Goal: Task Accomplishment & Management: Manage account settings

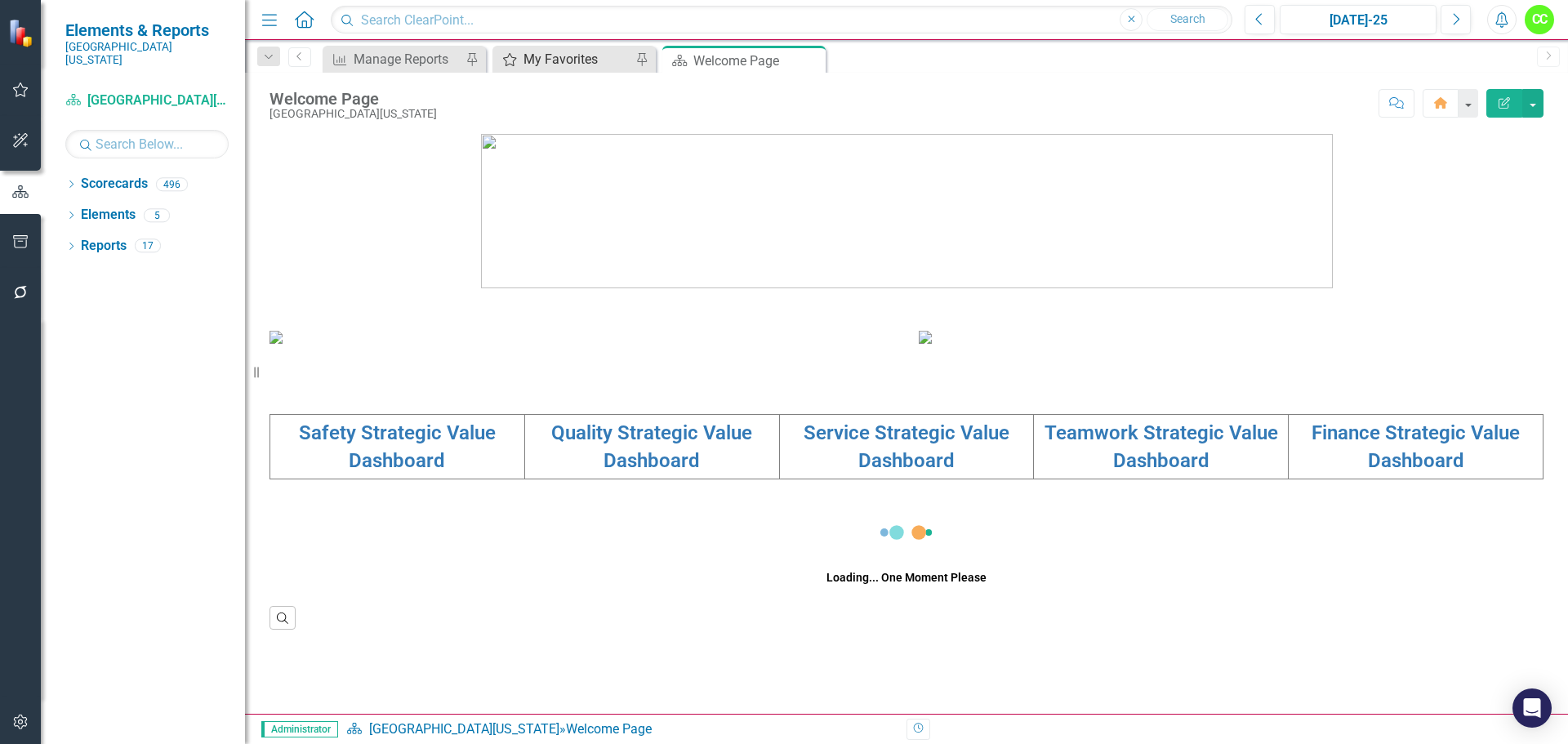
click at [553, 62] on div "My Favorites" at bounding box center [577, 59] width 108 height 20
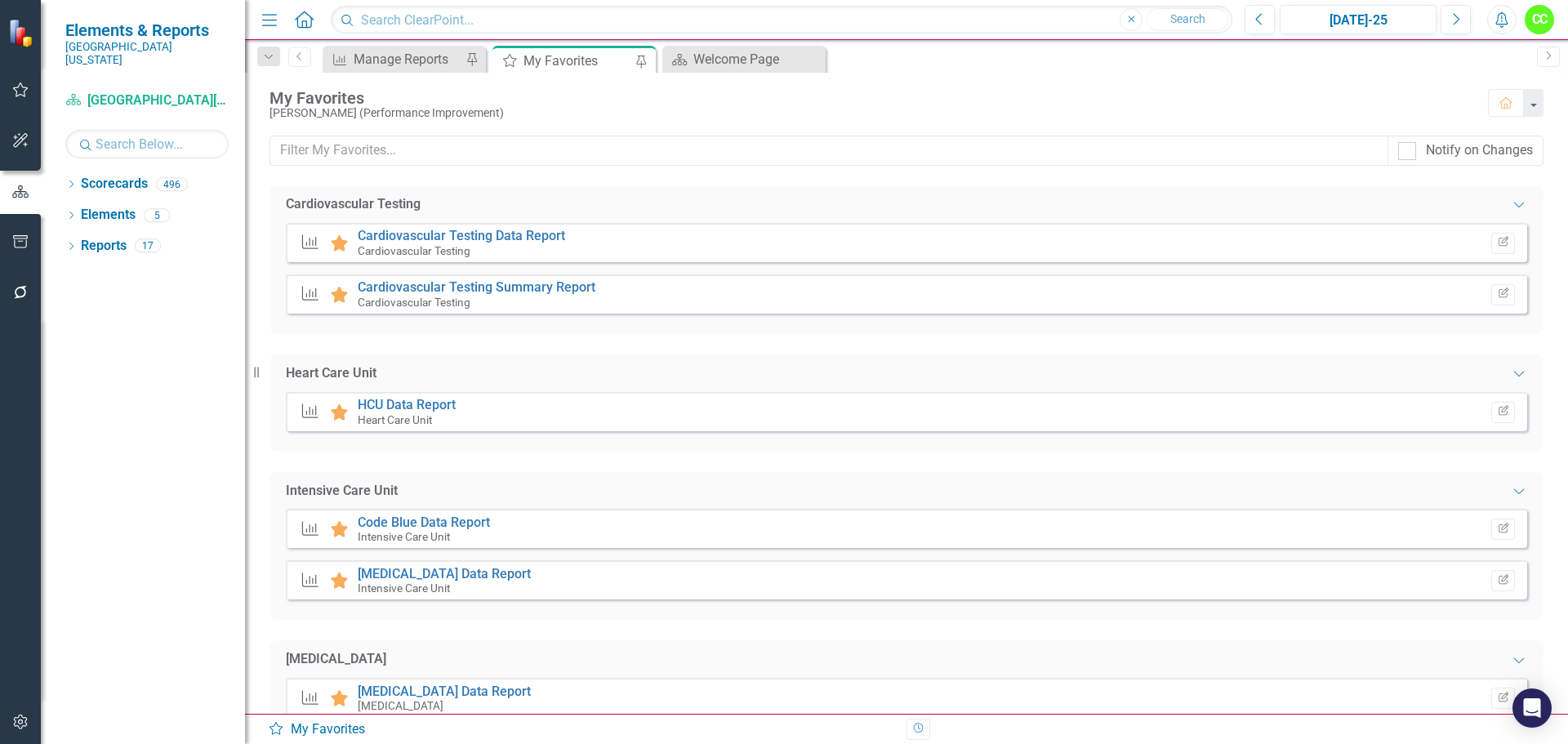
scroll to position [245, 0]
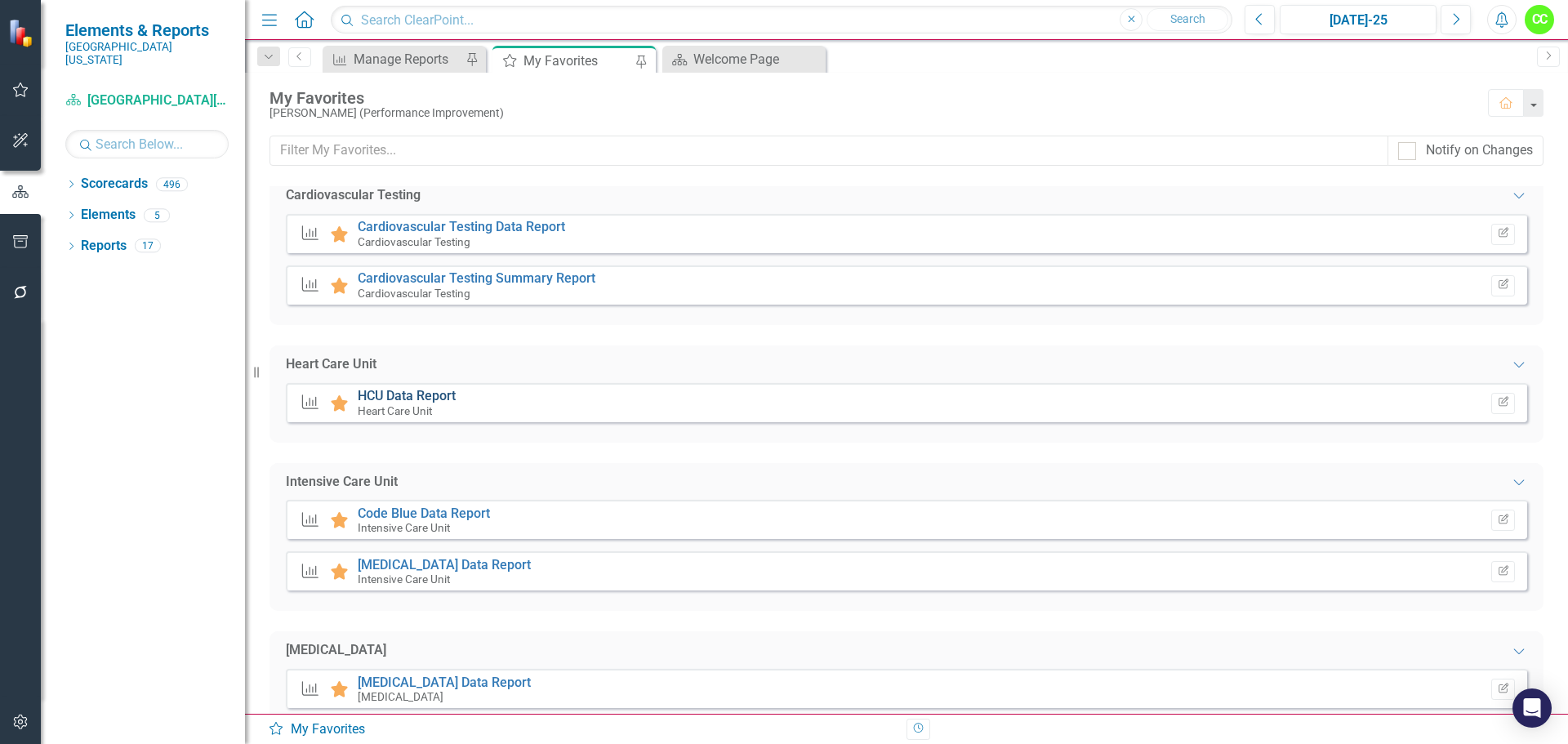
click at [440, 402] on link "HCU Data Report" at bounding box center [406, 396] width 98 height 15
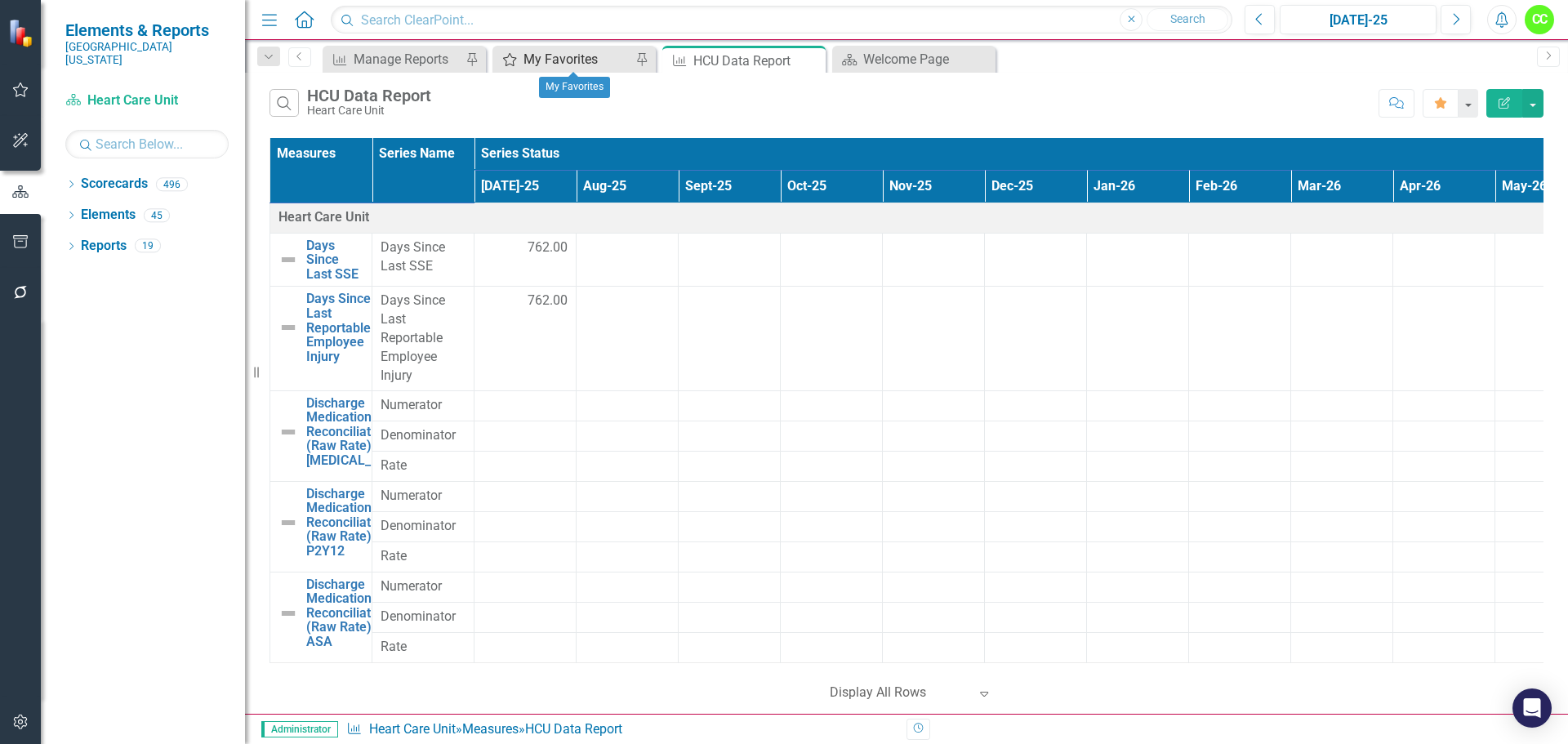
click at [547, 56] on div "My Favorites" at bounding box center [577, 59] width 108 height 20
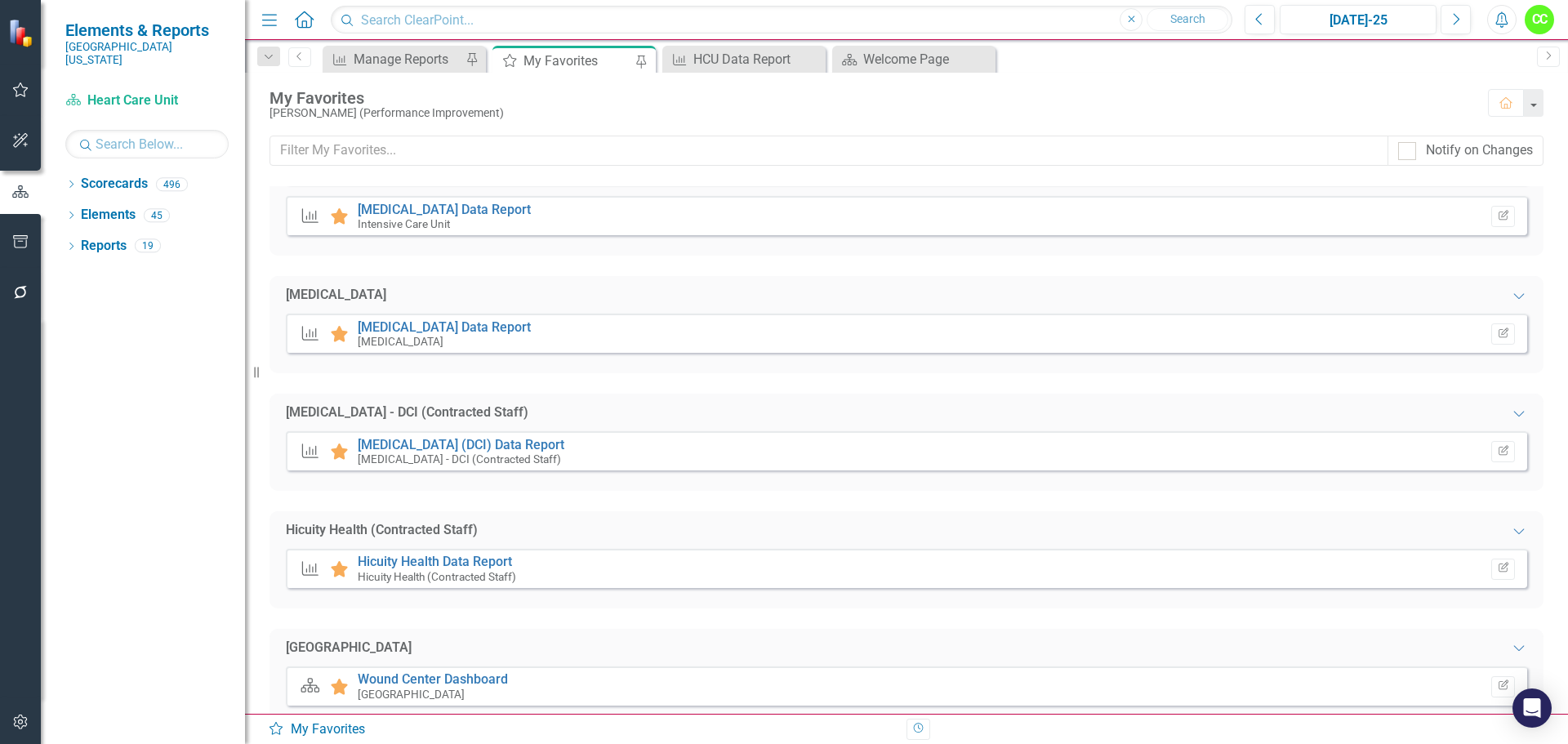
scroll to position [571, 0]
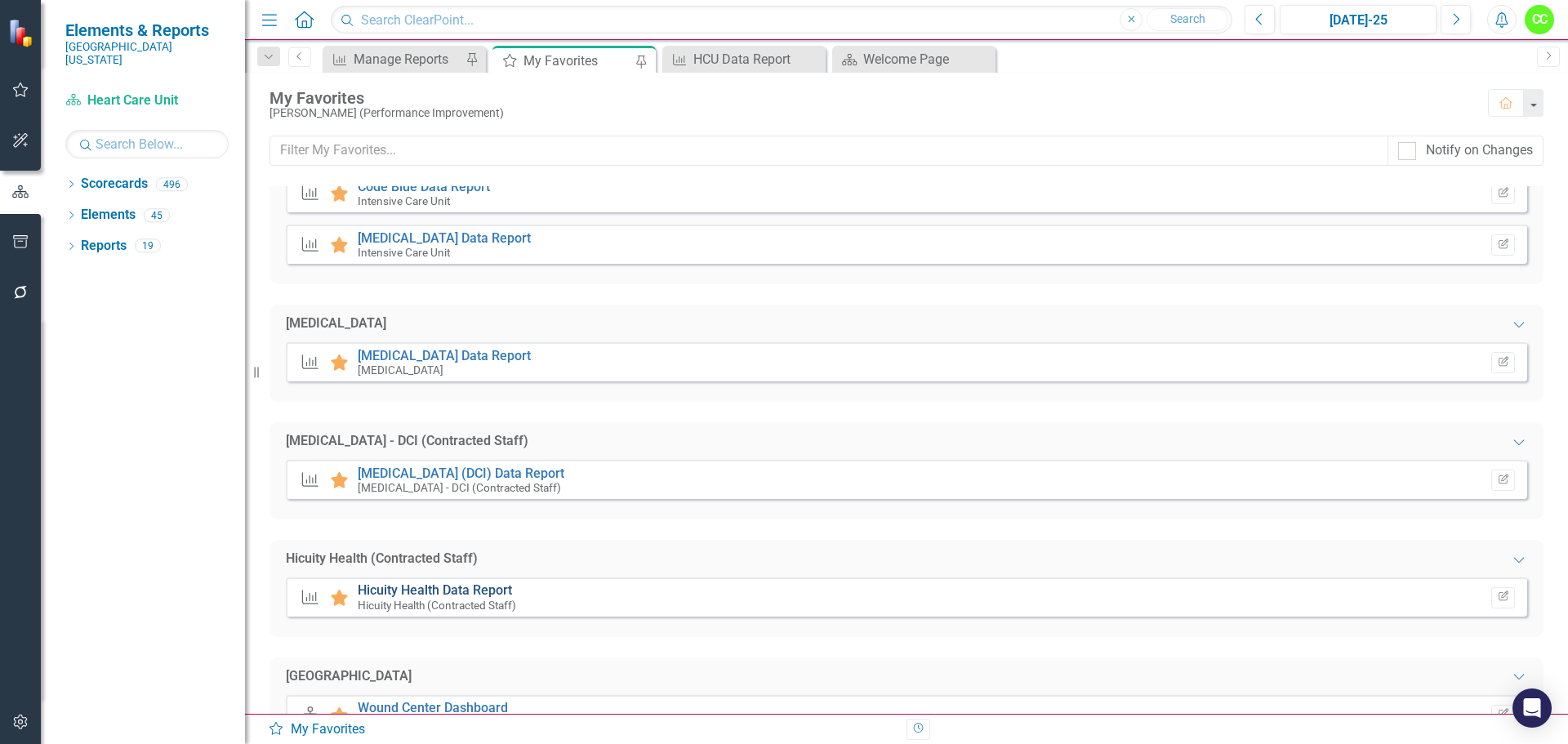
click at [434, 597] on link "Hicuity Health Data Report" at bounding box center [434, 590] width 154 height 15
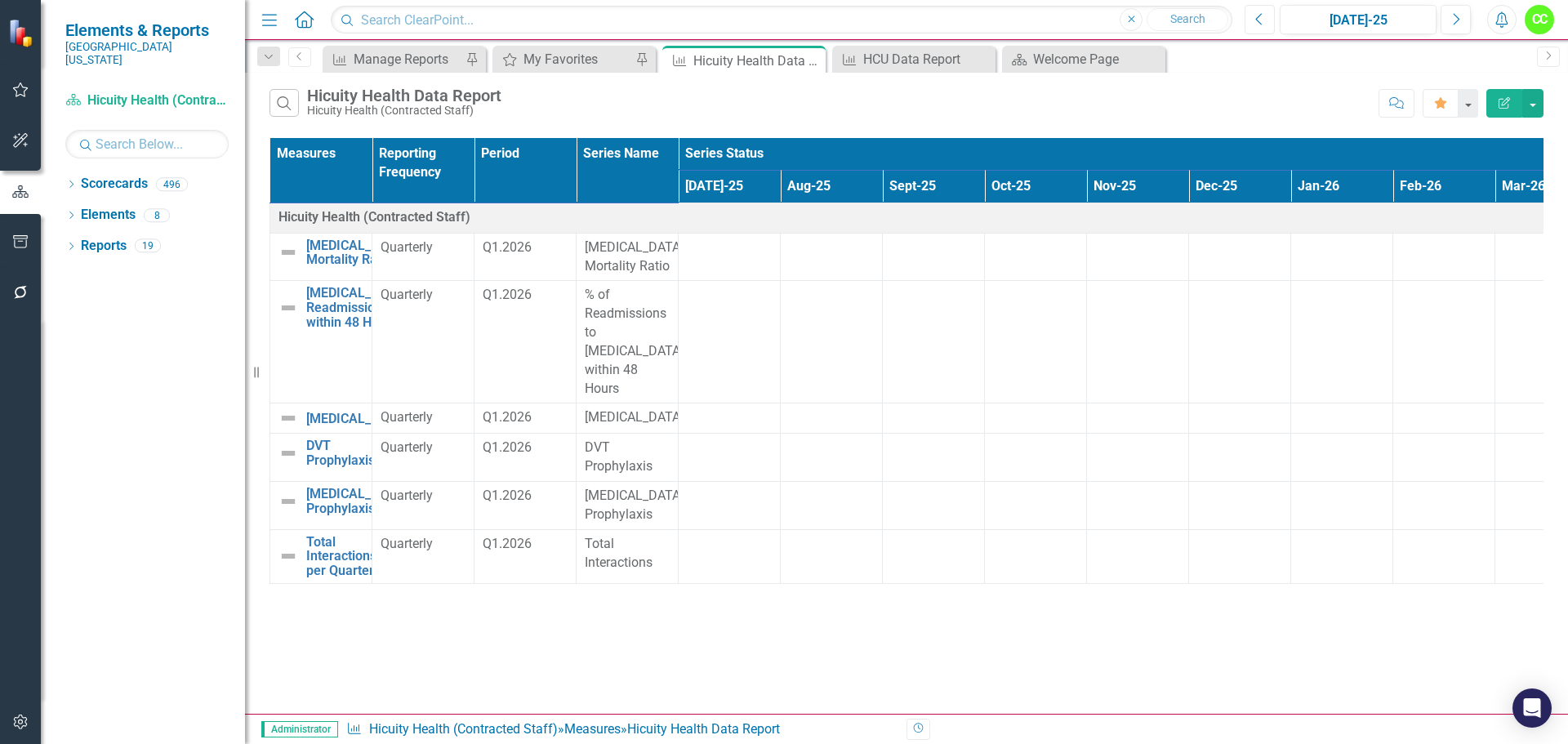
click at [1250, 19] on button "Previous" at bounding box center [1259, 19] width 30 height 29
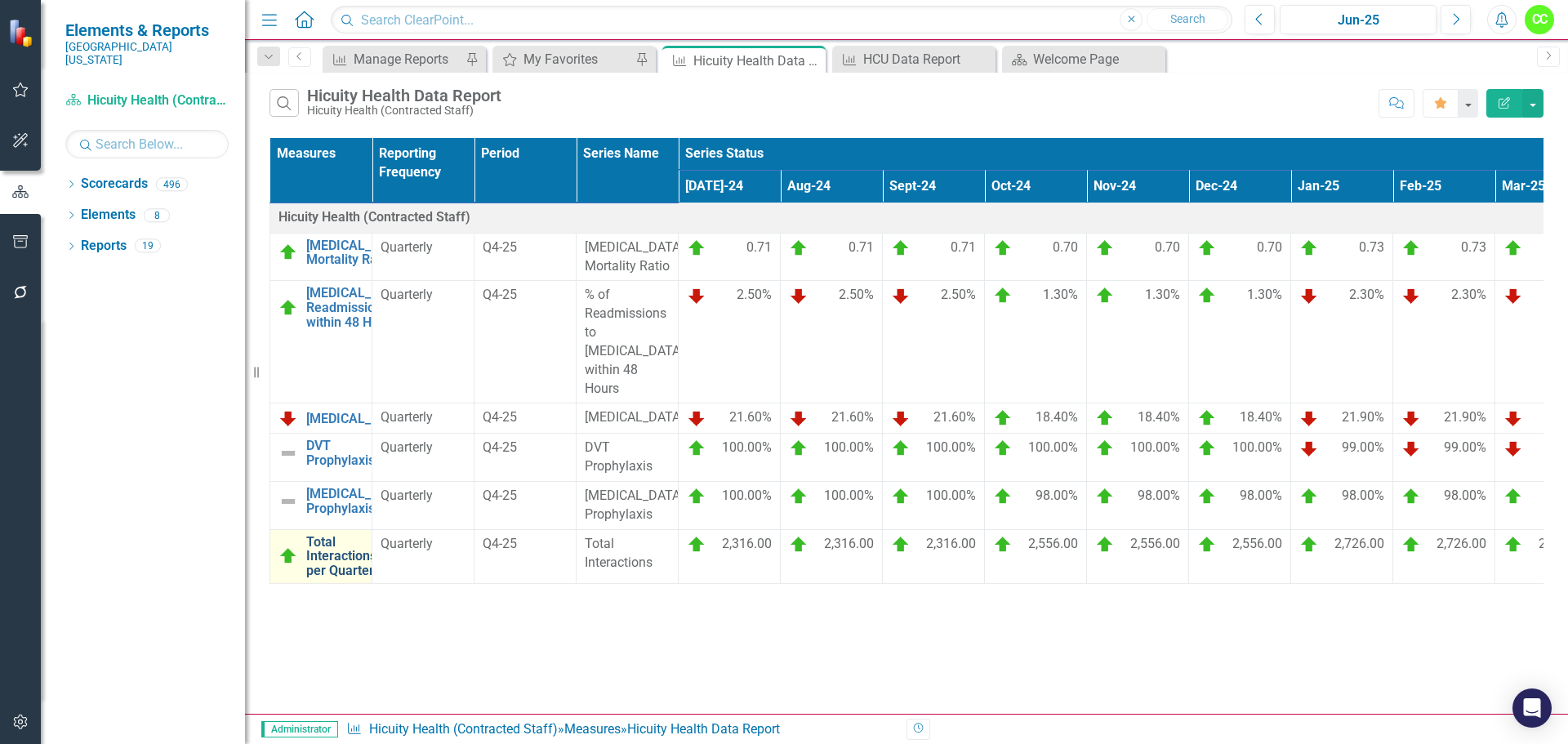
click at [345, 536] on link "Total Interactions per Quarter" at bounding box center [341, 556] width 70 height 43
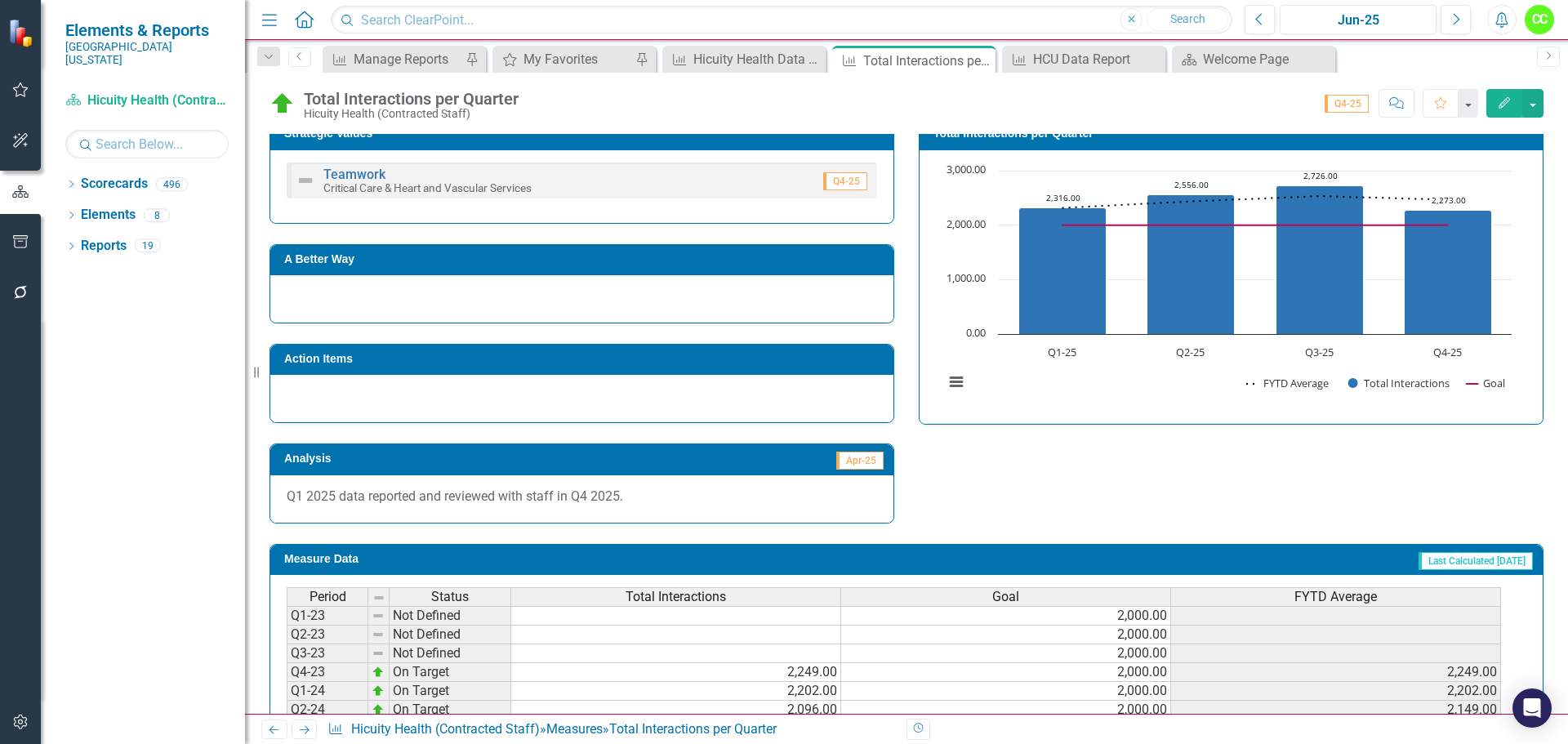
scroll to position [327, 0]
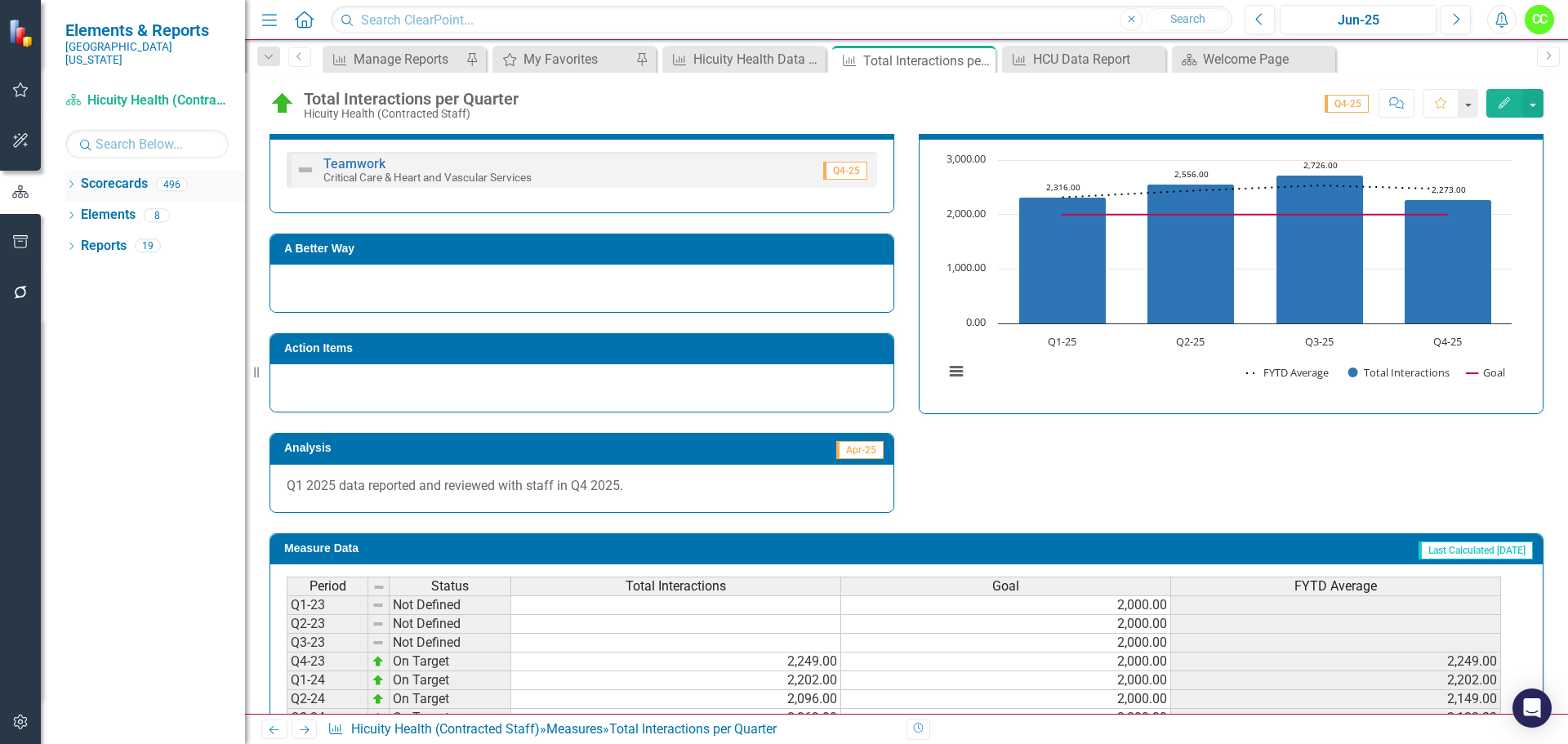
drag, startPoint x: 71, startPoint y: 172, endPoint x: 79, endPoint y: 180, distance: 11.3
click at [71, 181] on icon "Dropdown" at bounding box center [72, 185] width 12 height 9
click at [82, 210] on icon "Dropdown" at bounding box center [79, 215] width 13 height 10
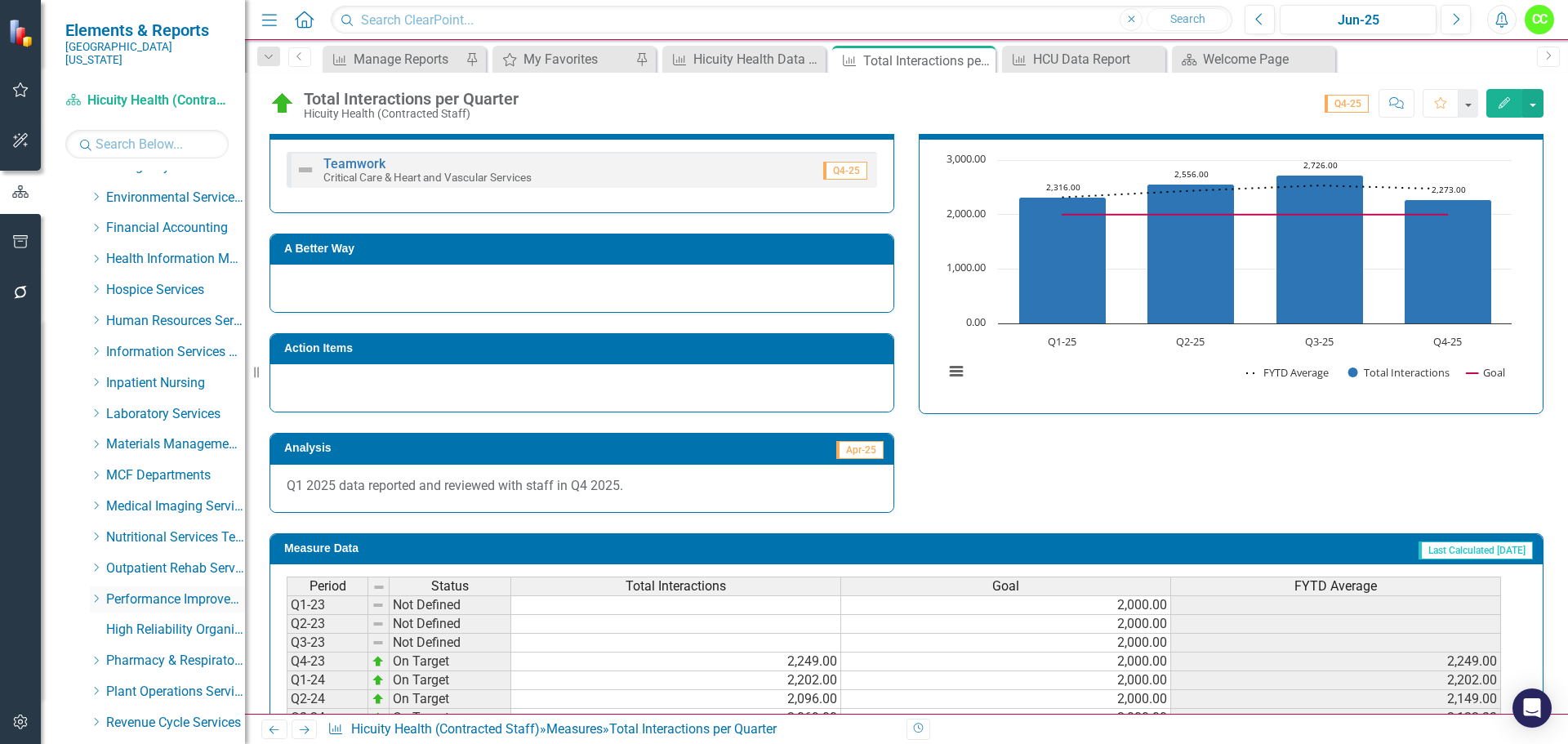
scroll to position [408, 0]
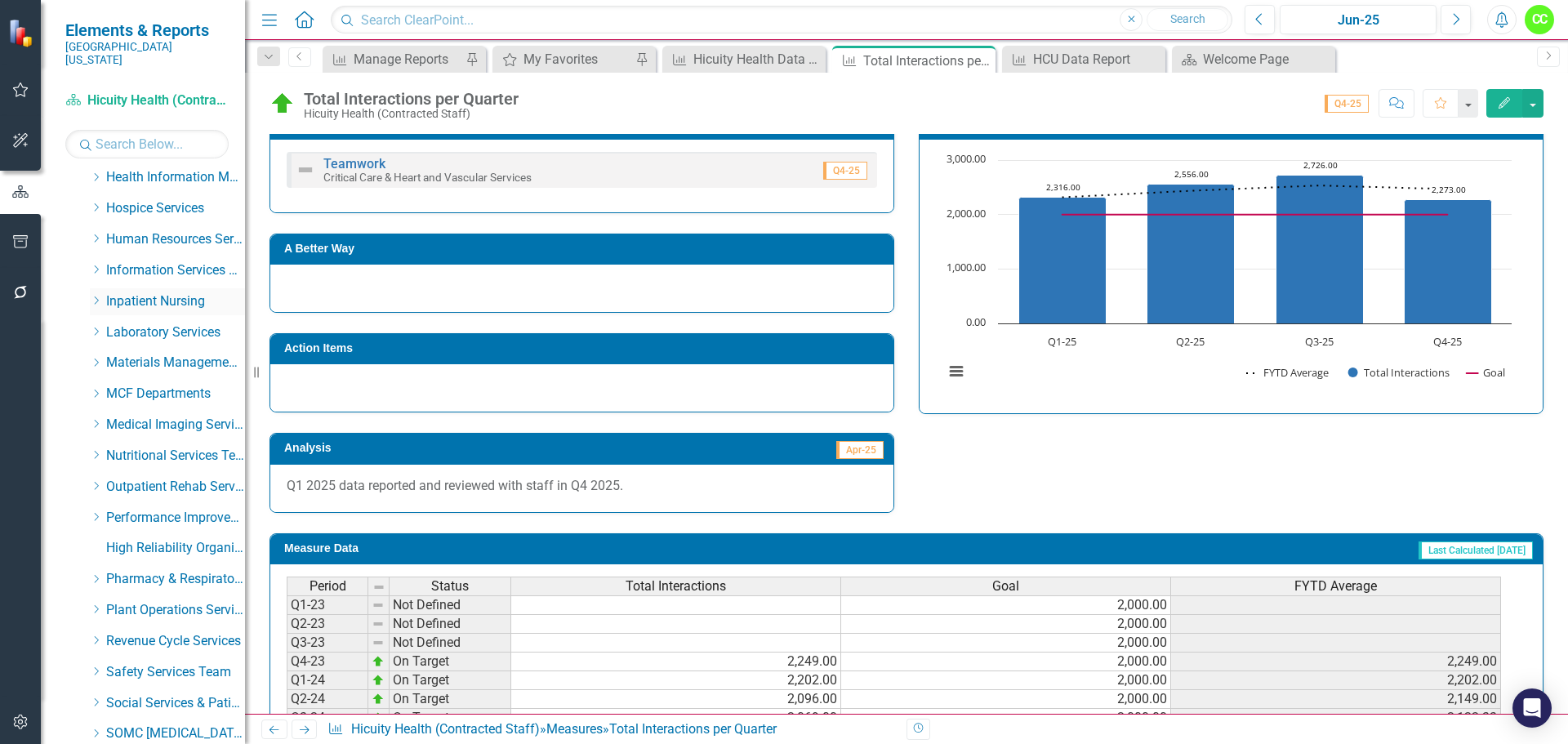
click at [90, 295] on icon "Dropdown" at bounding box center [96, 300] width 13 height 10
click at [162, 416] on link "Progressive Care Unit" at bounding box center [184, 425] width 123 height 19
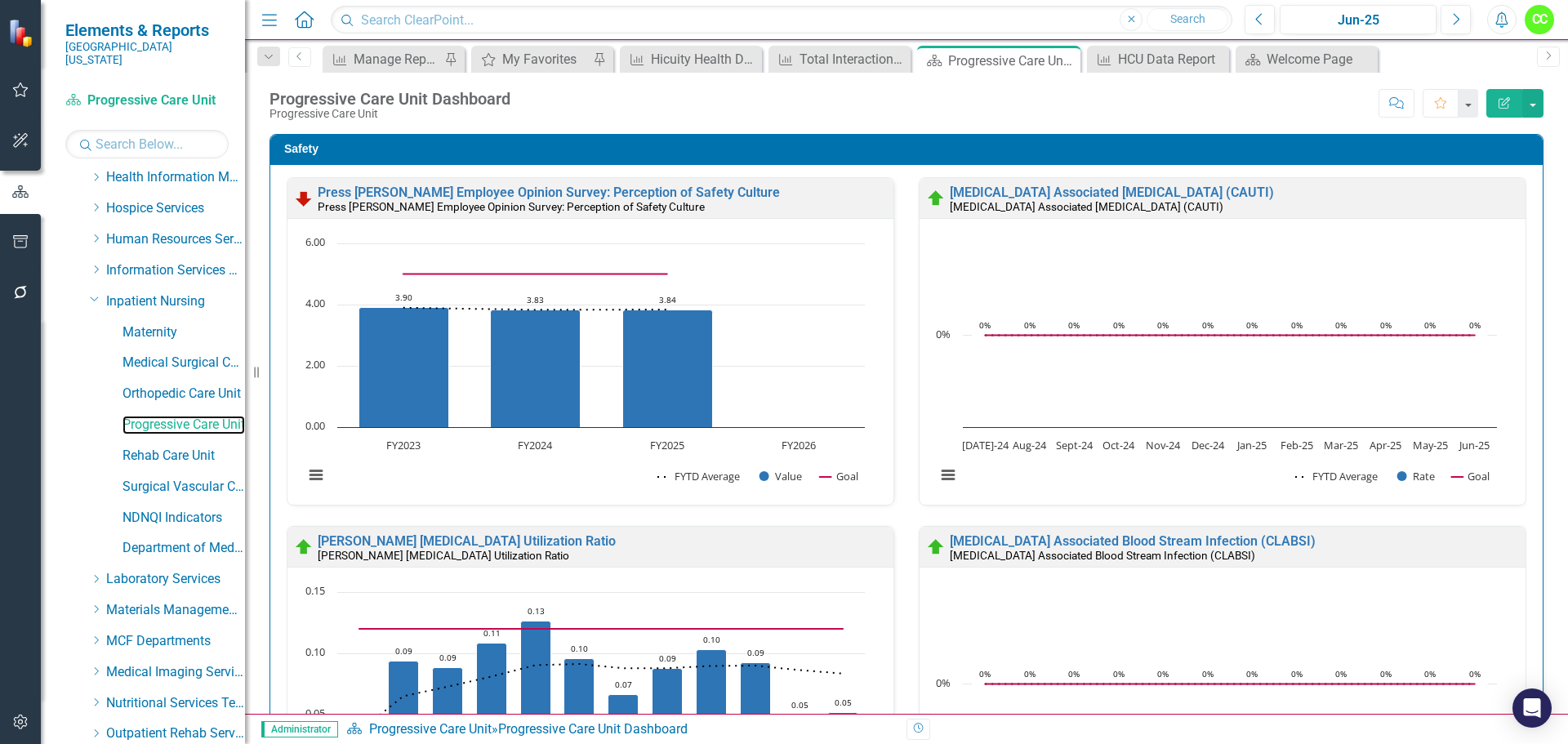
scroll to position [836, 0]
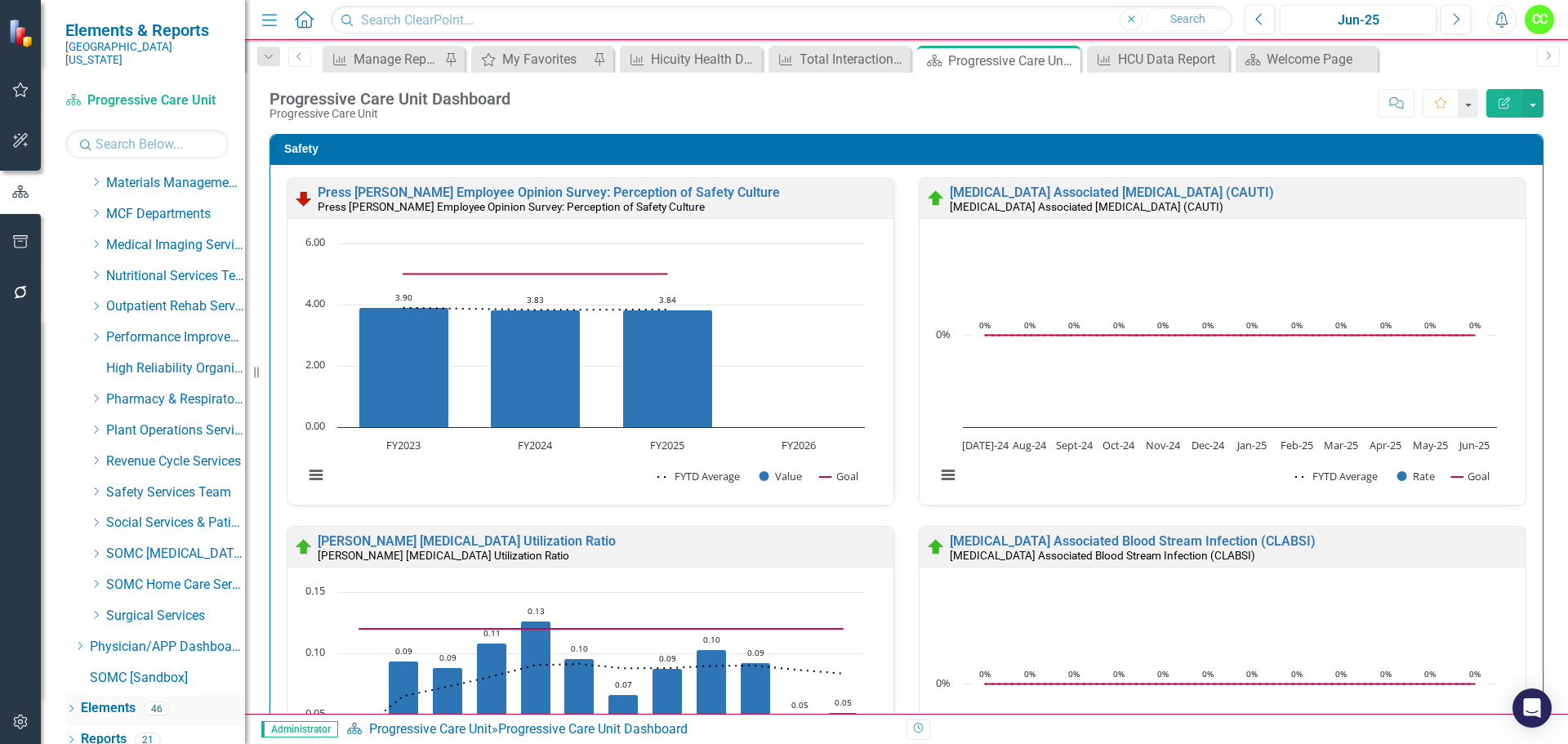
click at [120, 699] on link "Elements" at bounding box center [108, 709] width 55 height 19
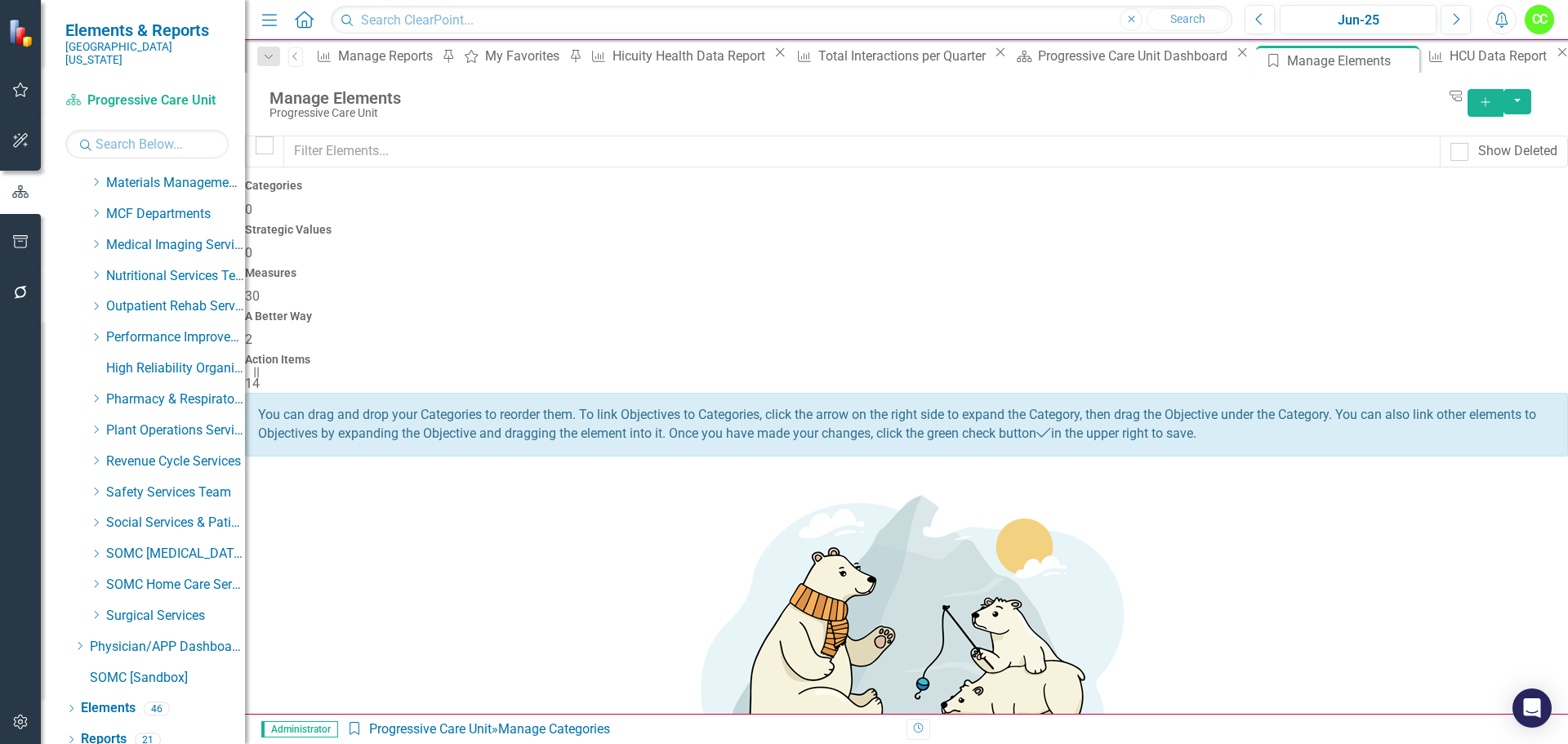
click at [252, 332] on span "2" at bounding box center [248, 339] width 8 height 15
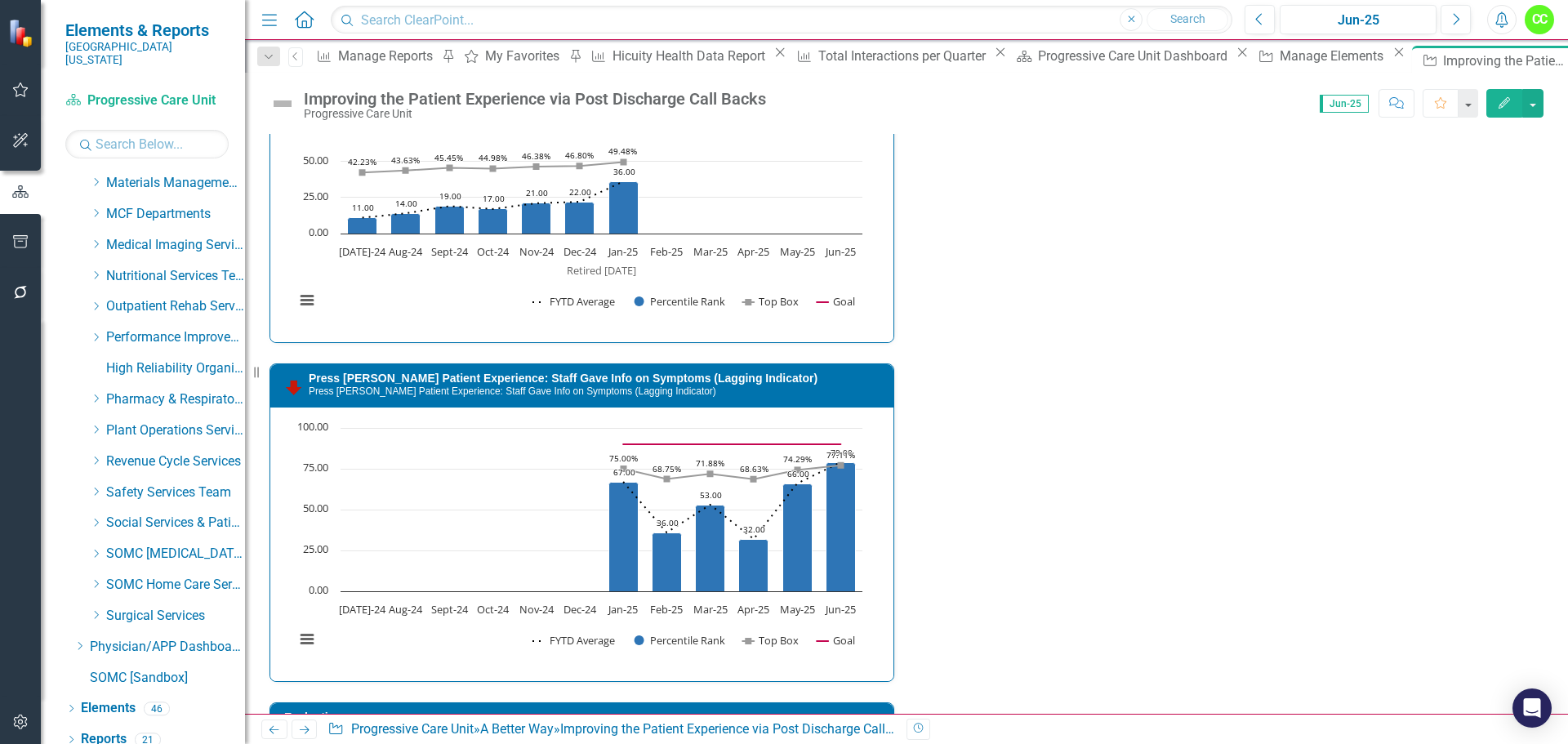
scroll to position [2727, 0]
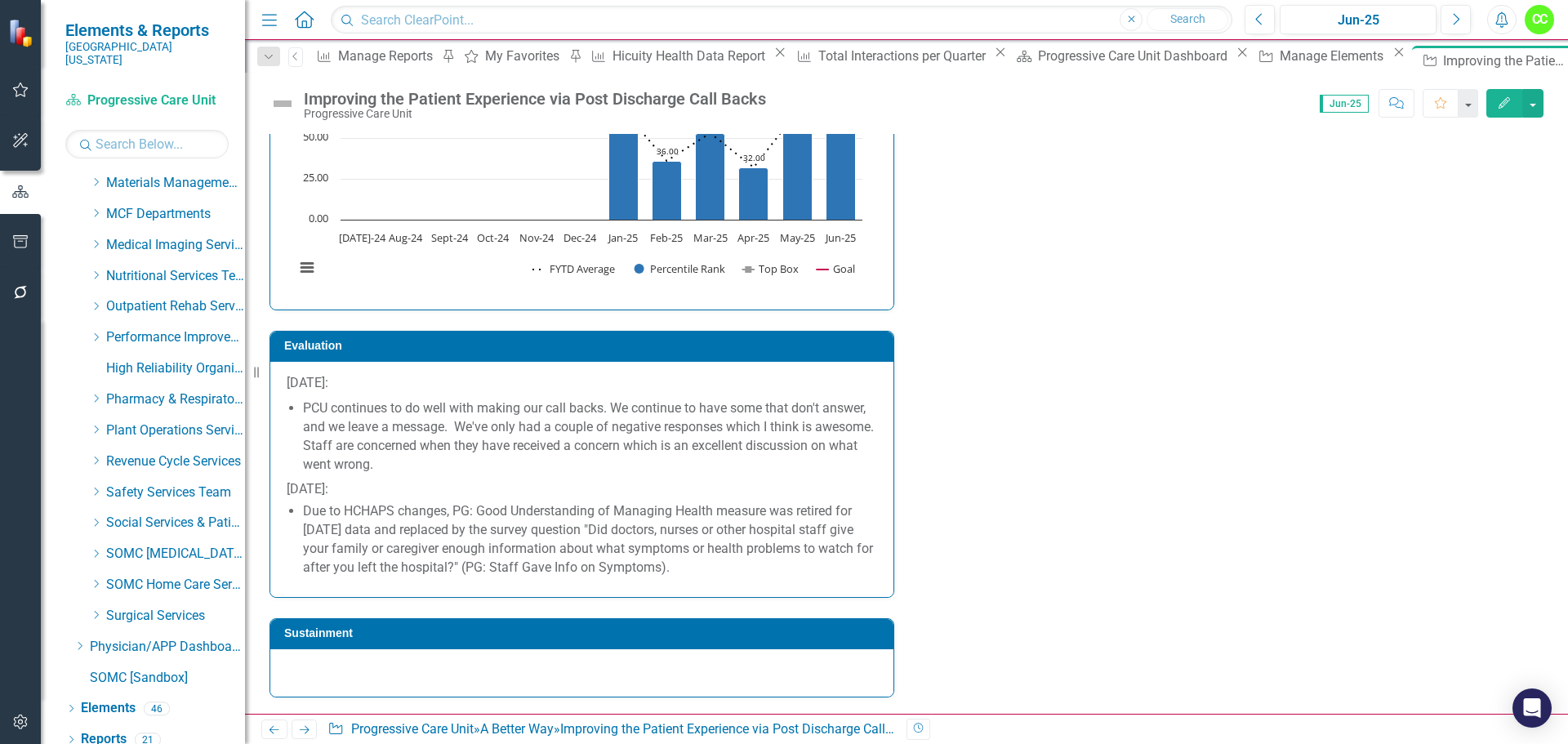
click at [358, 675] on div at bounding box center [581, 673] width 623 height 47
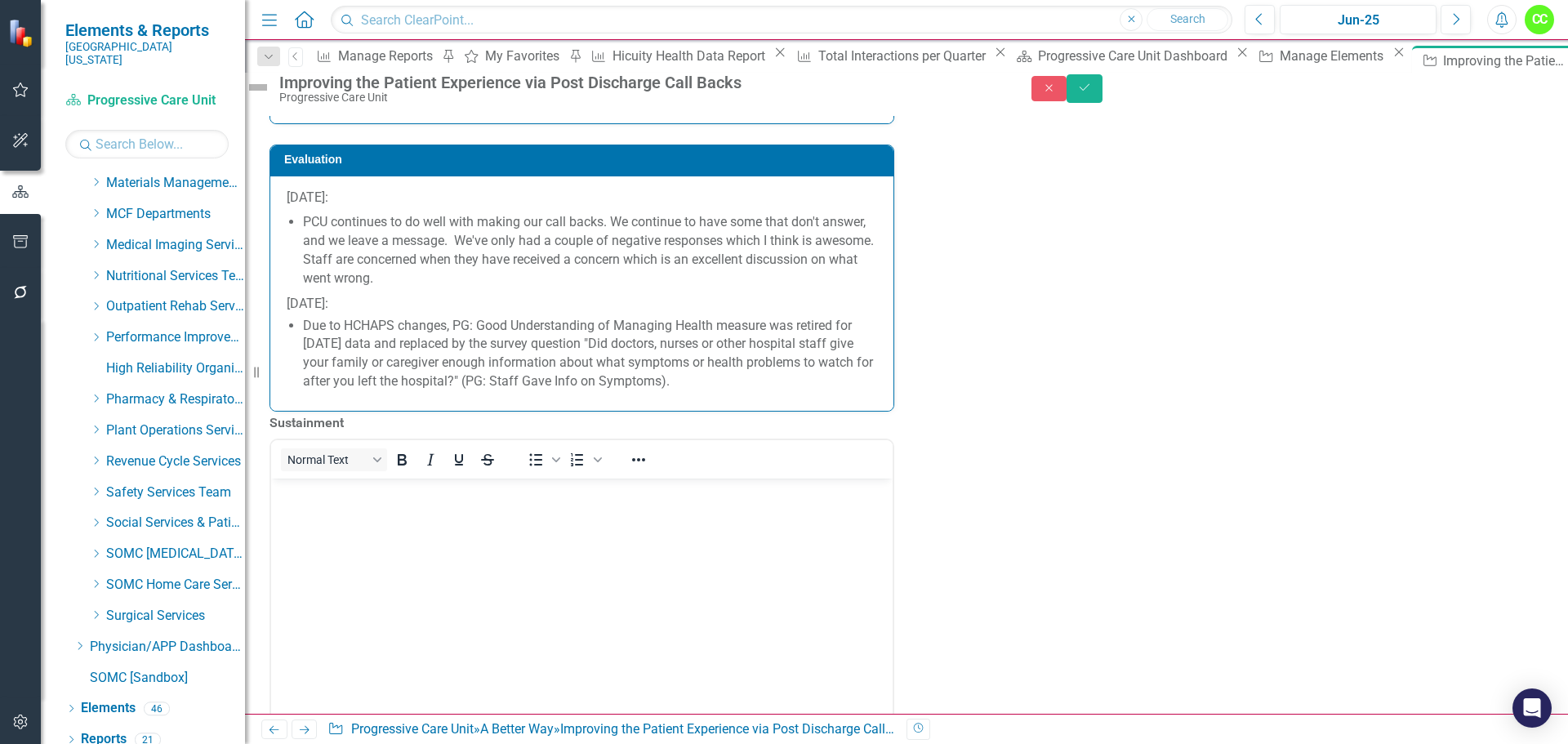
scroll to position [2890, 0]
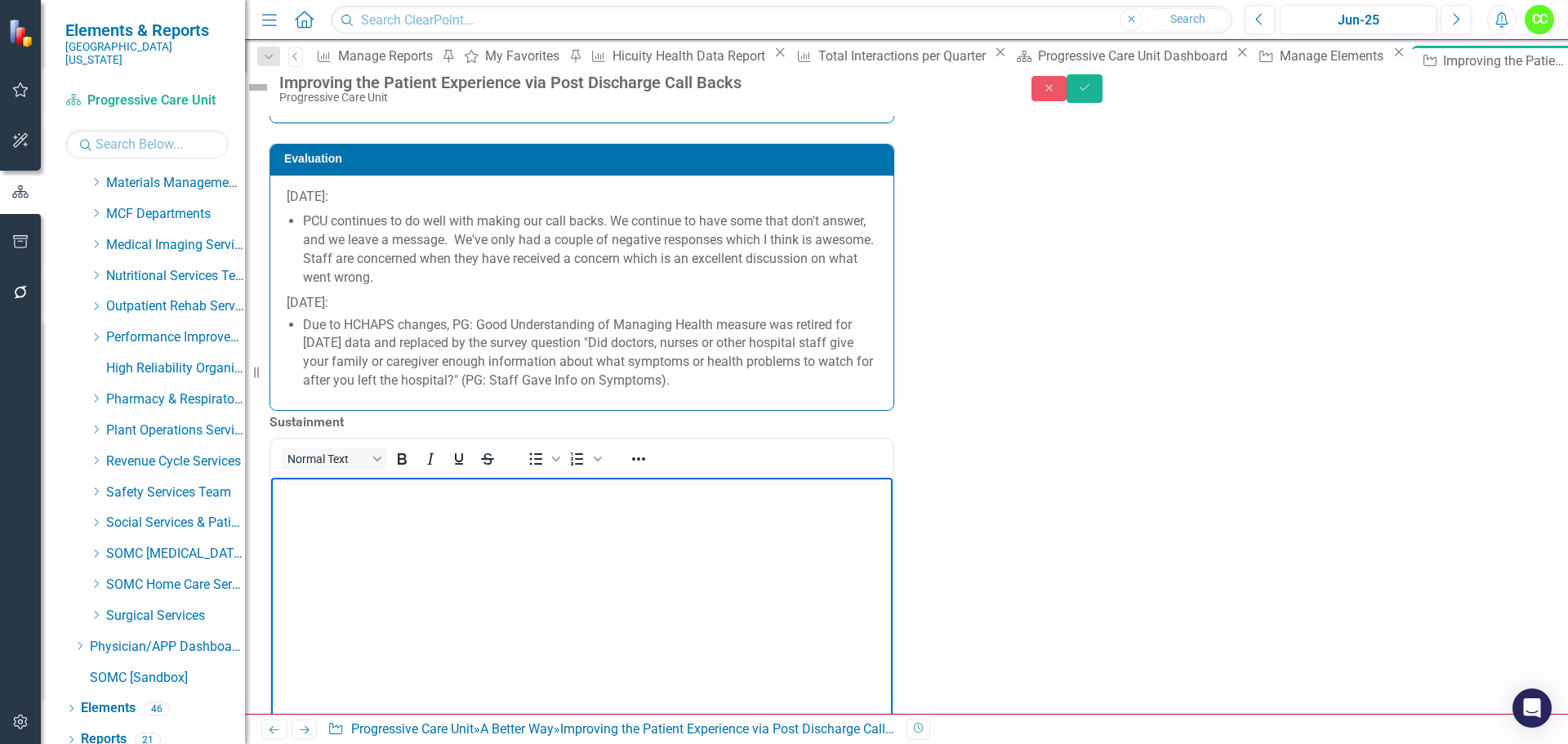
click at [317, 514] on body "Rich Text Area. Press ALT-0 for help." at bounding box center [581, 599] width 622 height 245
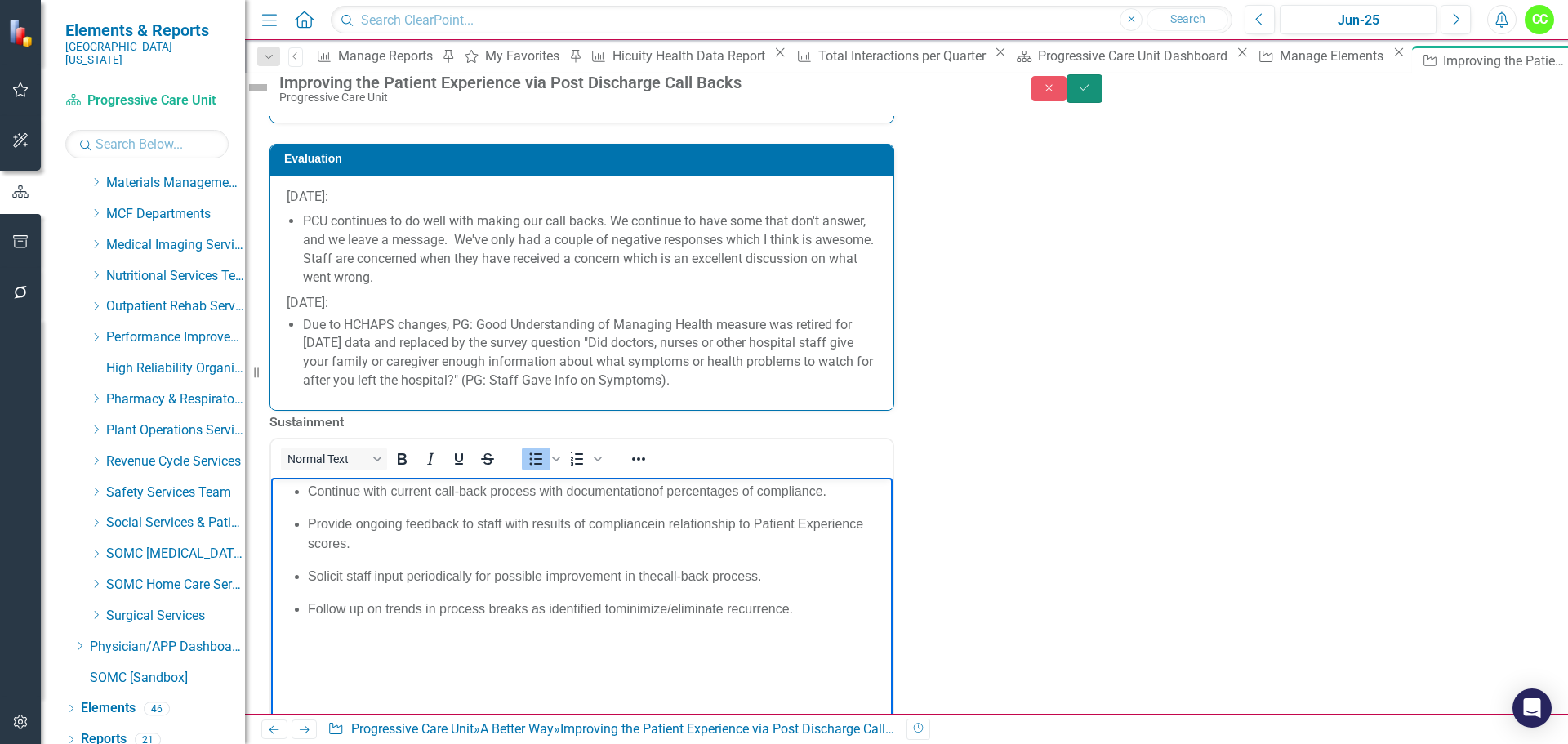
drag, startPoint x: 1518, startPoint y: 98, endPoint x: 1506, endPoint y: 109, distance: 16.3
click at [1092, 93] on icon "Save" at bounding box center [1083, 88] width 14 height 12
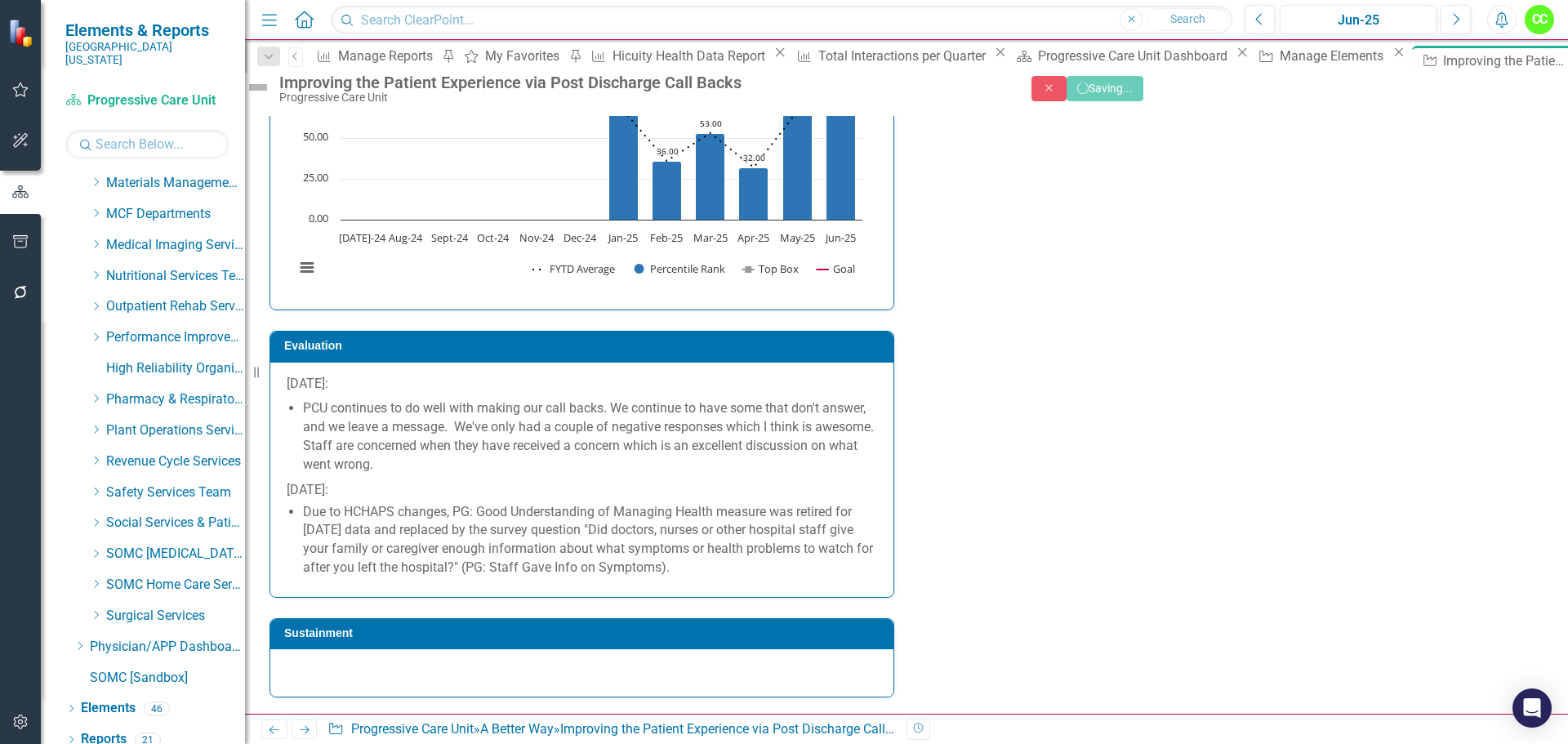
scroll to position [2728, 0]
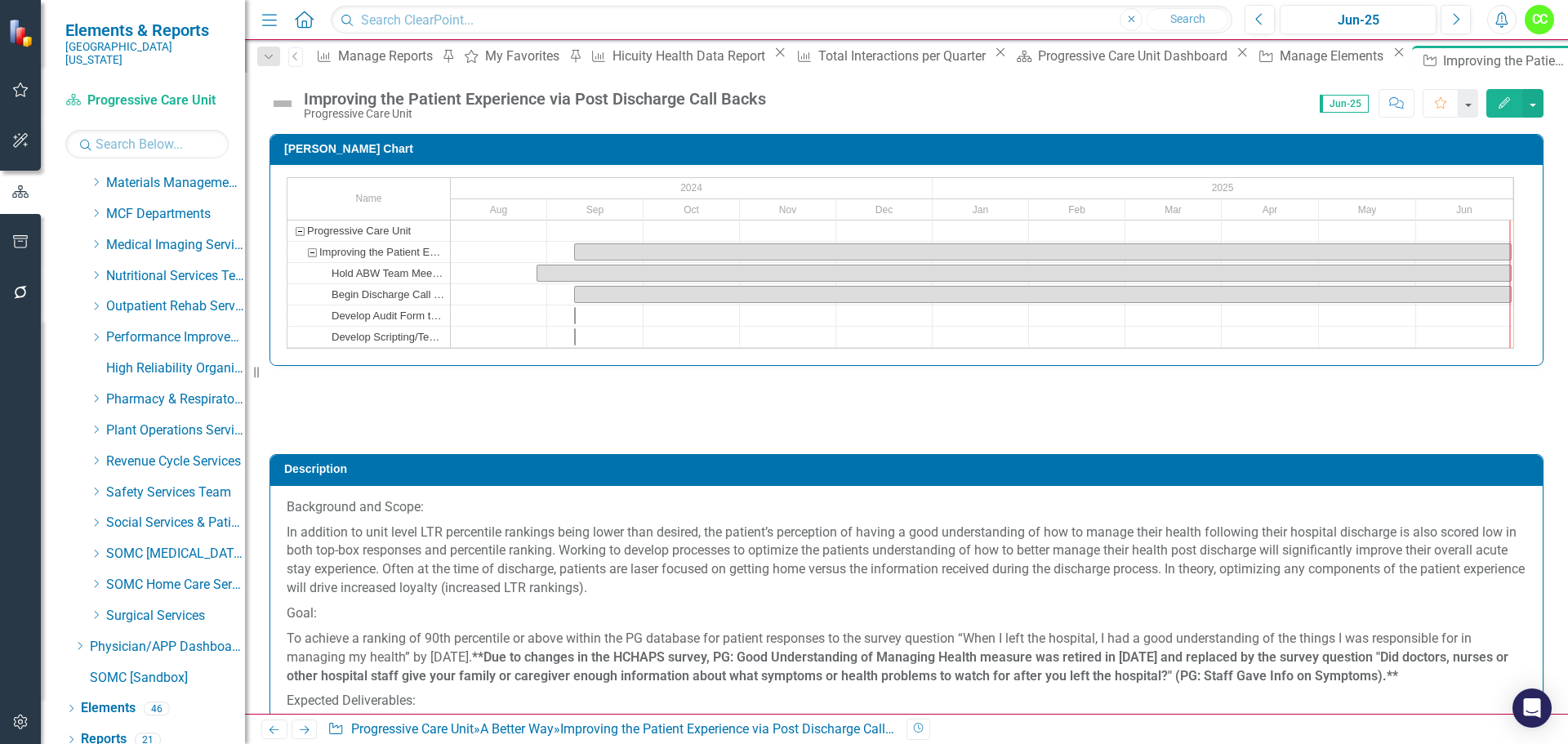
checkbox input "false"
checkbox input "true"
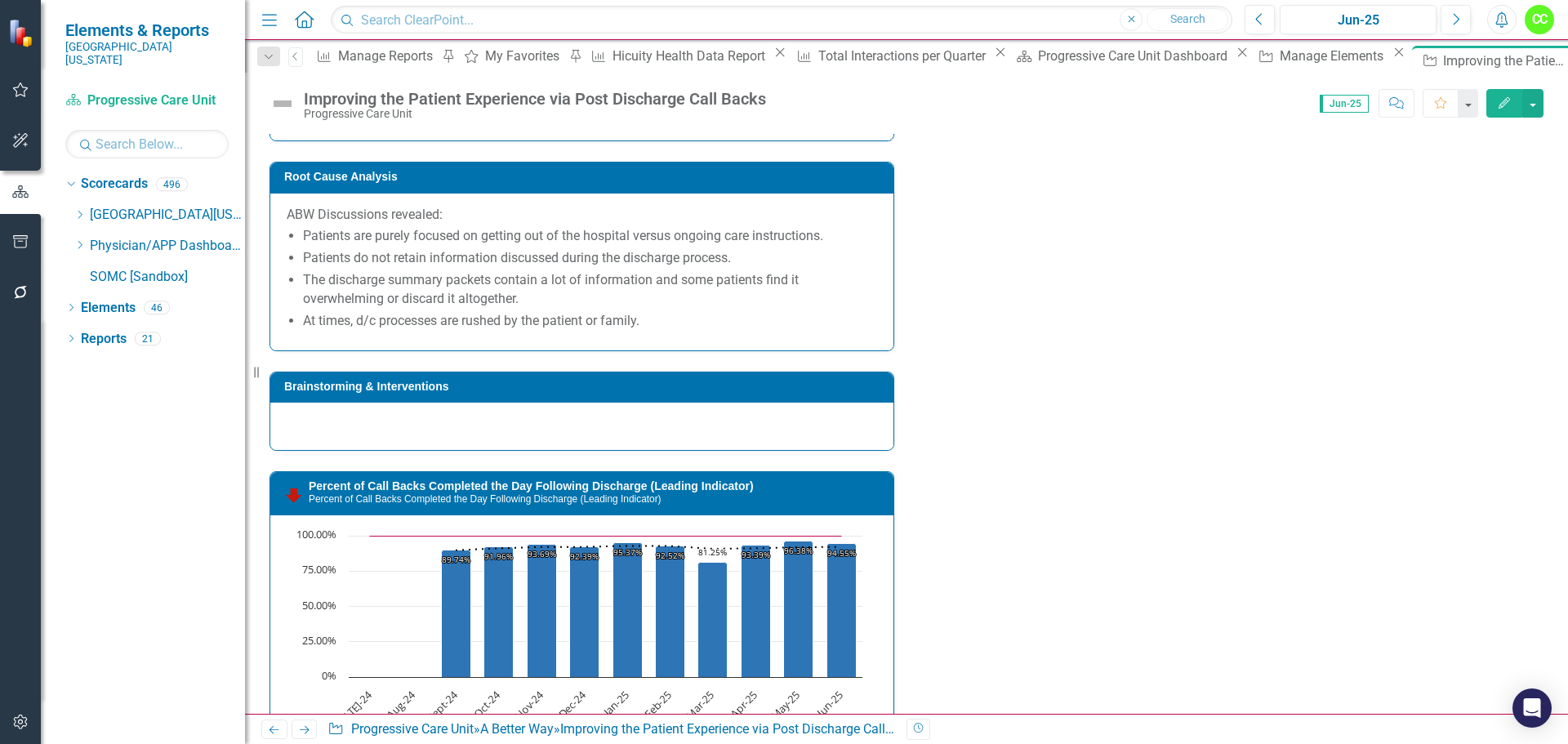
scroll to position [1552, 0]
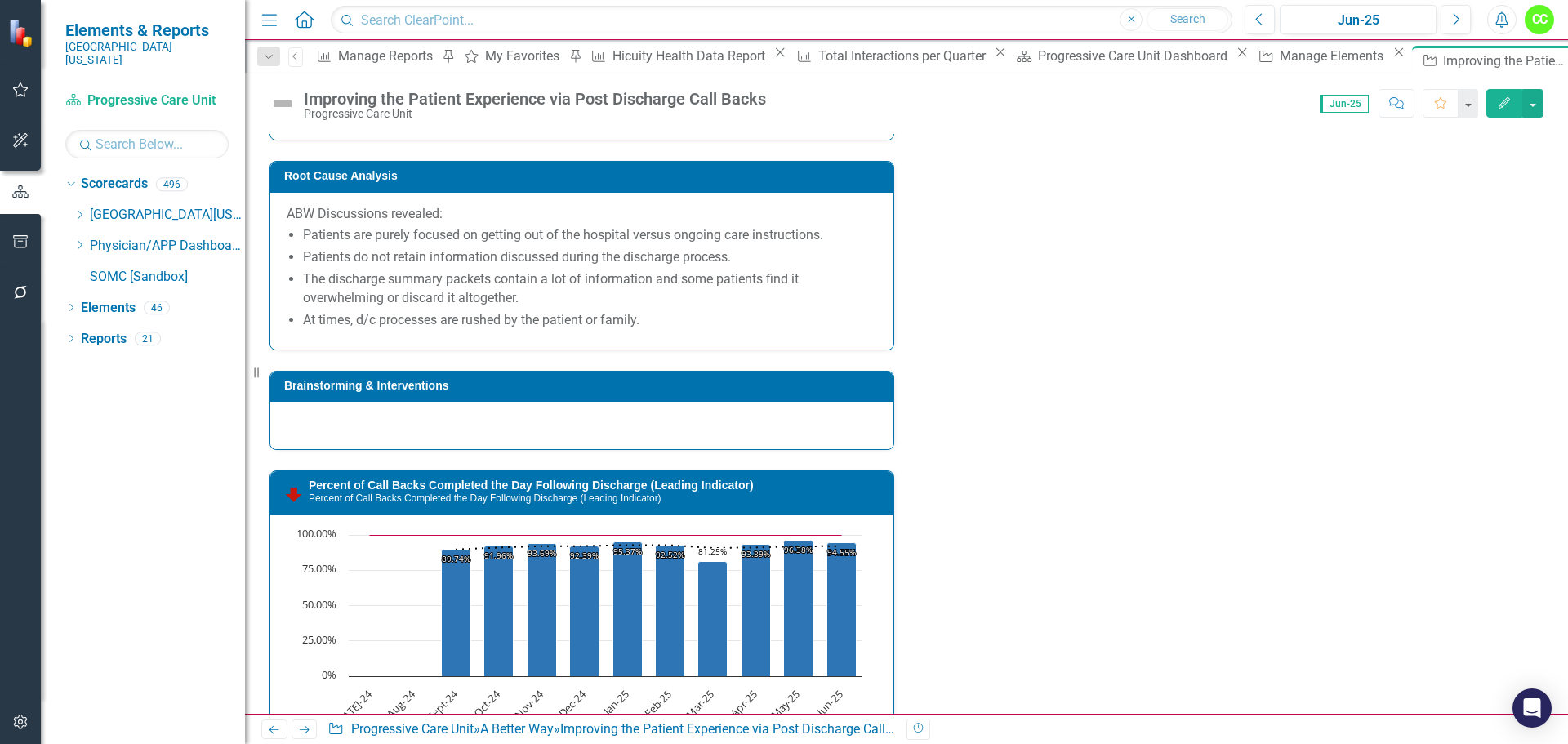
click at [351, 449] on div at bounding box center [581, 426] width 623 height 47
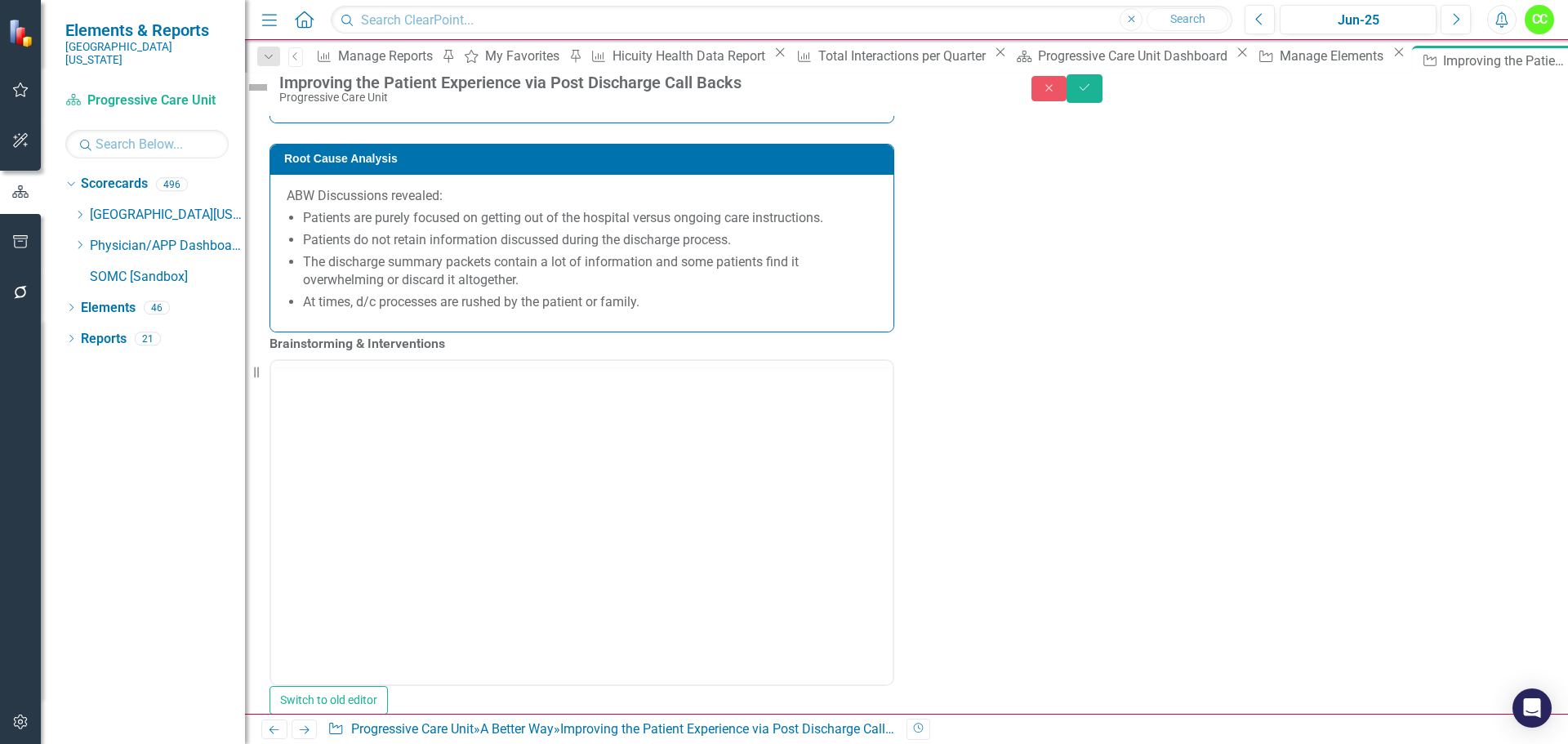
scroll to position [0, 0]
click at [316, 422] on p "Rich Text Area. Press ALT-0 for help." at bounding box center [581, 412] width 613 height 19
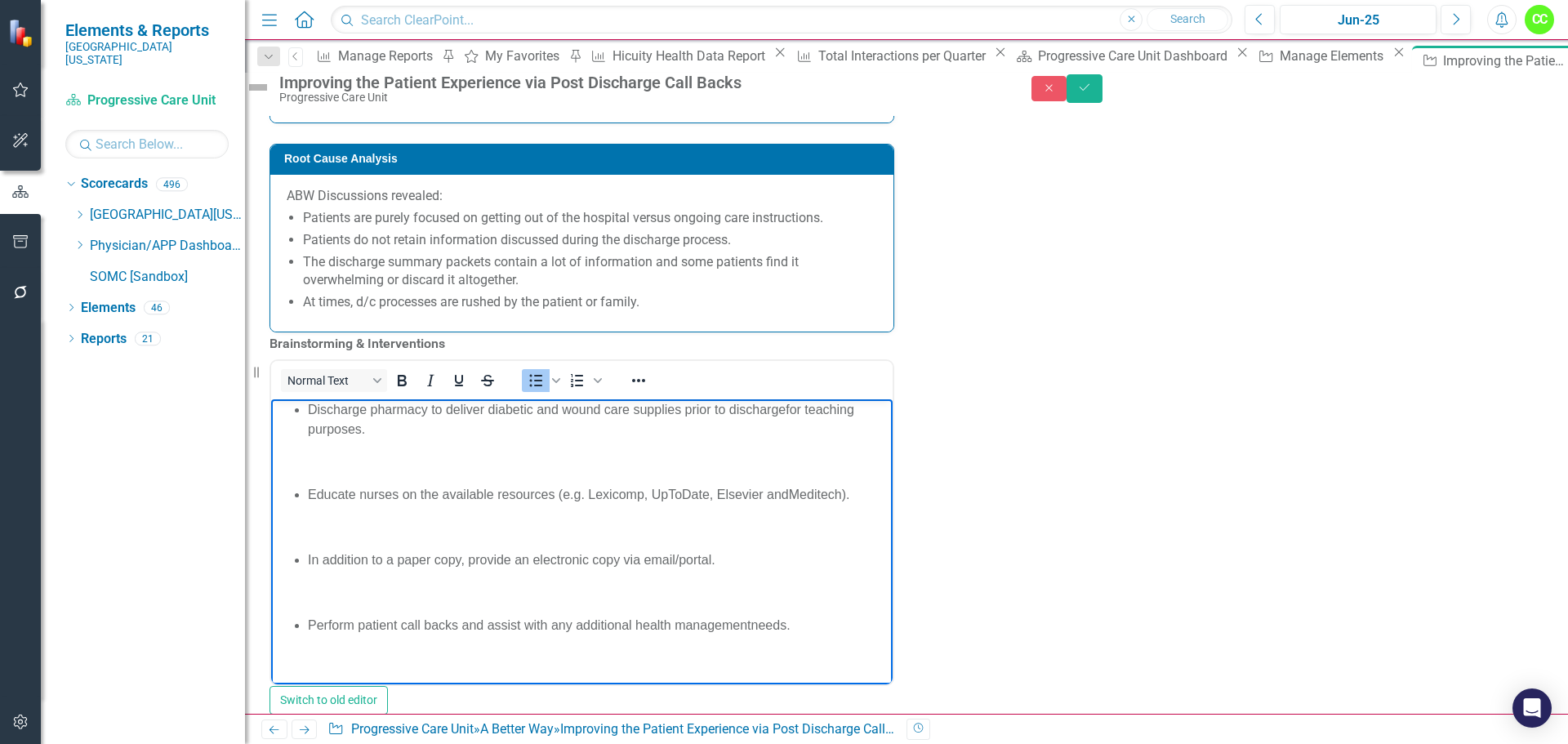
scroll to position [1609, 0]
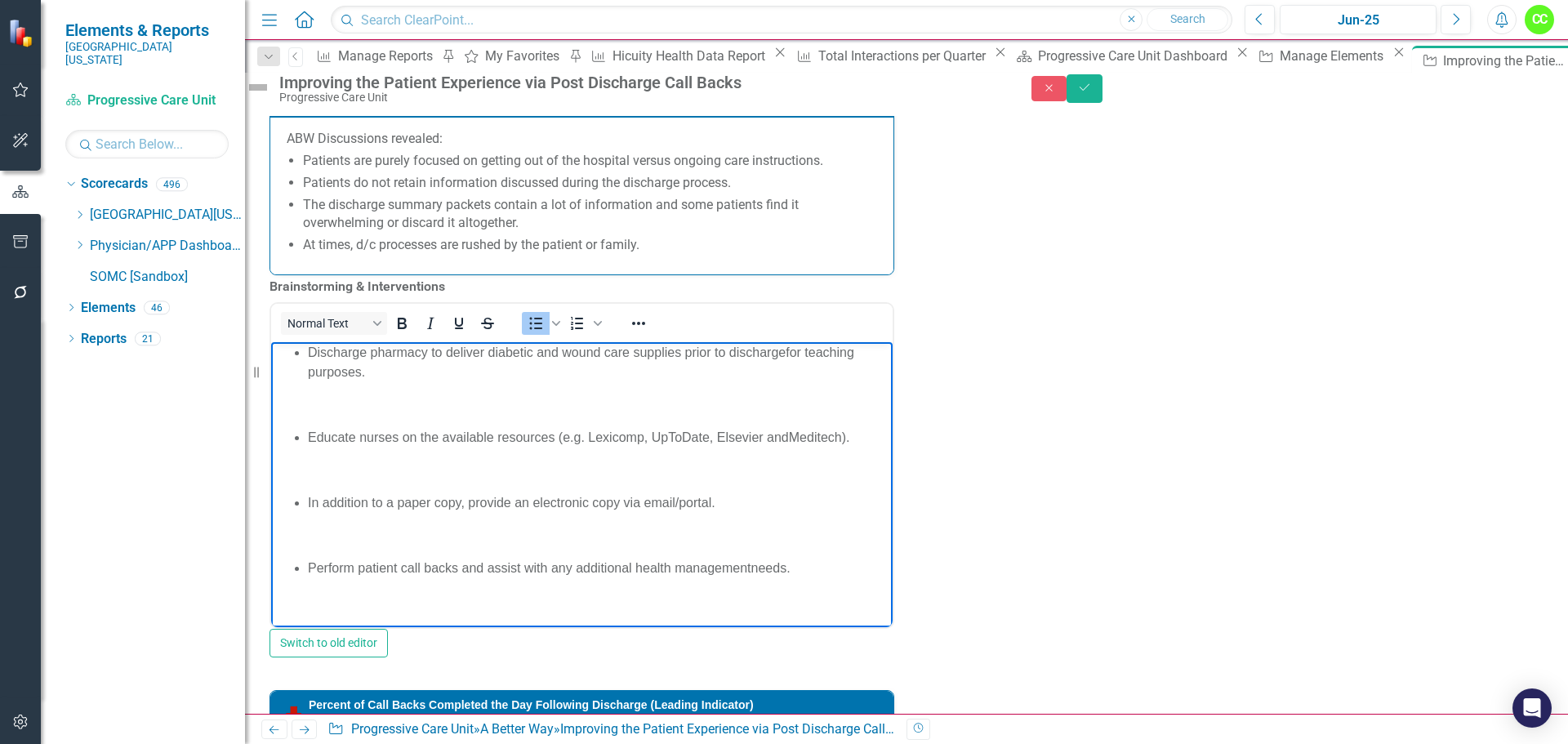
click at [310, 545] on body "Pharmacist/pharmacy staff to provide all medication education. ​ ​ Create an al…" at bounding box center [581, 423] width 622 height 472
click at [310, 526] on p "​" at bounding box center [581, 534] width 613 height 19
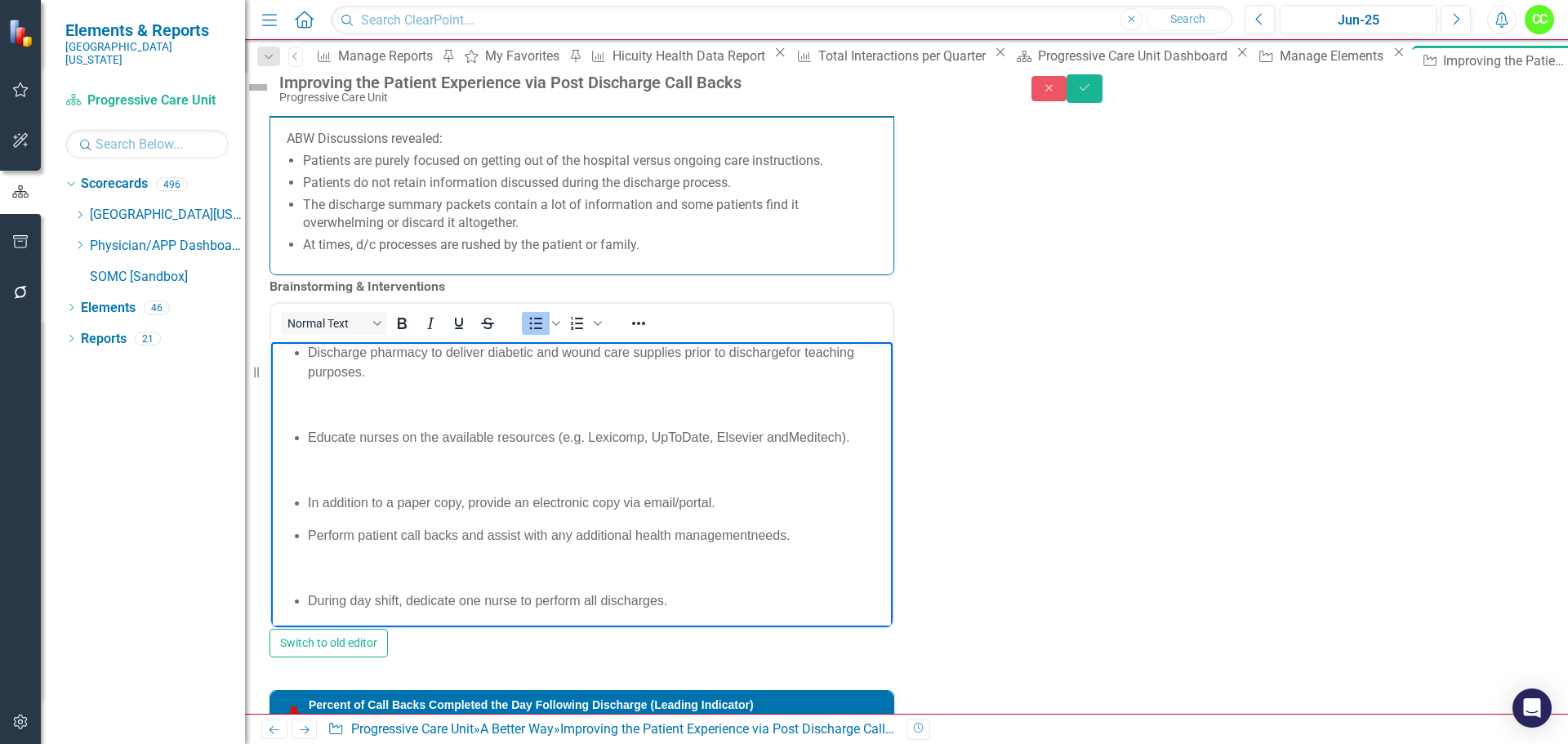
click at [318, 567] on p "​" at bounding box center [581, 567] width 613 height 19
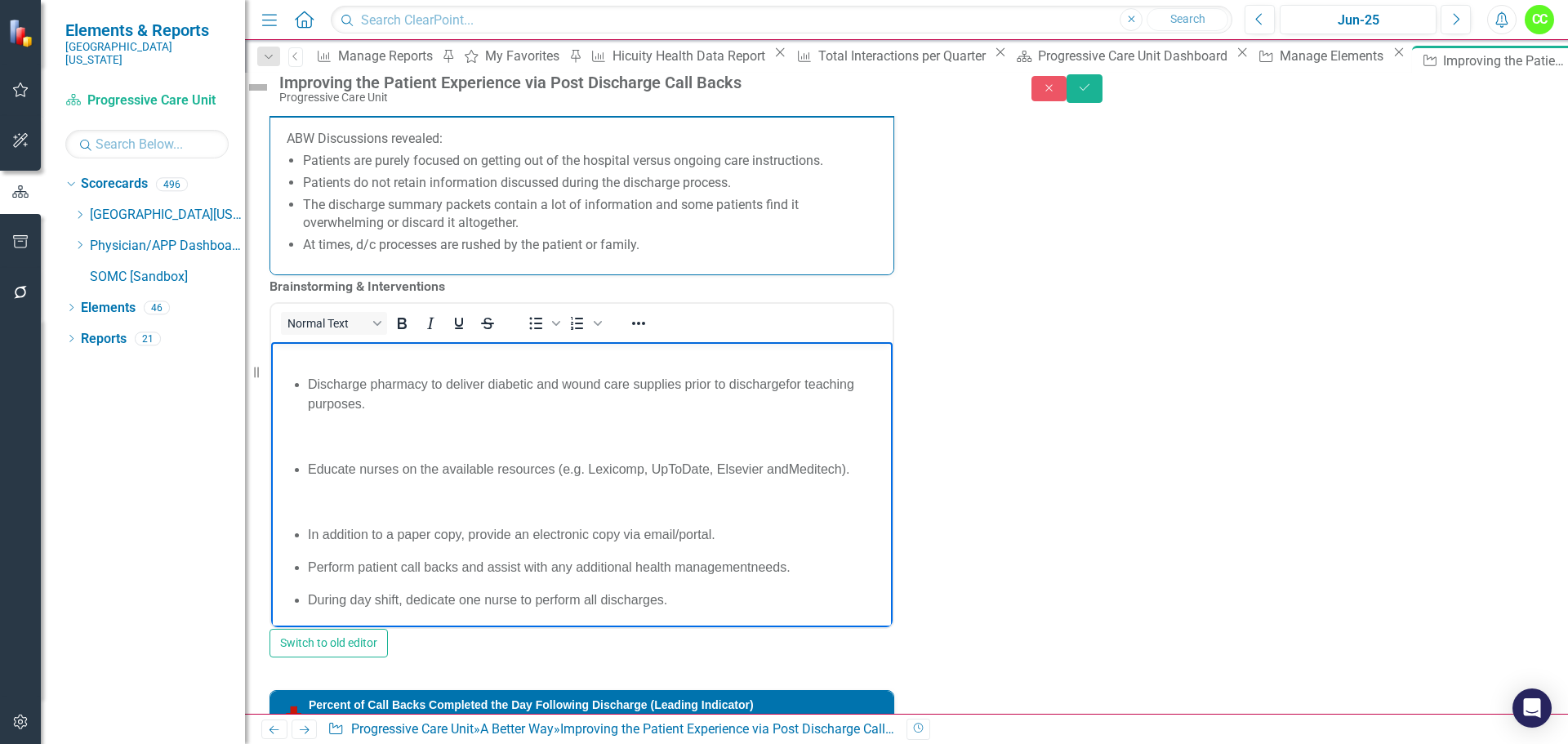
click at [315, 504] on p "​" at bounding box center [581, 501] width 613 height 19
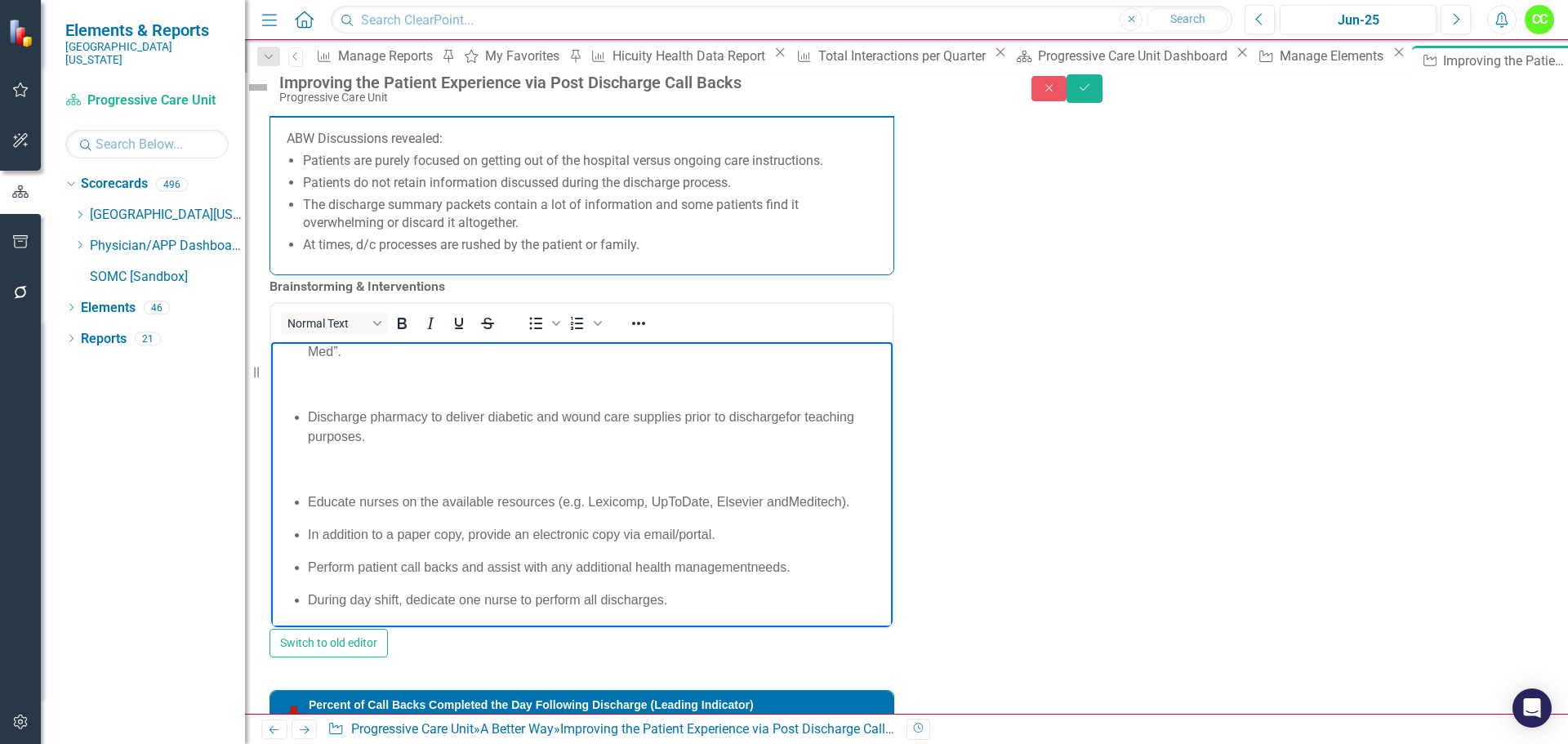
scroll to position [89, 0]
click at [333, 459] on p "​" at bounding box center [581, 468] width 613 height 19
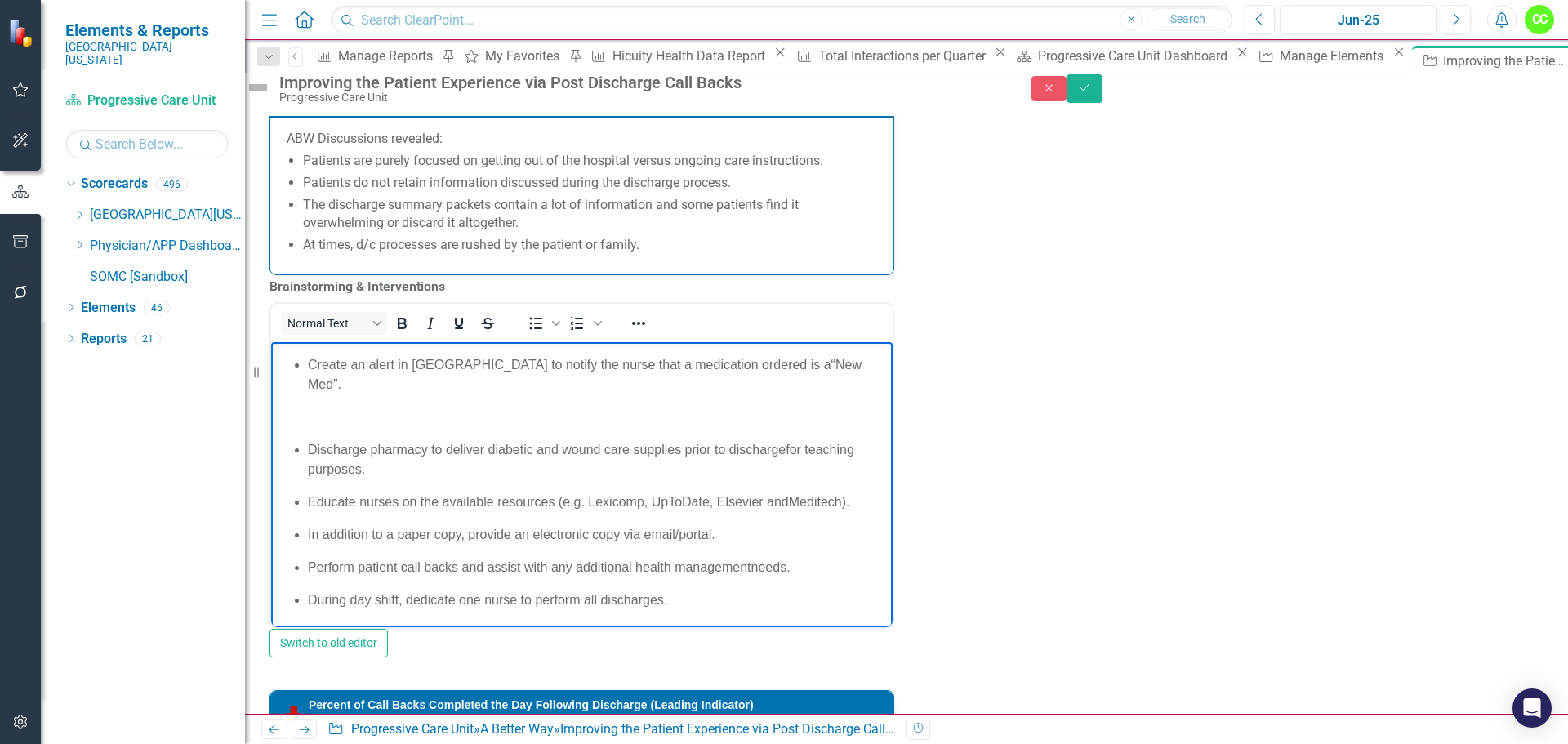
click at [320, 407] on p "​" at bounding box center [581, 416] width 613 height 19
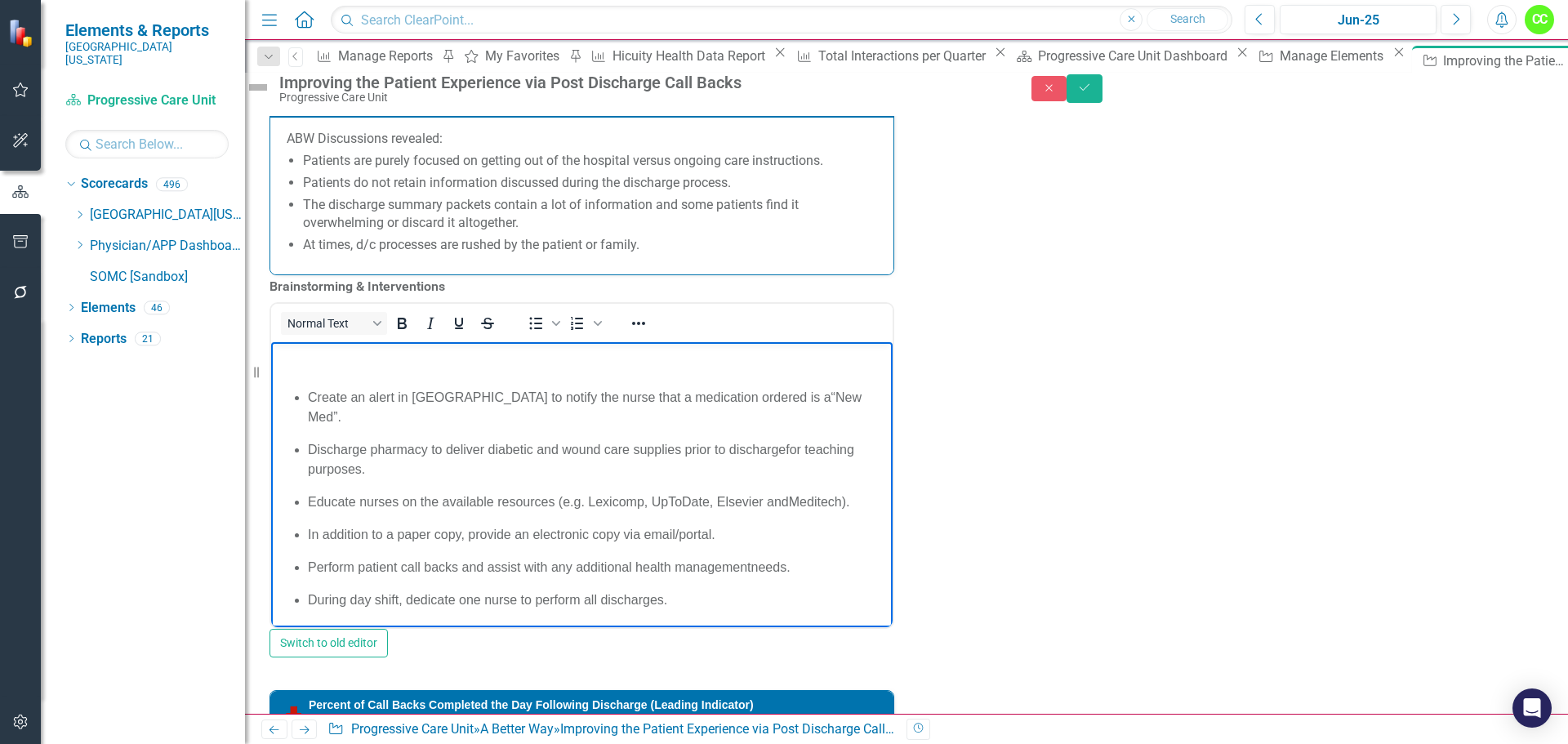
scroll to position [24, 0]
click at [323, 354] on p "​" at bounding box center [581, 364] width 613 height 19
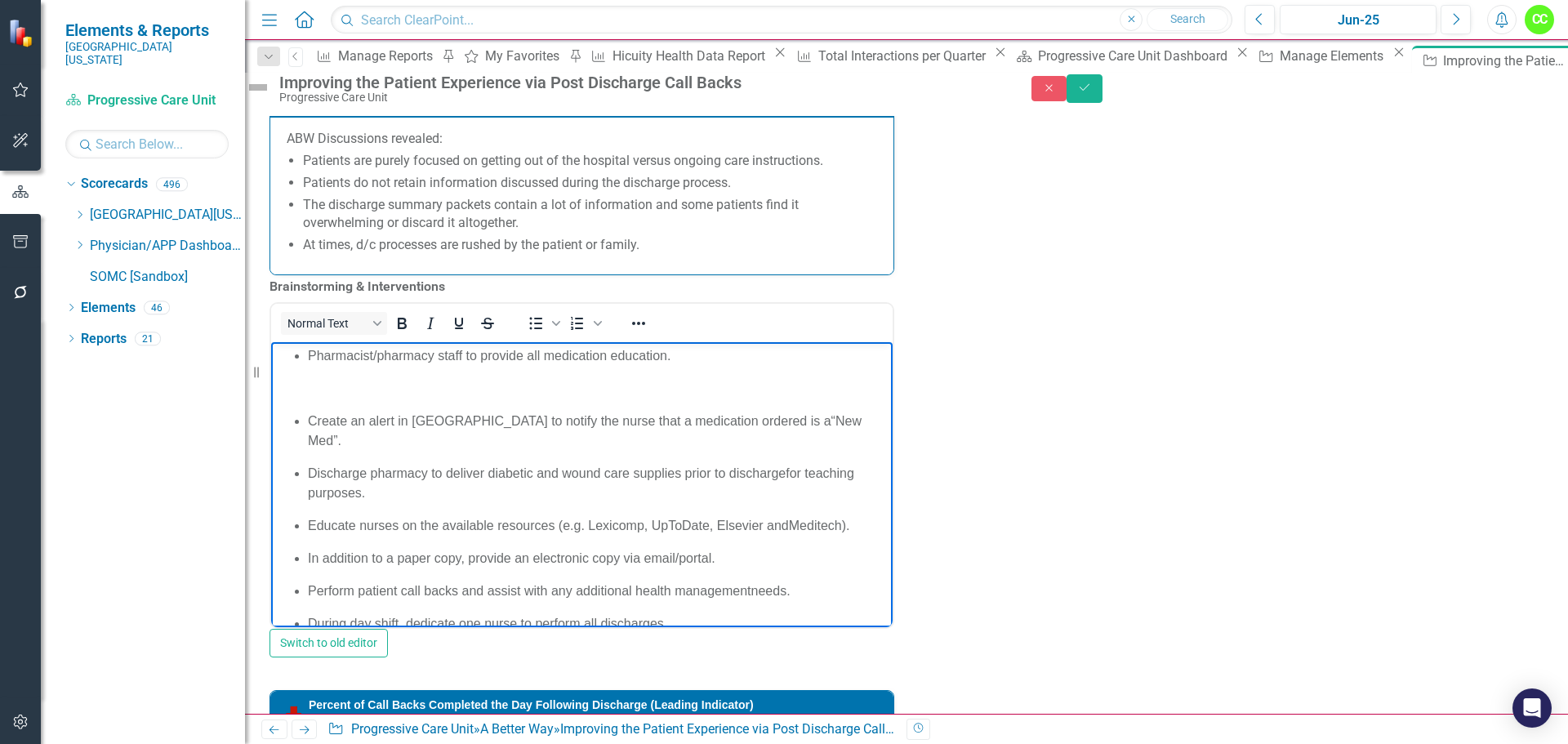
click at [331, 397] on p "Rich Text Area. Press ALT-0 for help." at bounding box center [581, 387] width 613 height 19
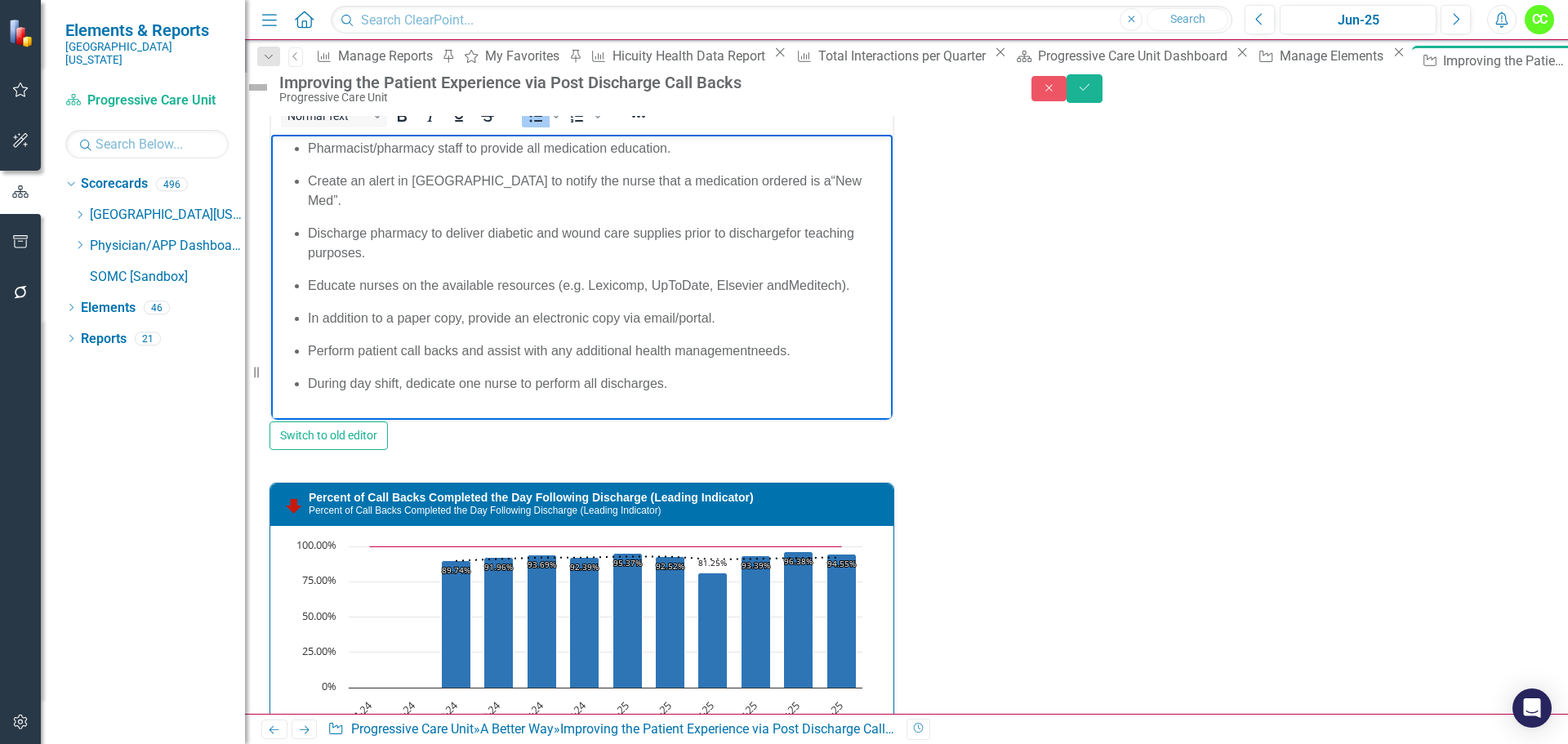
scroll to position [1854, 0]
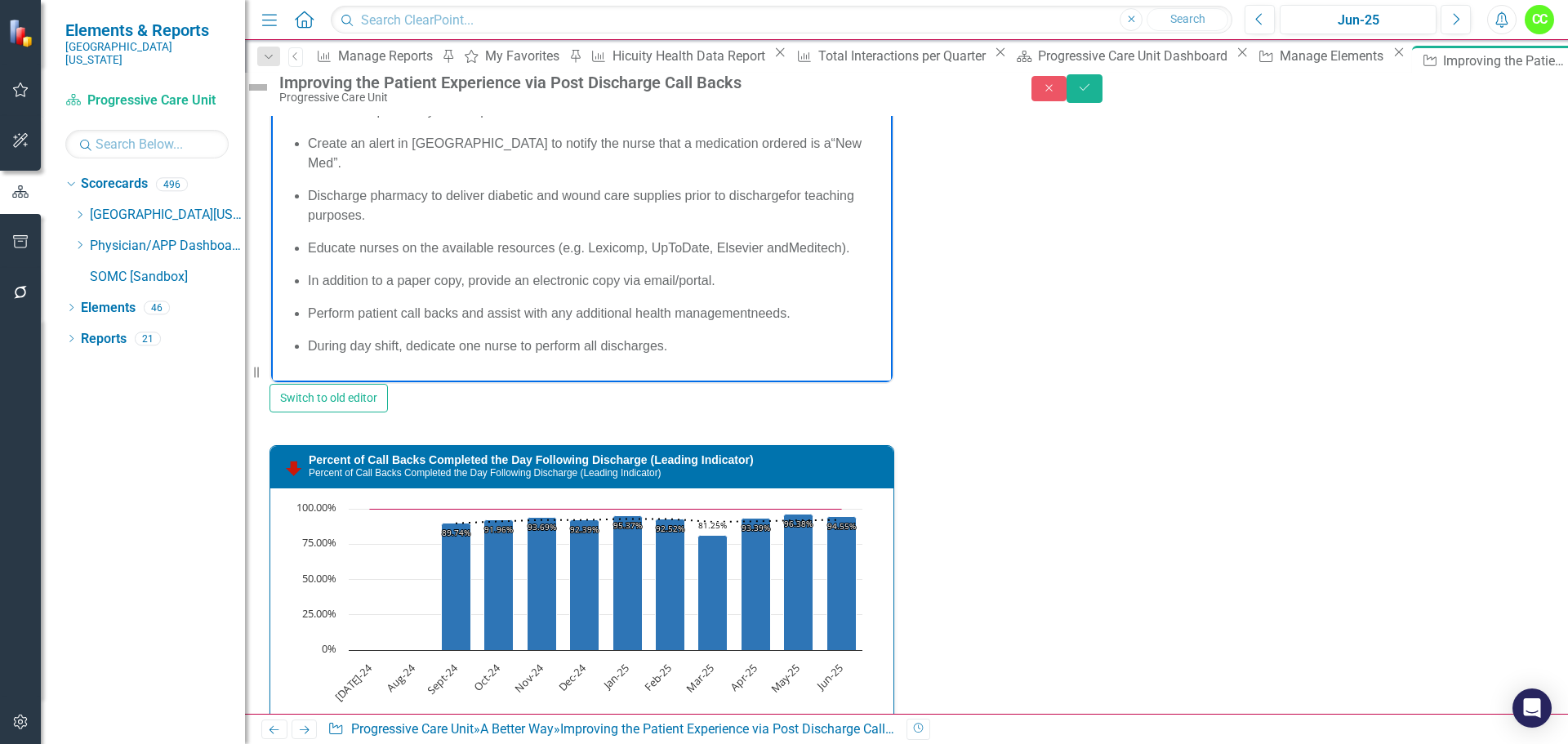
click at [383, 350] on body "Pharmacist/pharmacy staff to provide all medication education. ​ Create an aler…" at bounding box center [581, 235] width 622 height 276
click at [381, 349] on body "Pharmacist/pharmacy staff to provide all medication education. ​ Create an aler…" at bounding box center [581, 235] width 622 height 276
click at [751, 306] on span "needs." at bounding box center [771, 312] width 40 height 14
click at [783, 188] on span "Discharge pharmacy to deliver diabetic and wound care supplies prior to dischar…" at bounding box center [547, 194] width 478 height 14
click at [748, 145] on span "“New Med”." at bounding box center [585, 152] width 554 height 34
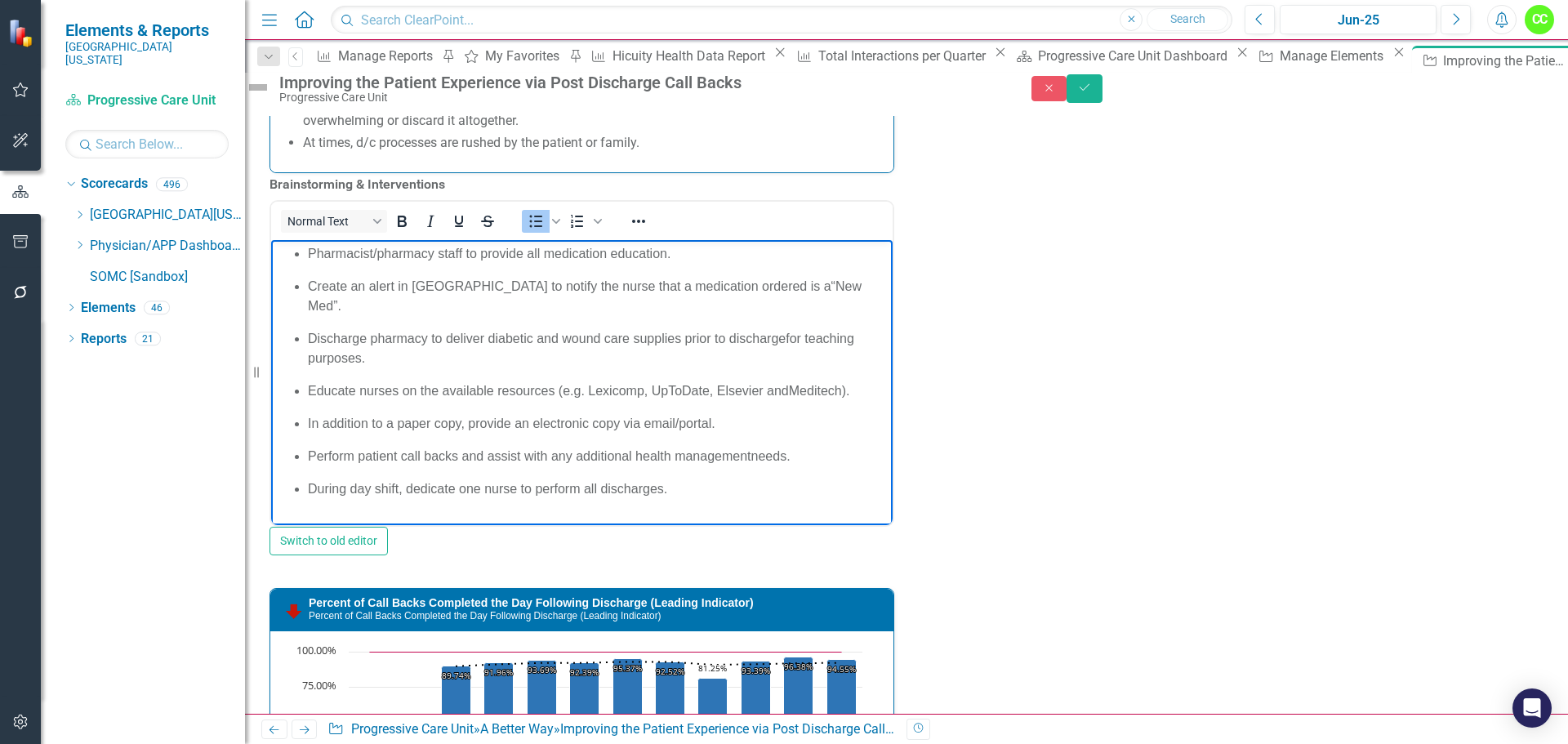
scroll to position [1691, 0]
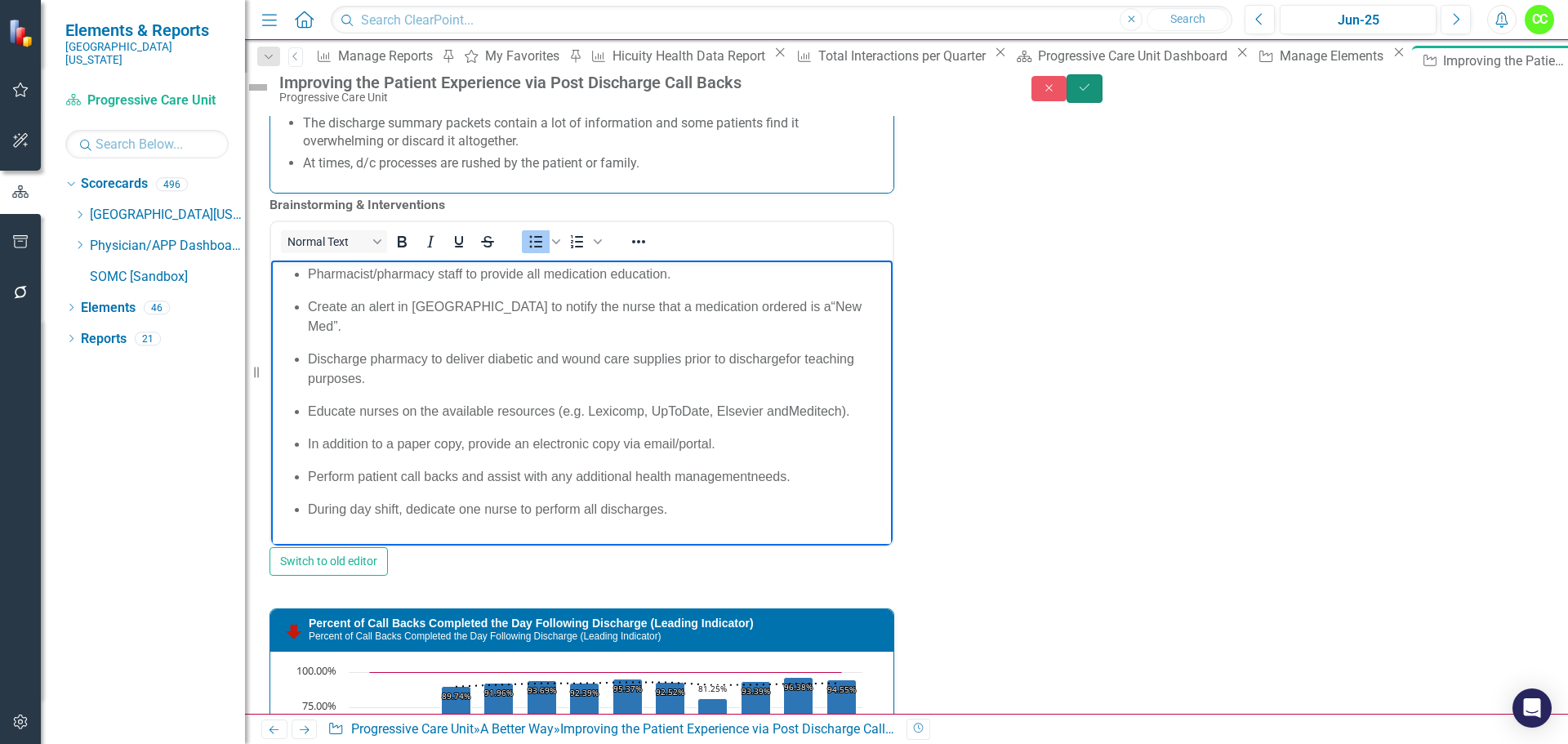
click at [1102, 103] on button "Save" at bounding box center [1084, 88] width 36 height 29
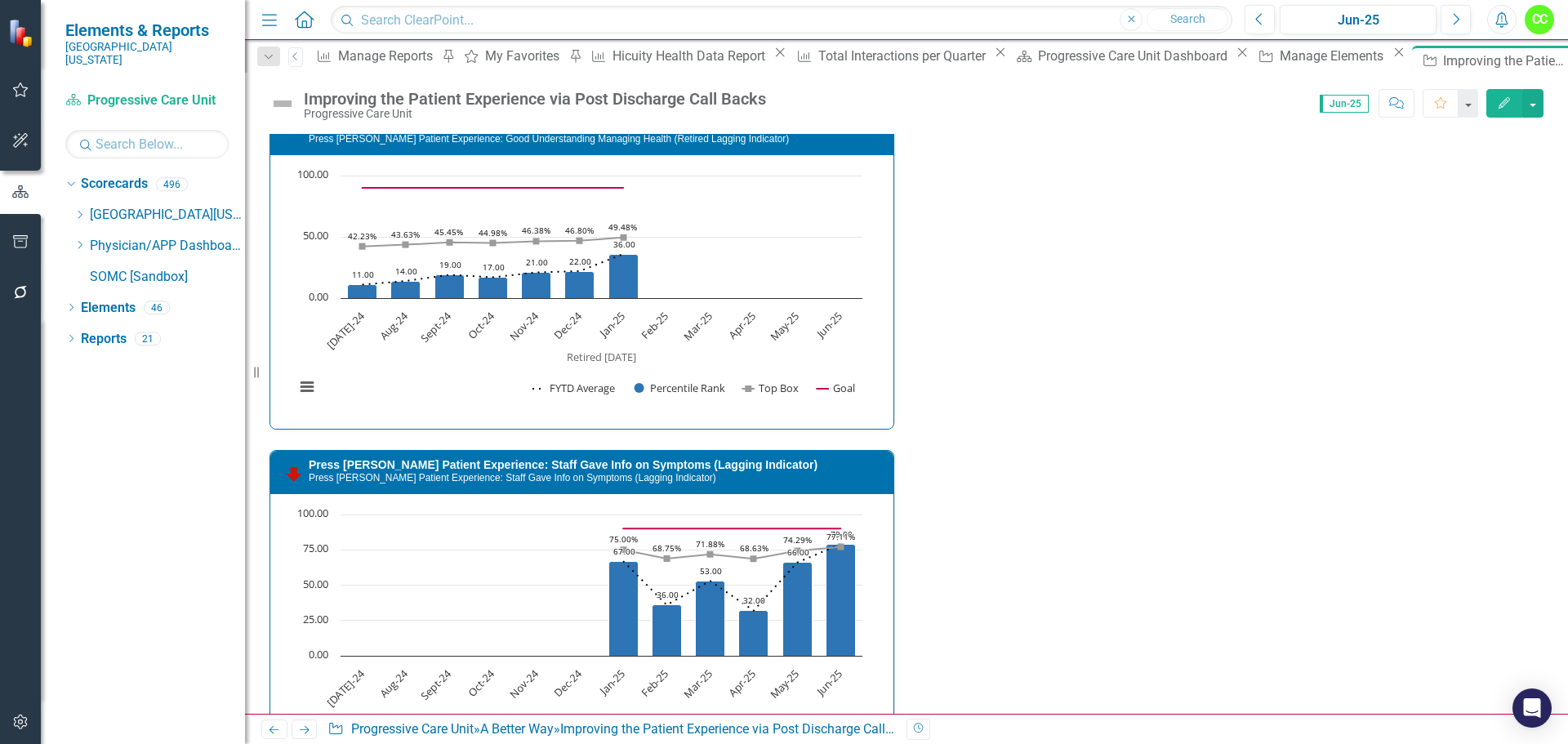
scroll to position [2451, 0]
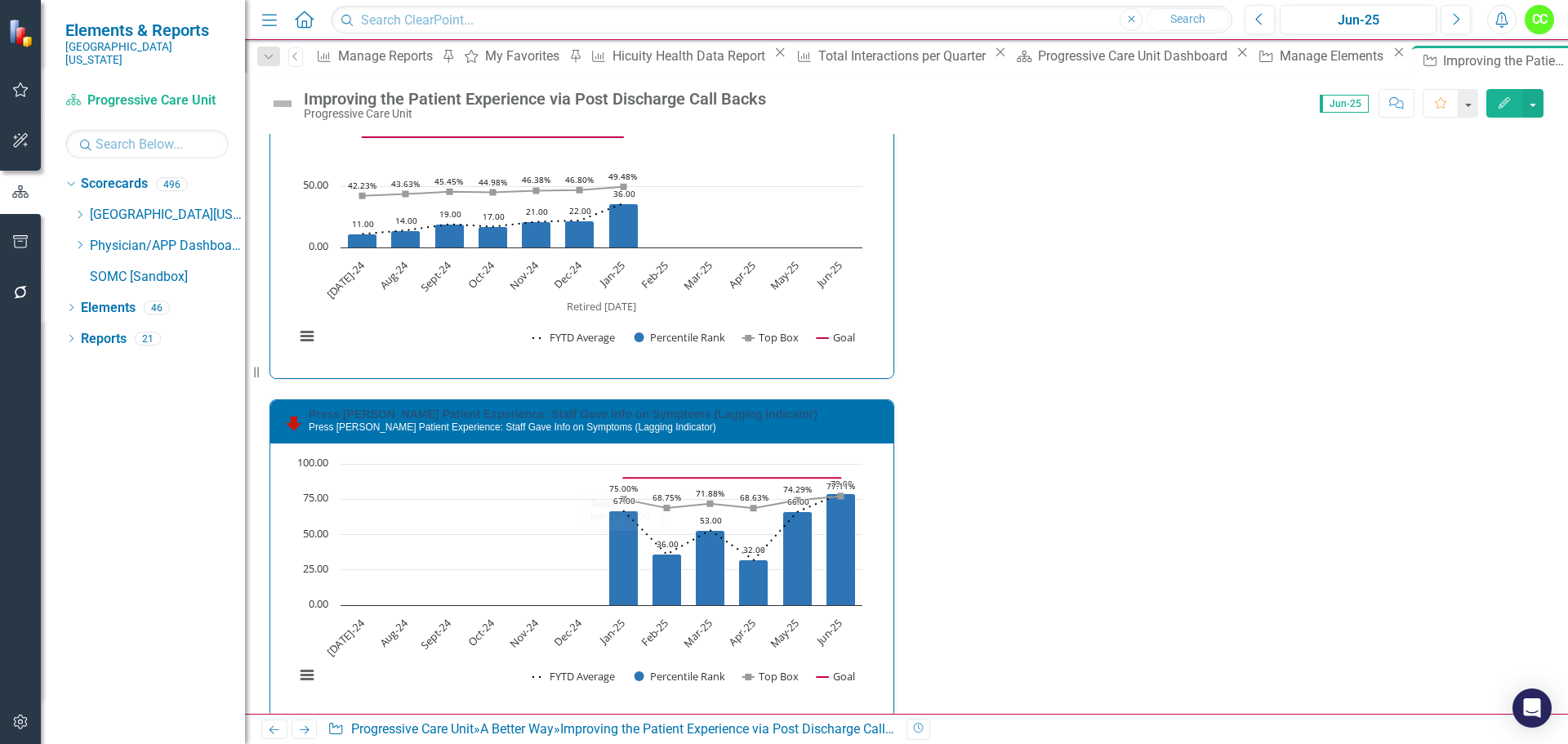
click at [635, 419] on link "Press [PERSON_NAME] Patient Experience: Staff Gave Info on Symptoms (Lagging In…" at bounding box center [563, 414] width 509 height 13
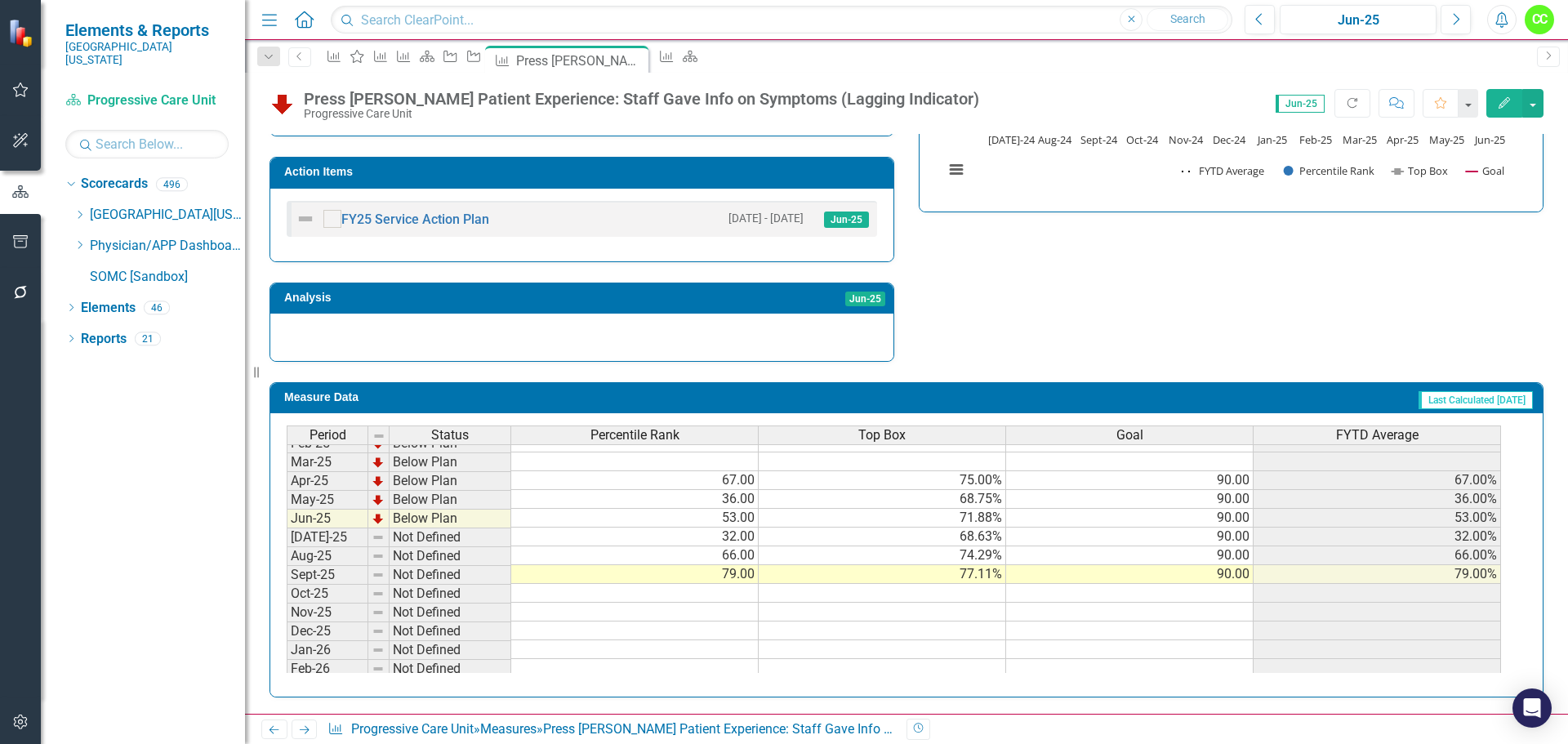
scroll to position [513, 0]
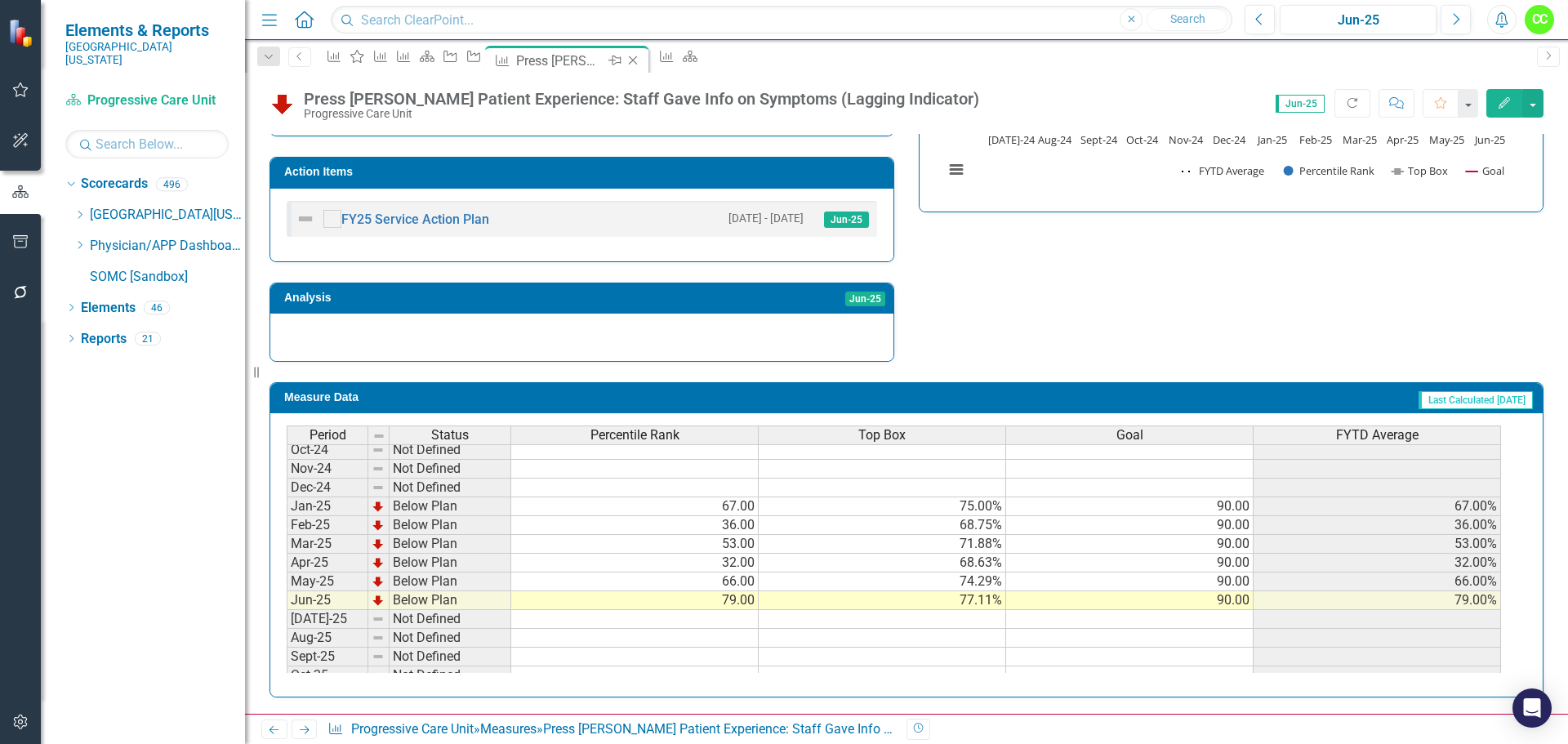
click at [641, 61] on icon "Close" at bounding box center [633, 61] width 16 height 13
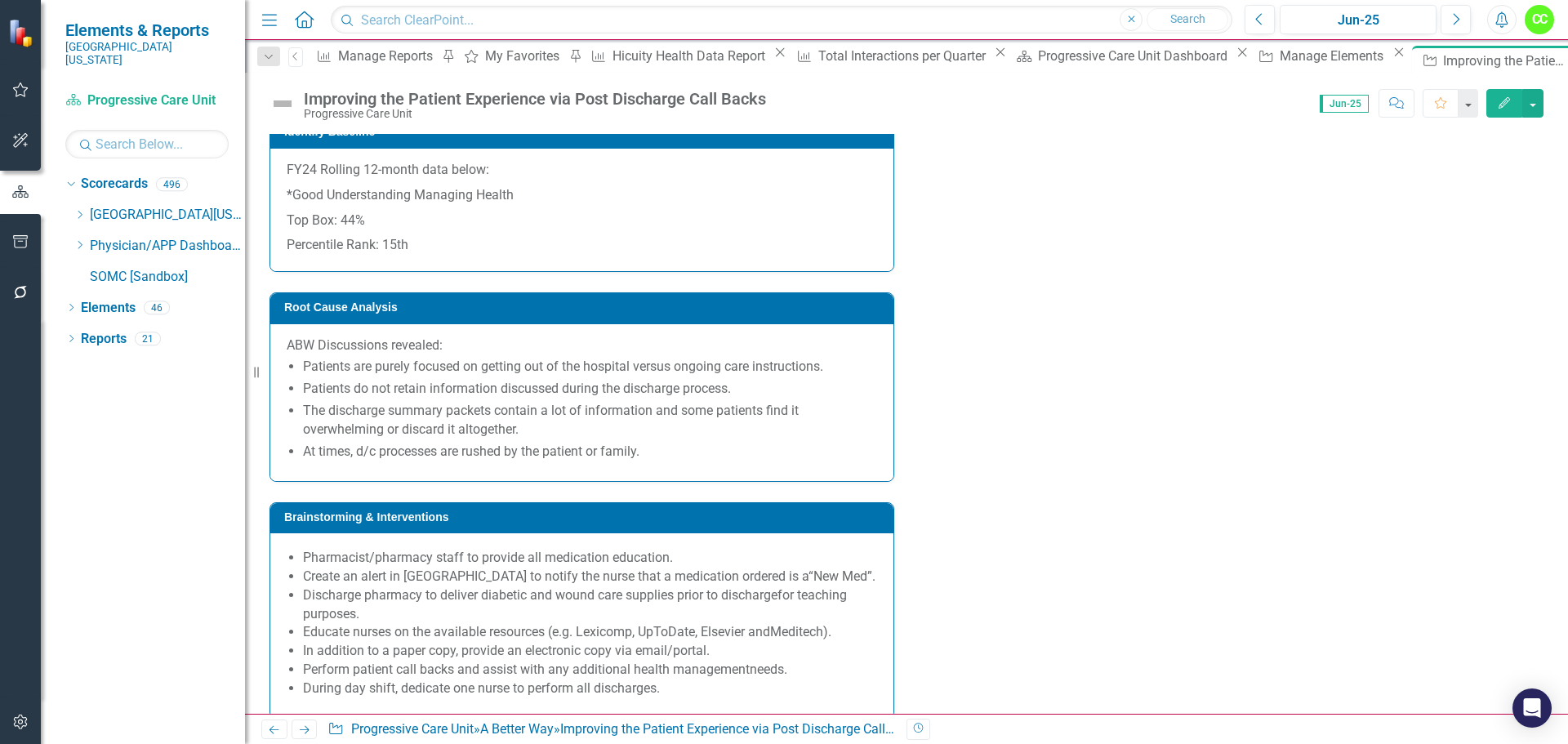
scroll to position [1470, 0]
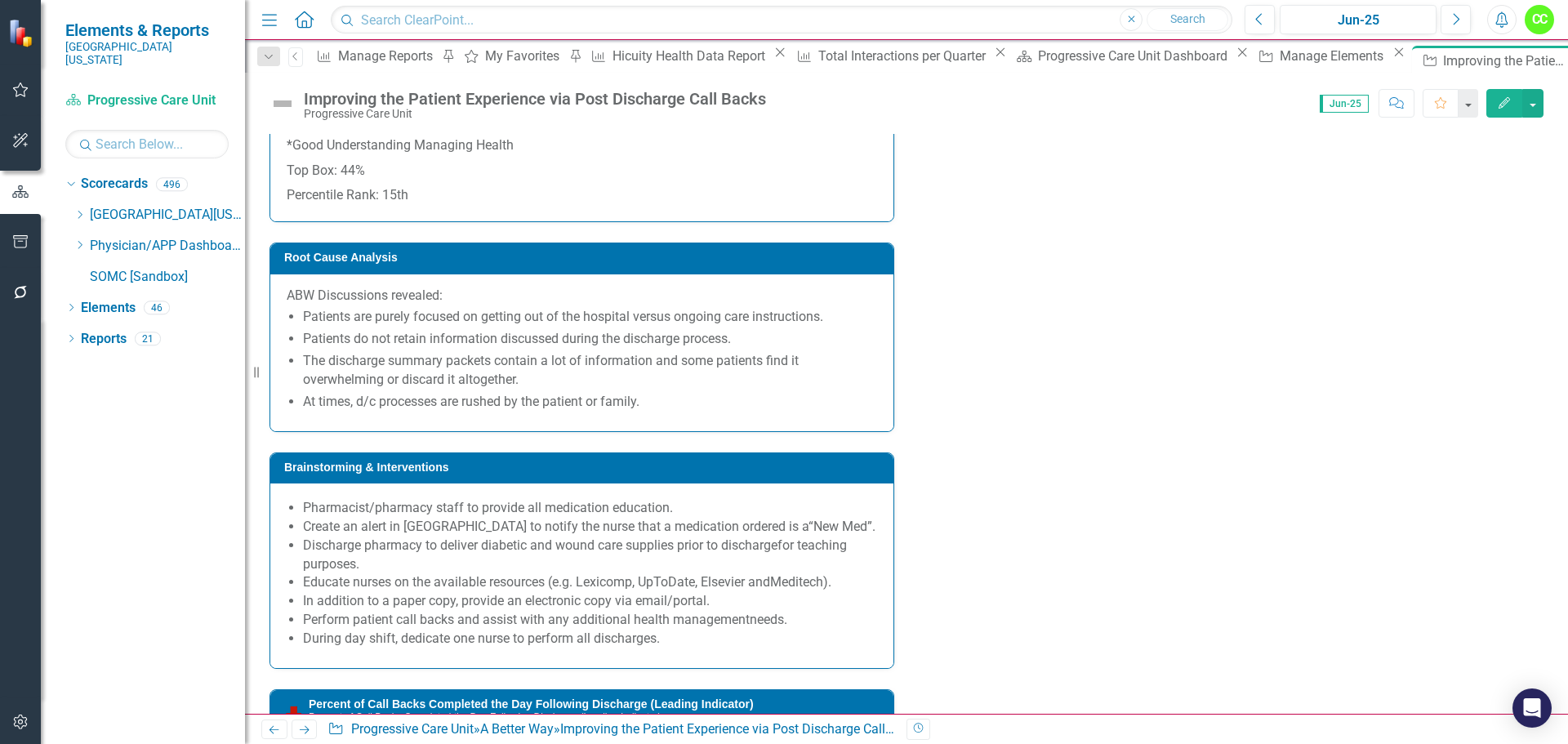
click at [660, 412] on p "At times, d/c processes are rushed by the patient or family." at bounding box center [590, 402] width 574 height 19
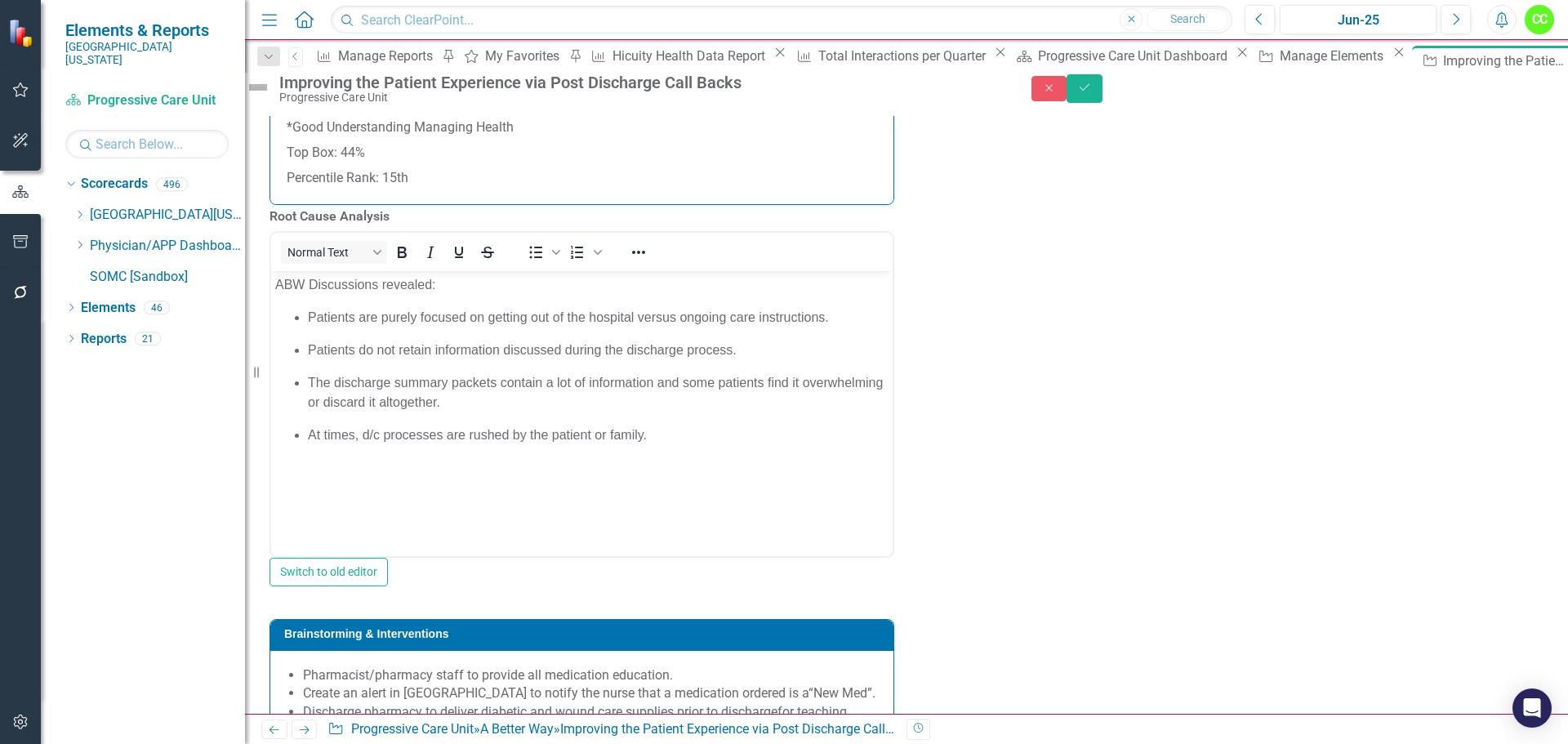
scroll to position [0, 0]
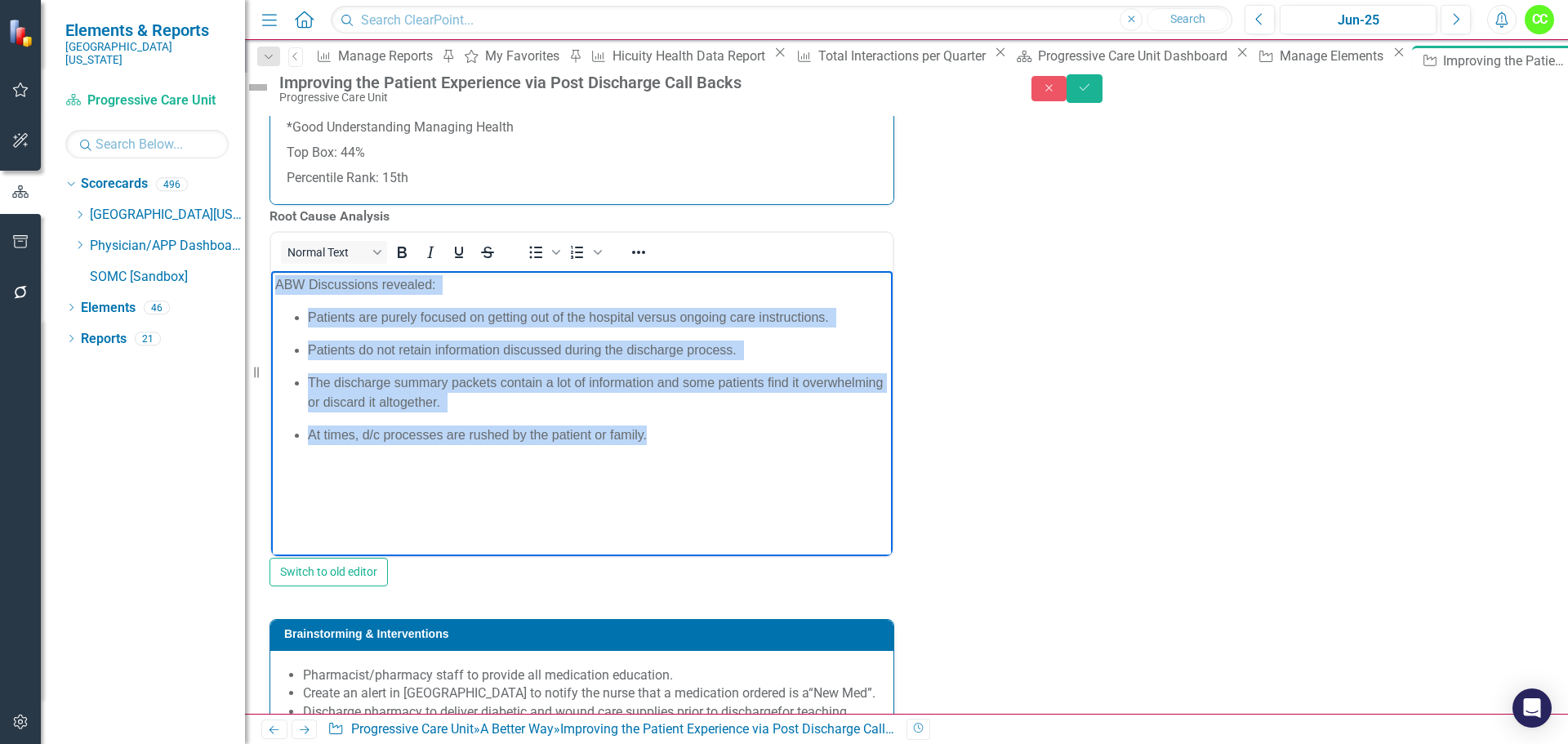
drag, startPoint x: 645, startPoint y: 435, endPoint x: 276, endPoint y: 290, distance: 396.5
click at [276, 290] on body "ABW Discussions revealed: Patients are purely focused on getting out of the hos…" at bounding box center [581, 393] width 622 height 245
paste body "Rich Text Area. Press ALT-0 for help."
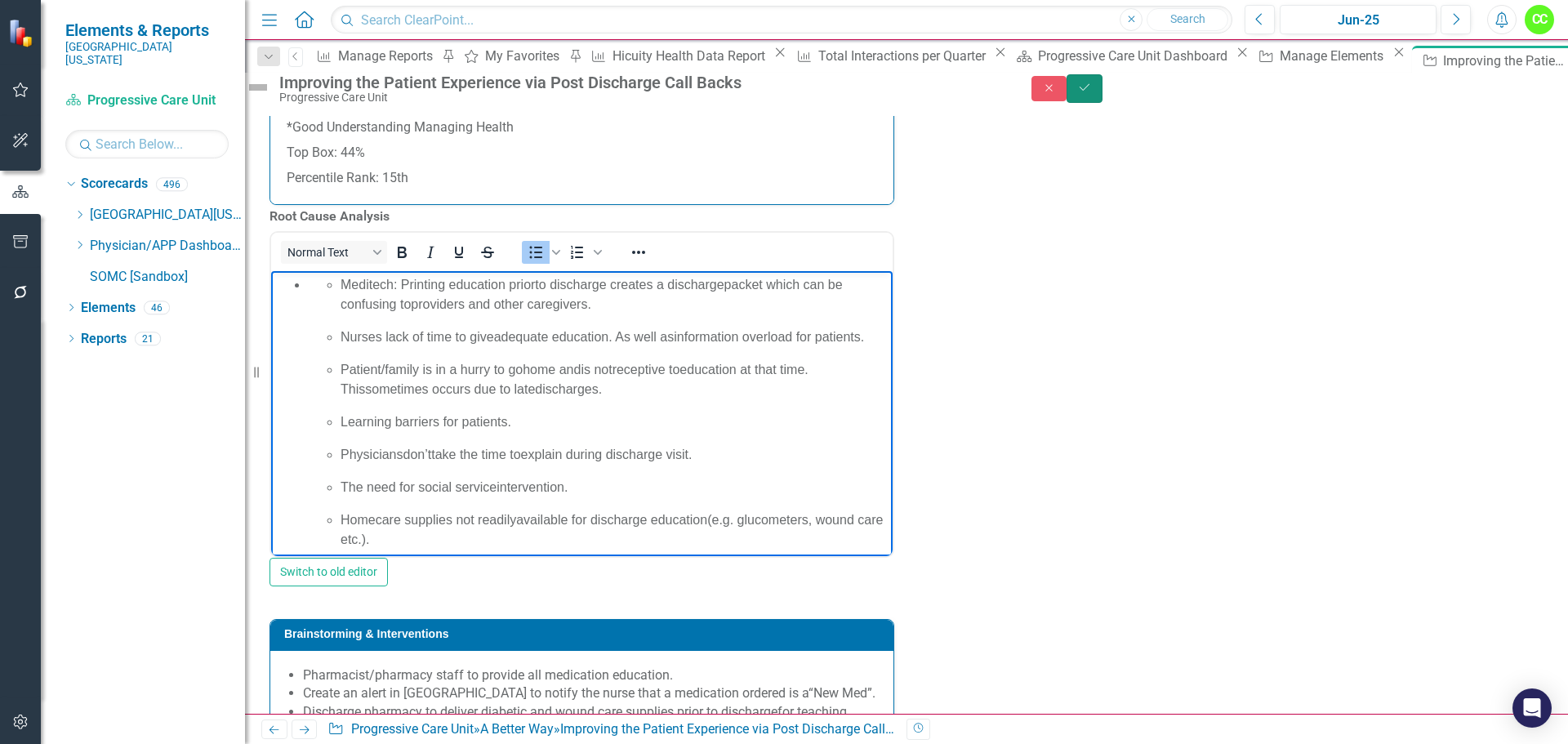
click at [1092, 93] on icon "Save" at bounding box center [1083, 88] width 14 height 12
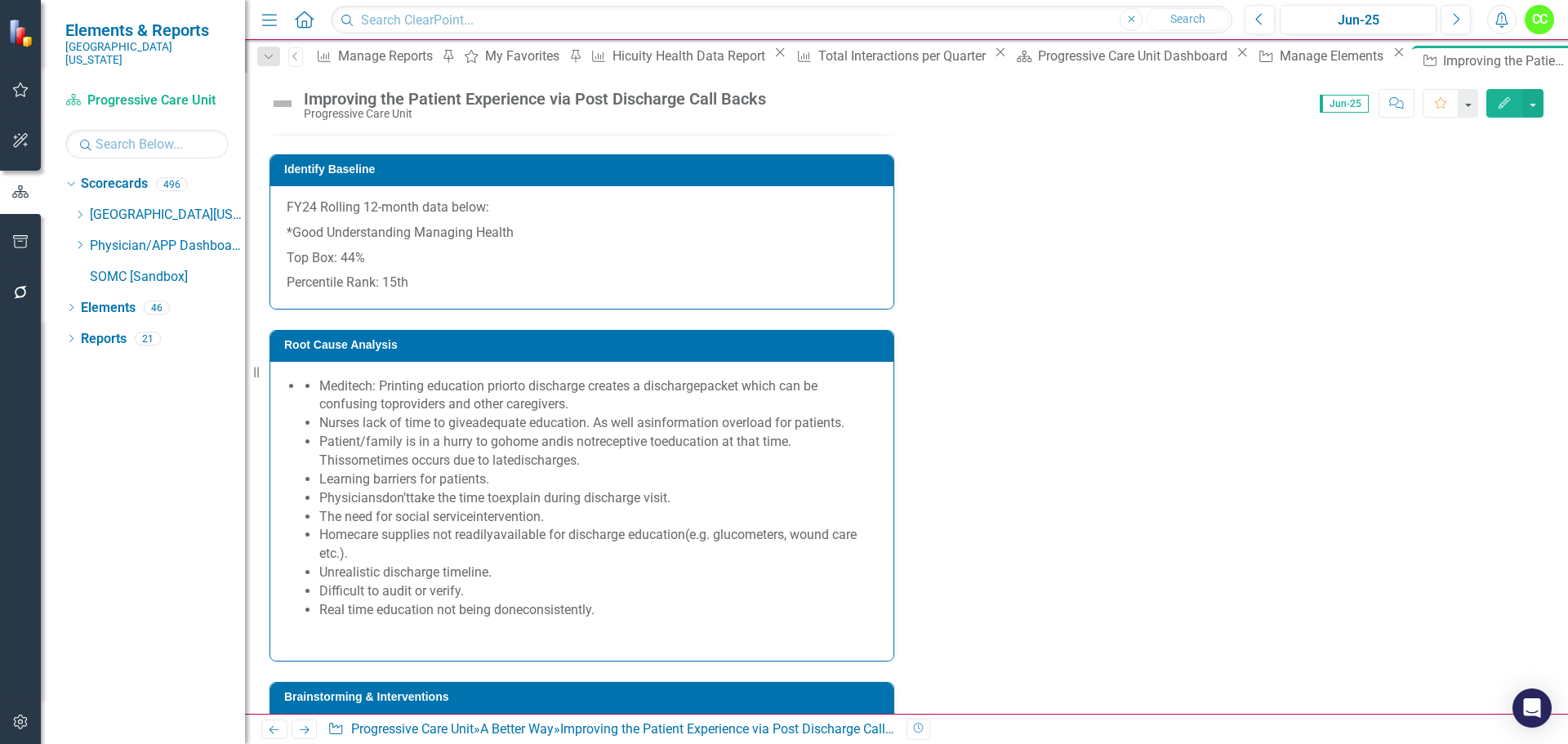
scroll to position [1389, 0]
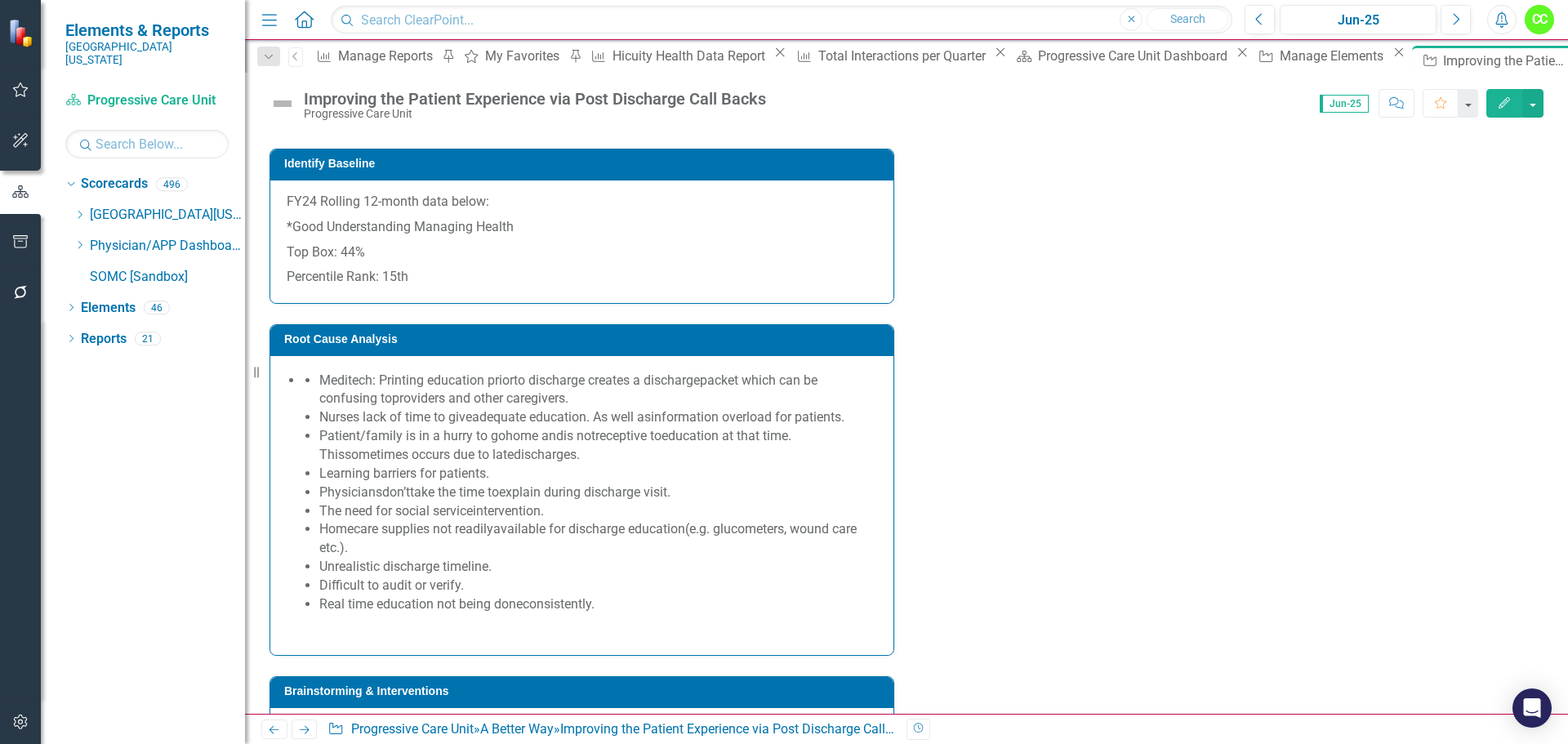
click at [299, 396] on div "Meditech: Printing education prior to discharge creates a discharge packet whic…" at bounding box center [582, 504] width 591 height 264
click at [320, 397] on li "Meditech: Printing education prior to discharge creates a discharge packet whic…" at bounding box center [598, 391] width 558 height 38
click at [380, 463] on p "Patient/family is in a hurry to go home and is not receptive to education at th…" at bounding box center [598, 446] width 558 height 38
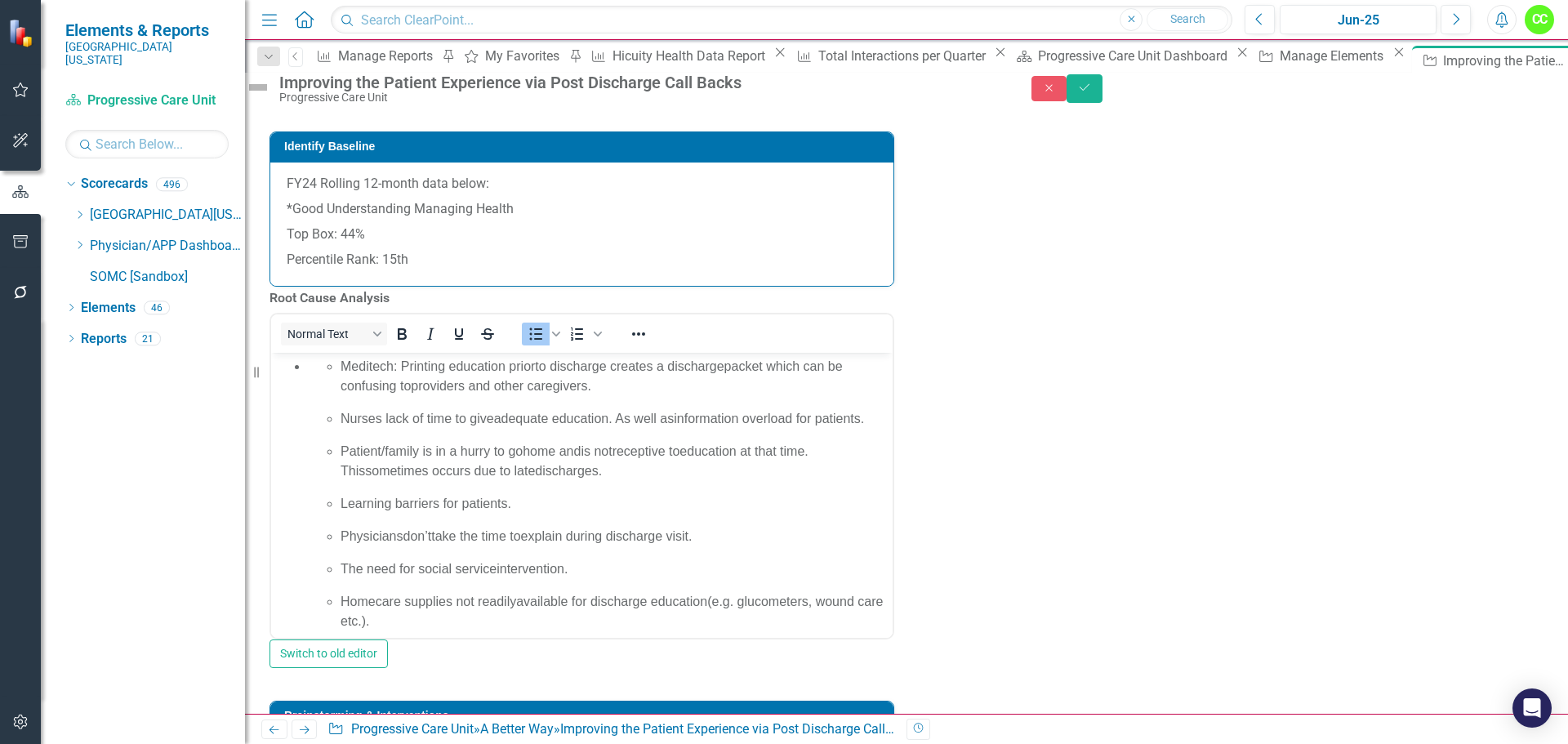
scroll to position [0, 0]
click at [341, 360] on li "Meditech: Printing education prior to discharge creates a discharge packet whic…" at bounding box center [614, 376] width 548 height 40
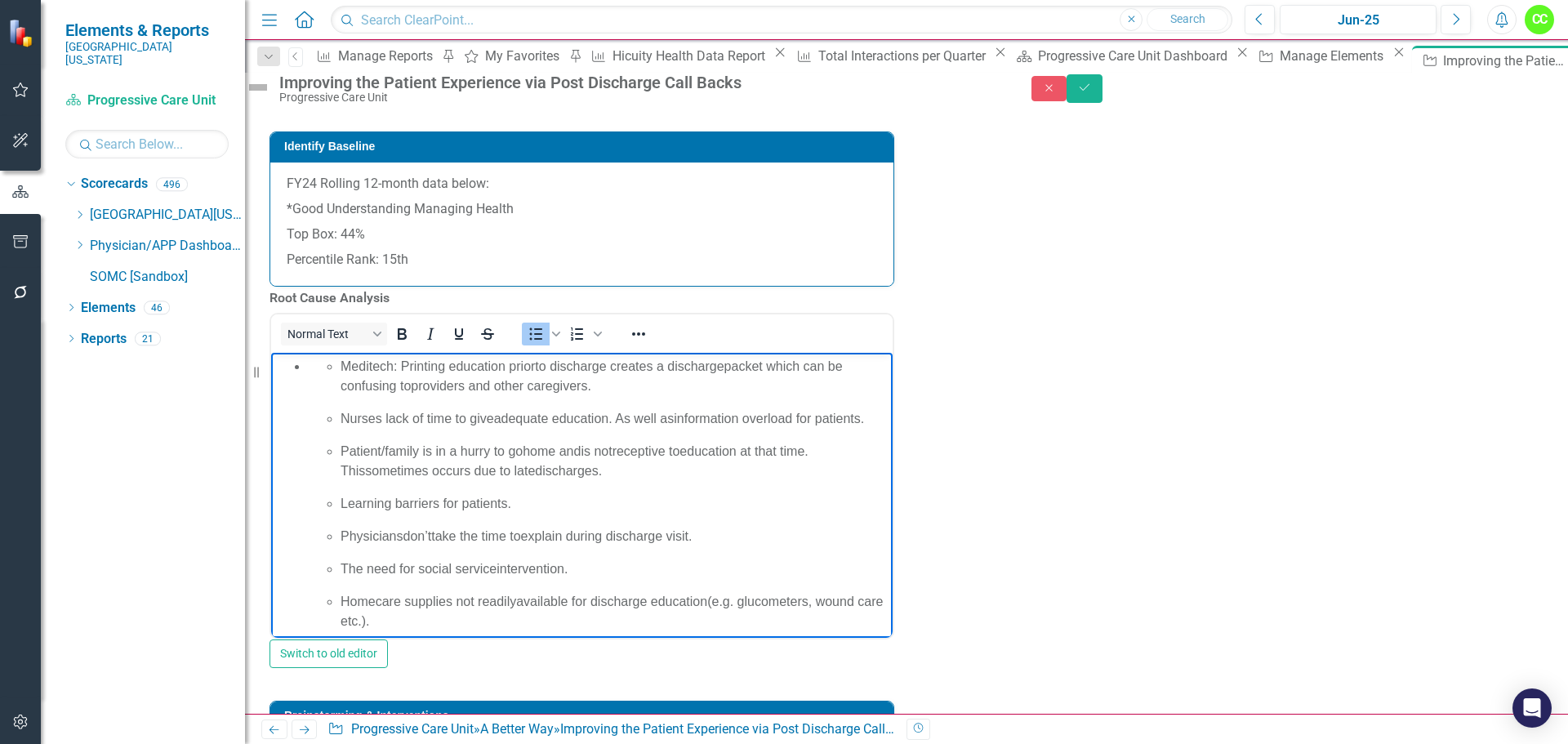
click at [308, 367] on ul "Meditech: Printing education prior to discharge creates a discharge packet whic…" at bounding box center [598, 543] width 580 height 373
click at [545, 344] on icon "Bullet list" at bounding box center [535, 333] width 19 height 19
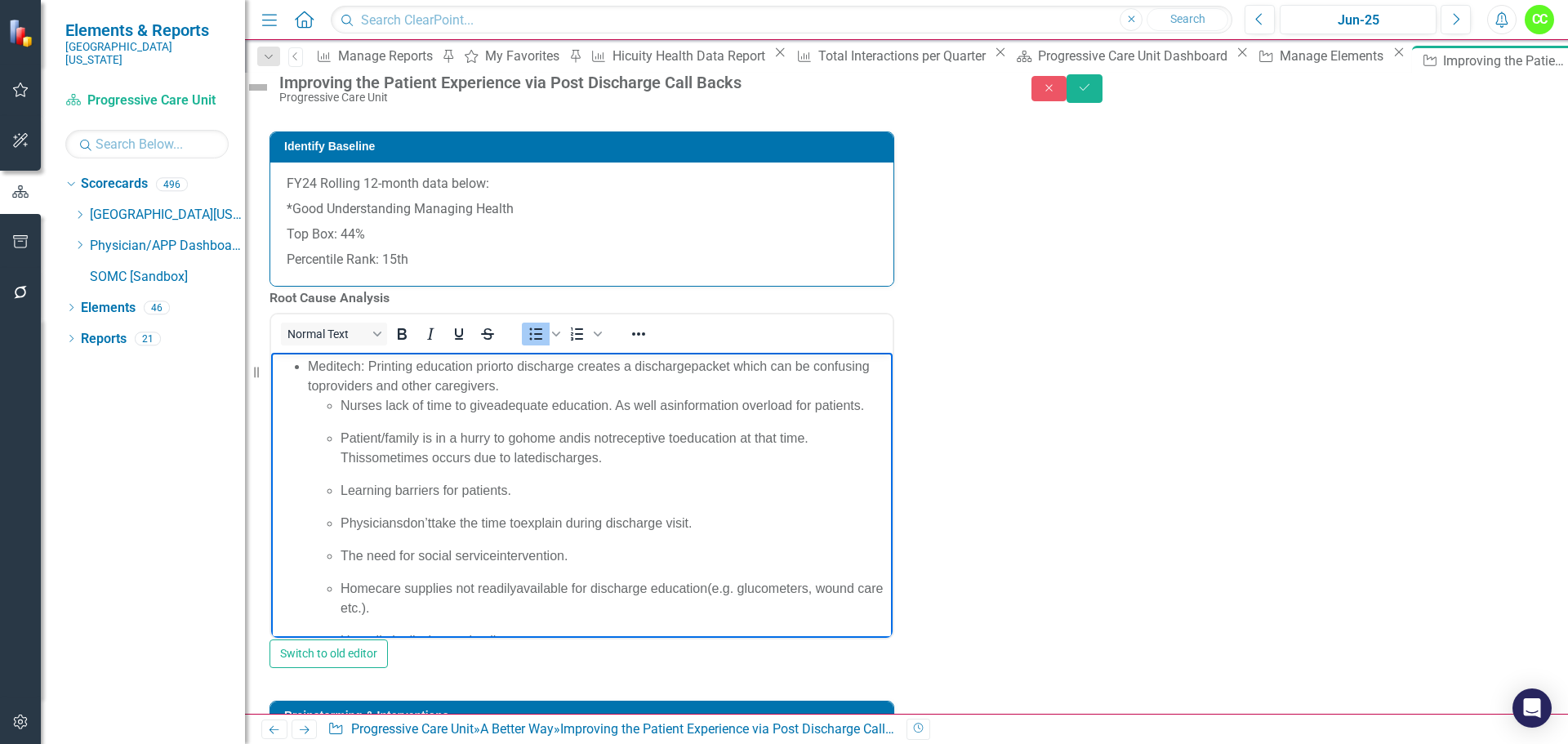
click at [344, 403] on span "Nurses lack of time to give" at bounding box center [417, 406] width 153 height 14
click at [545, 344] on icon "Bullet list" at bounding box center [535, 333] width 19 height 19
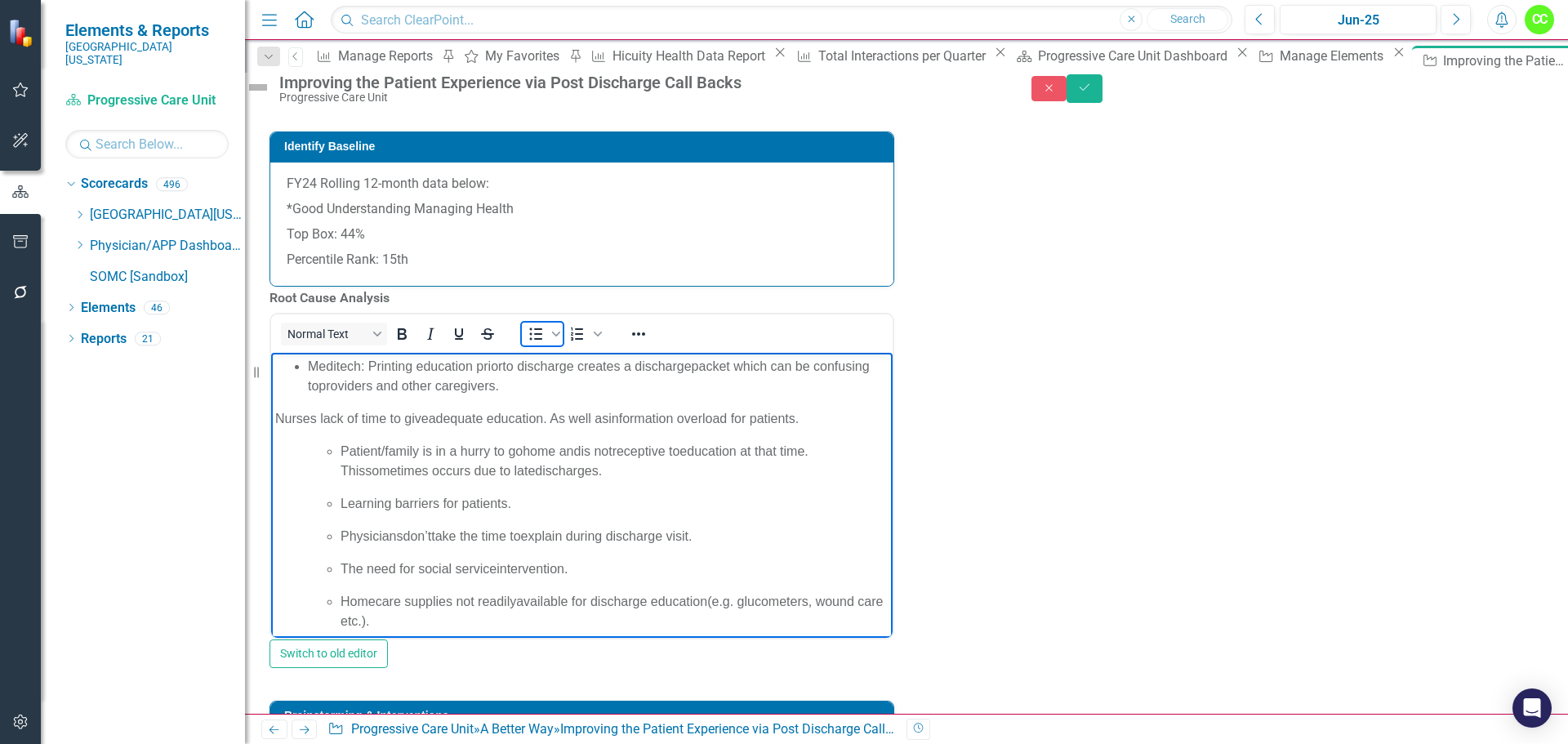
click at [545, 344] on icon "Bullet list" at bounding box center [535, 333] width 19 height 19
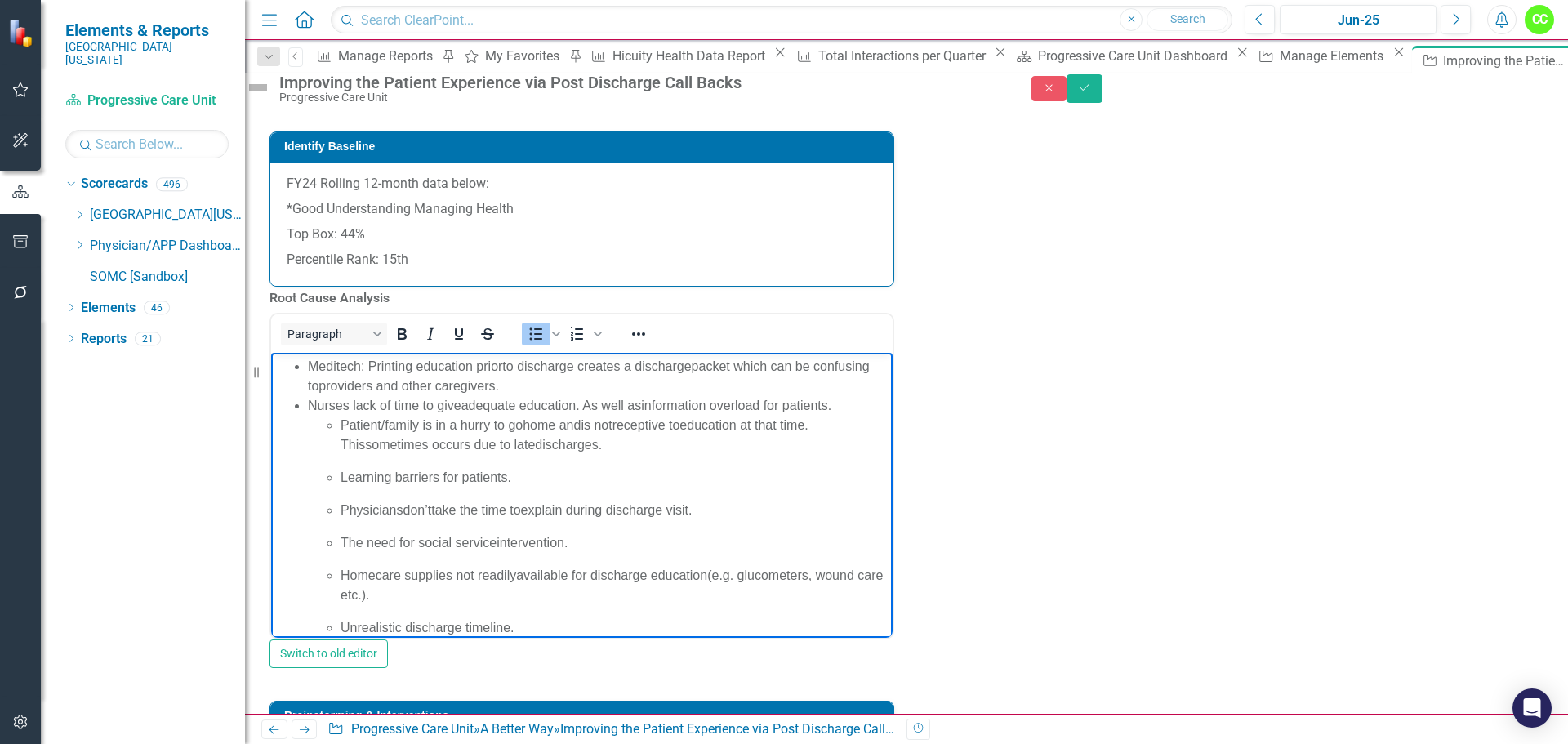
click at [339, 420] on ul "Patient/family is in a hurry to go home and is not receptive to education at th…" at bounding box center [598, 560] width 580 height 288
click at [545, 344] on icon "Bullet list" at bounding box center [535, 333] width 19 height 19
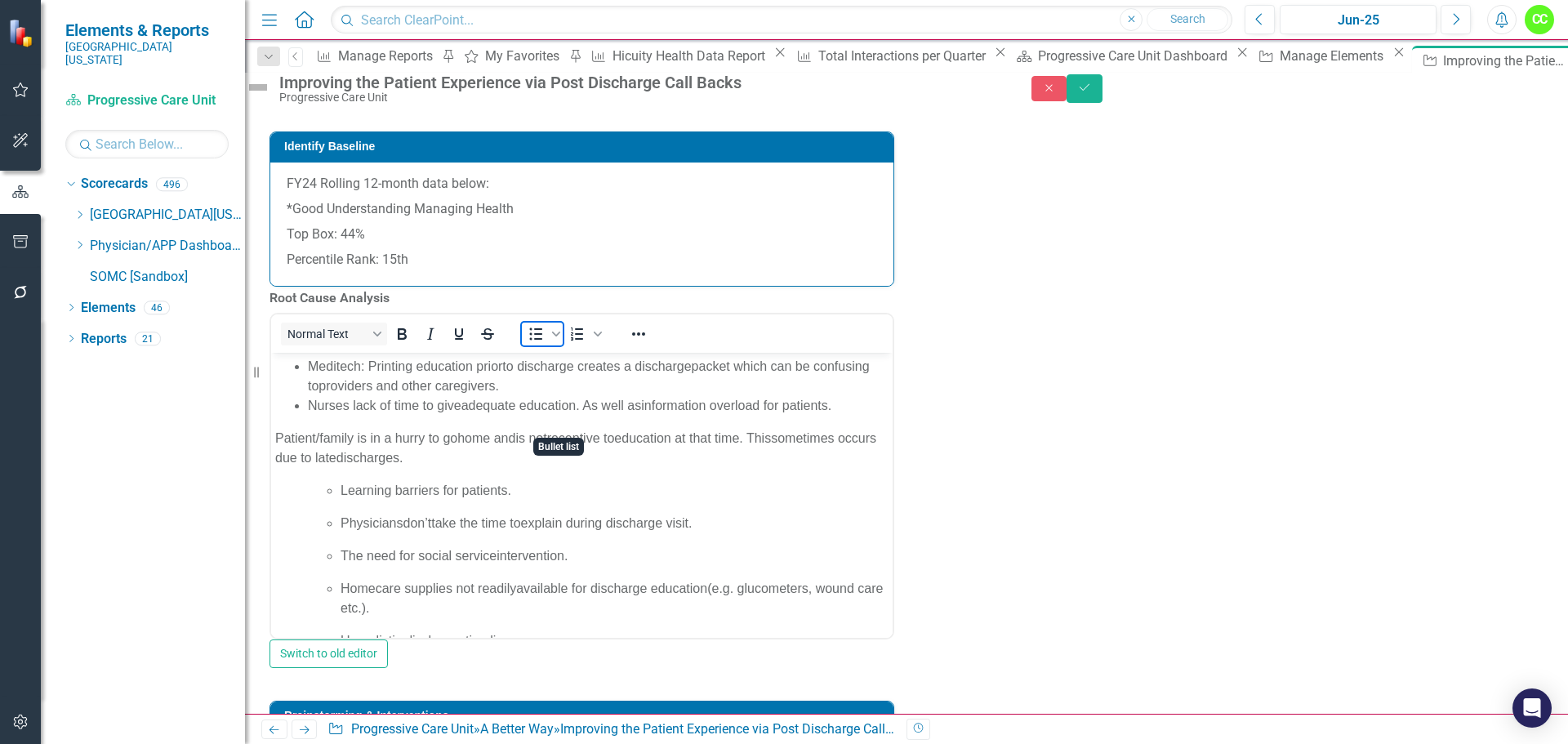
click at [545, 344] on icon "Bullet list" at bounding box center [535, 333] width 19 height 19
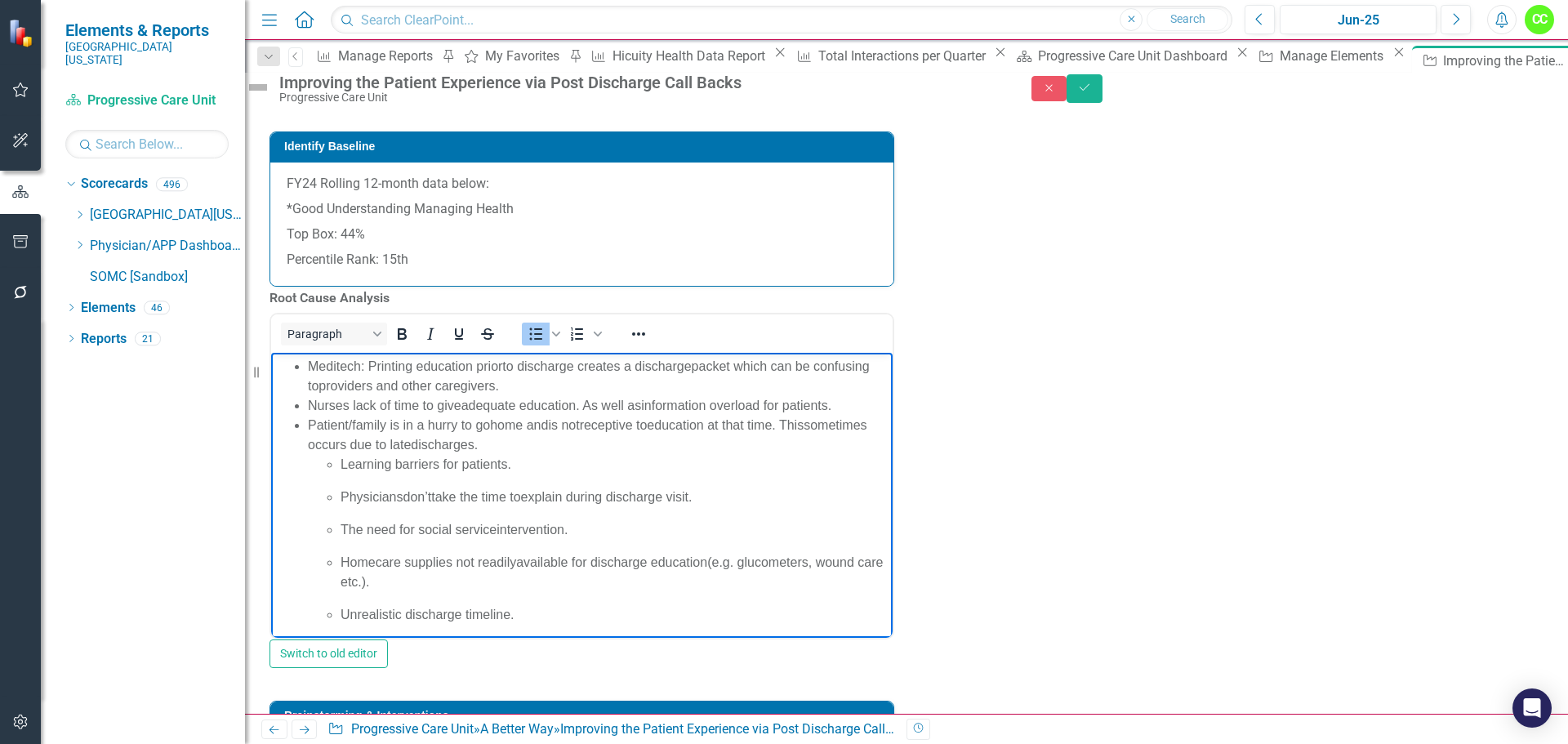
click at [342, 465] on span "Learning barriers for patients." at bounding box center [426, 465] width 171 height 14
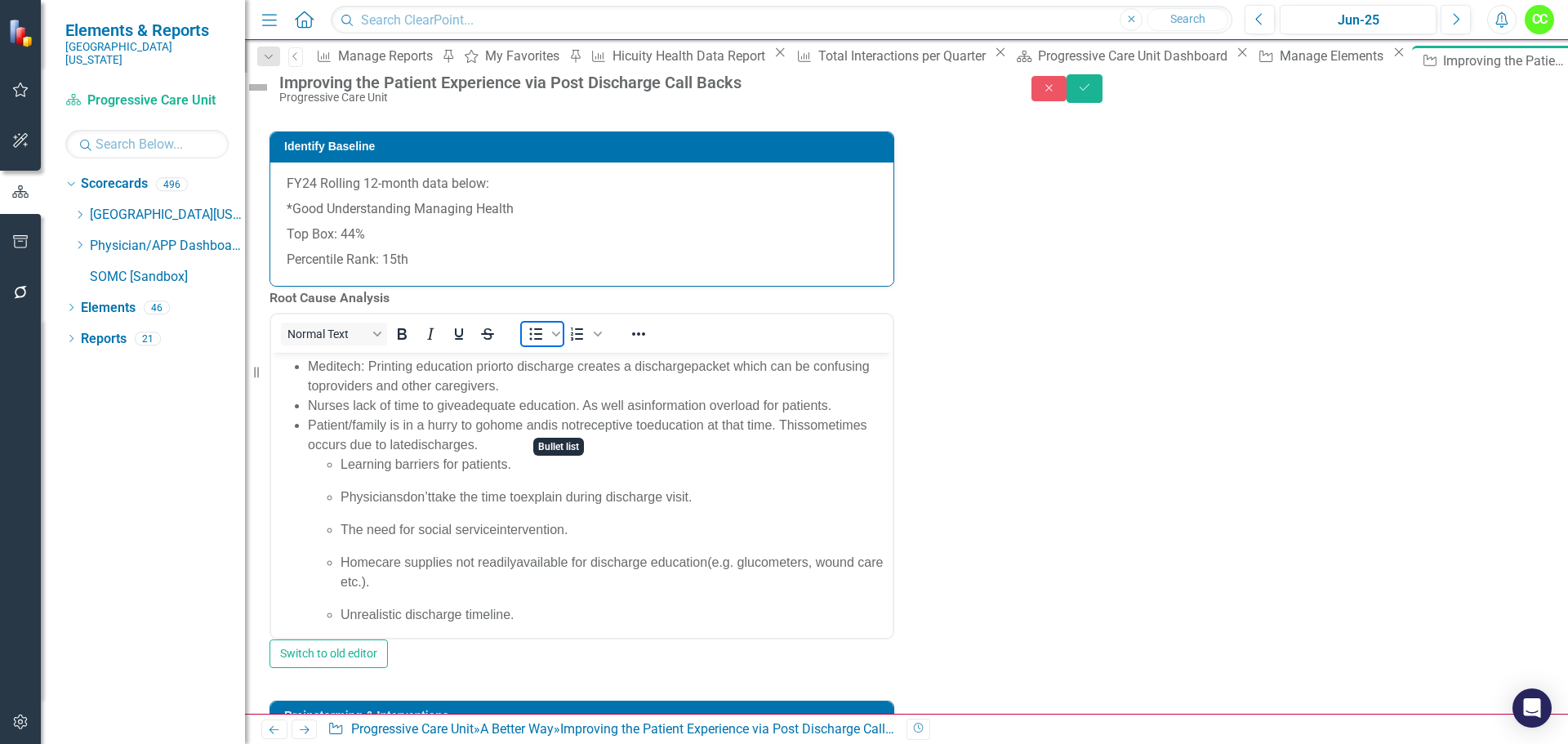
click at [539, 346] on span "Bullet list" at bounding box center [535, 333] width 28 height 23
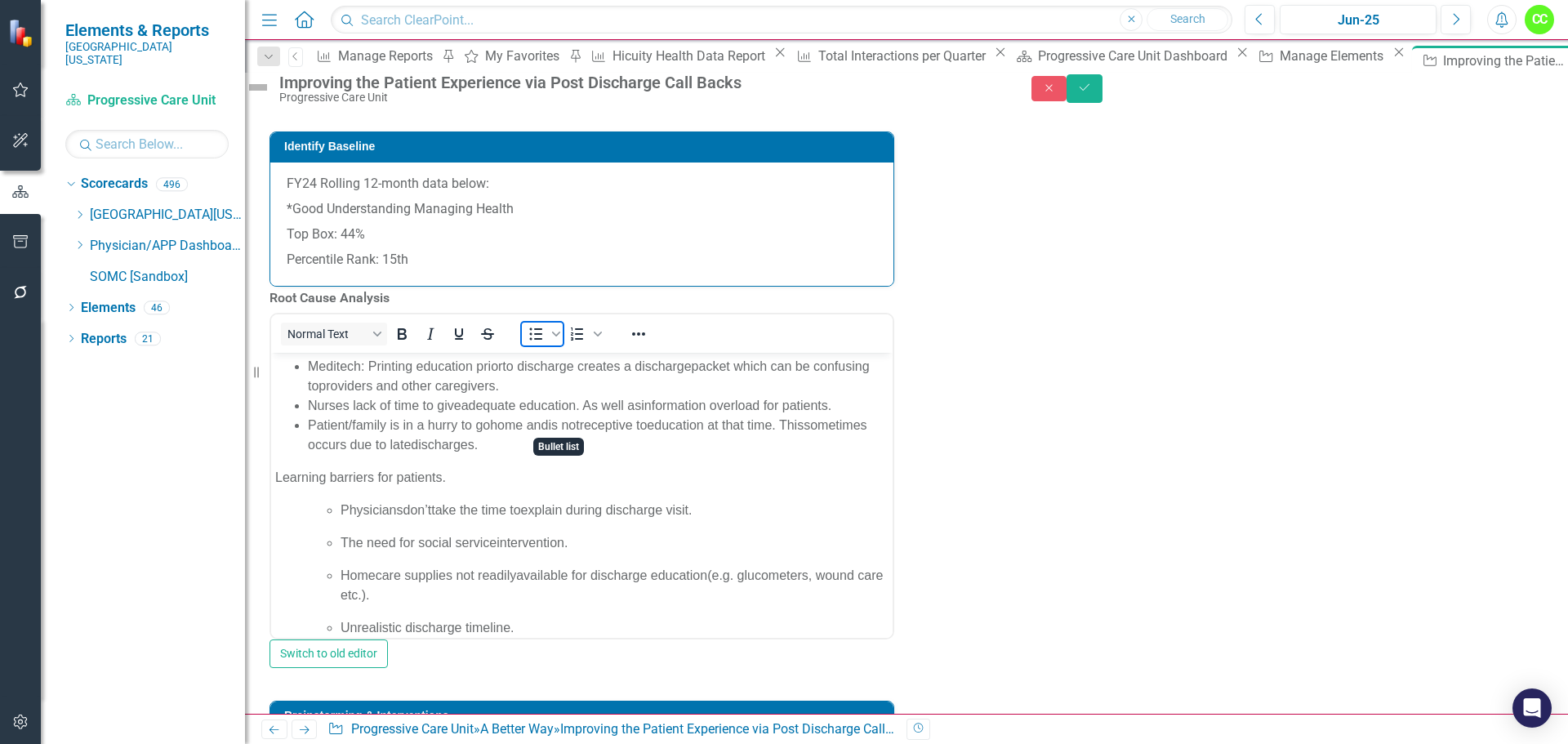
click at [539, 346] on span "Bullet list" at bounding box center [535, 333] width 28 height 23
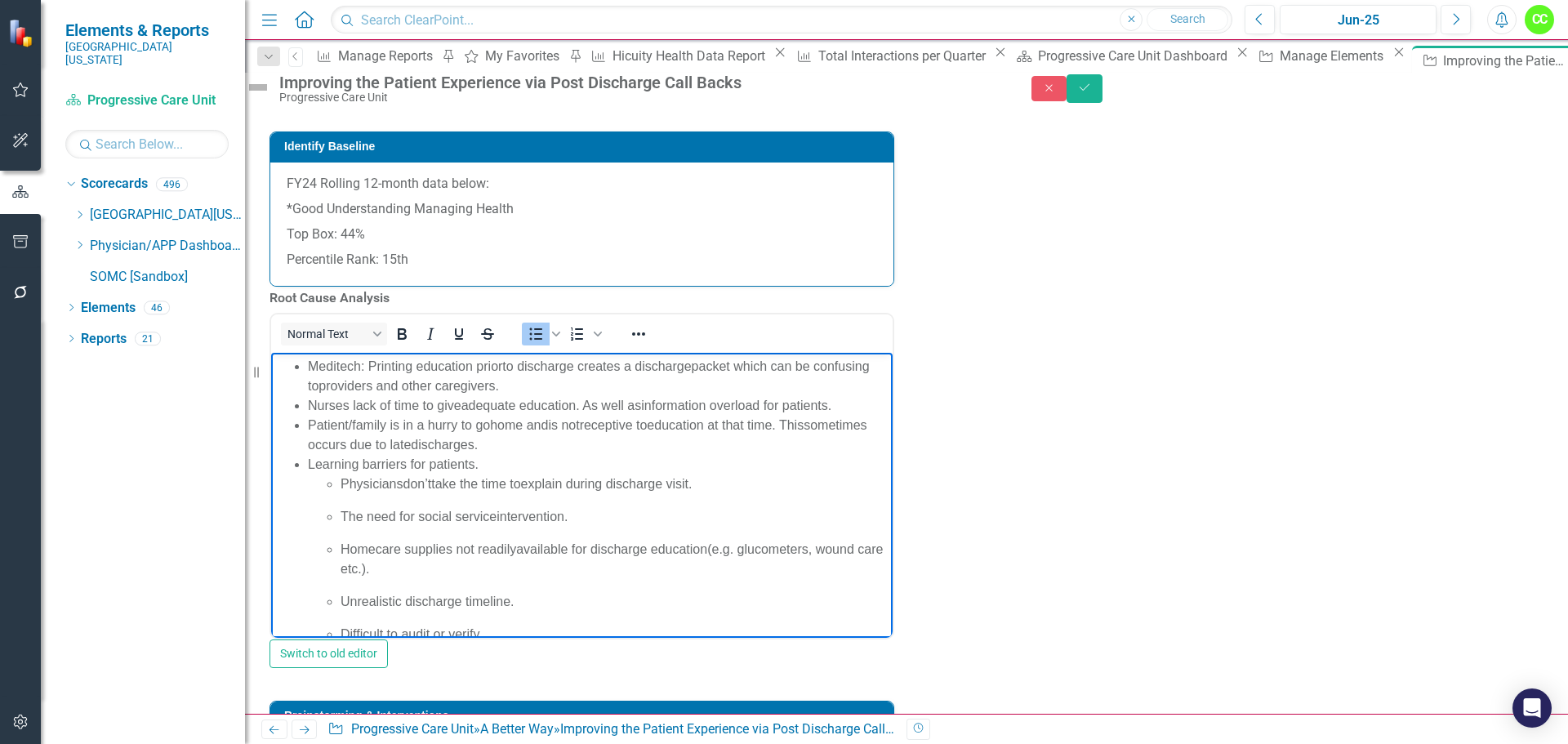
click at [342, 484] on span "Physicians" at bounding box center [372, 484] width 62 height 14
click at [543, 341] on icon "Bullet list" at bounding box center [537, 334] width 13 height 13
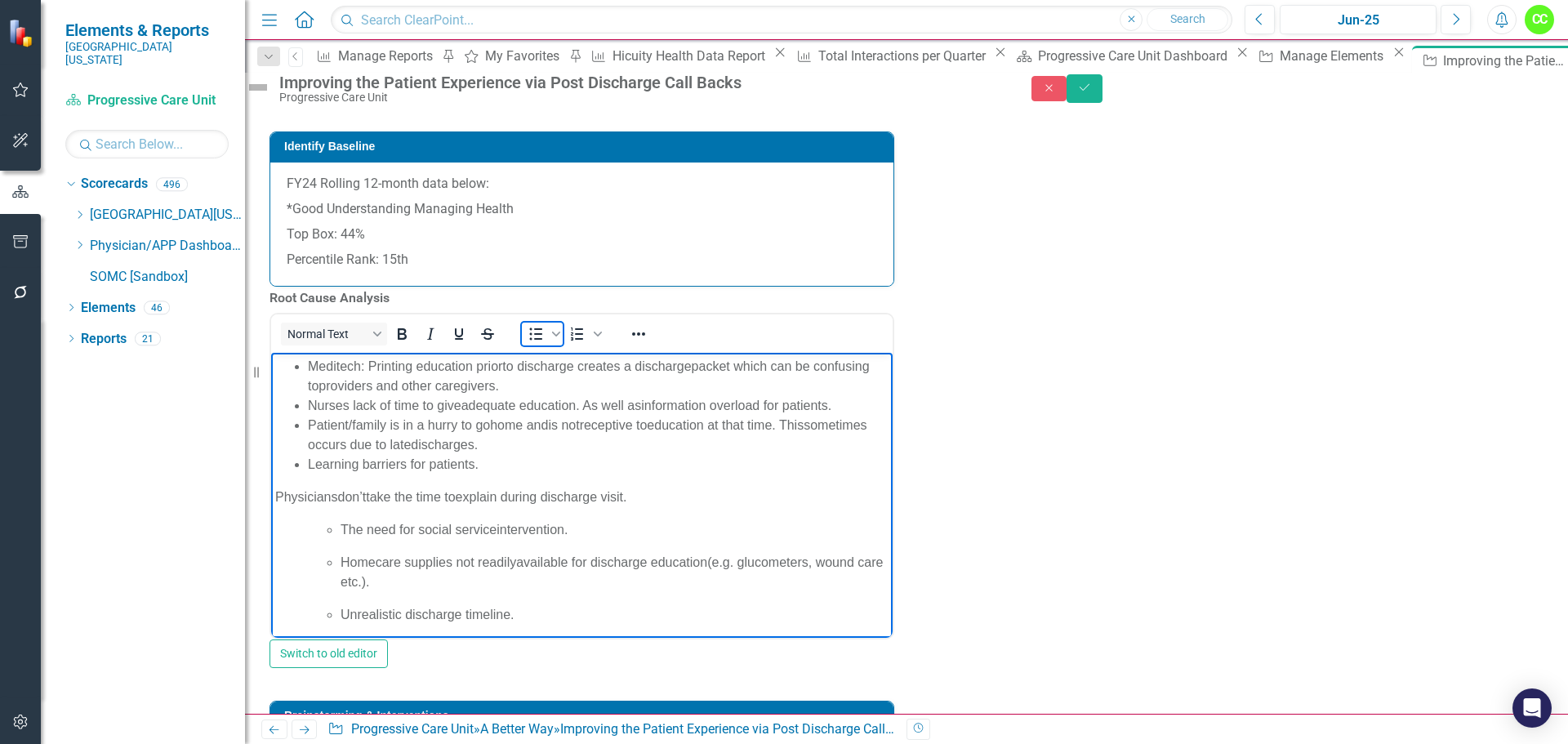
click at [543, 341] on icon "Bullet list" at bounding box center [537, 334] width 13 height 13
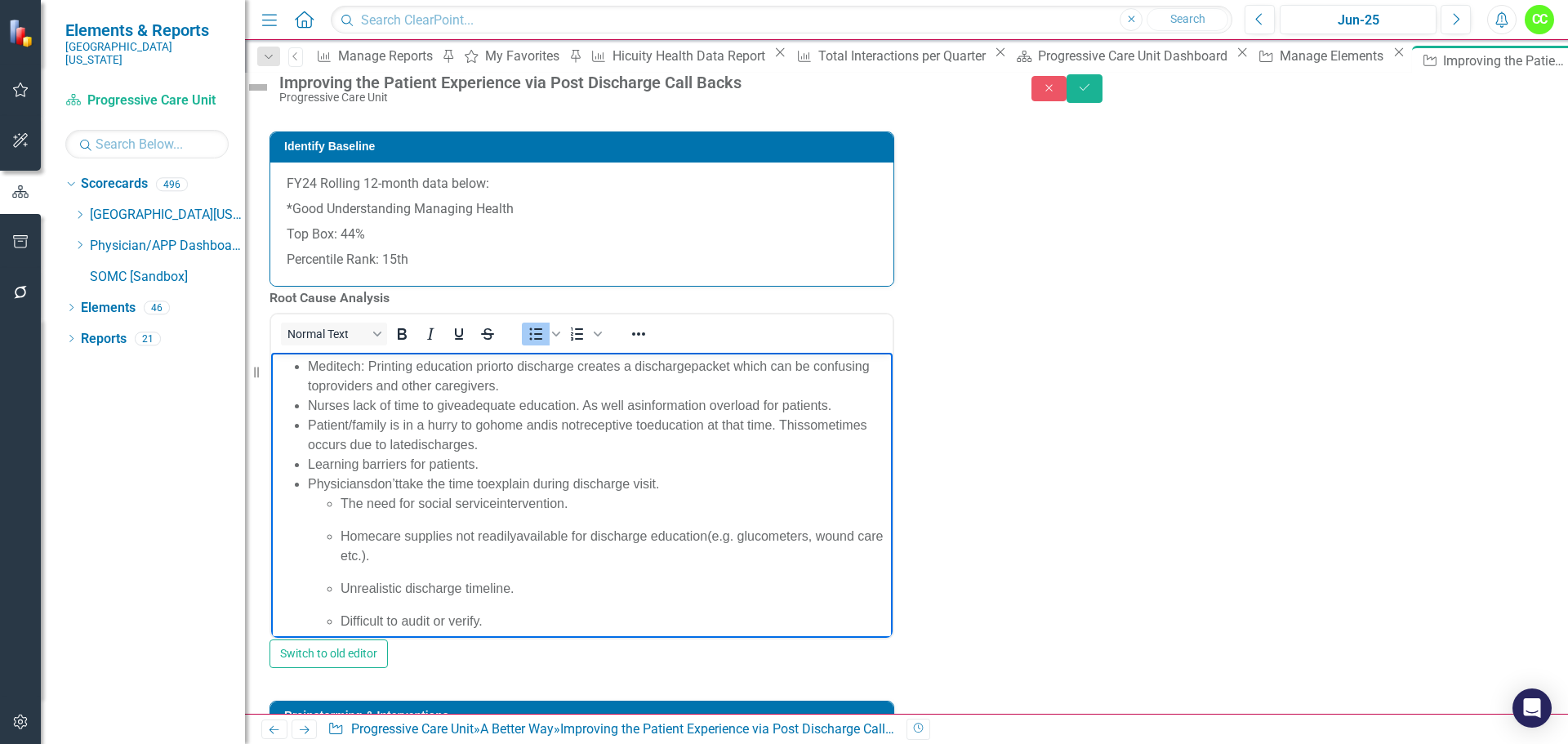
click at [338, 500] on ul "The need for social service intervention. ​ Homecare supplies not readily avail…" at bounding box center [598, 579] width 580 height 170
click at [540, 346] on span "Bullet list" at bounding box center [535, 333] width 28 height 23
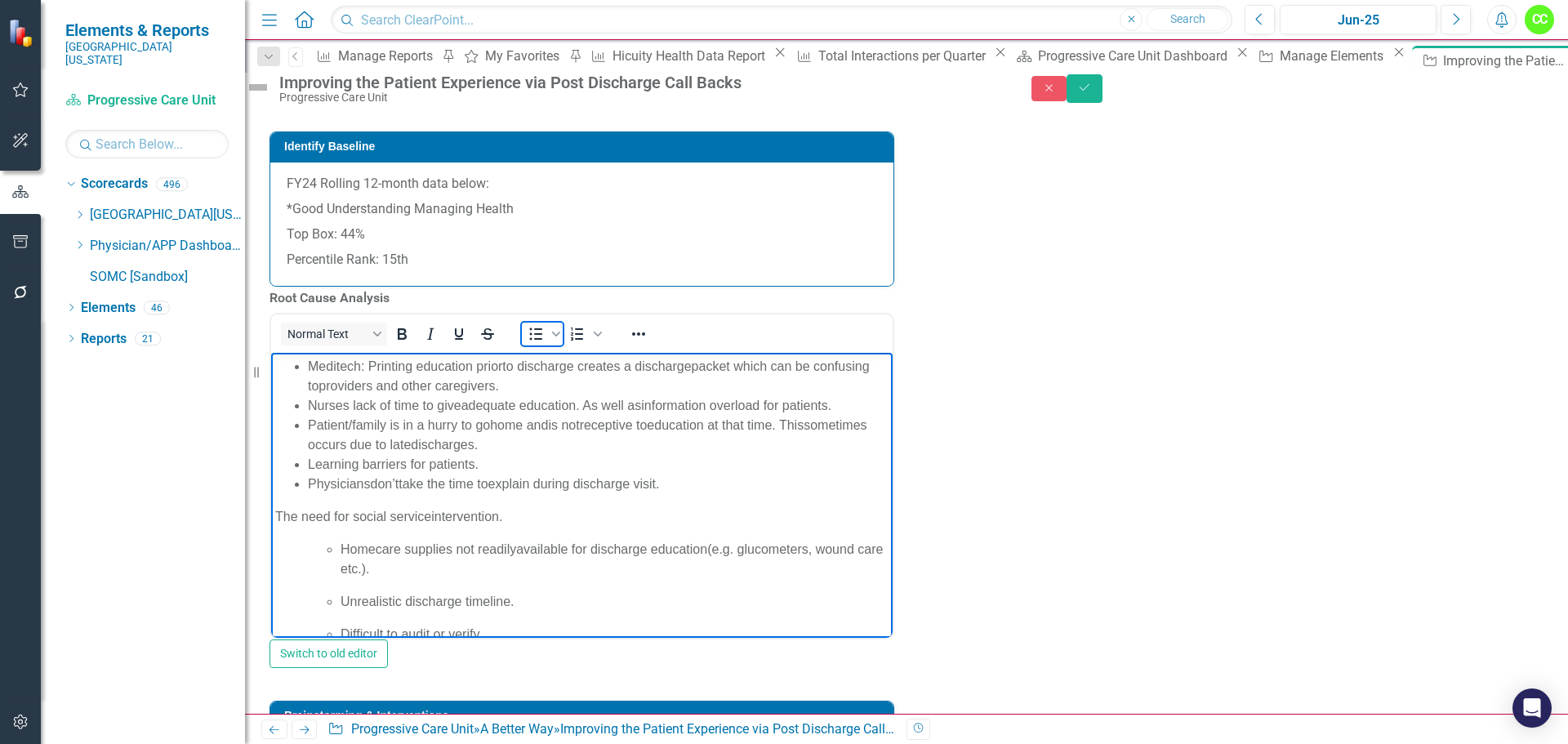
click at [540, 346] on span "Bullet list" at bounding box center [535, 333] width 28 height 23
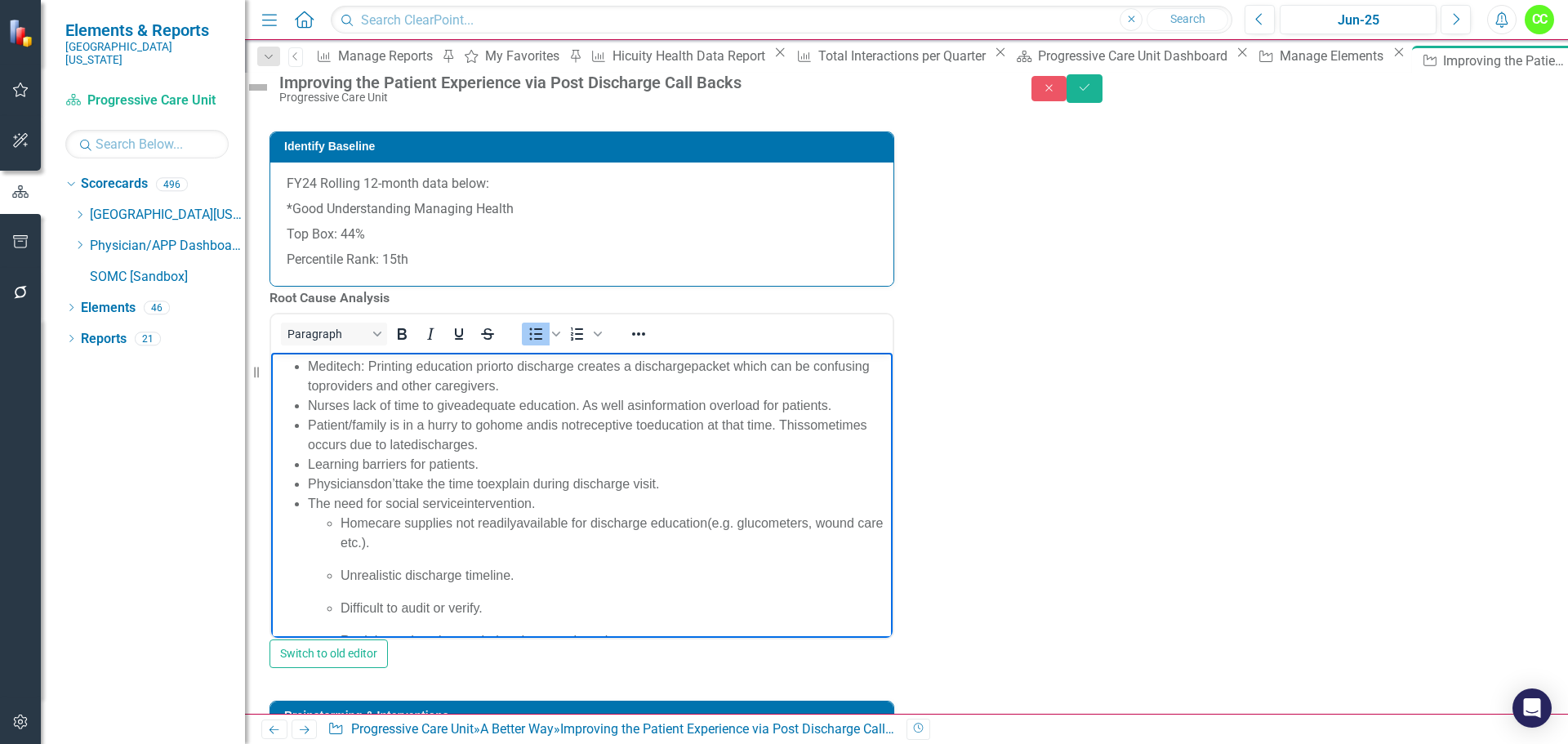
click at [342, 517] on span "Homecare supplies not readily" at bounding box center [428, 523] width 176 height 14
click at [545, 344] on icon "Bullet list" at bounding box center [535, 333] width 19 height 19
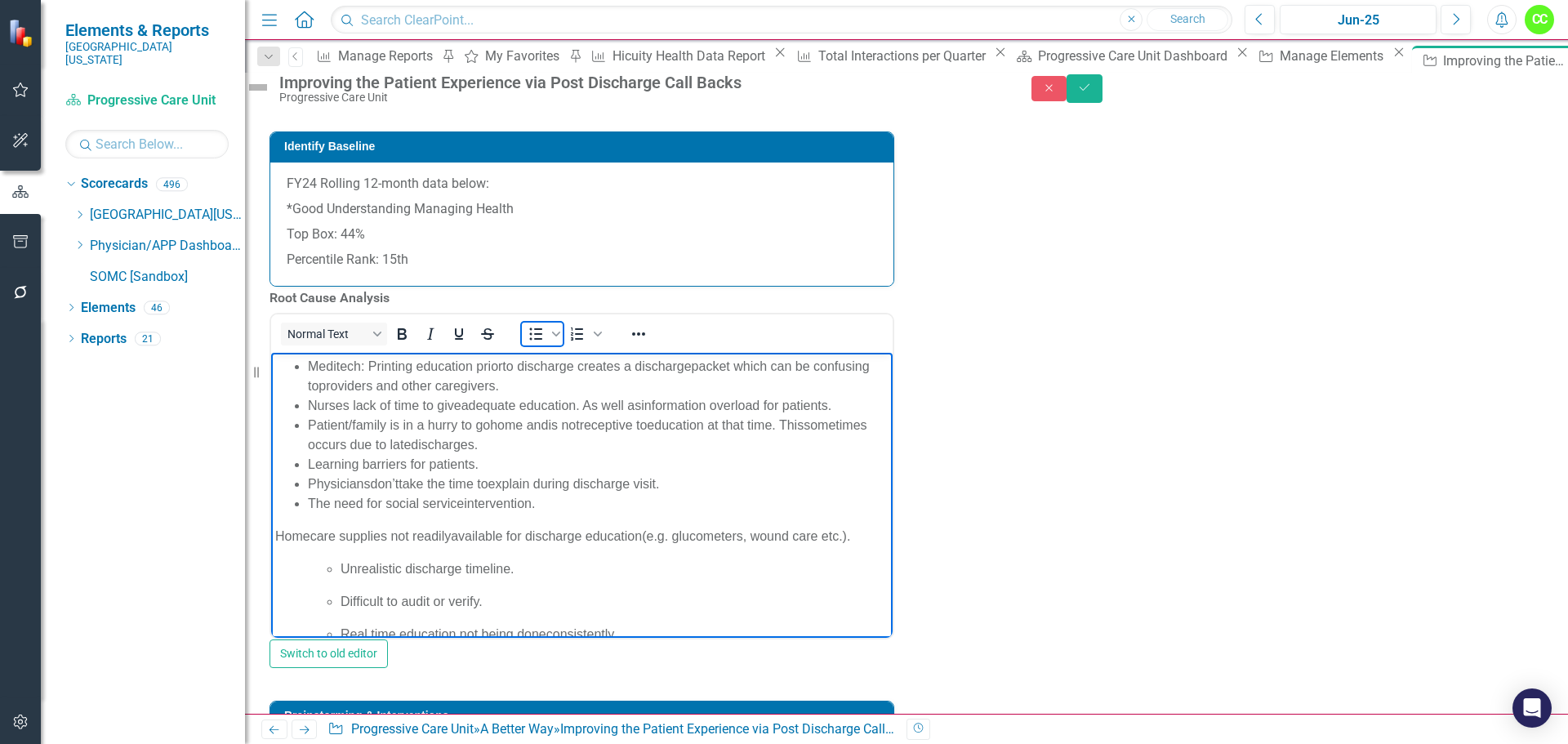
click at [545, 344] on icon "Bullet list" at bounding box center [535, 333] width 19 height 19
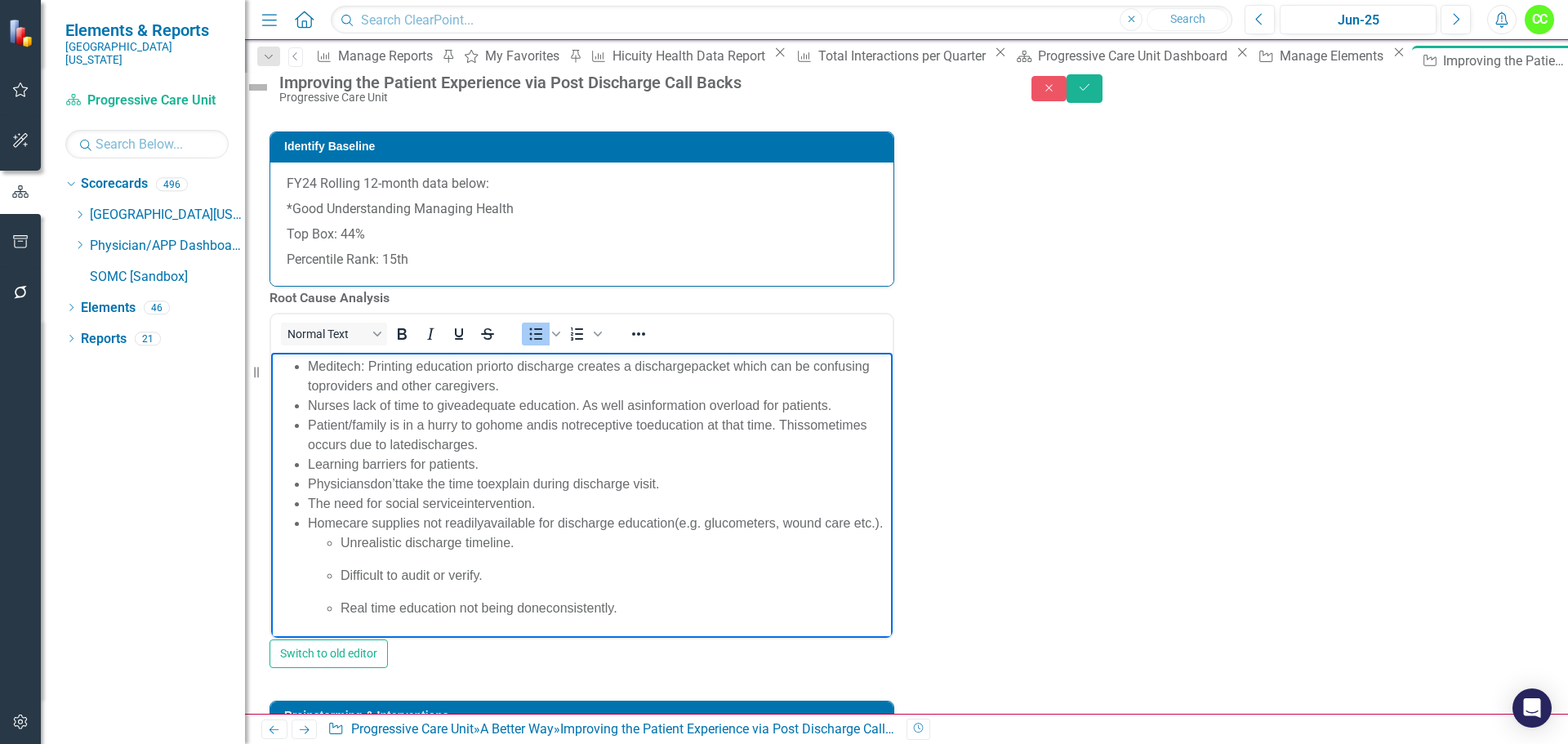
click at [338, 561] on ul "Unrealistic discharge timeline. ​ Difficult to audit or verify. ​ Real time edu…" at bounding box center [598, 576] width 580 height 85
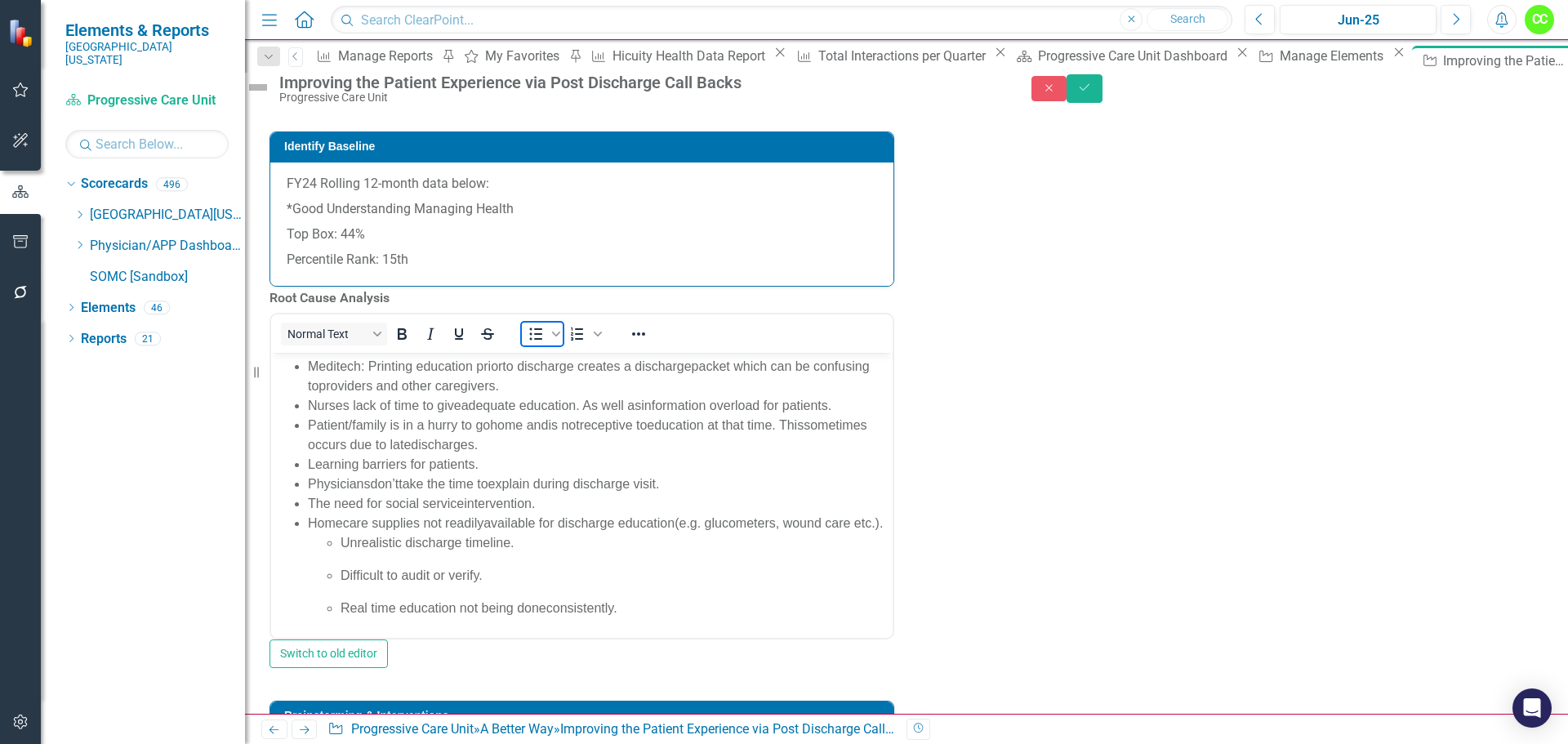
click at [545, 344] on icon "Bullet list" at bounding box center [535, 333] width 19 height 19
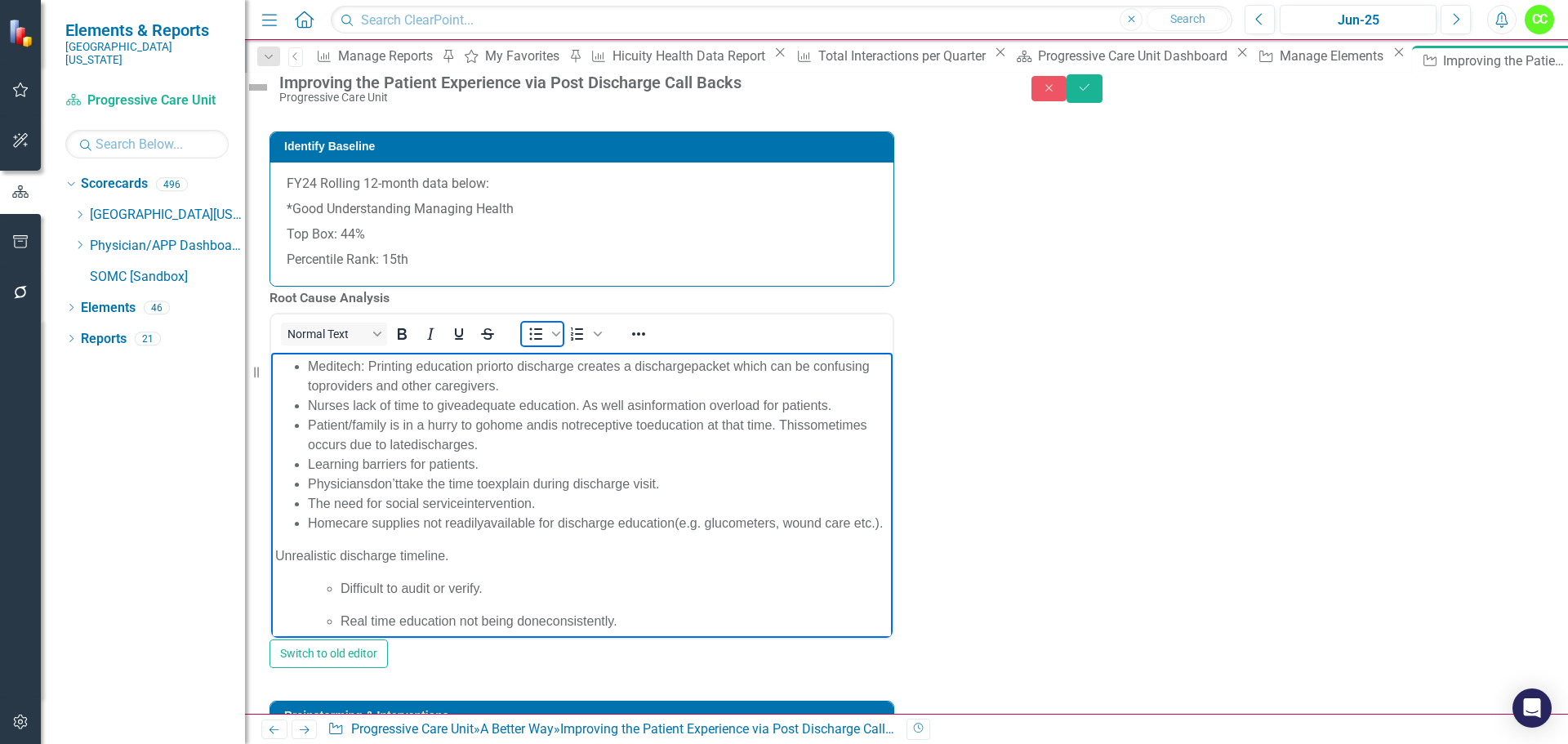
click at [545, 344] on icon "Bullet list" at bounding box center [535, 333] width 19 height 19
click at [344, 570] on span "Difficult to audit or verify." at bounding box center [411, 562] width 142 height 14
click at [543, 344] on icon "Bullet list" at bounding box center [535, 333] width 19 height 19
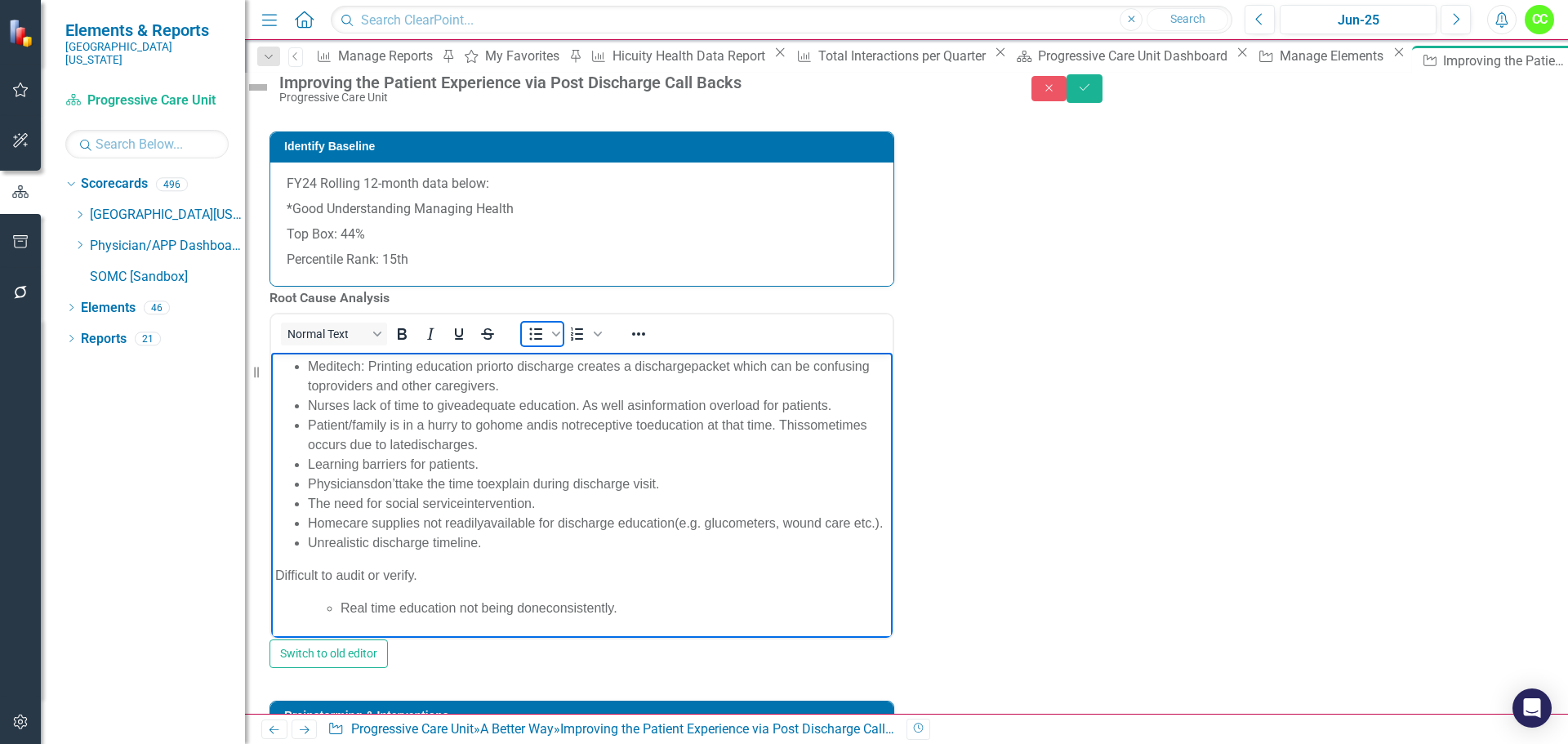
click at [543, 344] on icon "Bullet list" at bounding box center [535, 333] width 19 height 19
click at [341, 571] on span "Real time education not being done" at bounding box center [443, 577] width 206 height 14
click at [549, 346] on span "Bullet list" at bounding box center [535, 333] width 28 height 23
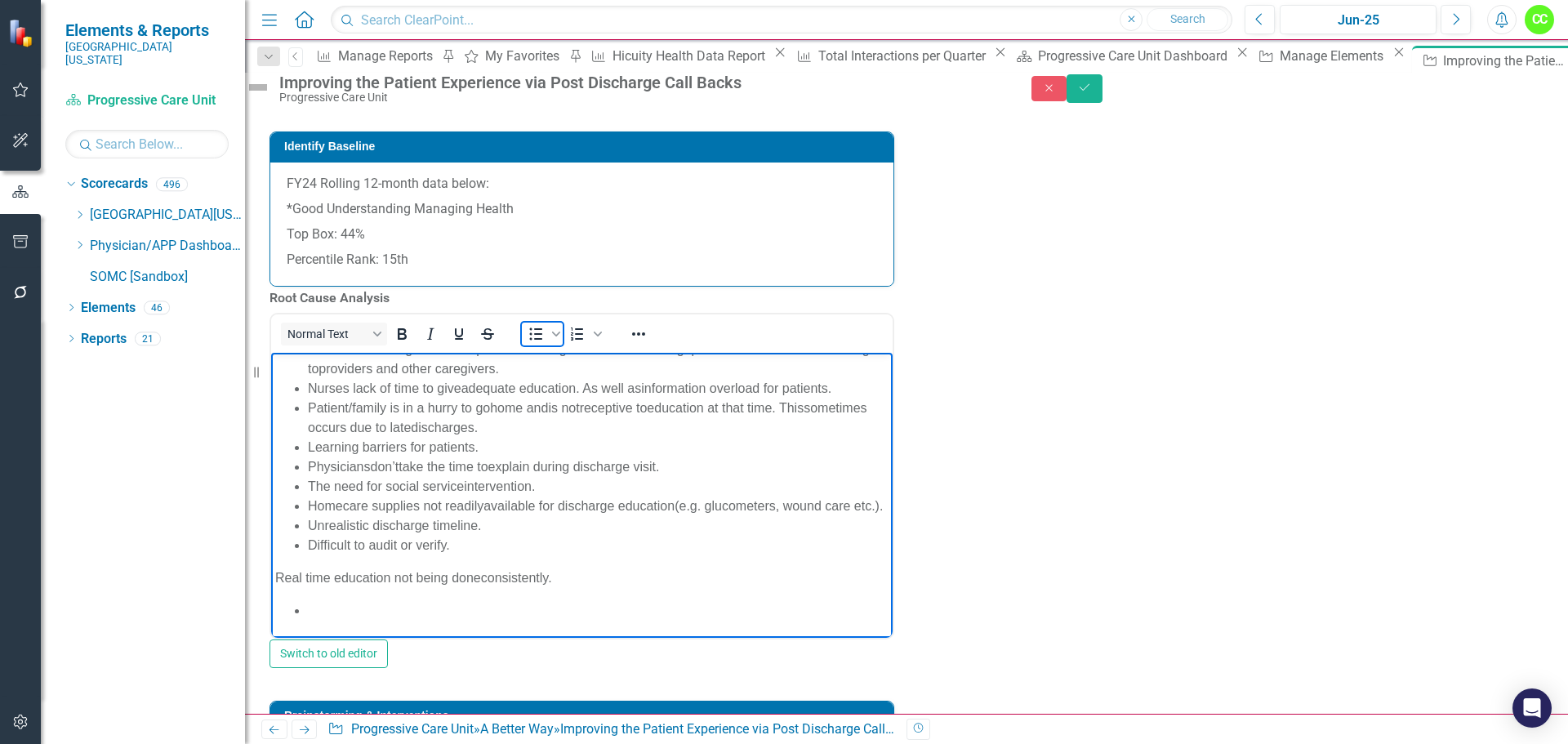
click at [549, 346] on span "Bullet list" at bounding box center [535, 333] width 28 height 23
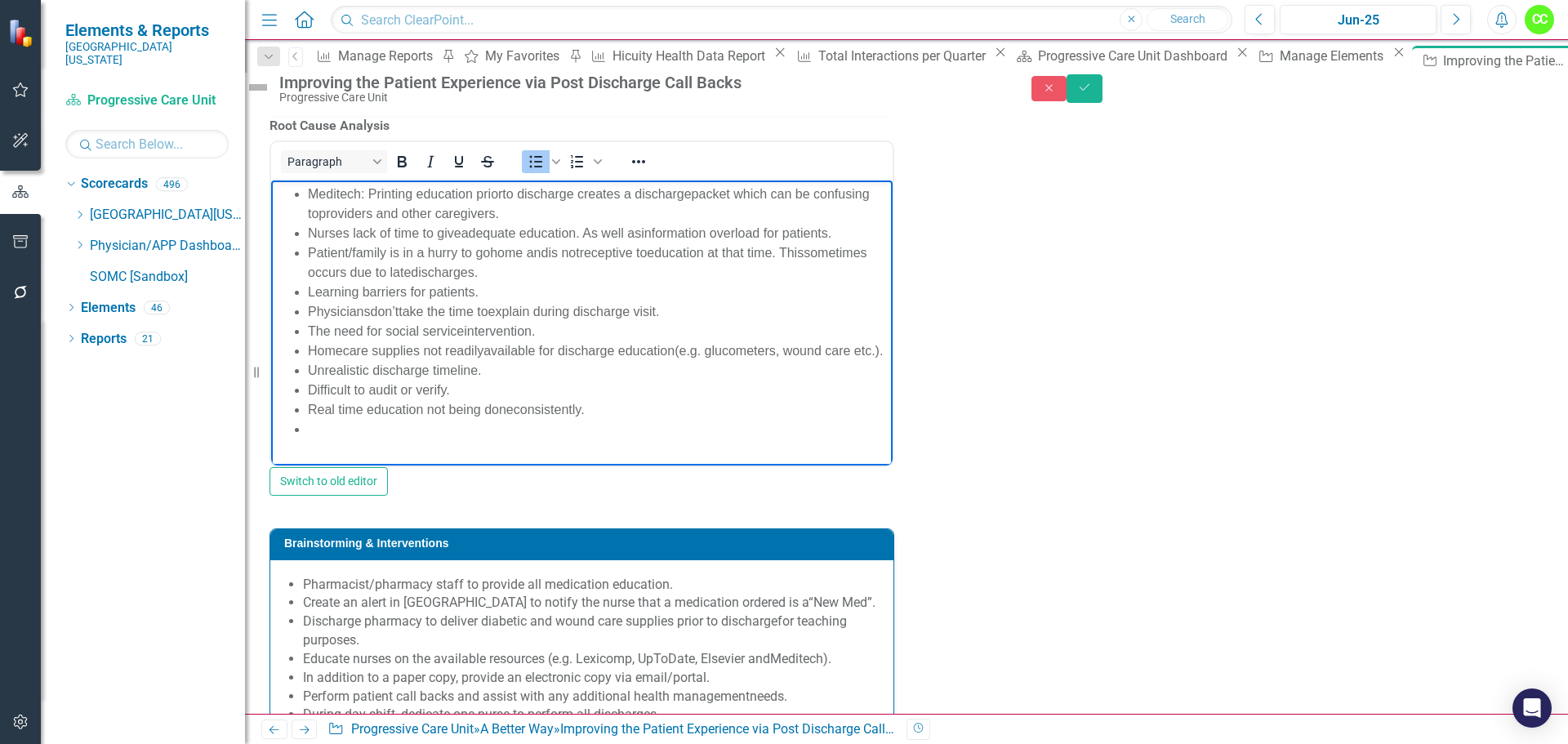
scroll to position [1634, 0]
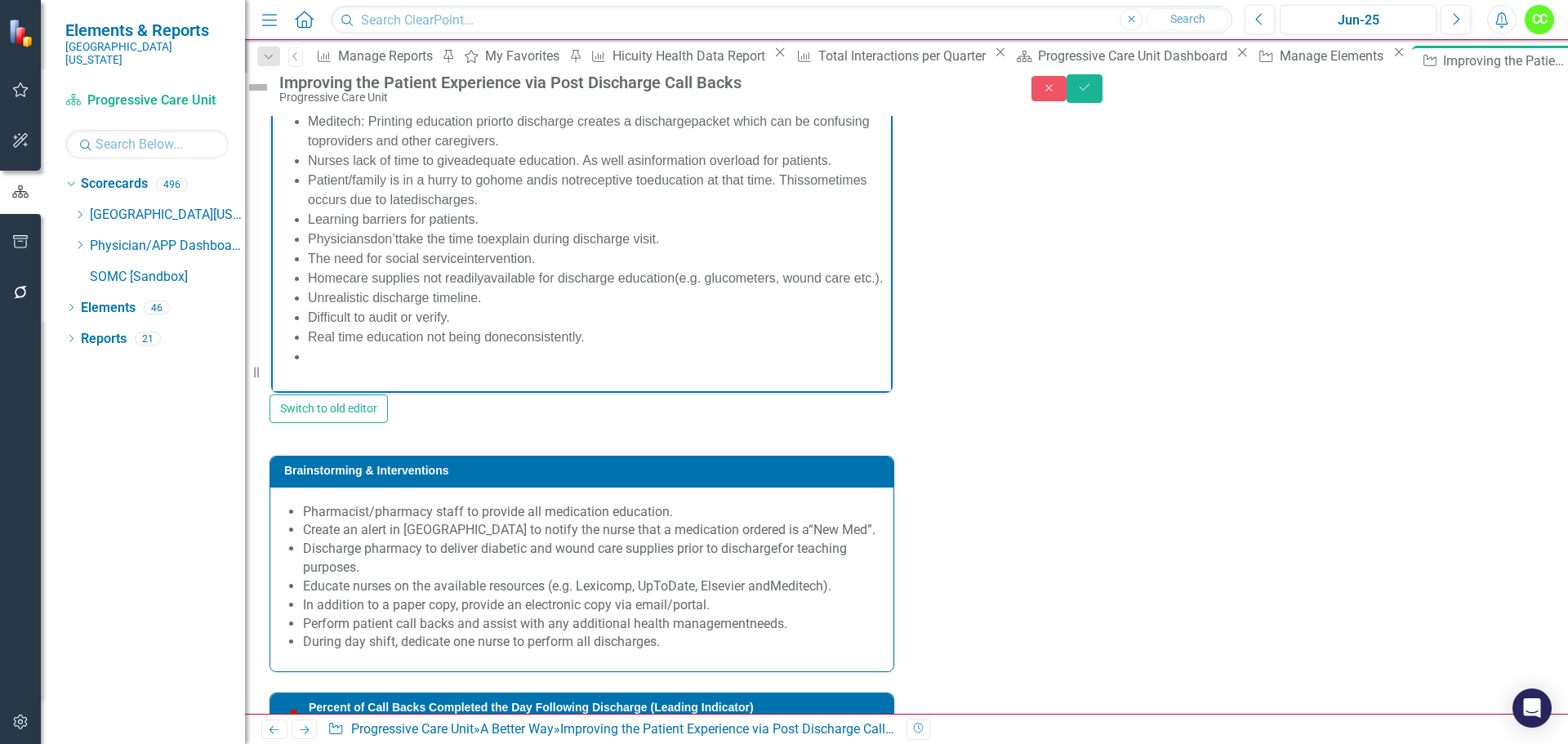
click at [348, 375] on body "Meditech: Printing education prior to discharge creates a discharge packet whic…" at bounding box center [581, 246] width 622 height 276
click at [516, 344] on span "consistently." at bounding box center [549, 337] width 71 height 14
click at [511, 344] on span "Real time education not being done" at bounding box center [411, 337] width 206 height 14
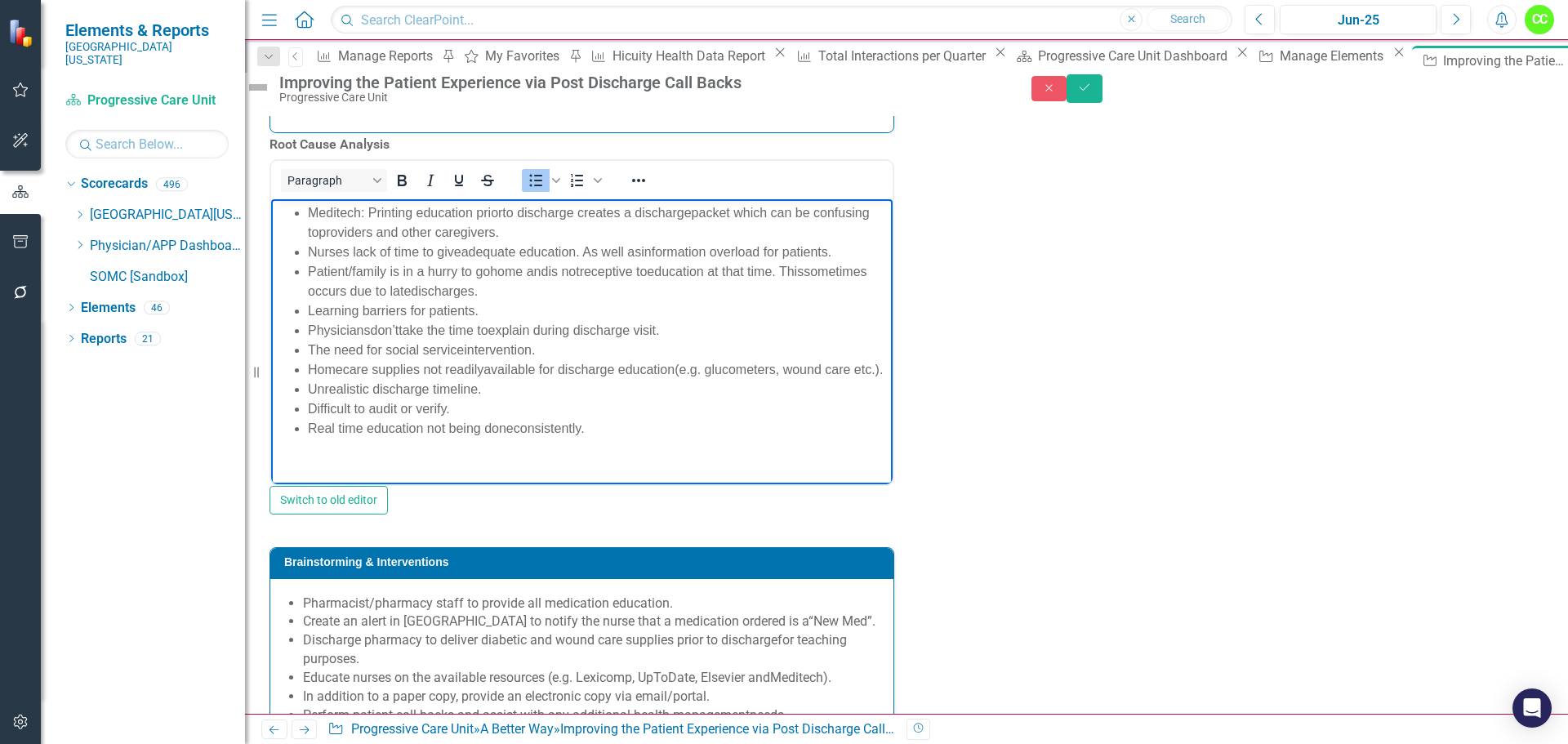
scroll to position [1470, 0]
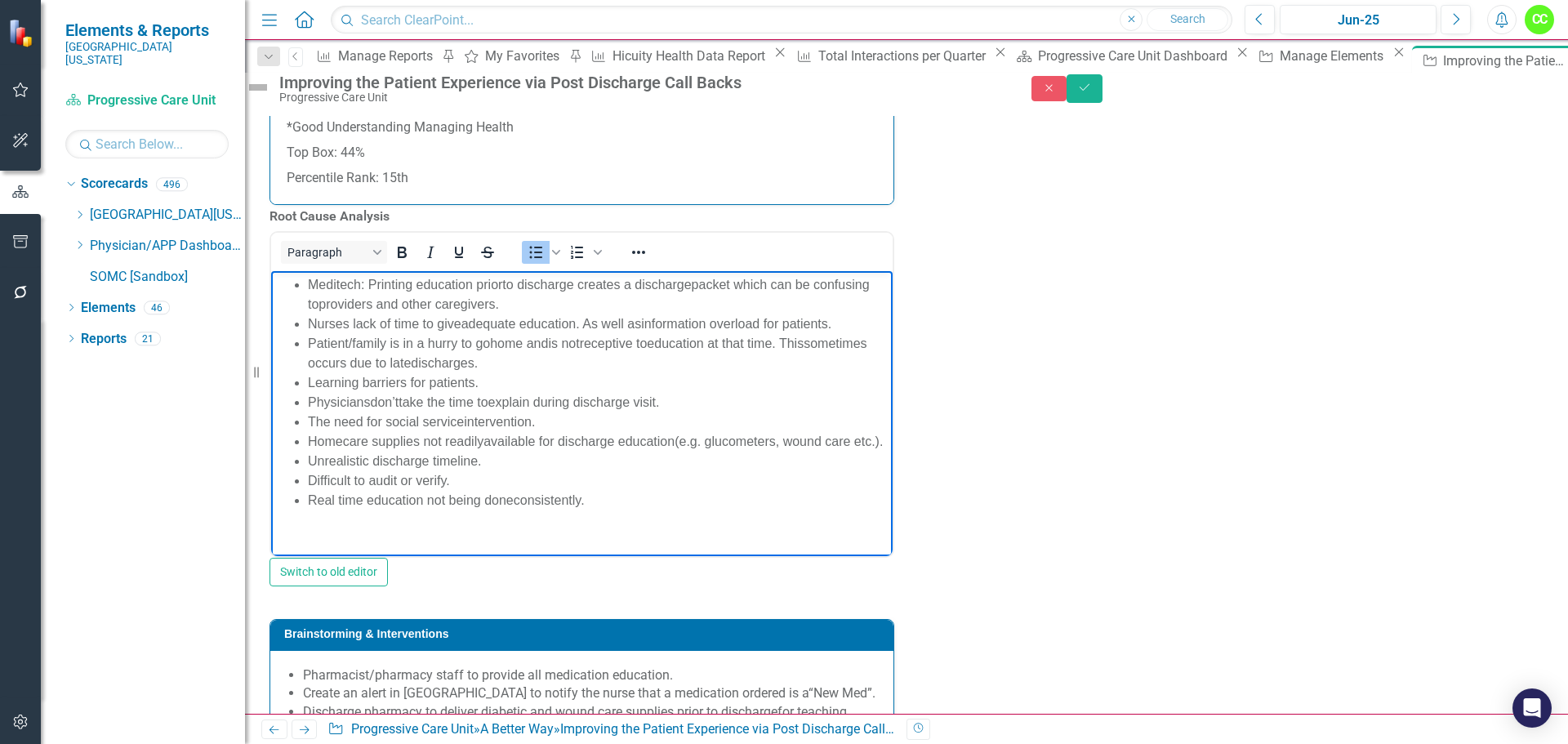
click at [693, 284] on span "packet which can be confusing to" at bounding box center [589, 295] width 562 height 34
click at [502, 279] on span "to discharge creates a discharge" at bounding box center [596, 284] width 188 height 14
click at [383, 300] on span "providers and other caregivers." at bounding box center [409, 304] width 181 height 14
click at [379, 304] on span "providers and other caregivers." at bounding box center [409, 304] width 181 height 14
click at [459, 322] on span "Nurses lack of time to give" at bounding box center [384, 324] width 153 height 14
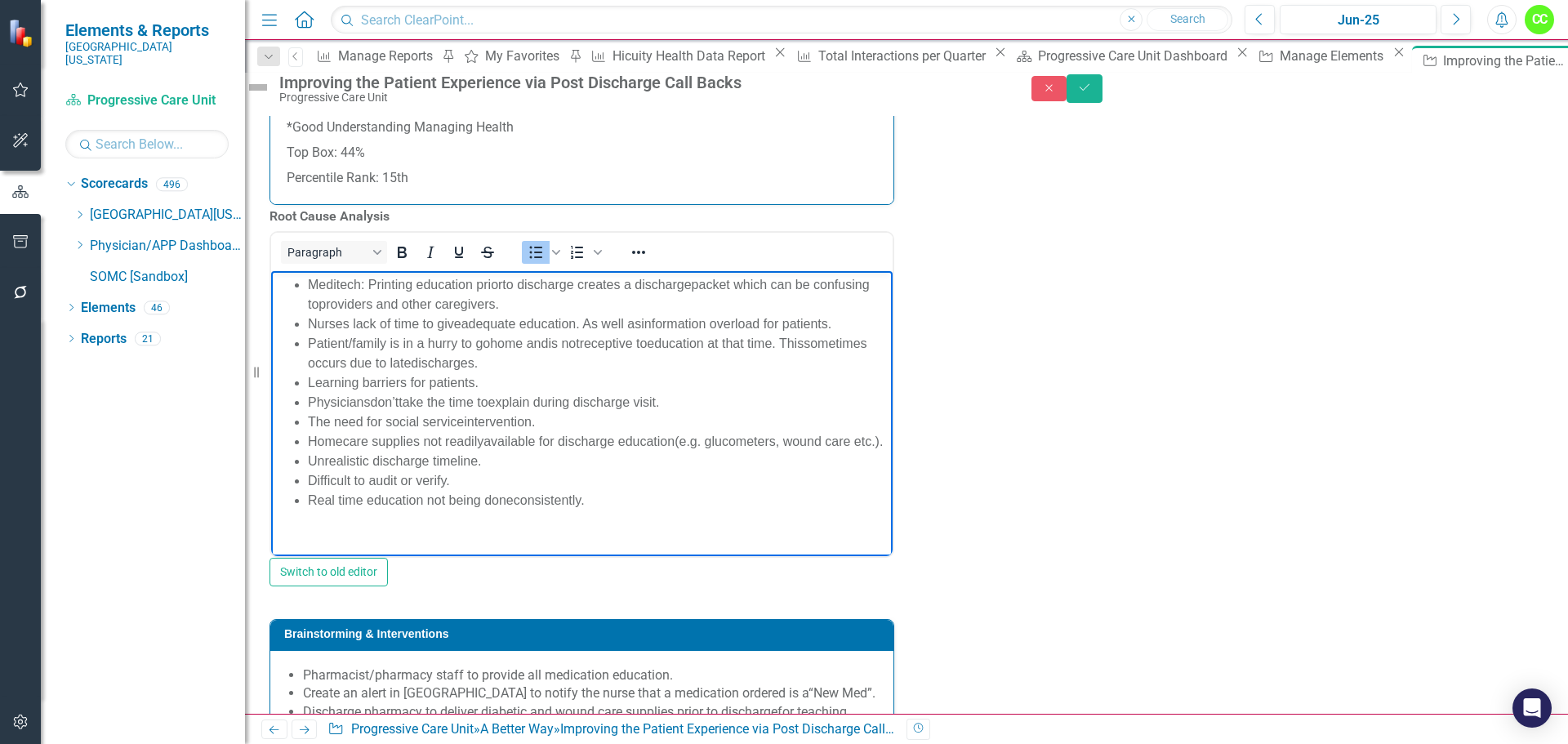
click at [646, 323] on span "information overload for patients." at bounding box center [736, 324] width 190 height 14
click at [491, 340] on span "home and" at bounding box center [518, 343] width 58 height 14
click at [657, 342] on span "education at that time. This" at bounding box center [725, 343] width 156 height 14
click at [333, 360] on li "Patient/family is in a hurry to go home and is not receptive to education at th…" at bounding box center [598, 353] width 580 height 40
click at [477, 365] on span "sometimes occurs due to late" at bounding box center [587, 353] width 559 height 34
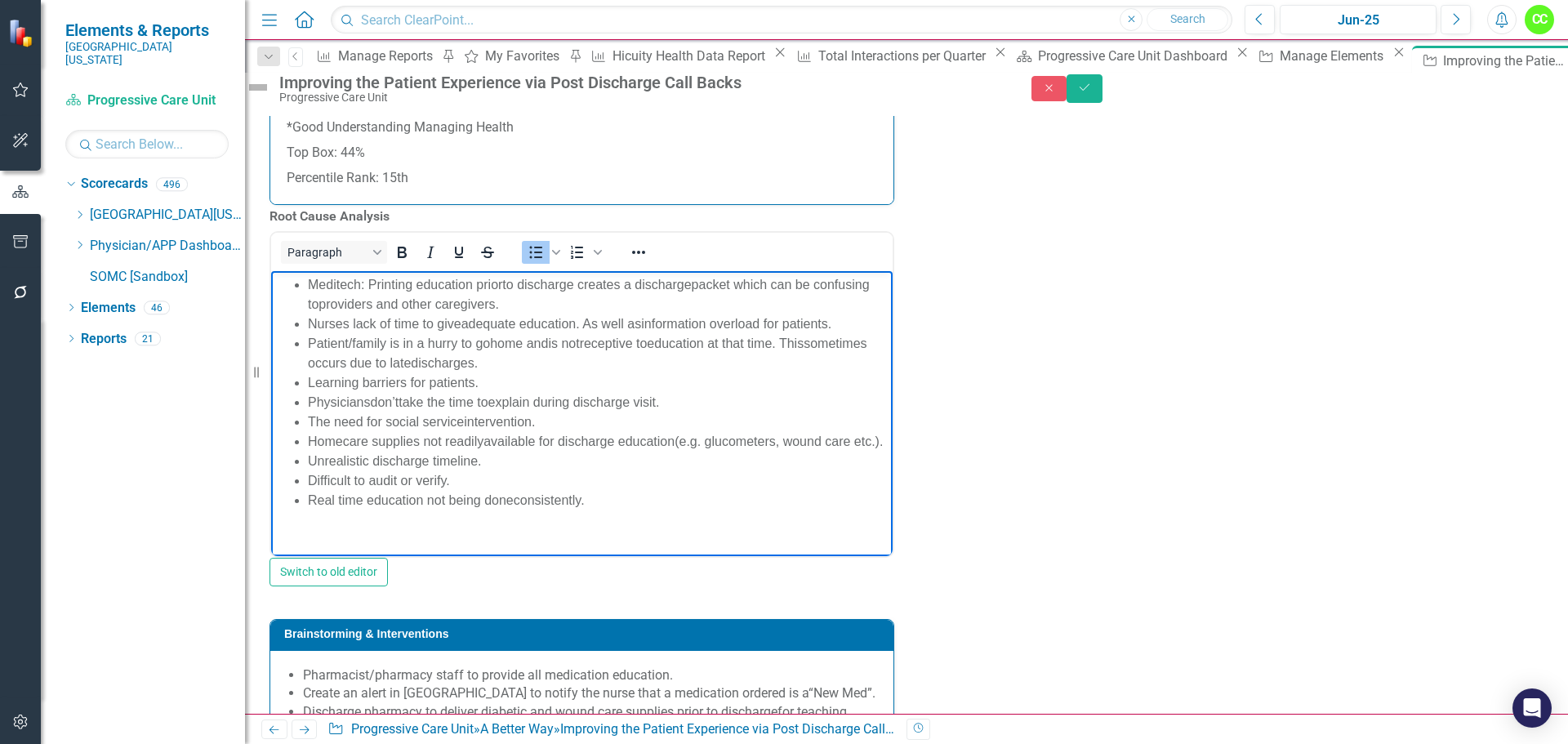
click at [487, 401] on span "take the time to" at bounding box center [443, 402] width 89 height 14
click at [458, 430] on li "The need for social service intervention. ​" at bounding box center [598, 422] width 580 height 19
click at [460, 422] on span "The need for social service" at bounding box center [385, 422] width 156 height 14
click at [485, 443] on span "available for discharge education" at bounding box center [579, 441] width 191 height 14
click at [516, 491] on li "Difficult to audit or verify. ​" at bounding box center [598, 481] width 580 height 19
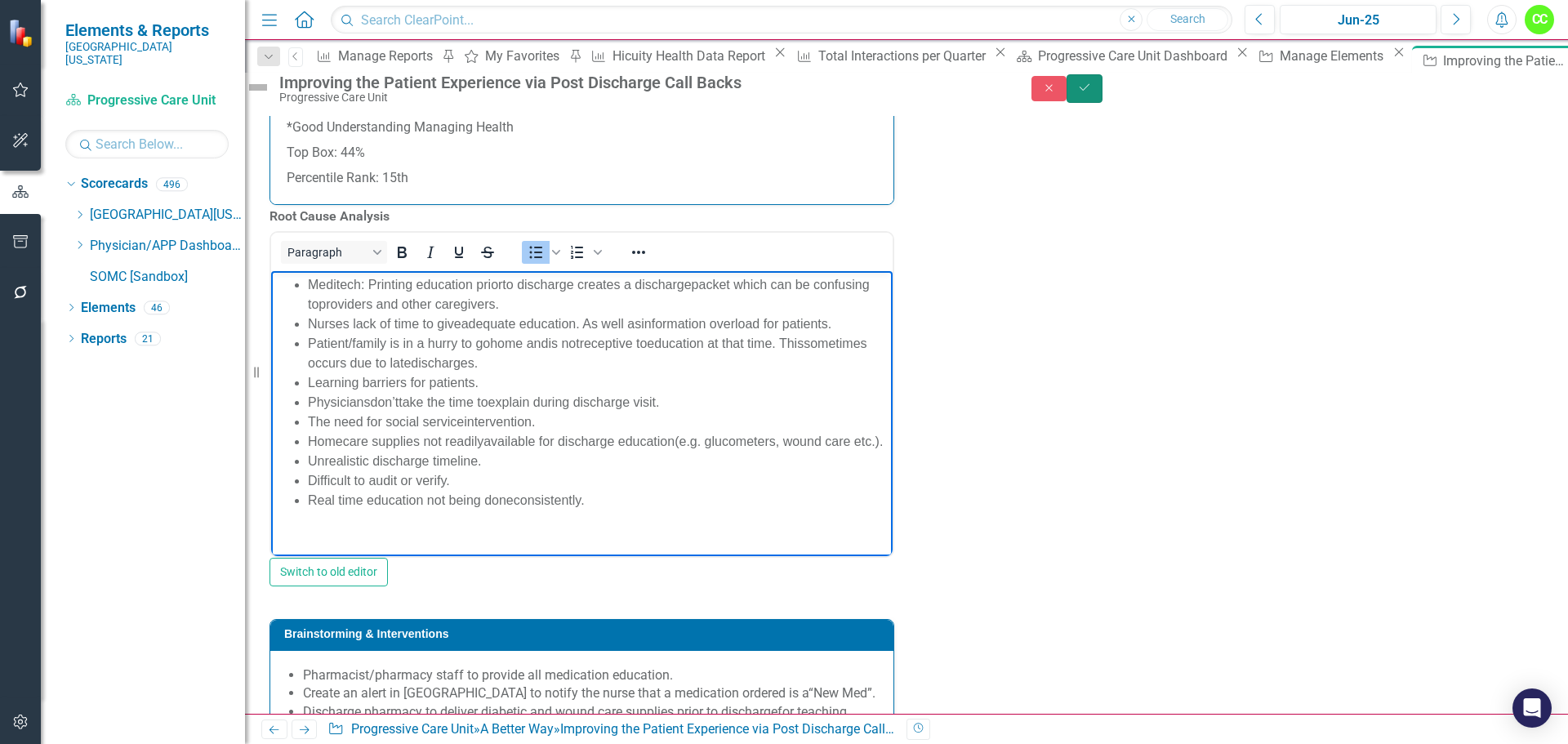
click at [1102, 96] on button "Save" at bounding box center [1084, 88] width 36 height 29
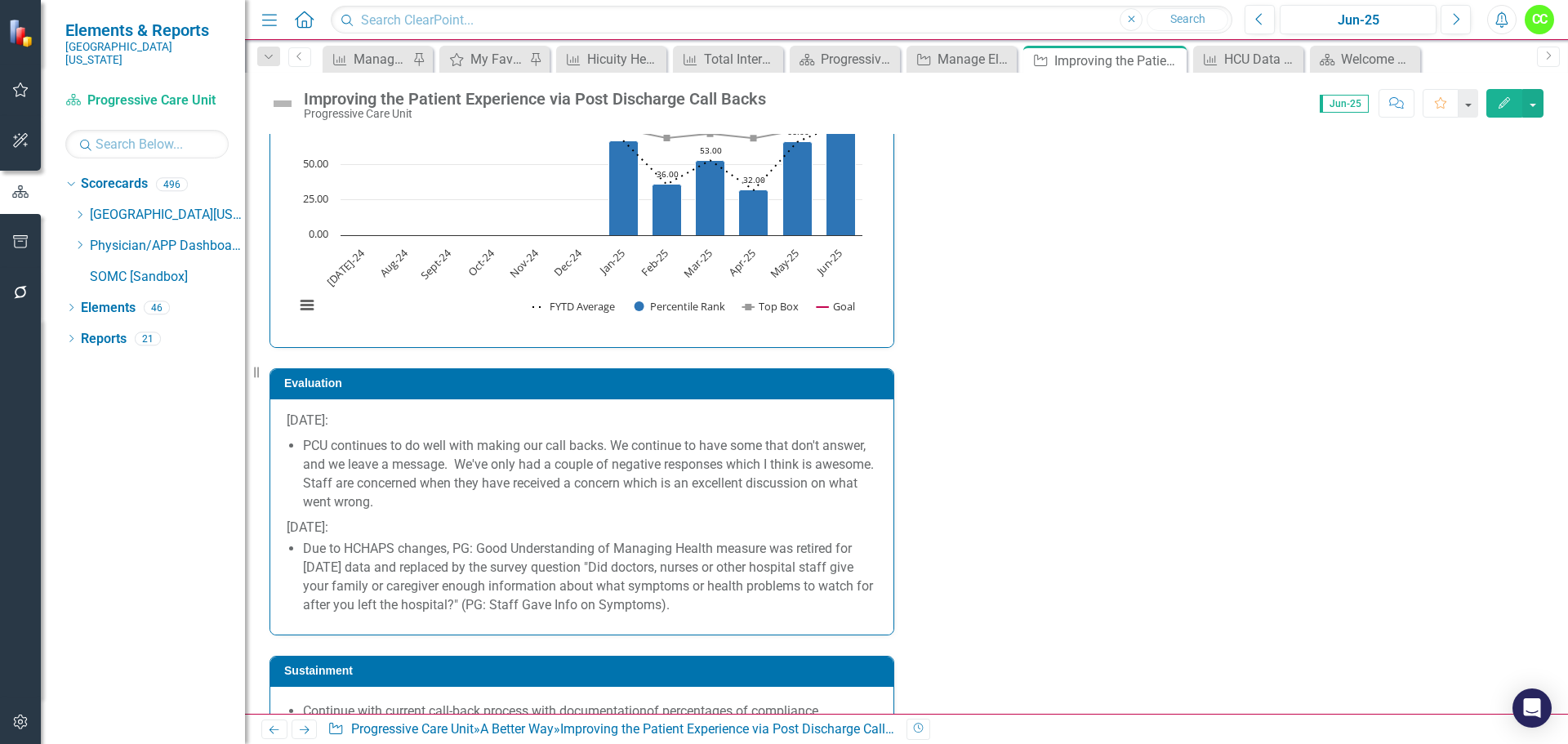
scroll to position [3022, 0]
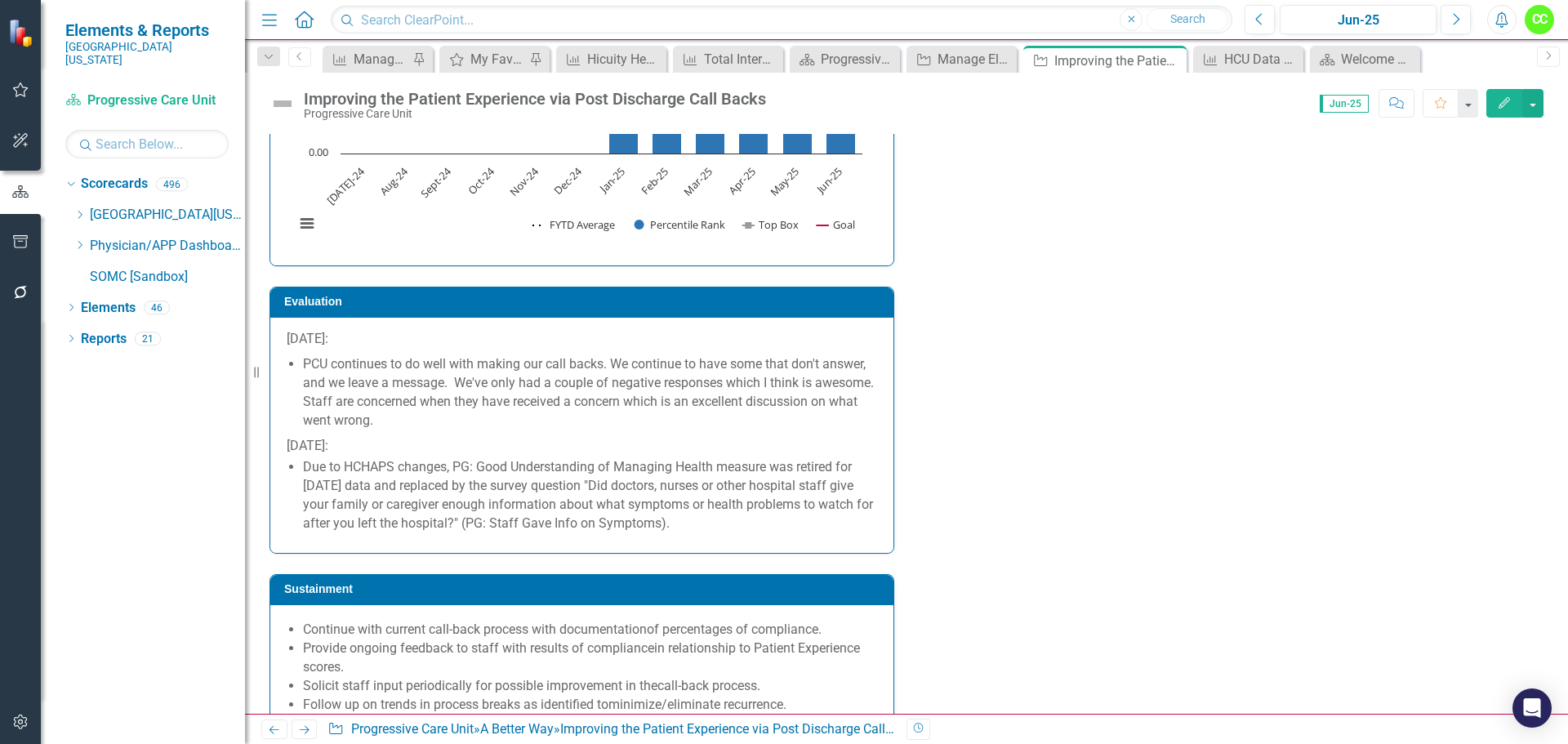
click at [763, 533] on li "Due to HCHAPS changes, PG: Good Understanding of Managing Health measure was re…" at bounding box center [590, 496] width 574 height 74
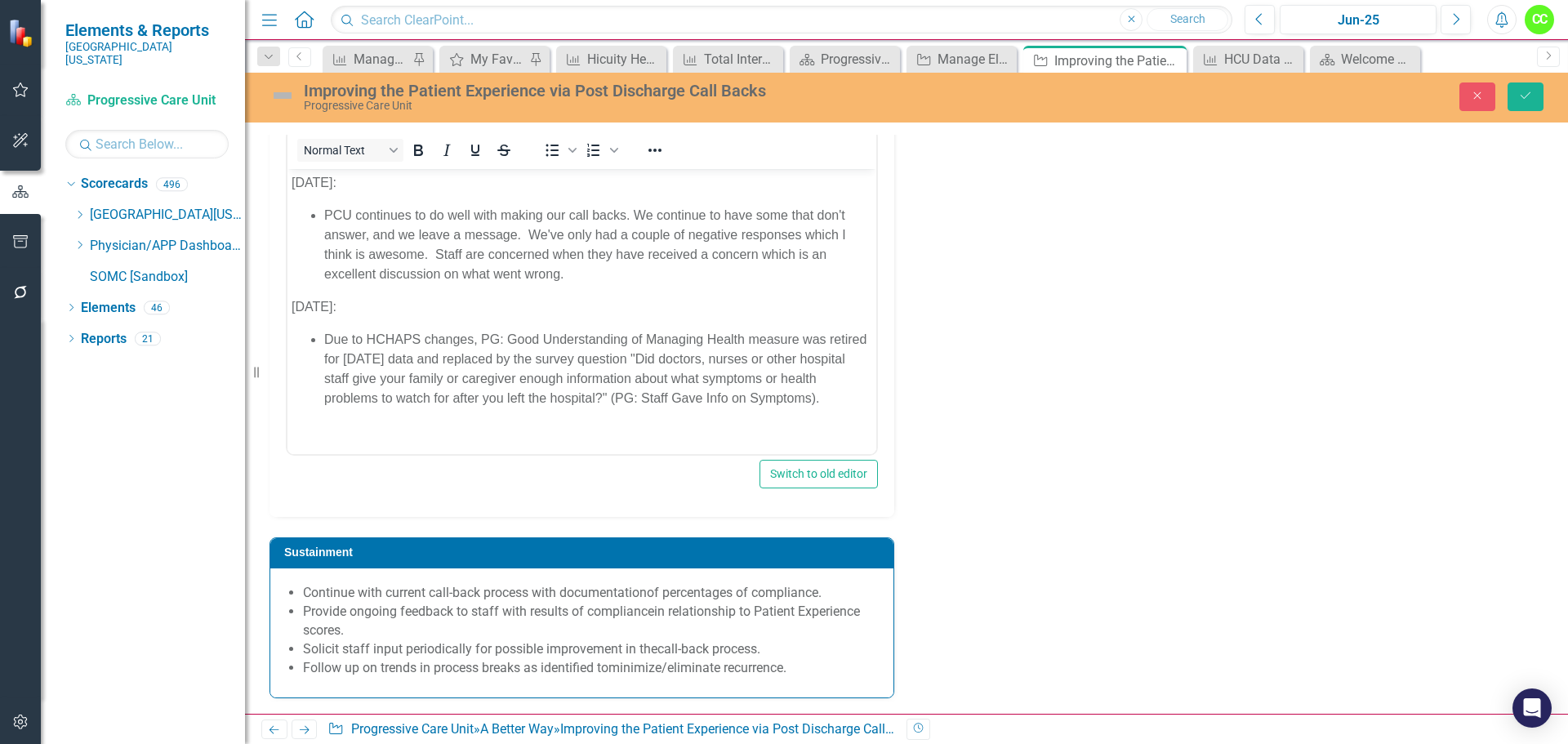
scroll to position [3244, 0]
click at [307, 425] on html "January 2025: PCU continues to do well with making our call backs. We continue …" at bounding box center [582, 296] width 589 height 257
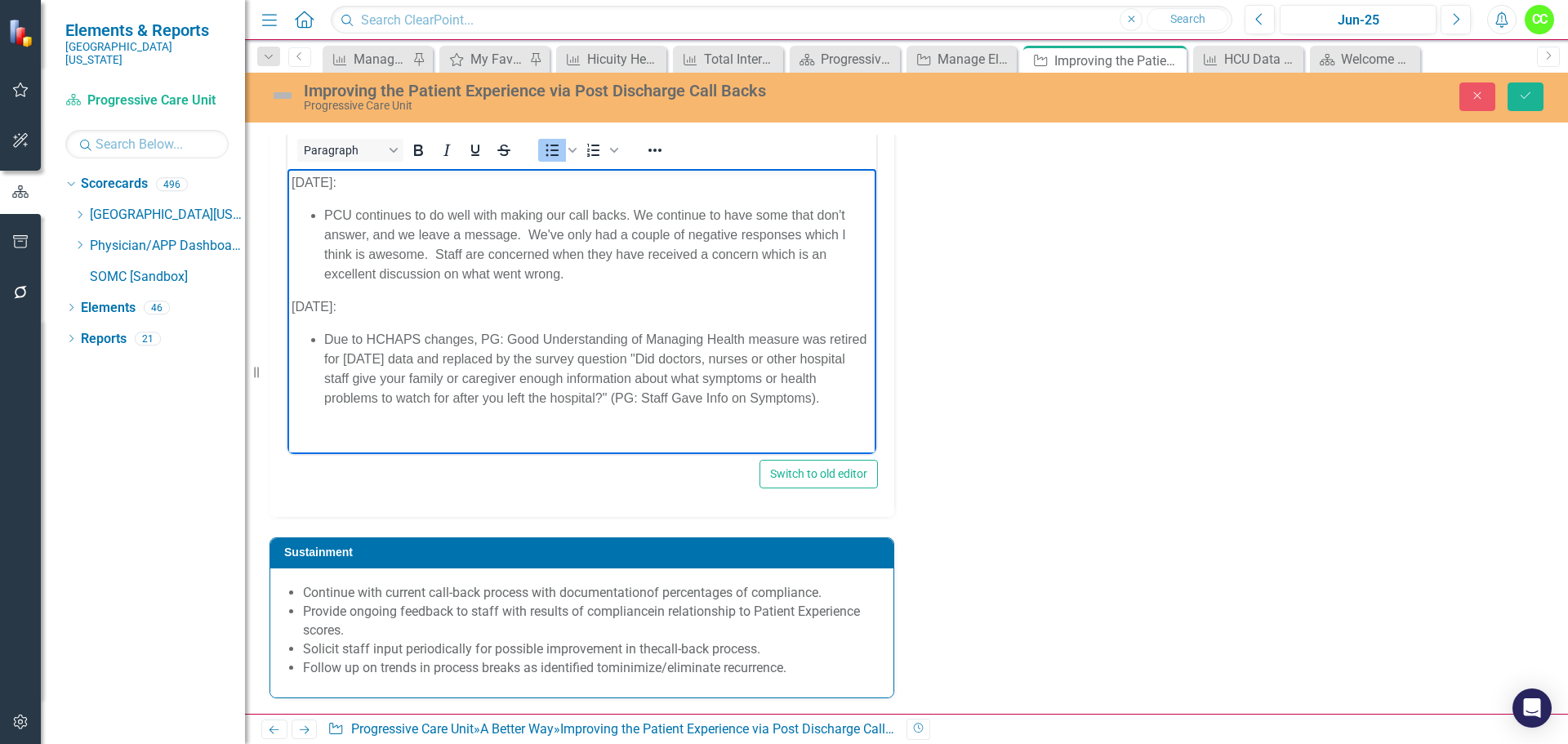
click at [861, 395] on li "Due to HCHAPS changes, PG: Good Understanding of Managing Health measure was re…" at bounding box center [597, 368] width 548 height 78
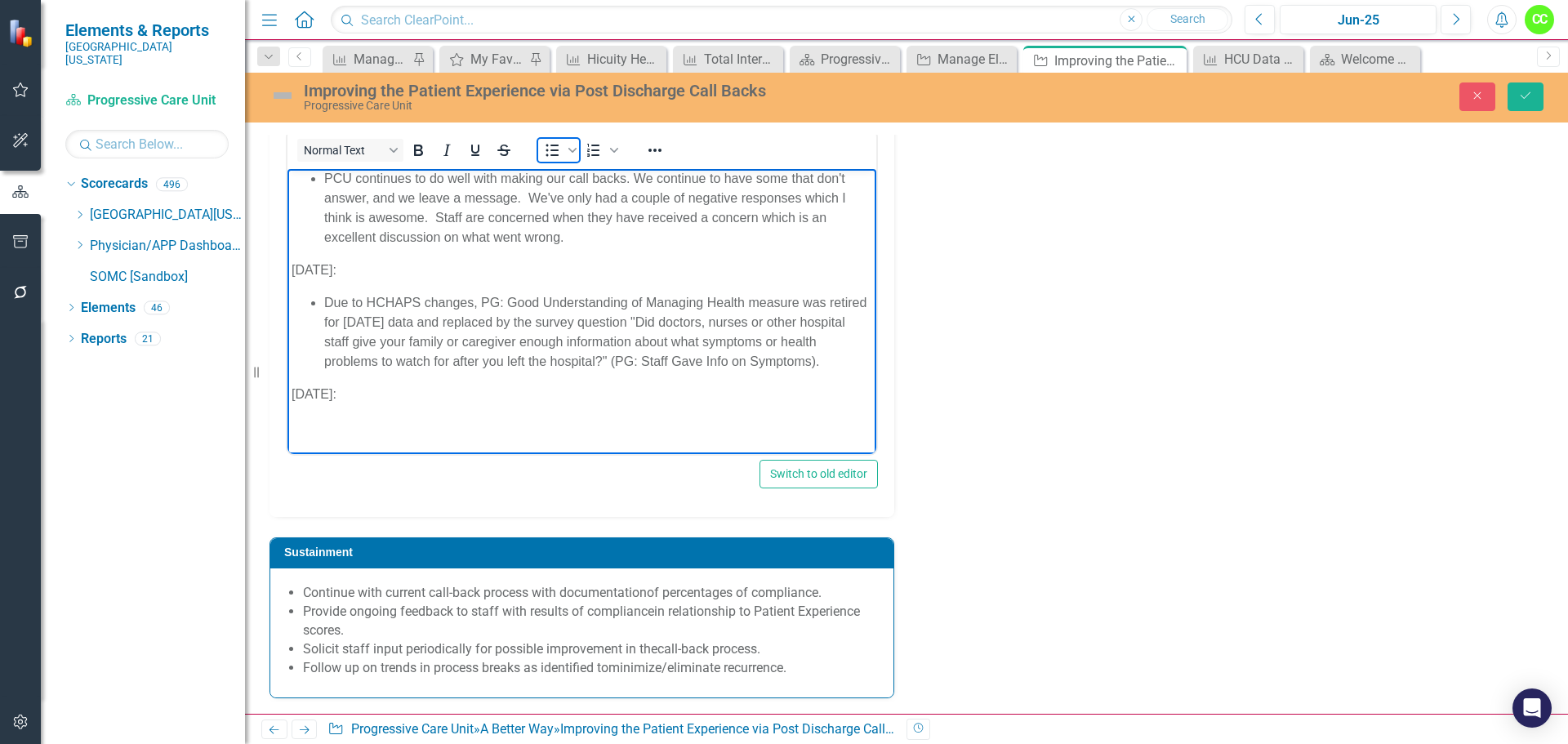
click at [544, 151] on icon "Bullet list" at bounding box center [551, 150] width 19 height 19
click at [1528, 93] on icon "Save" at bounding box center [1524, 96] width 14 height 12
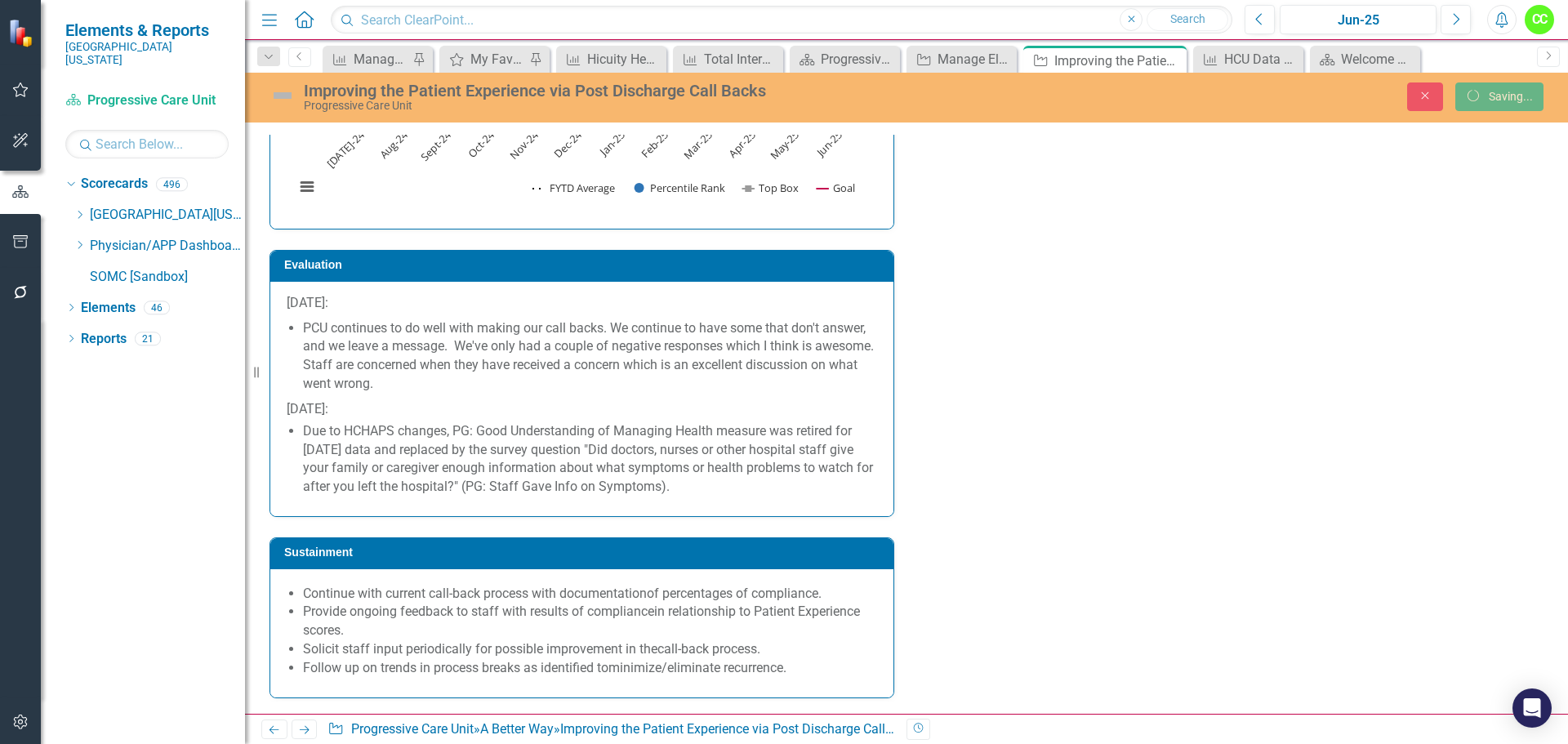
scroll to position [3067, 0]
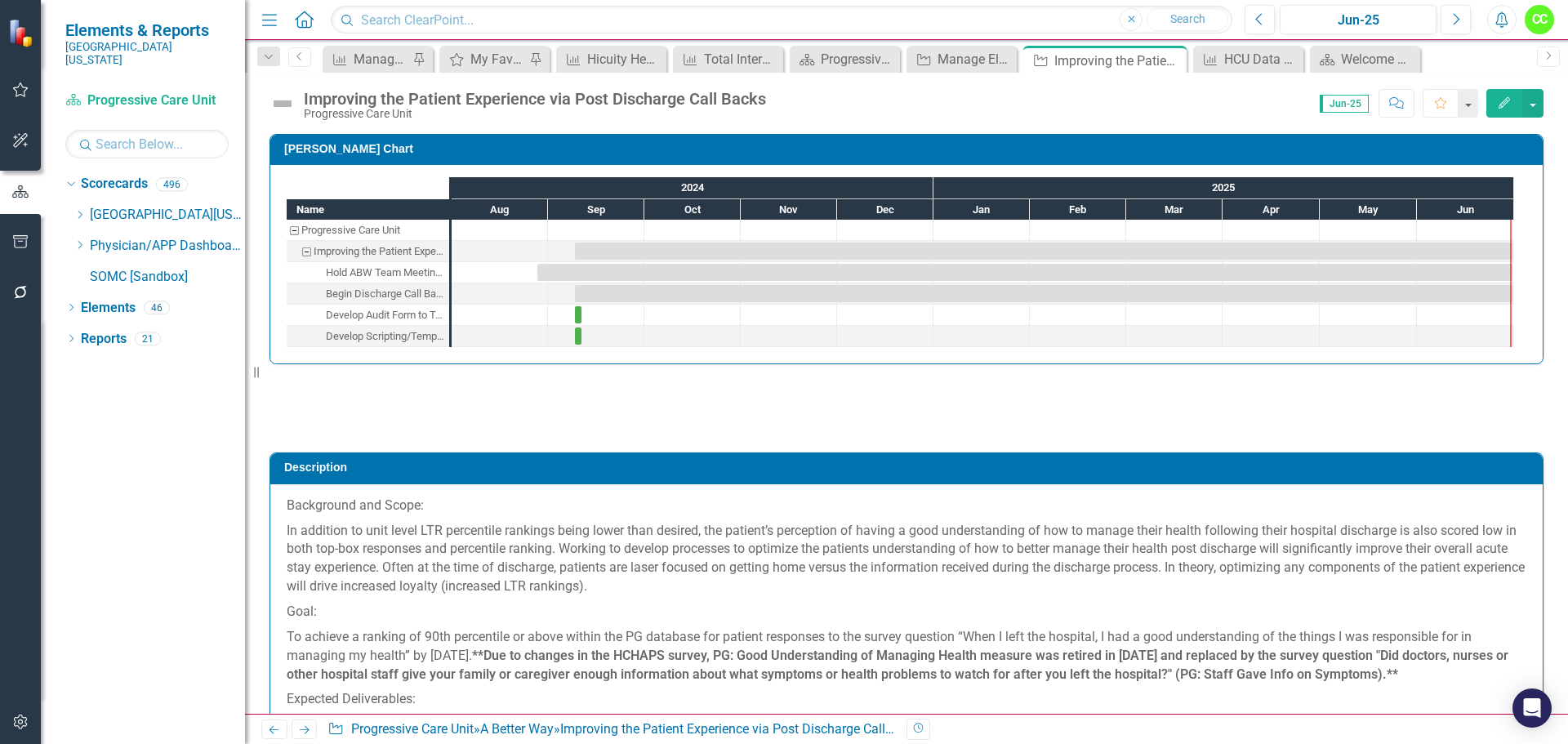
checkbox input "false"
checkbox input "true"
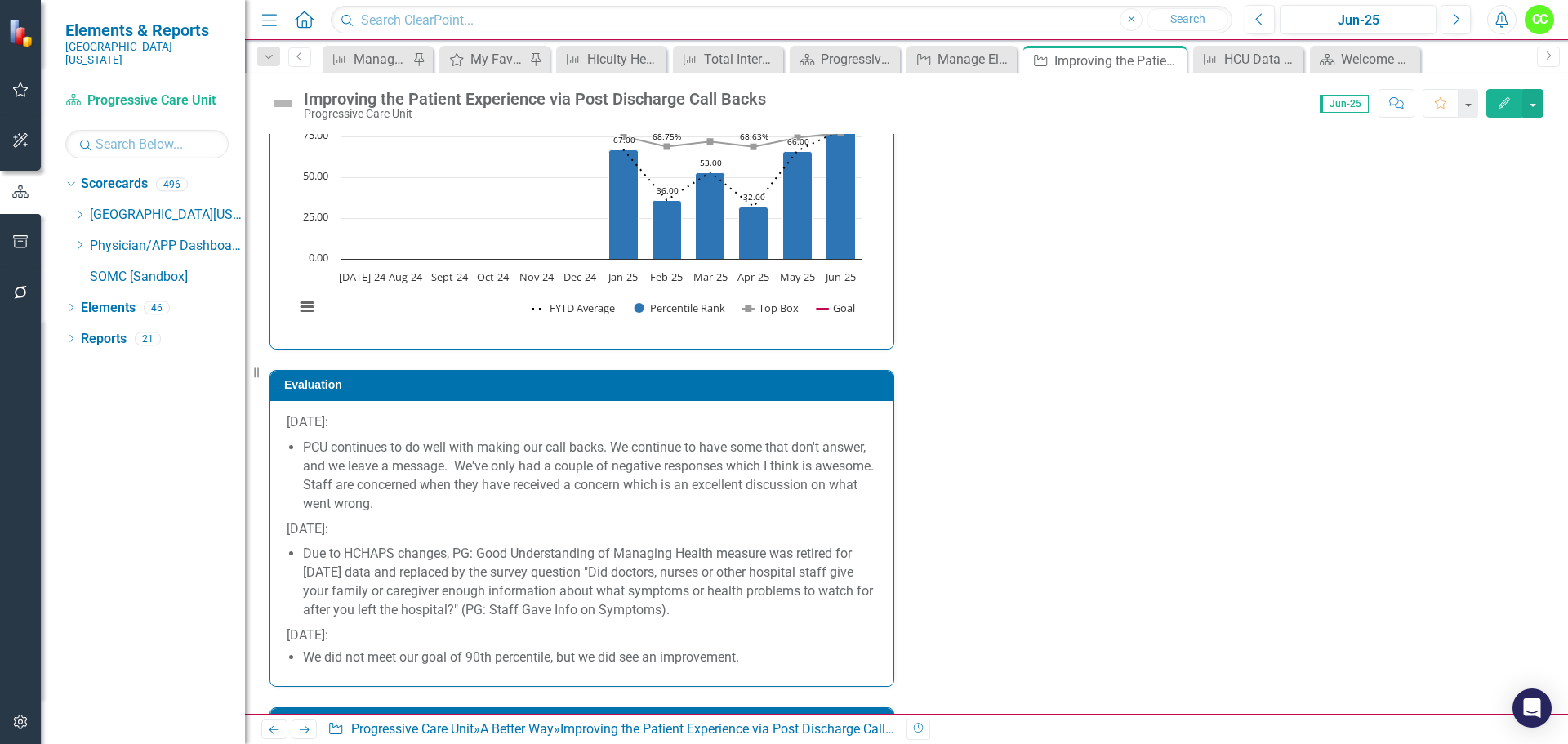
scroll to position [3022, 0]
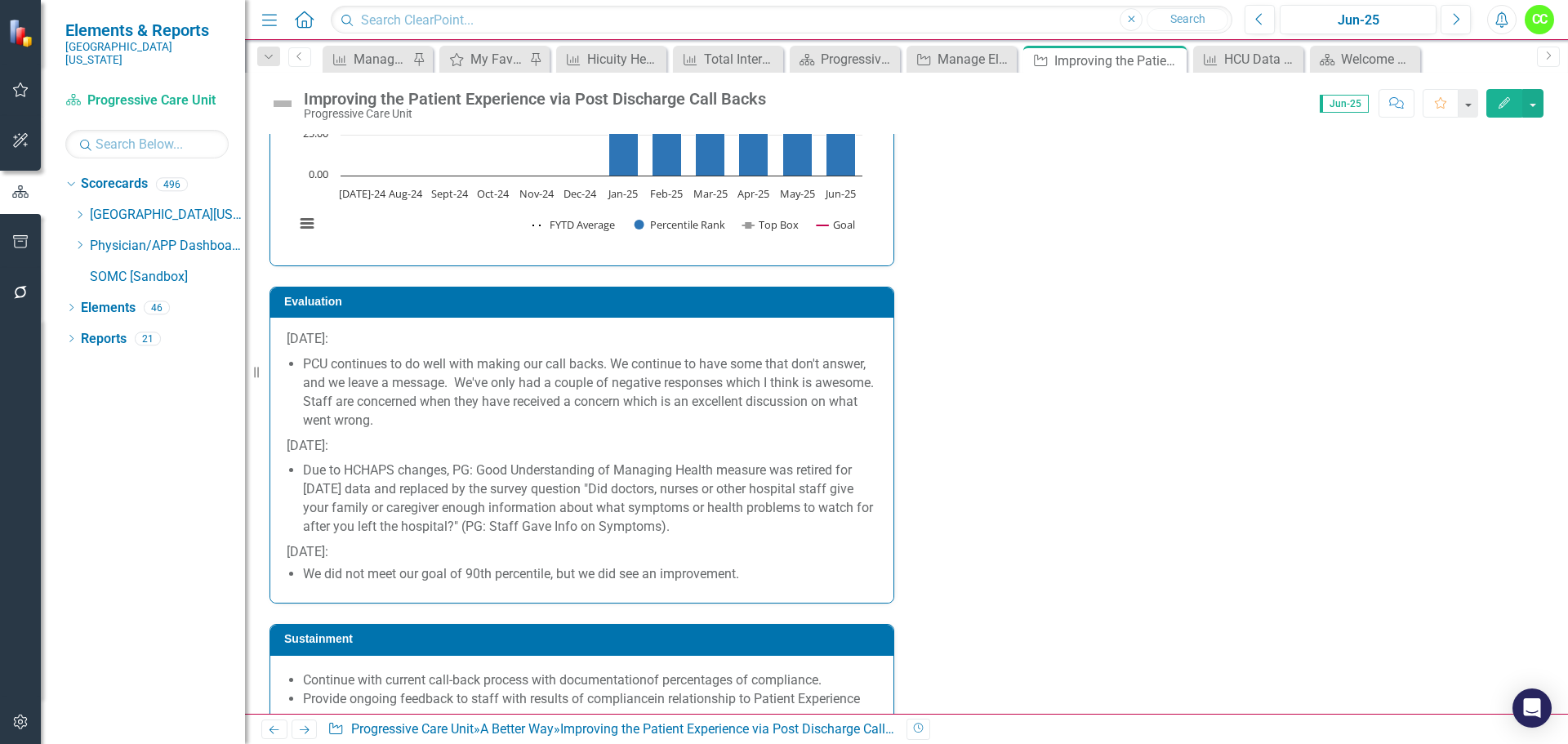
click at [781, 580] on li "We did not meet our goal of 90th percentile, but we did see an improvement." at bounding box center [590, 575] width 574 height 19
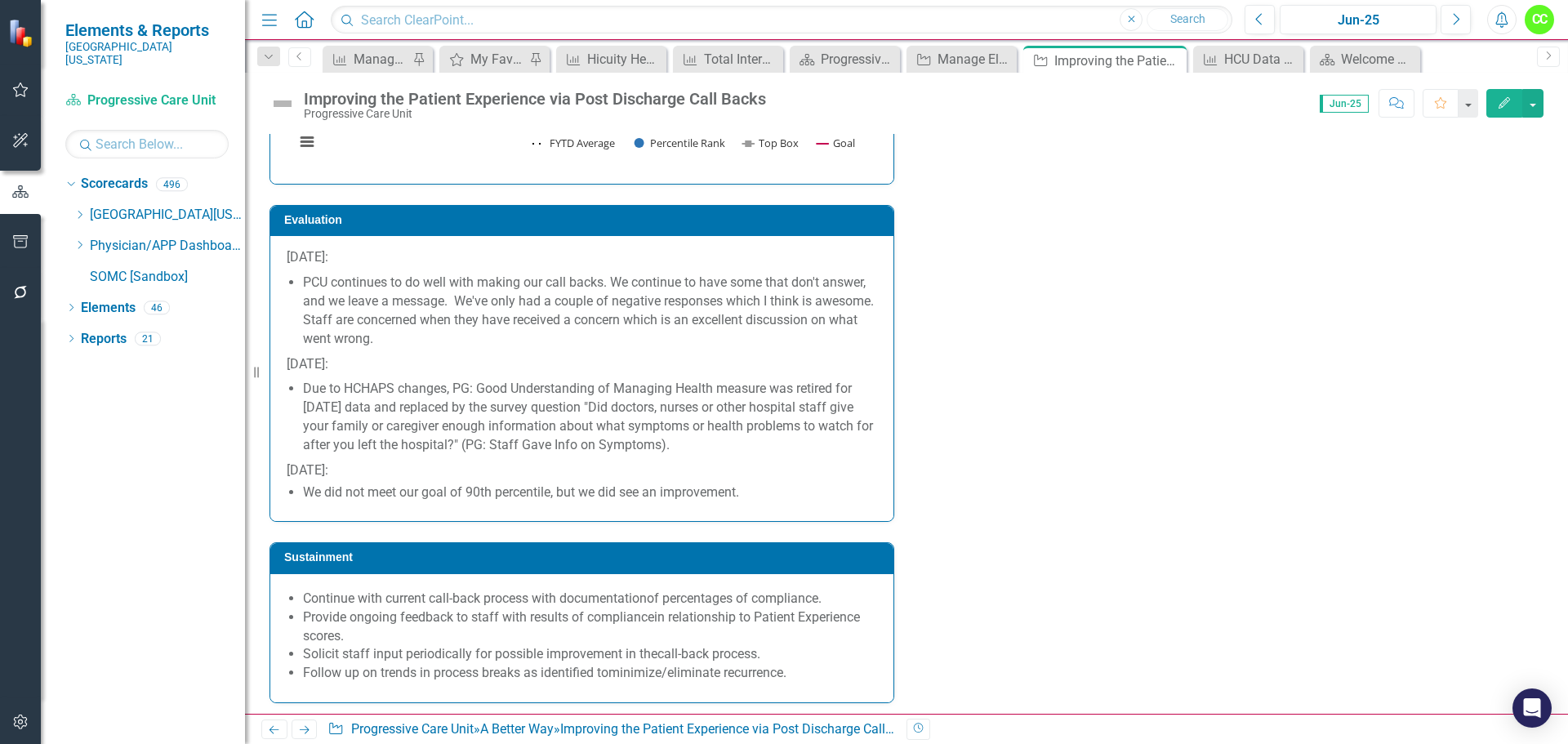
scroll to position [3116, 0]
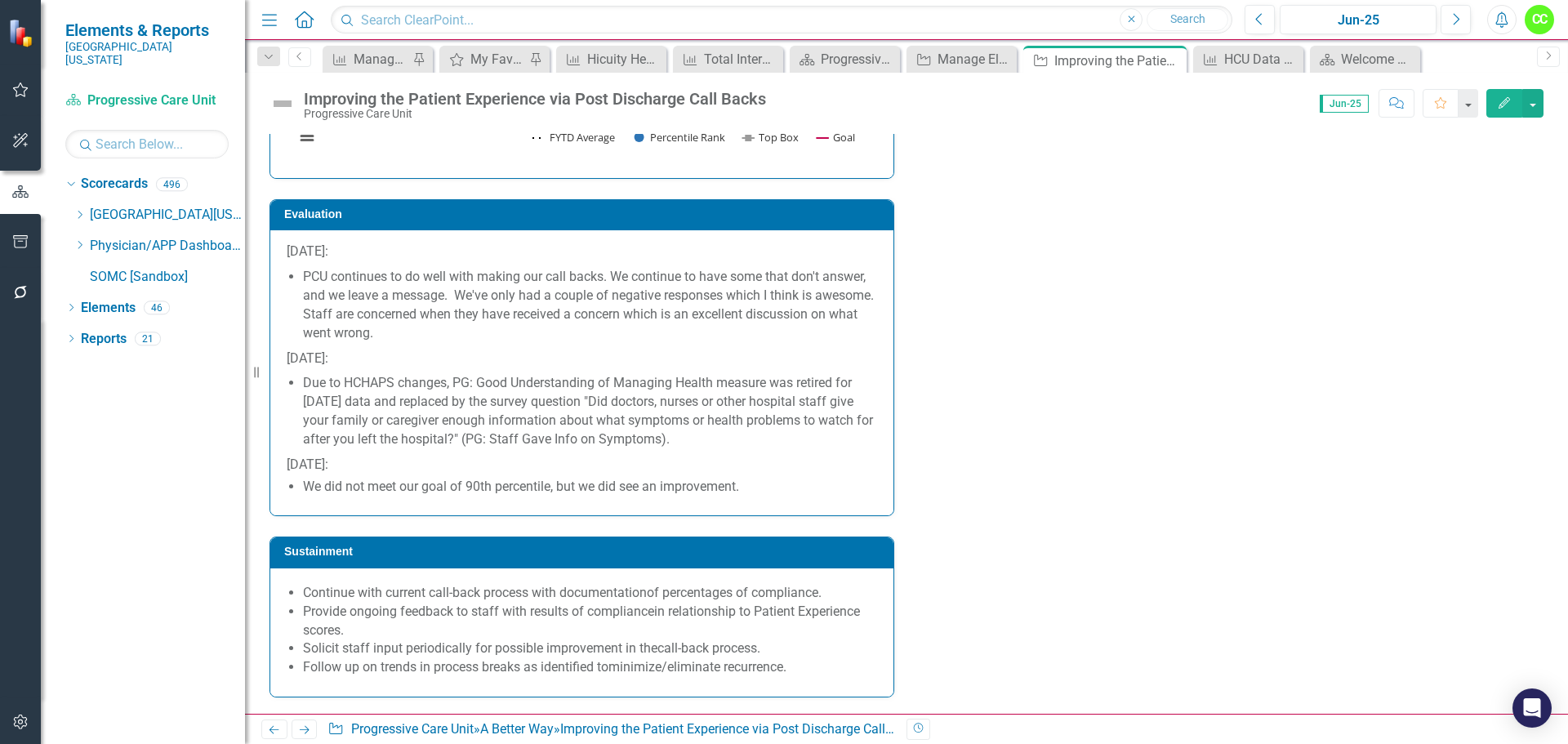
click at [775, 488] on li "We did not meet our goal of 90th percentile, but we did see an improvement." at bounding box center [590, 487] width 574 height 19
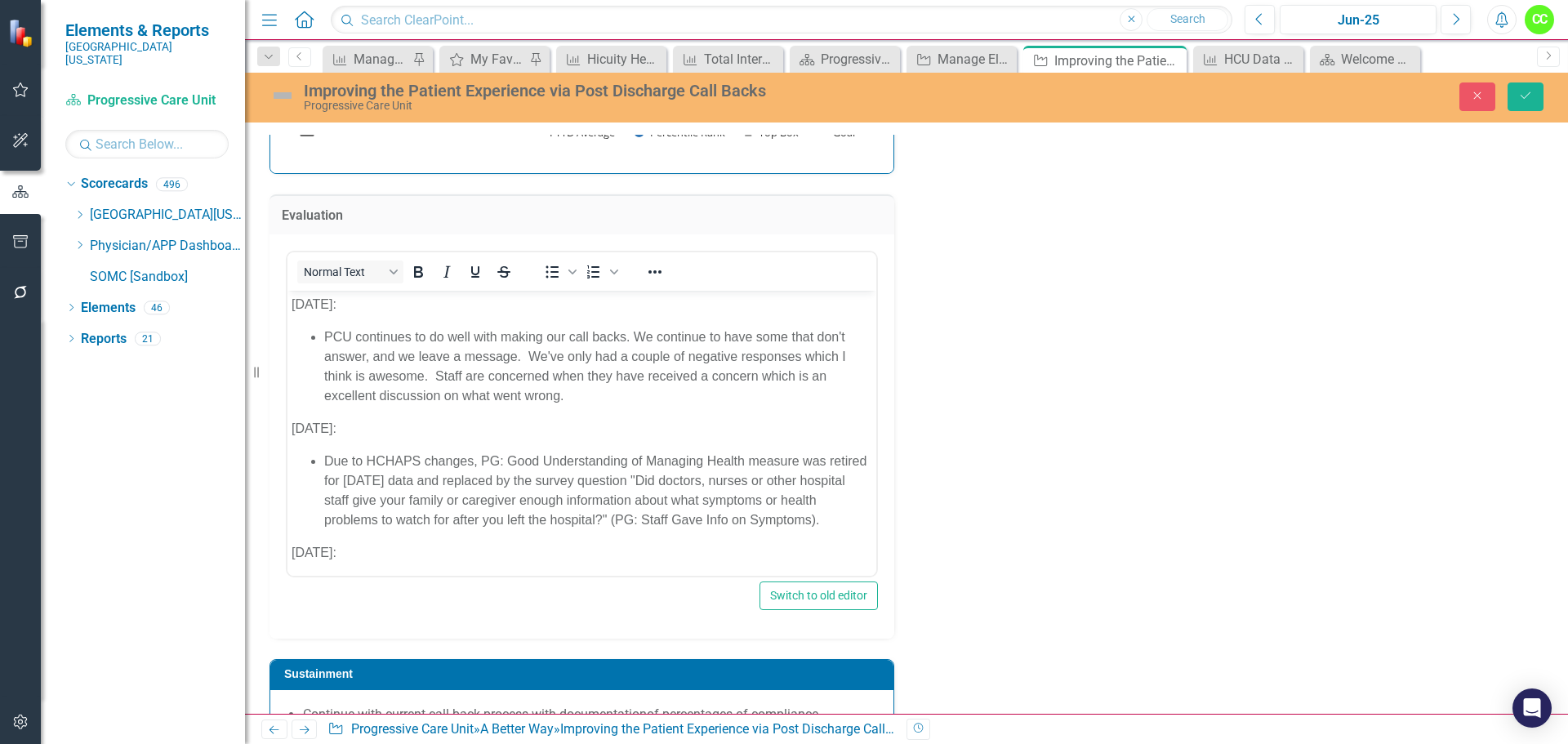
scroll to position [56, 0]
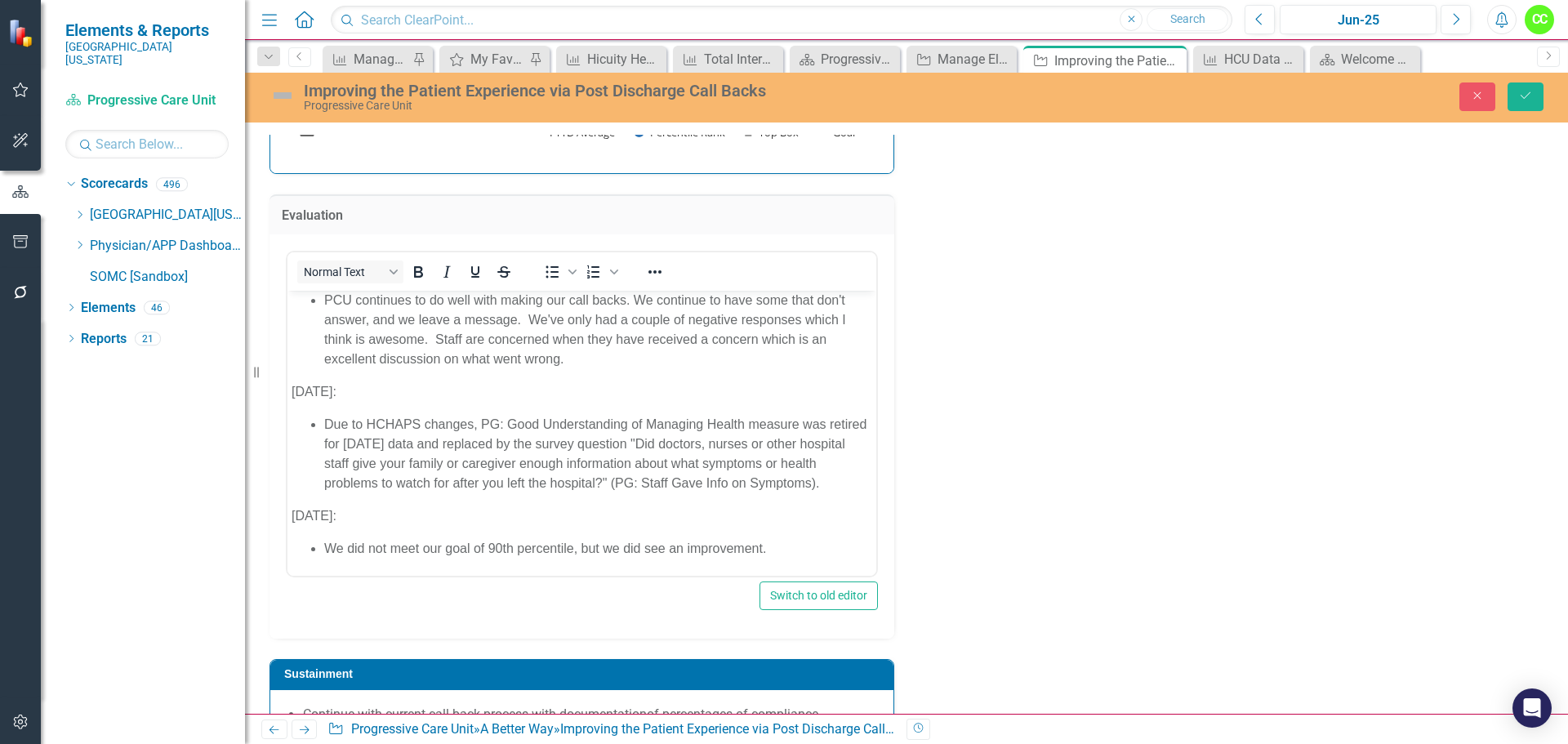
click at [775, 548] on li "We did not meet our goal of 90th percentile, but we did see an improvement." at bounding box center [597, 548] width 548 height 19
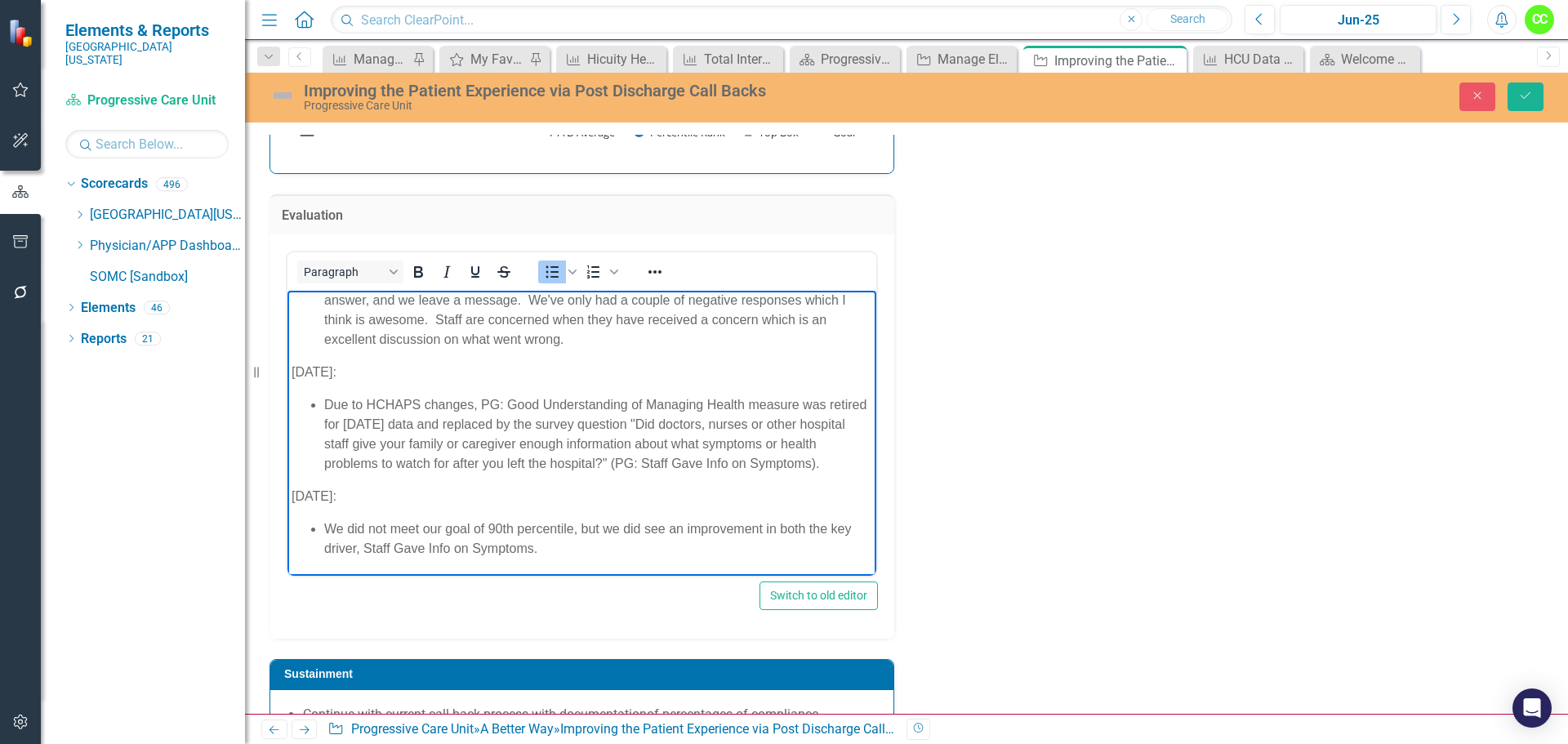
click at [811, 547] on span "We did not meet our goal of 90th percentile, but we did see an improvement in b…" at bounding box center [587, 538] width 527 height 34
click at [824, 549] on span "We did not meet our goal of 90th percentile, but we did see an improvement in b…" at bounding box center [587, 538] width 527 height 34
click at [356, 555] on span "We did not meet our goal of 90th percentile, but we did see an improvement in b…" at bounding box center [596, 538] width 544 height 34
click at [374, 555] on span "We did not meet our goal of 90th percentile, but we did see an improvement in b…" at bounding box center [576, 538] width 506 height 34
click at [609, 555] on span "We did not meet our goal of 90th percentile, but we did see an improvement in b…" at bounding box center [576, 538] width 506 height 34
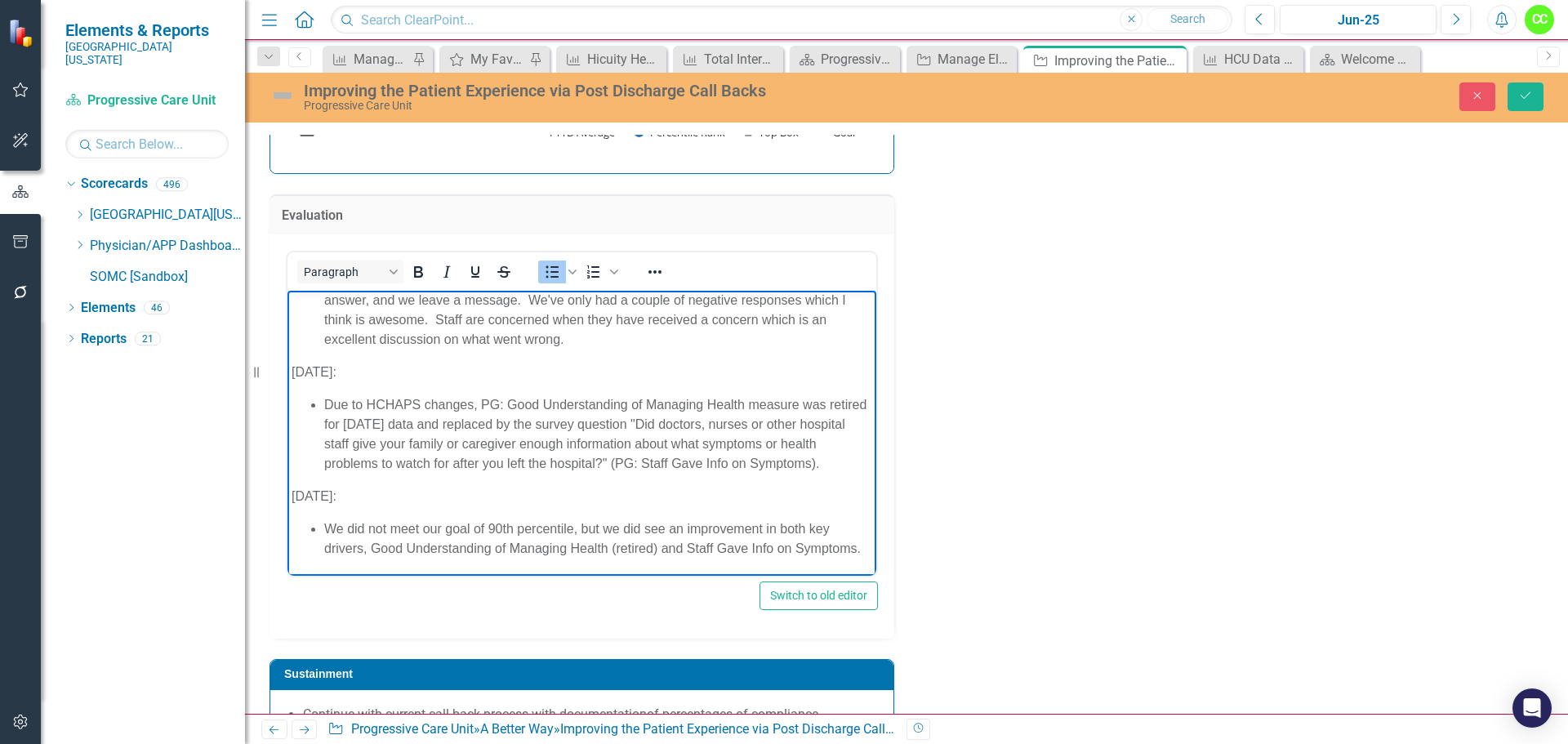
scroll to position [96, 0]
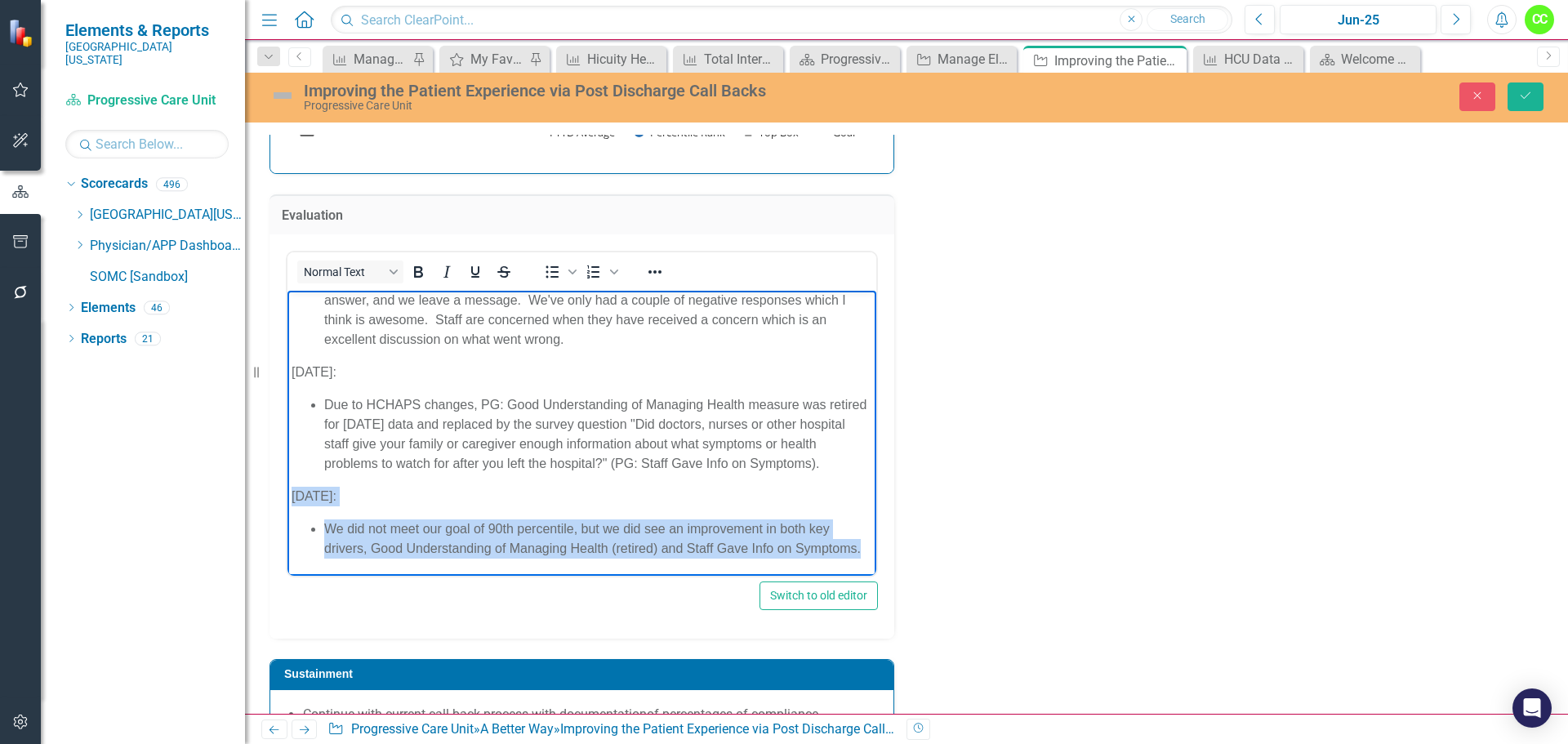
drag, startPoint x: 410, startPoint y: 554, endPoint x: 291, endPoint y: 477, distance: 141.7
click at [291, 477] on body "January 2025: PCU continues to do well with making our call backs. We continue …" at bounding box center [582, 405] width 589 height 342
copy body "July 2025: We did not meet our goal of 90th percentile, but we did see an impro…"
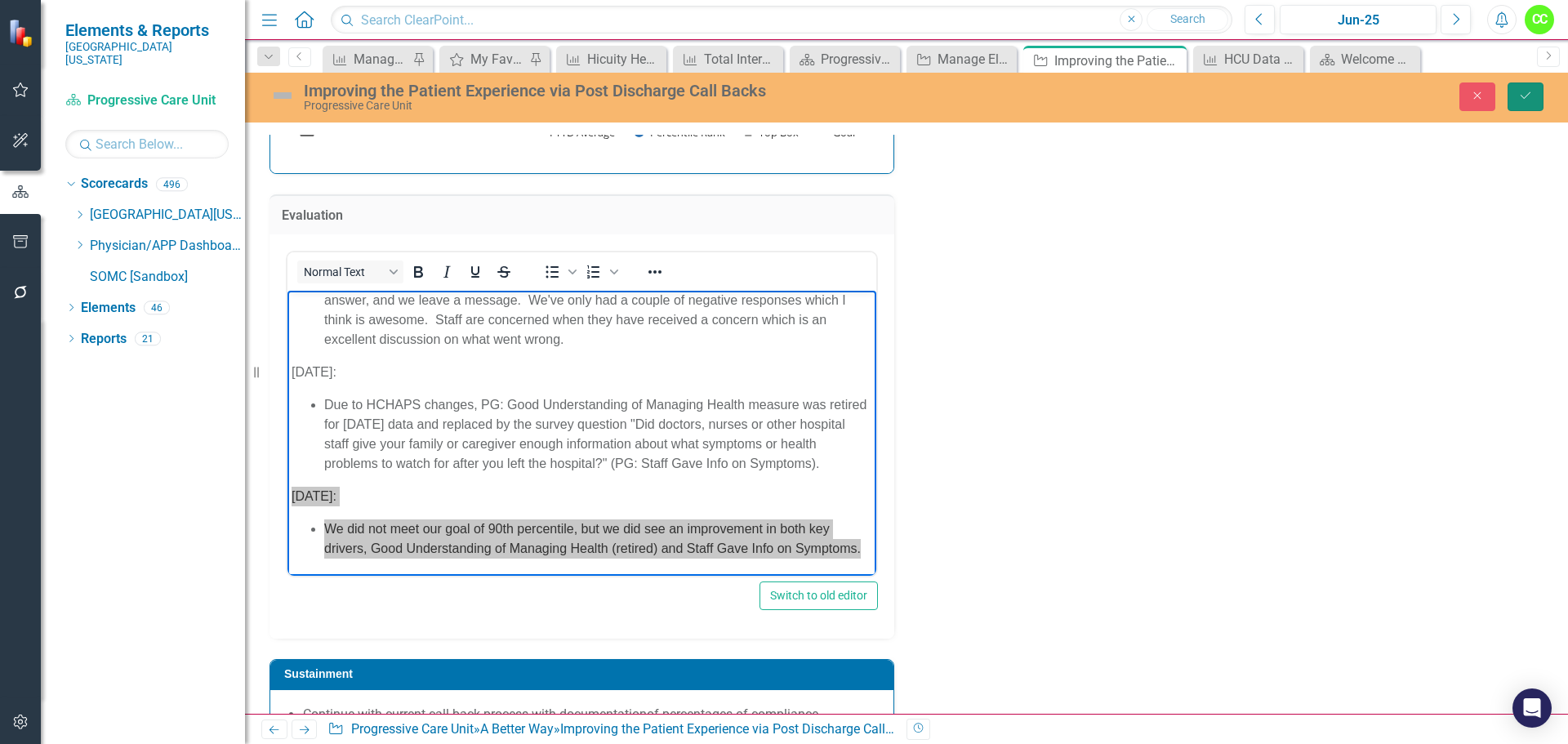
click at [1528, 105] on button "Save" at bounding box center [1525, 97] width 36 height 29
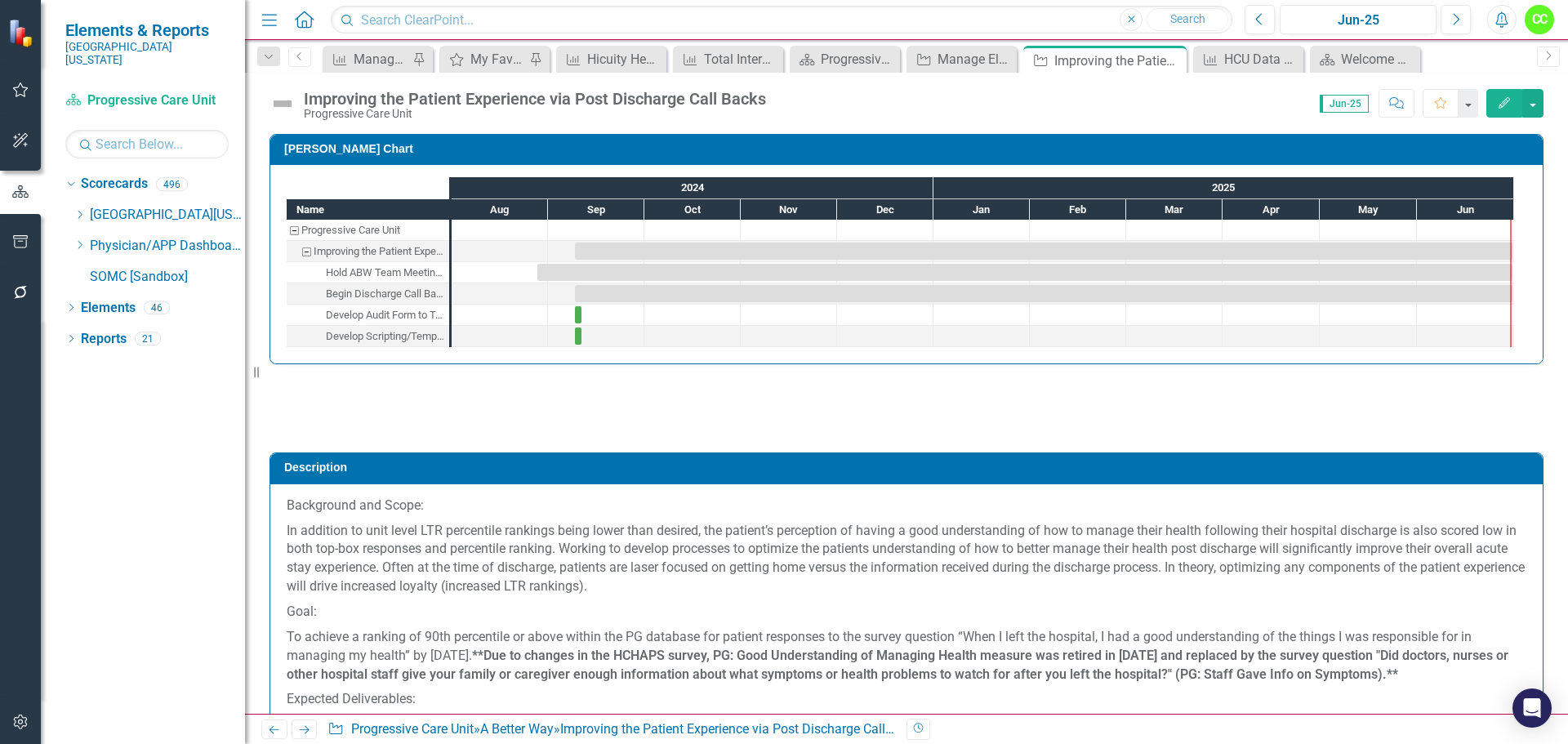
click at [784, 419] on div at bounding box center [906, 408] width 1274 height 47
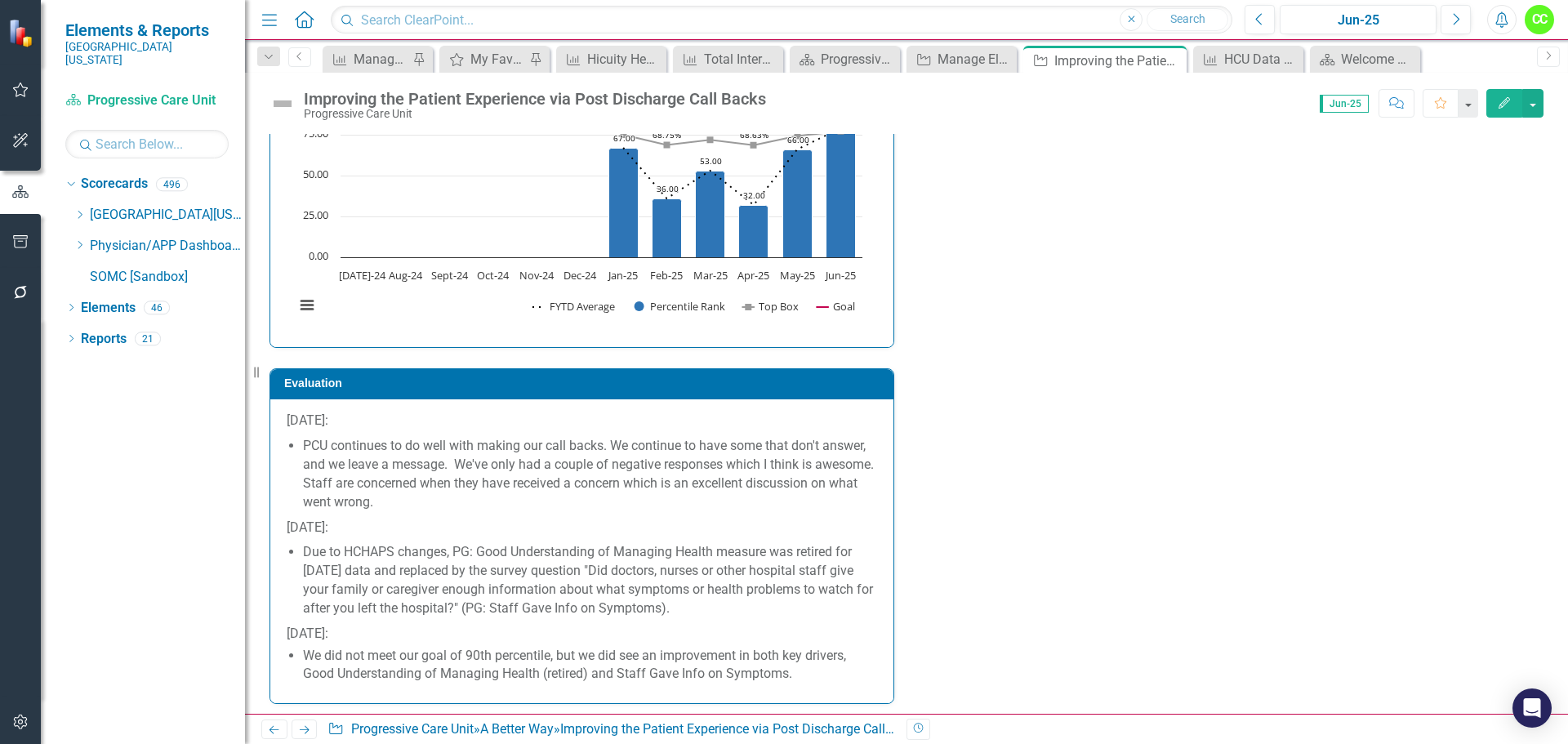
scroll to position [3022, 0]
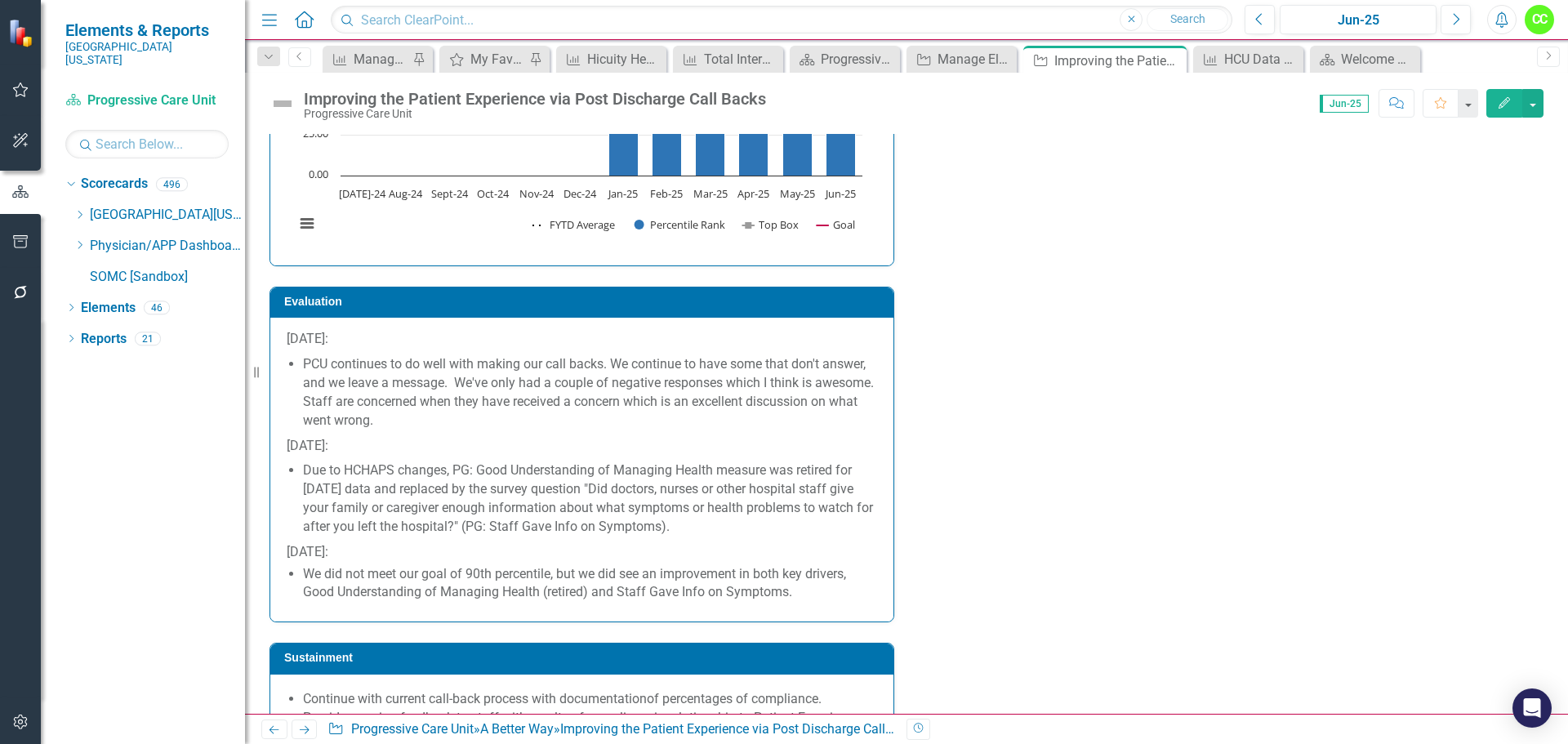
click at [826, 597] on li "We did not meet our goal of 90th percentile, but we did see an improvement in b…" at bounding box center [590, 584] width 574 height 38
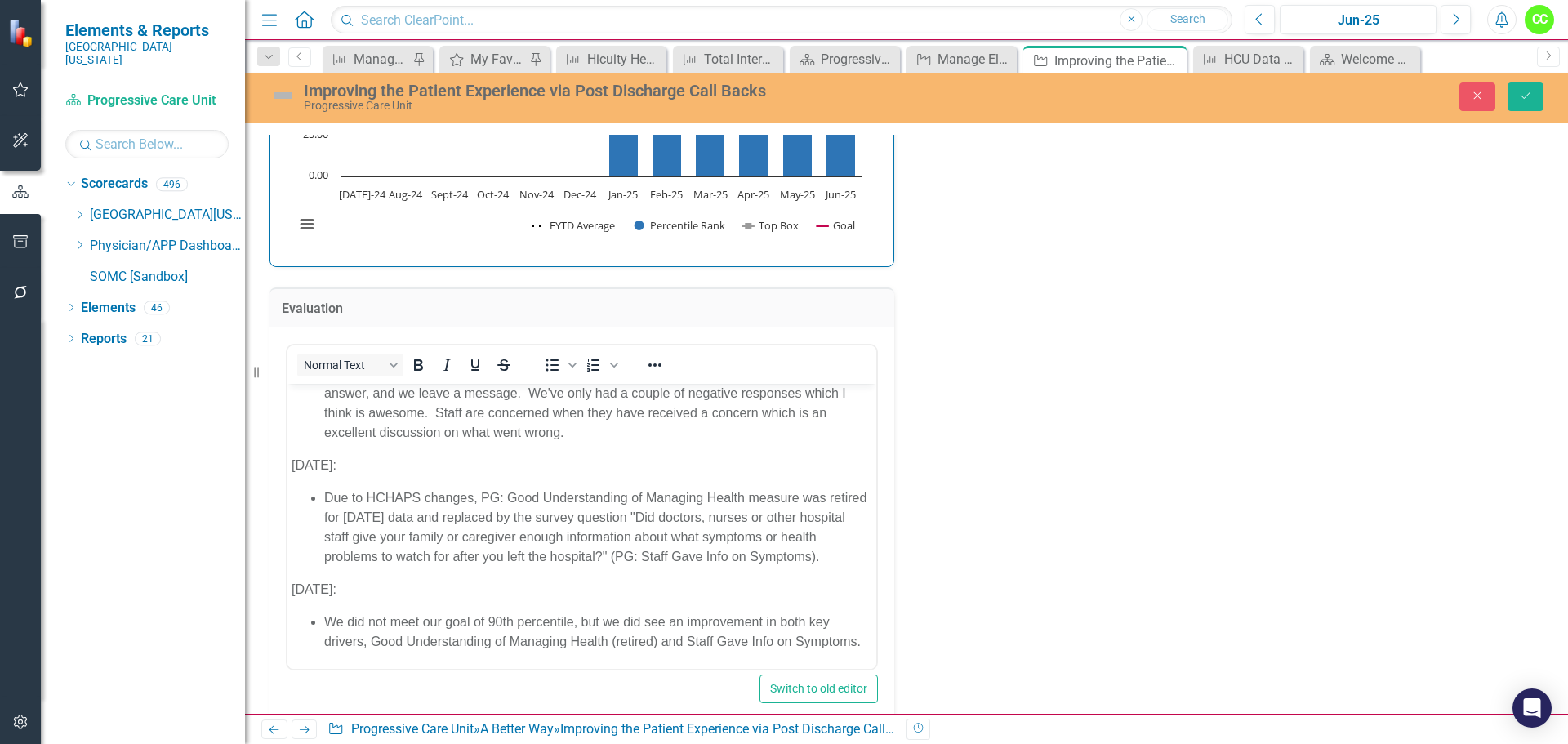
scroll to position [96, 0]
click at [437, 638] on li "We did not meet our goal of 90th percentile, but we did see an improvement in b…" at bounding box center [597, 631] width 548 height 40
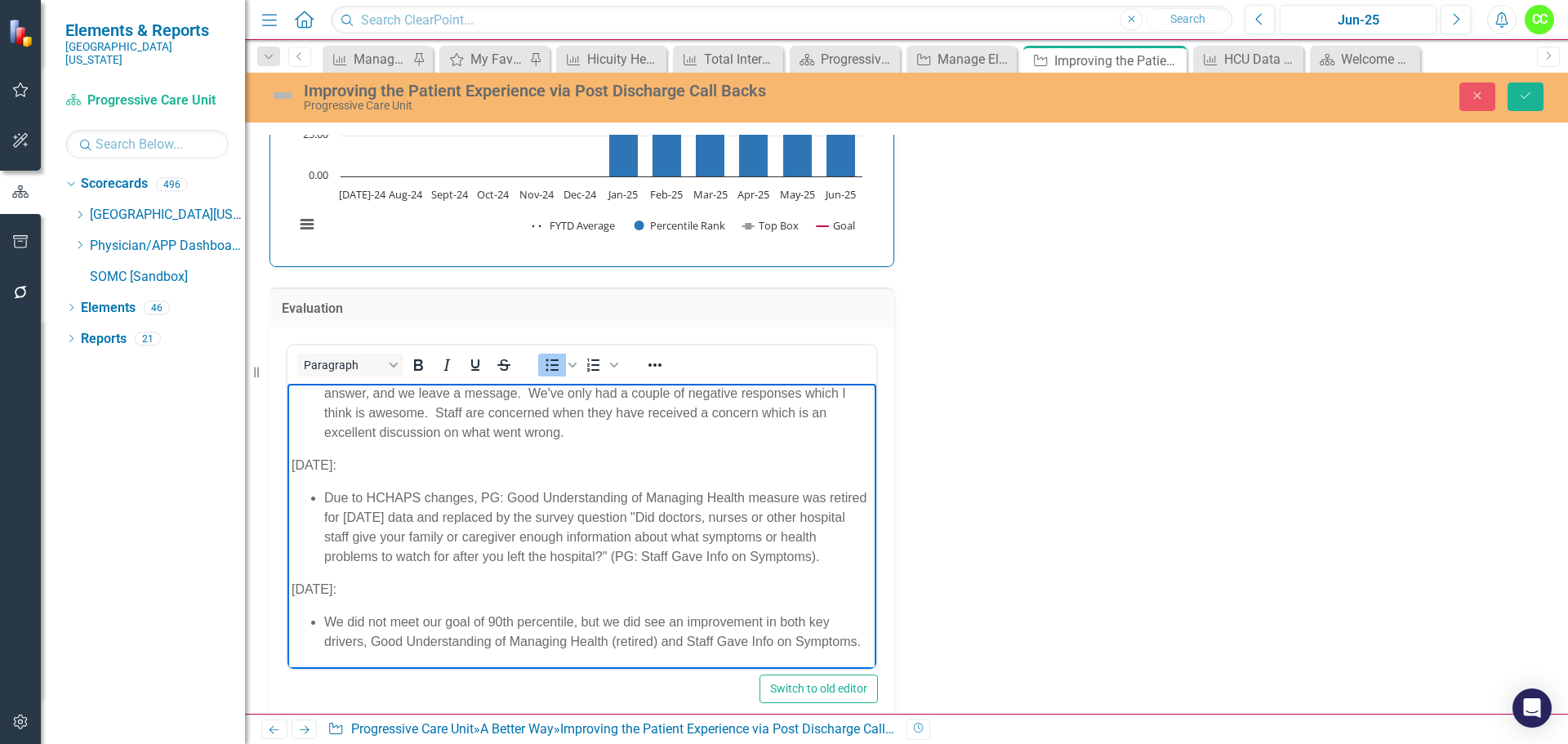
click at [326, 614] on span "We did not meet our goal of 90th percentile, but we did see an improvement in b…" at bounding box center [592, 631] width 537 height 34
click at [455, 639] on li "We did not meet our goal of 90th percentile, but we did see an improvement in b…" at bounding box center [597, 631] width 548 height 40
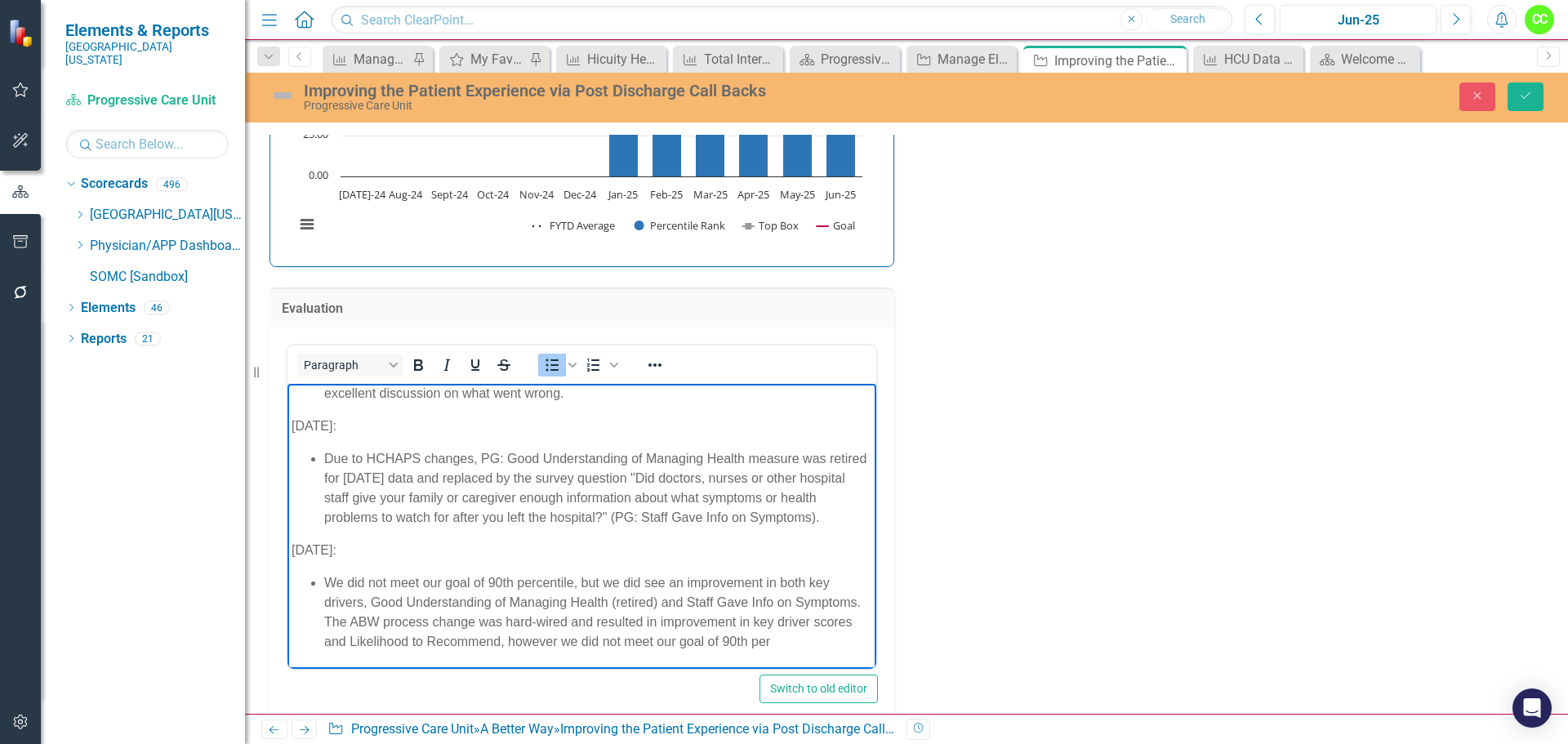
scroll to position [114, 0]
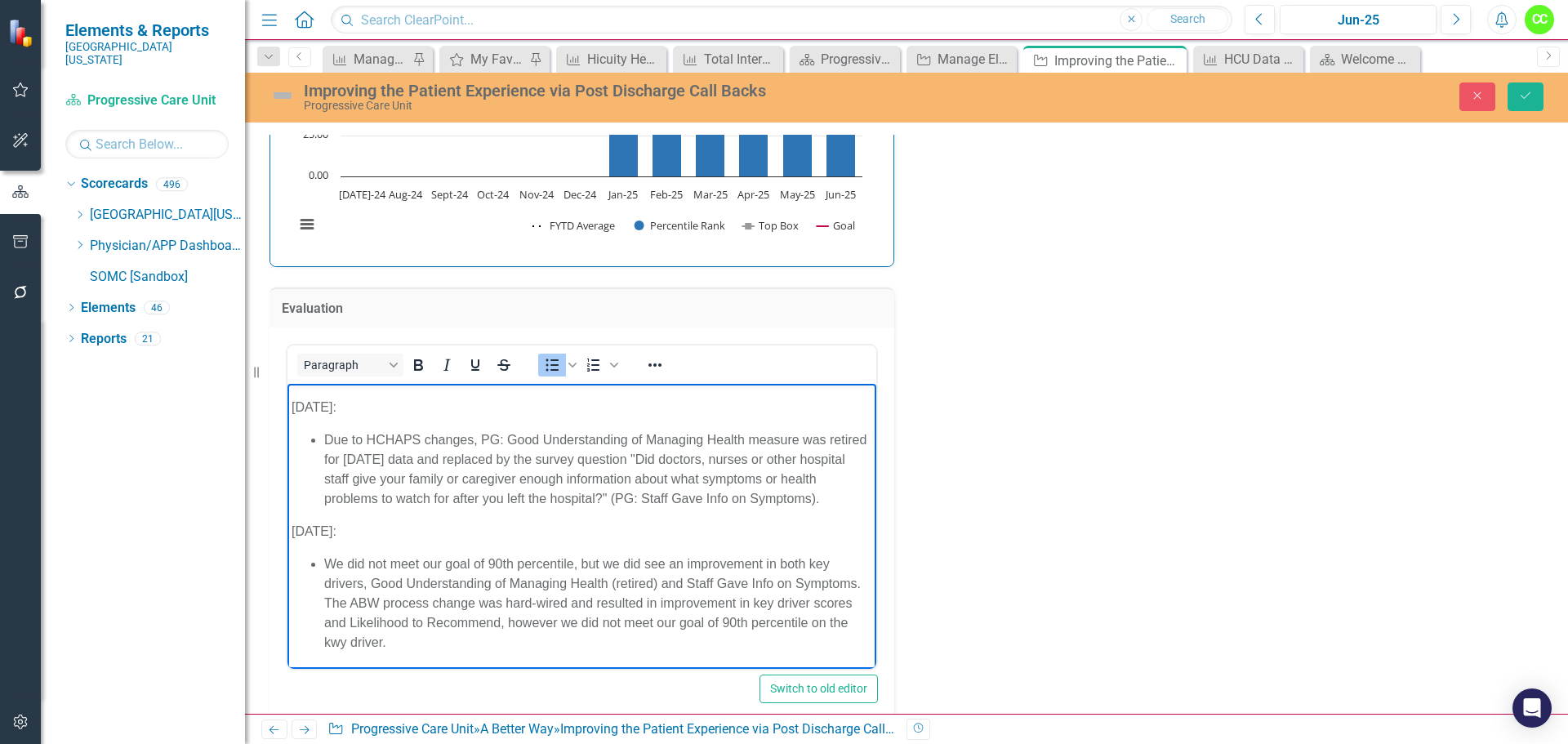
click at [442, 649] on span "We did not meet our goal of 90th percentile, but we did see an improvement in b…" at bounding box center [592, 603] width 537 height 93
click at [729, 621] on span "We did not meet our goal of 90th percentile, but we did see an improvement in b…" at bounding box center [597, 603] width 548 height 93
click at [842, 624] on li "We did not meet our goal of 90th percentile, but we did see an improvement in b…" at bounding box center [597, 603] width 548 height 98
click at [324, 642] on span "We did not meet our goal of 90th percentile, but we did see an improvement in b…" at bounding box center [596, 603] width 543 height 93
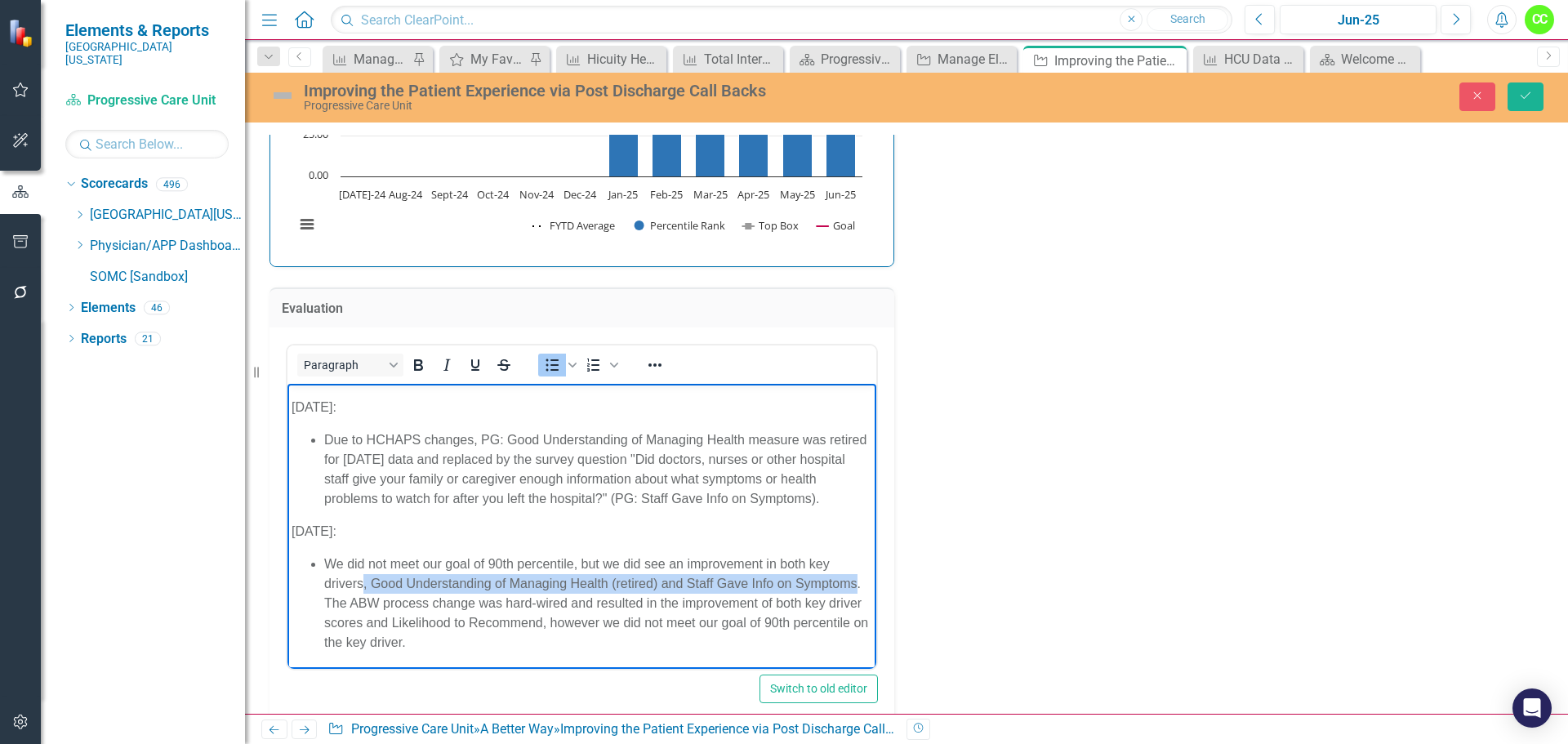
drag, startPoint x: 384, startPoint y: 624, endPoint x: 362, endPoint y: 598, distance: 34.1
click at [362, 598] on span "We did not meet our goal of 90th percentile, but we did see an improvement in b…" at bounding box center [596, 603] width 543 height 93
copy span ", Good Understanding of Managing Health (retired) and Staff Gave Info on Sympto…"
click at [449, 642] on span "We did not meet our goal of 90th percentile, but we did see an improvement in b…" at bounding box center [596, 603] width 543 height 93
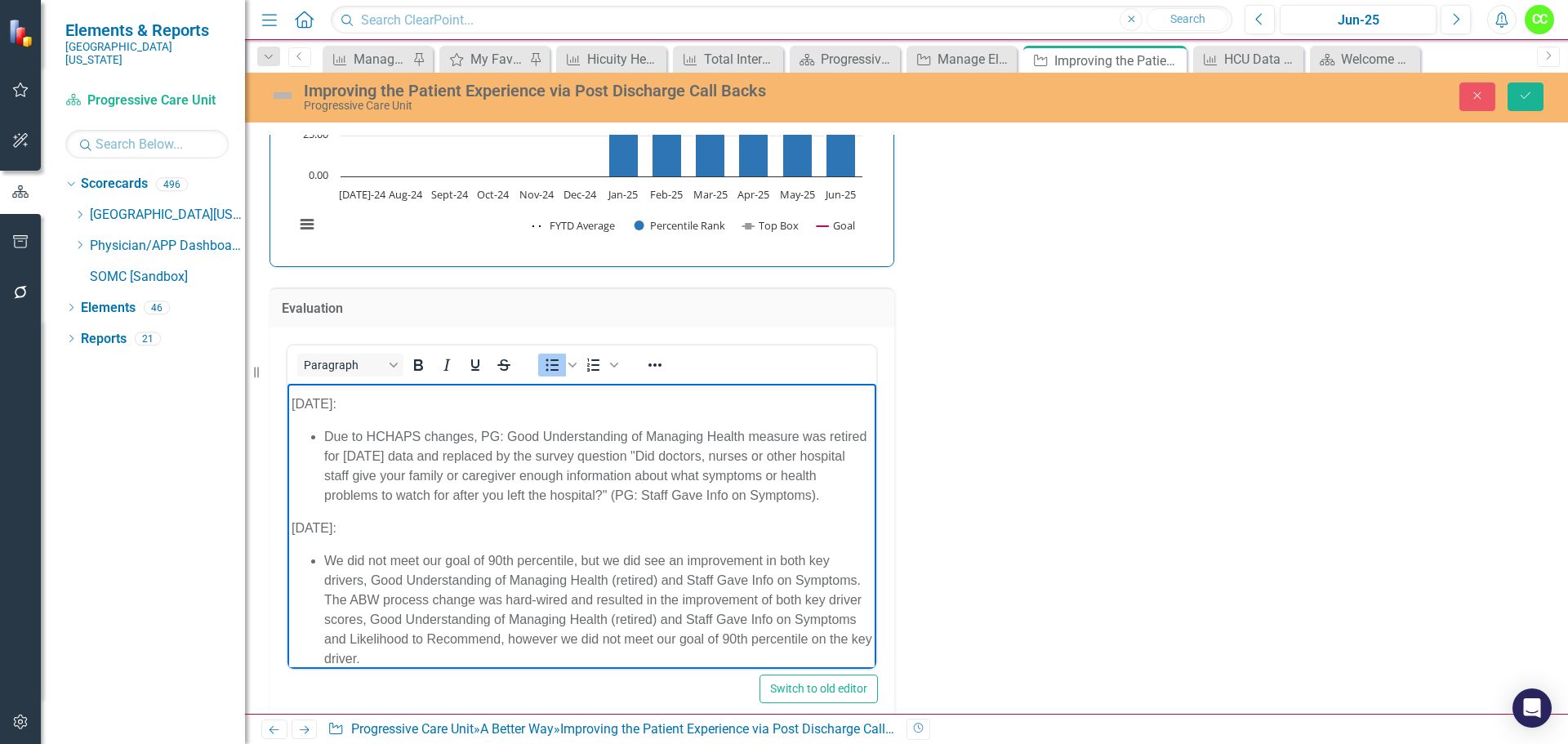
scroll to position [154, 0]
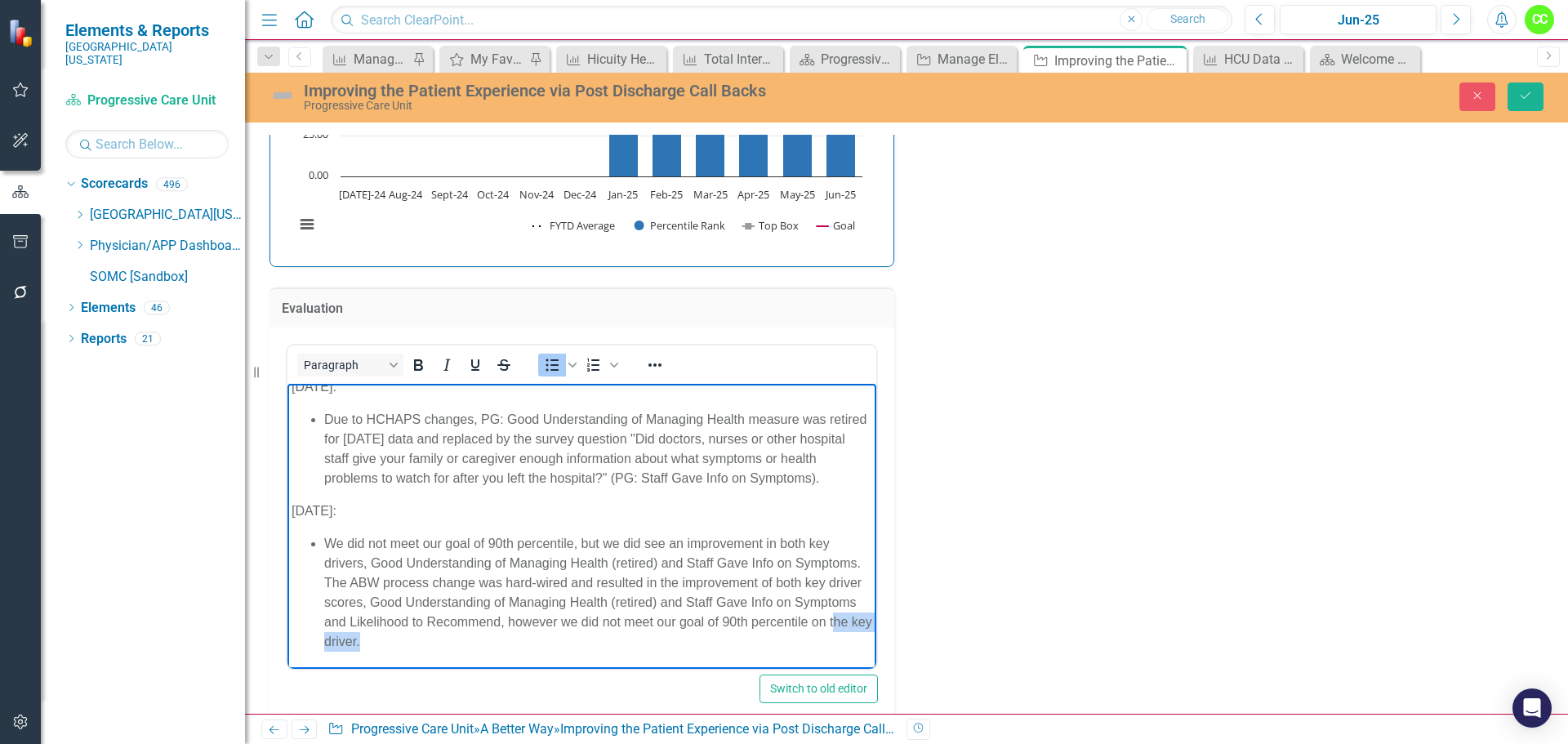
drag, startPoint x: 522, startPoint y: 646, endPoint x: 436, endPoint y: 639, distance: 86.3
click at [436, 639] on li "We did not meet our goal of 90th percentile, but we did see an improvement in b…" at bounding box center [597, 593] width 548 height 118
click at [516, 645] on li "We did not meet our goal of 90th percentile, but we did see an improvement in b…" at bounding box center [597, 593] width 548 height 118
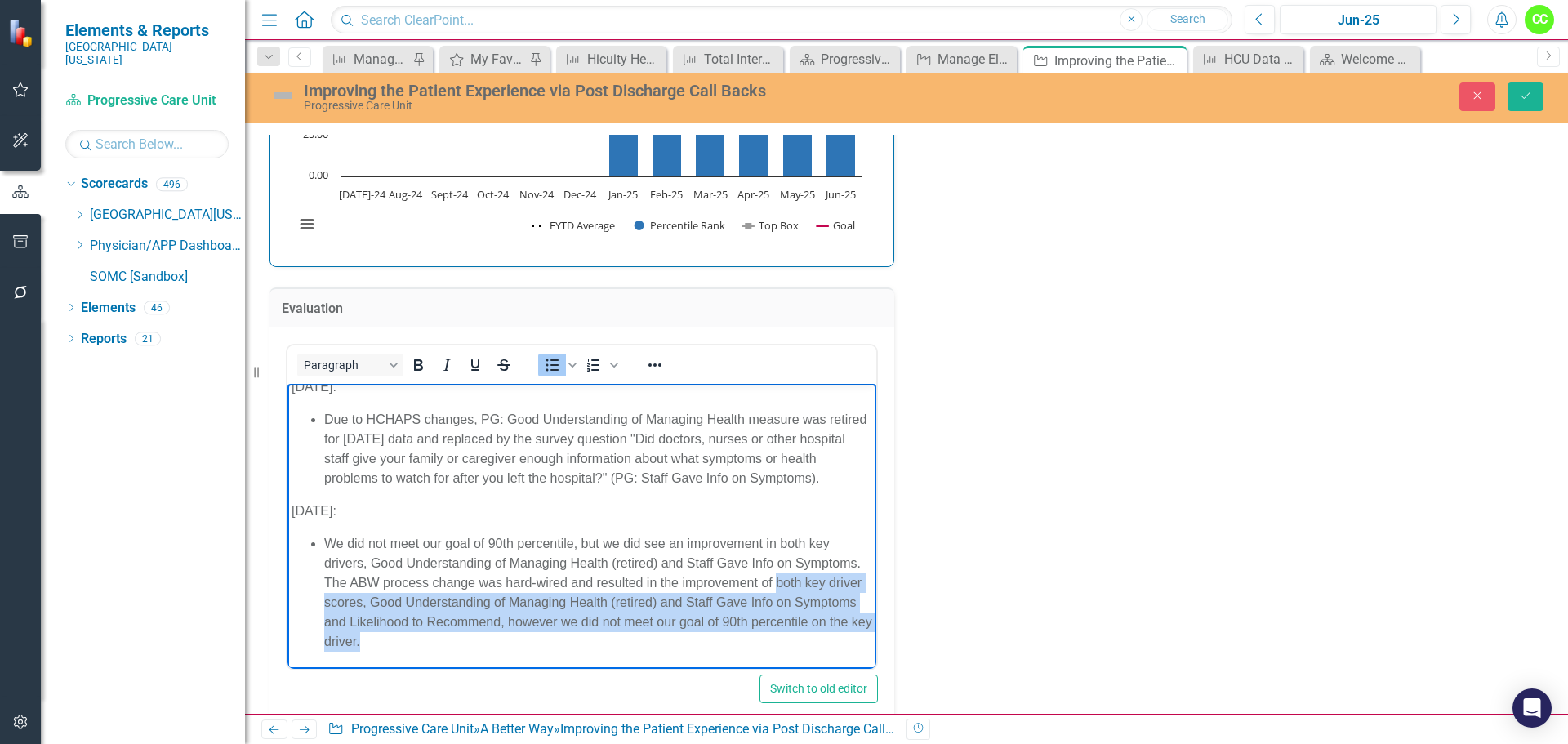
drag, startPoint x: 516, startPoint y: 645, endPoint x: 326, endPoint y: 599, distance: 195.5
click at [326, 599] on li "We did not meet our goal of 90th percentile, but we did see an improvement in b…" at bounding box center [597, 593] width 548 height 118
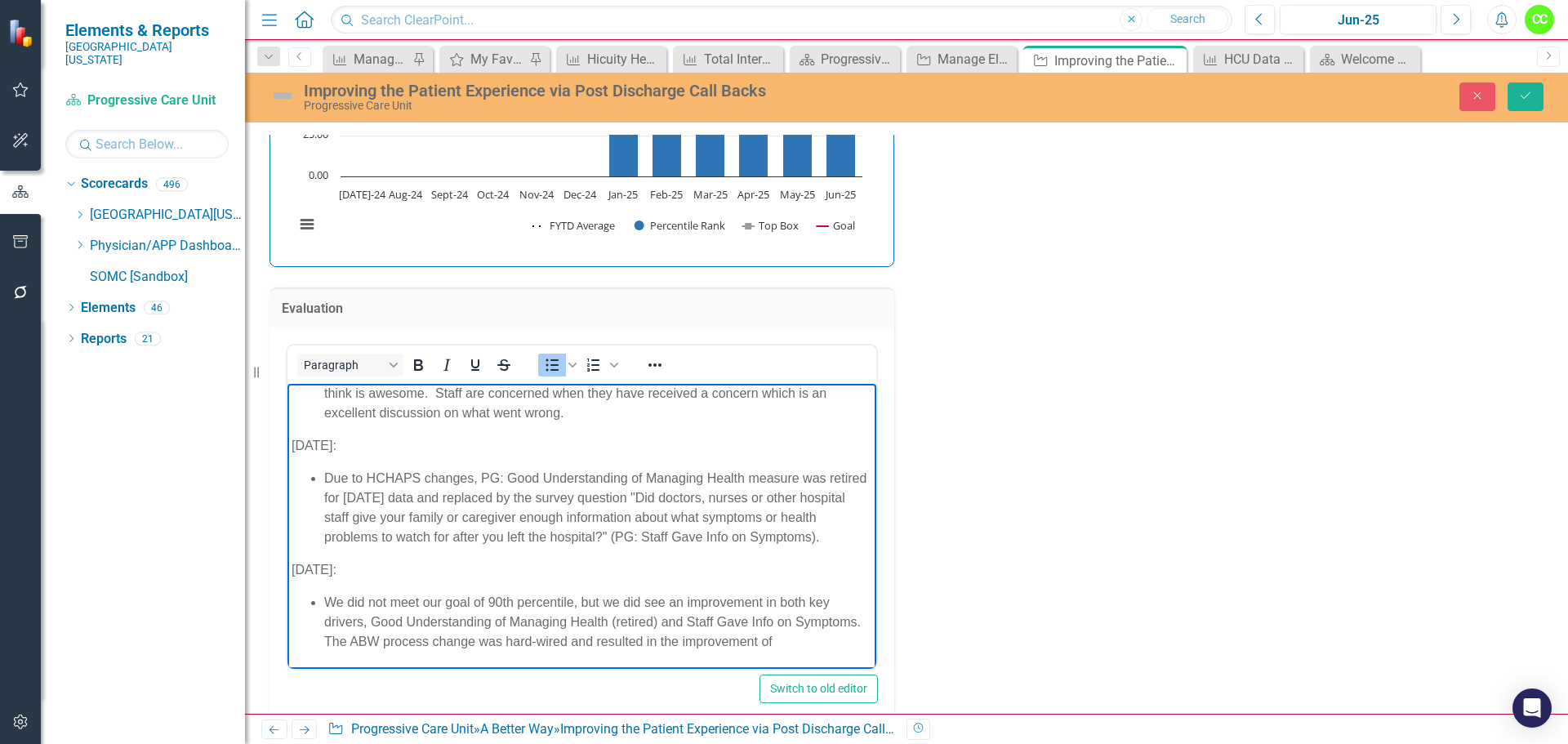
scroll to position [96, 0]
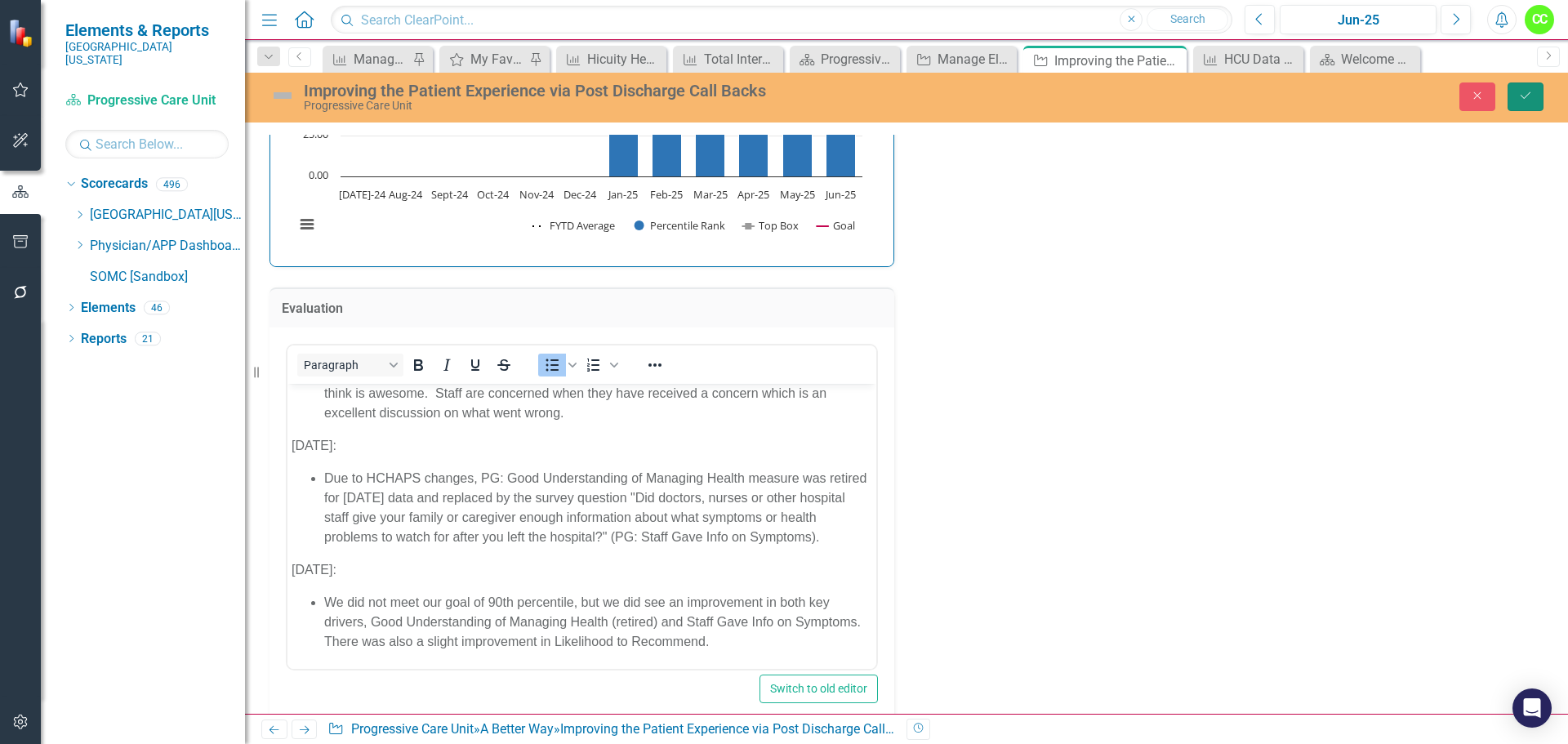
click at [1532, 96] on icon "Save" at bounding box center [1524, 96] width 14 height 12
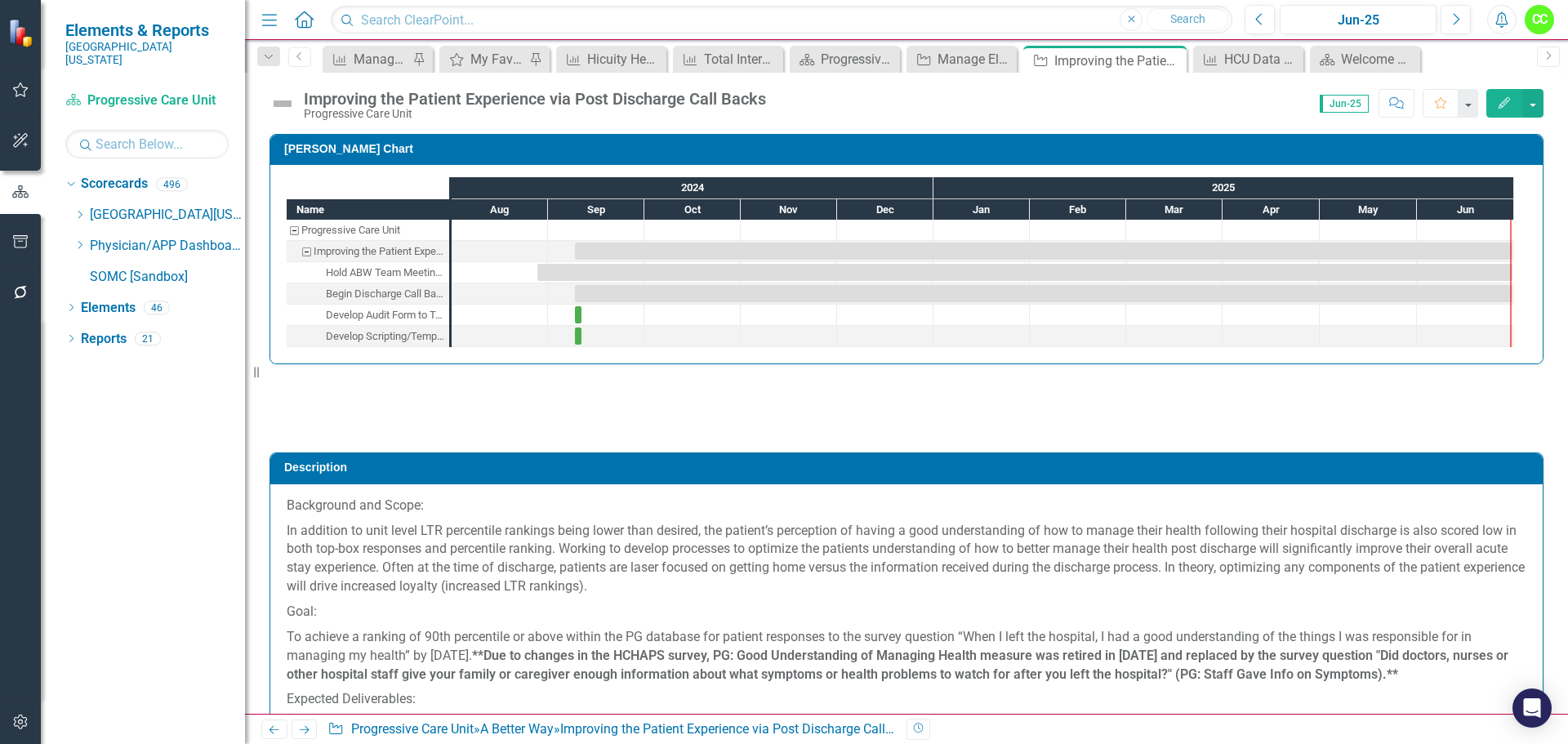
checkbox input "false"
checkbox input "true"
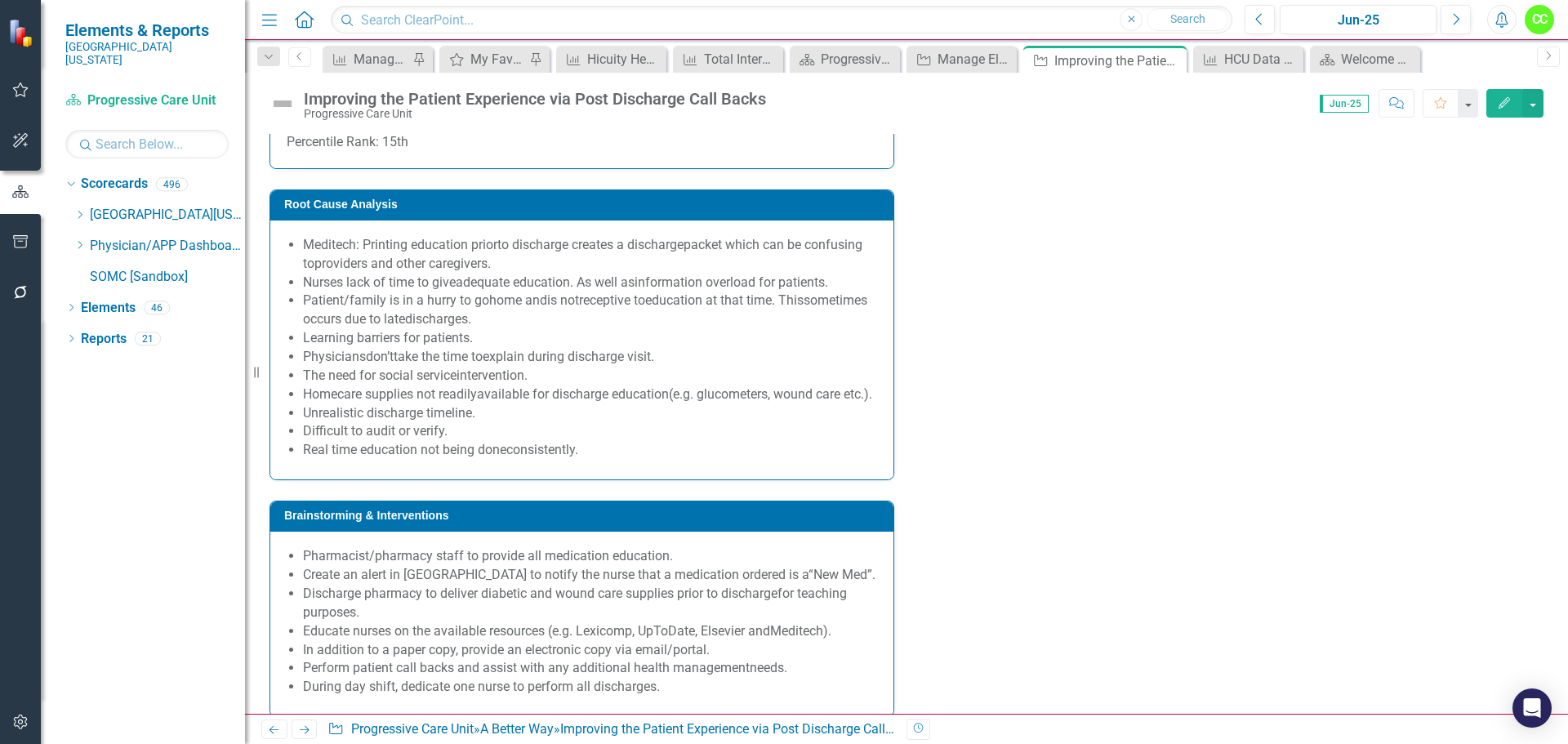
scroll to position [1552, 0]
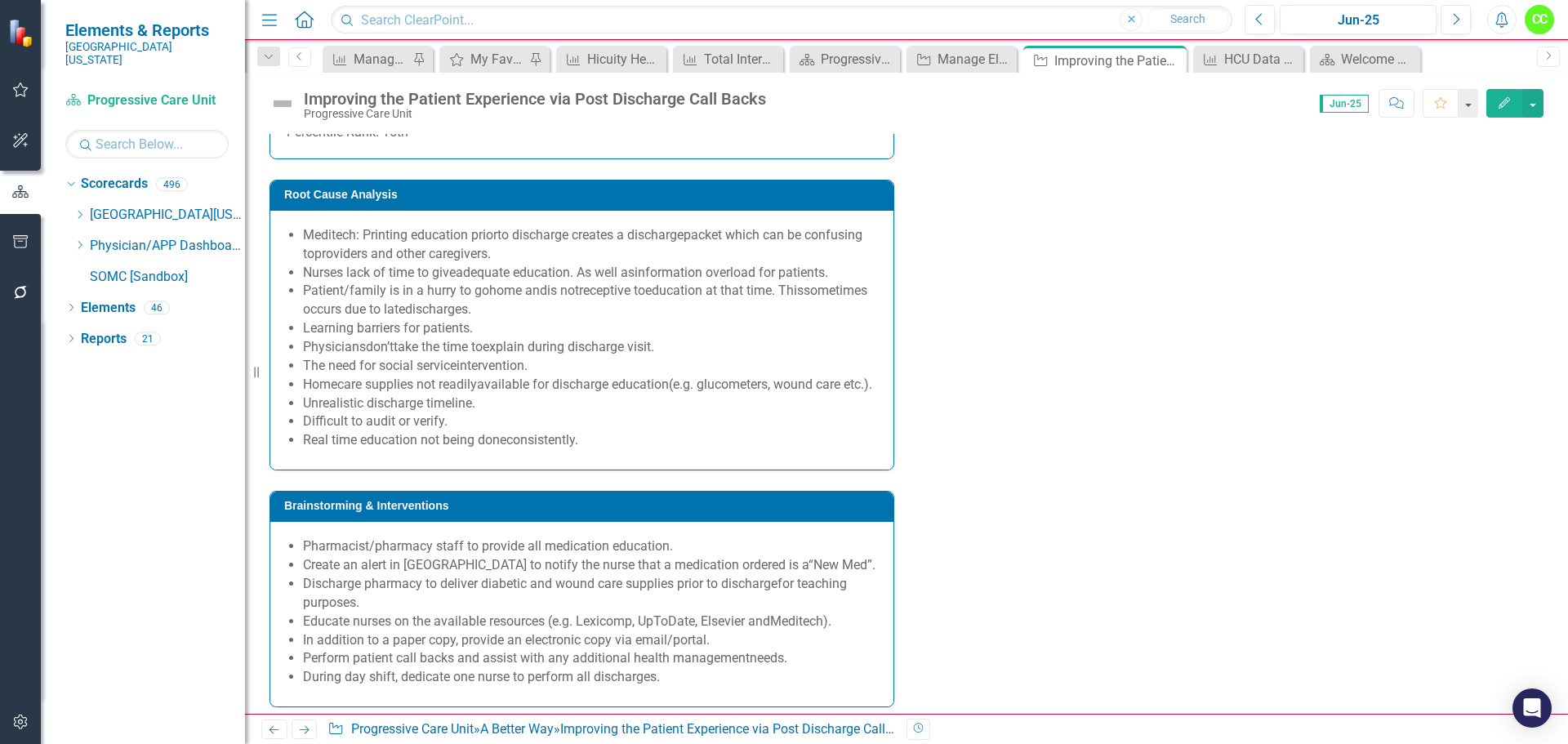
click at [697, 450] on li "Real time education not being done consistently." at bounding box center [590, 440] width 574 height 19
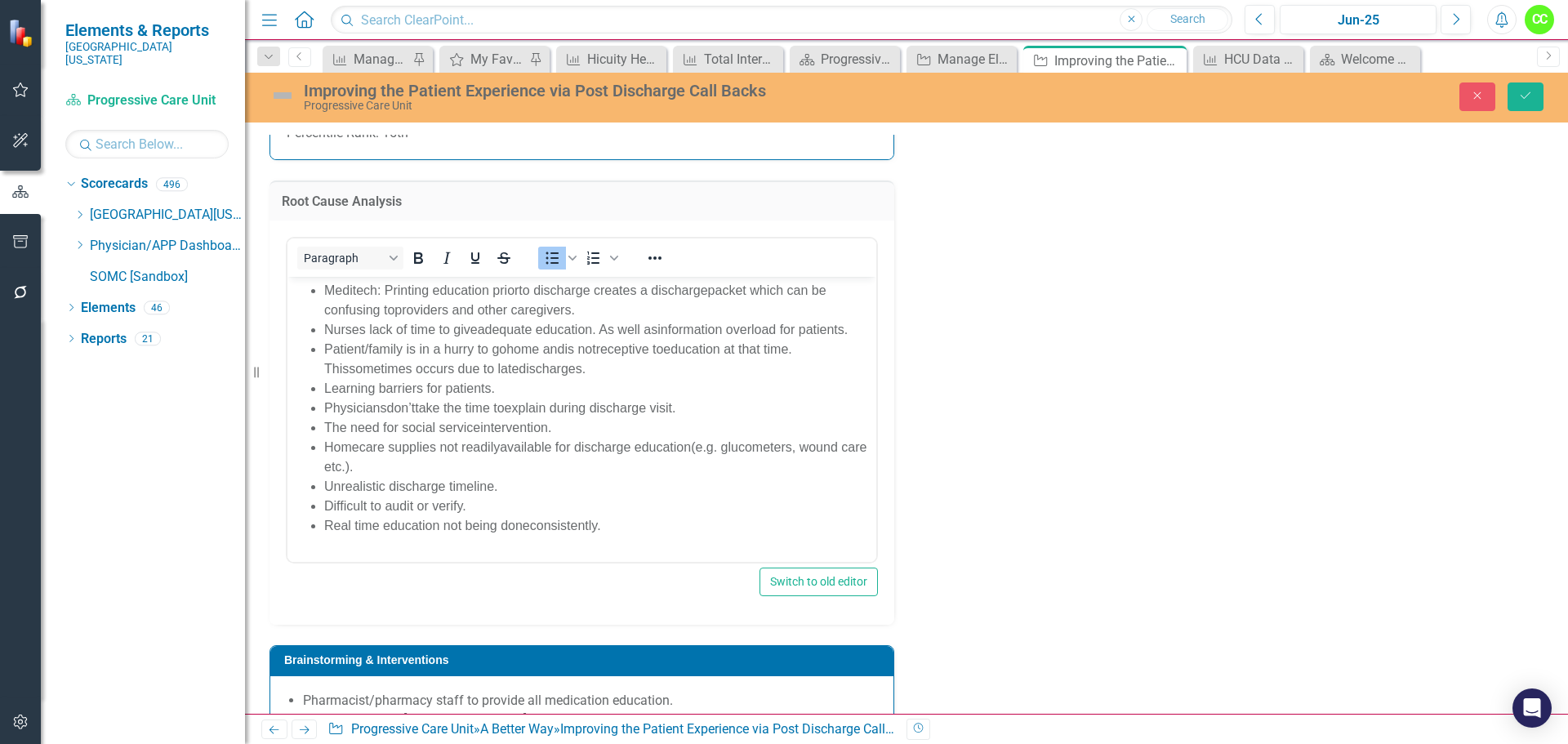
scroll to position [0, 0]
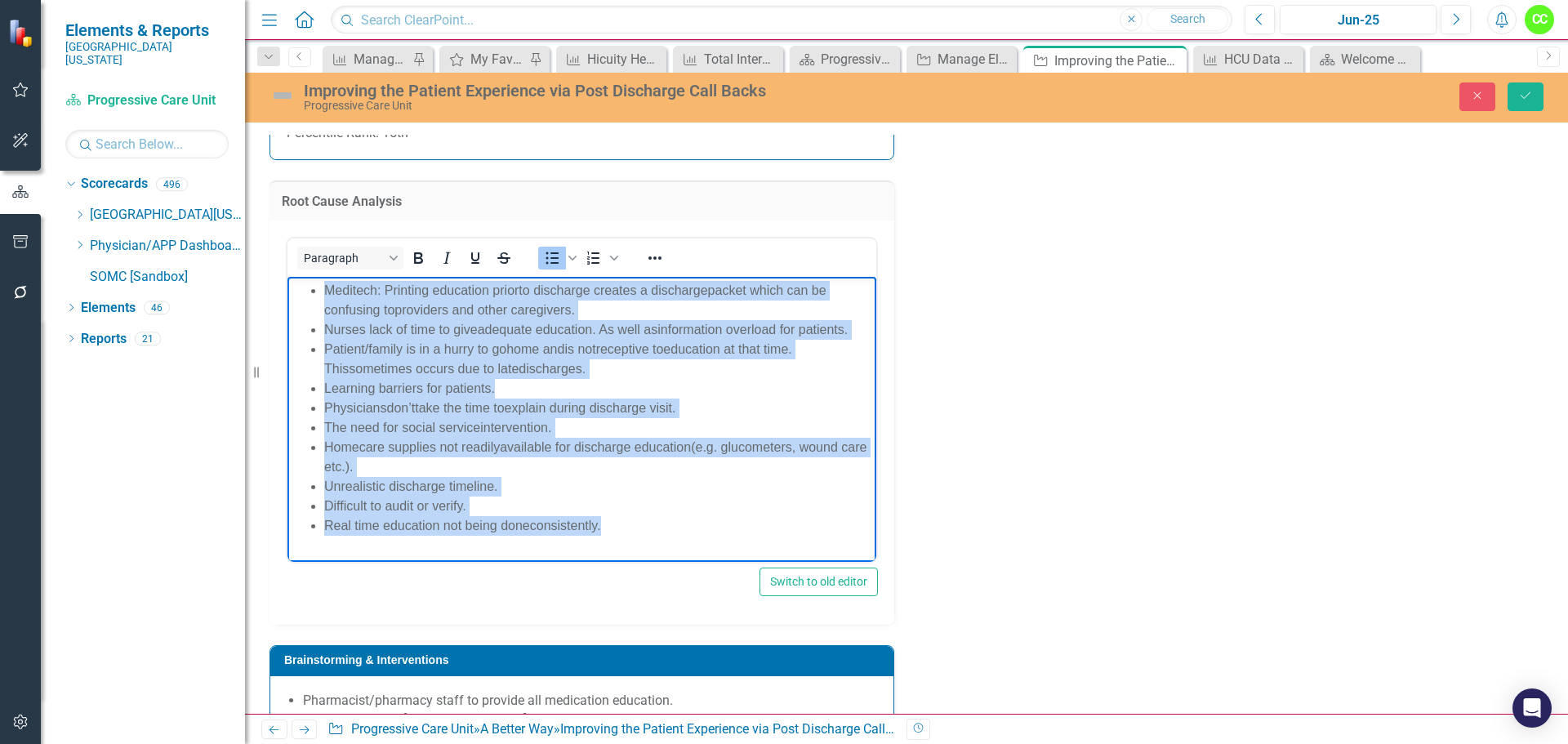
drag, startPoint x: 610, startPoint y: 548, endPoint x: 324, endPoint y: 292, distance: 383.8
click at [324, 292] on ul "Meditech: Printing education prior to discharge creates a discharge packet whic…" at bounding box center [582, 407] width 580 height 255
copy ul "Meditech: Printing education prior to discharge creates a discharge packet whic…"
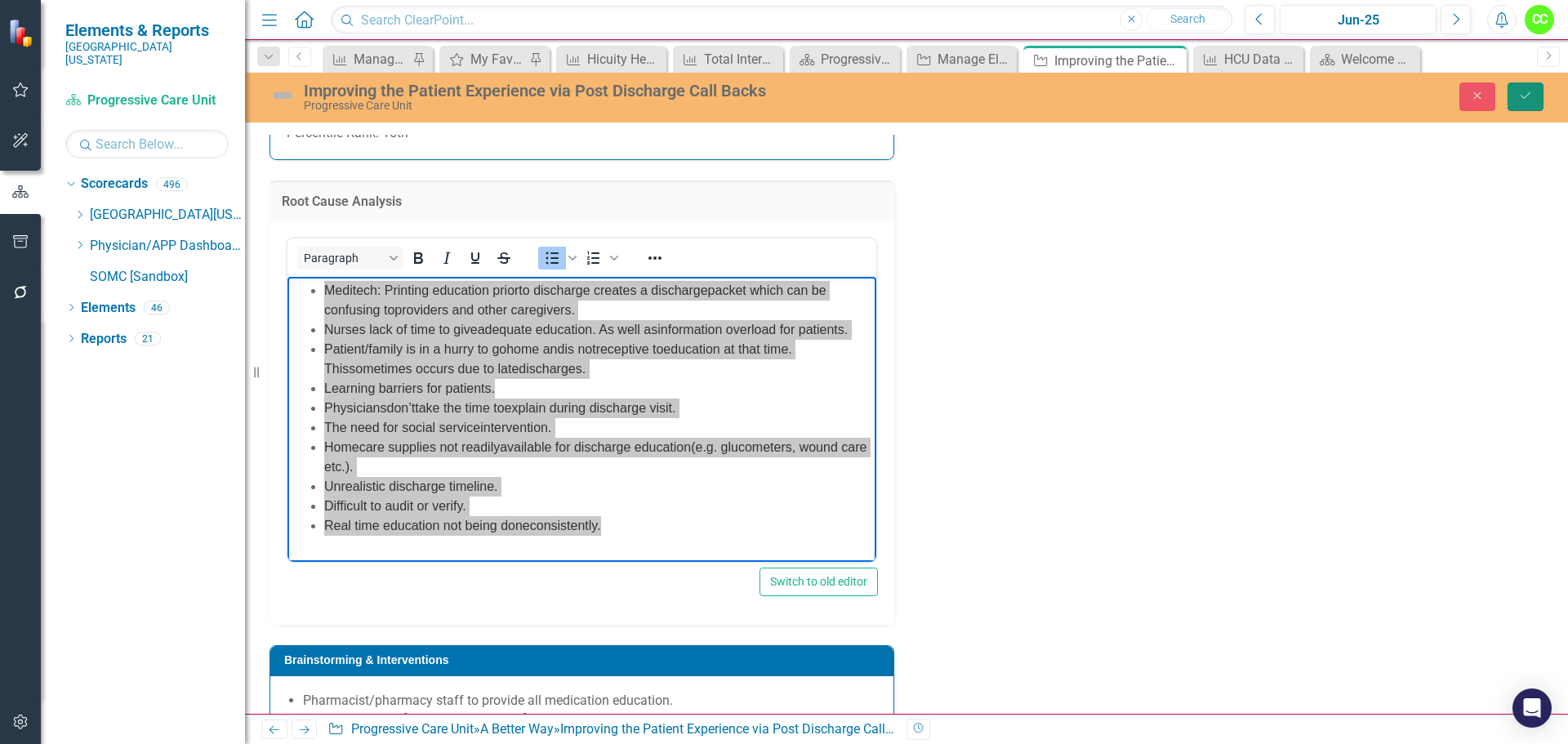
click at [1518, 94] on icon "Save" at bounding box center [1524, 96] width 14 height 12
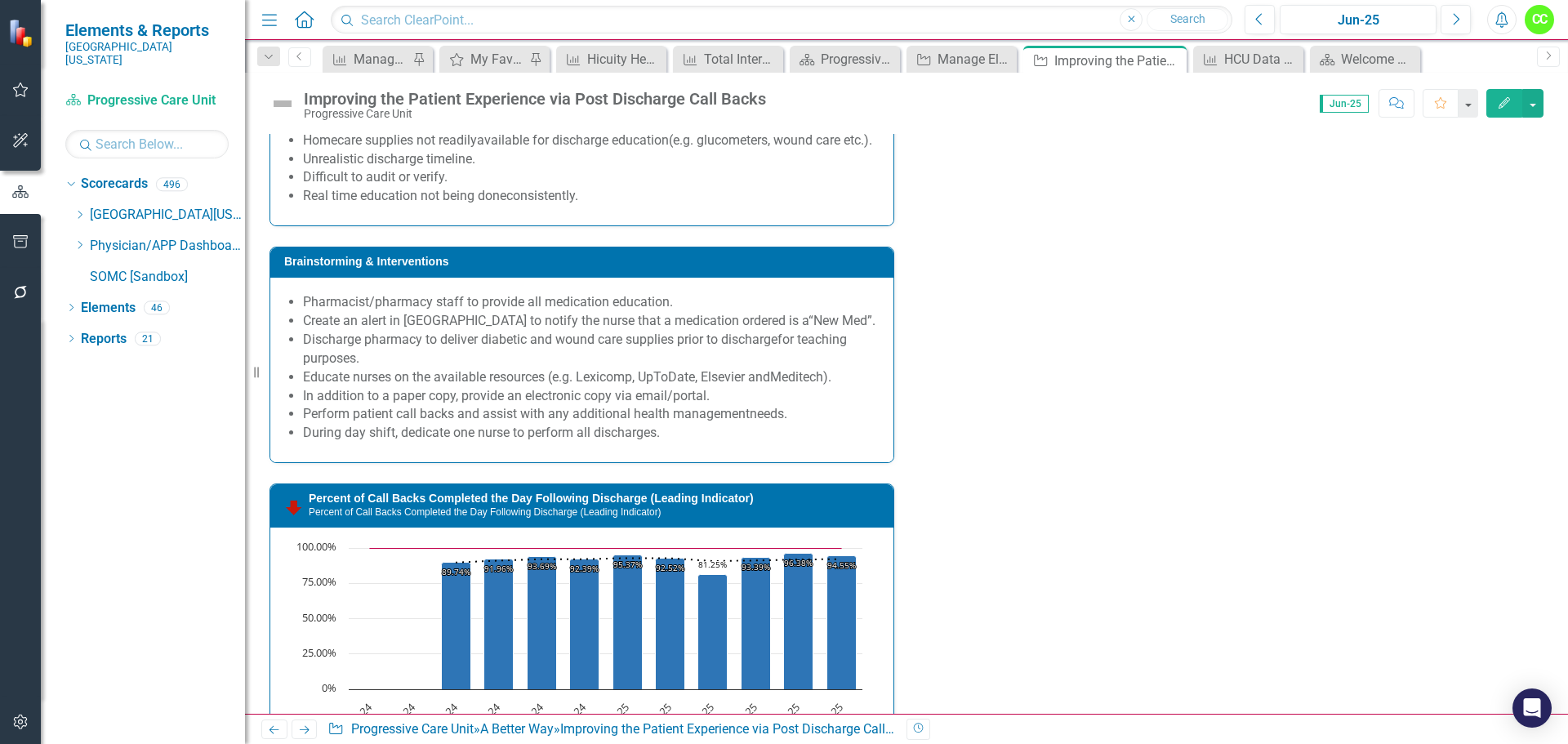
scroll to position [1797, 0]
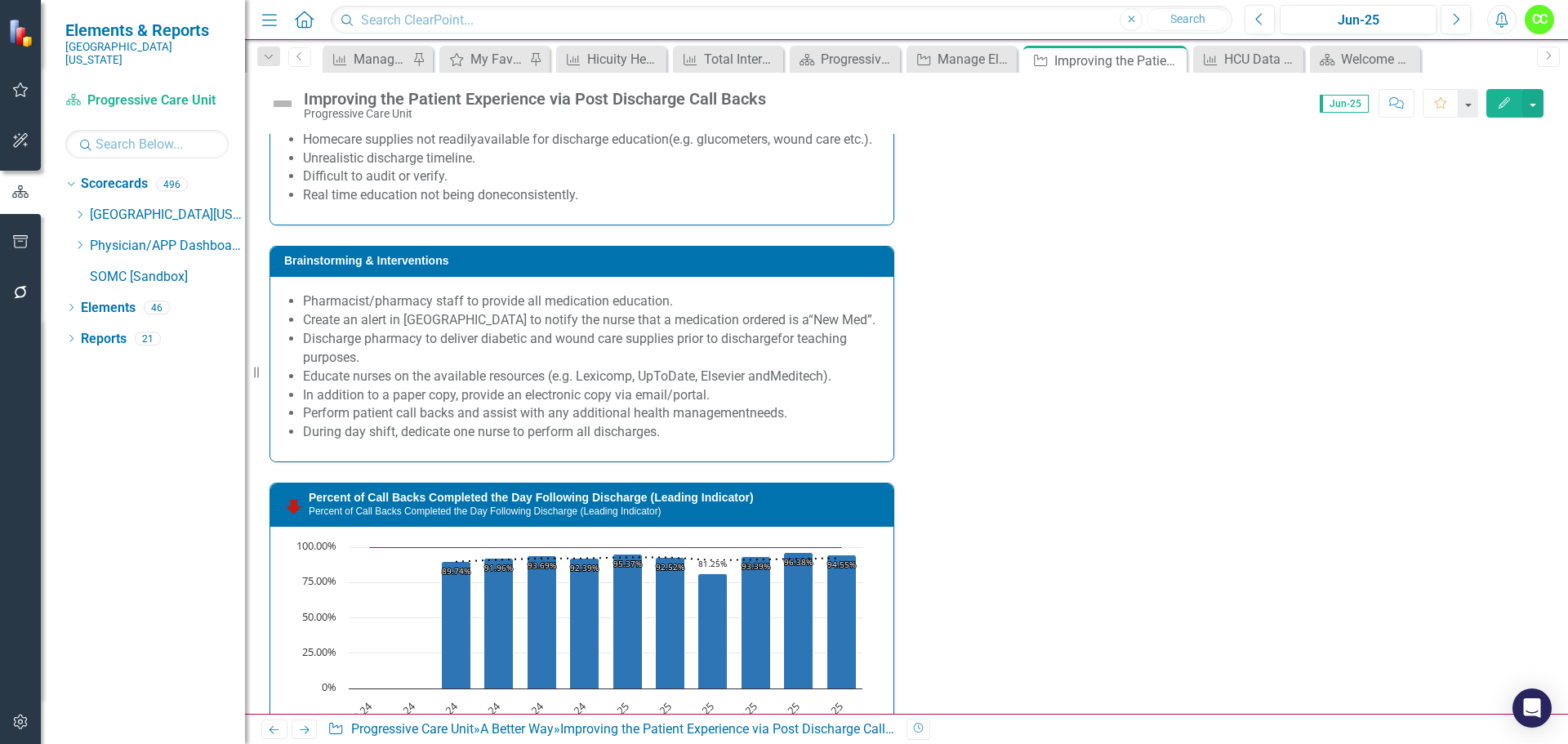
click at [702, 461] on div "Pharmacist/pharmacy staff to provide all medication education. ​ Create an aler…" at bounding box center [581, 369] width 623 height 184
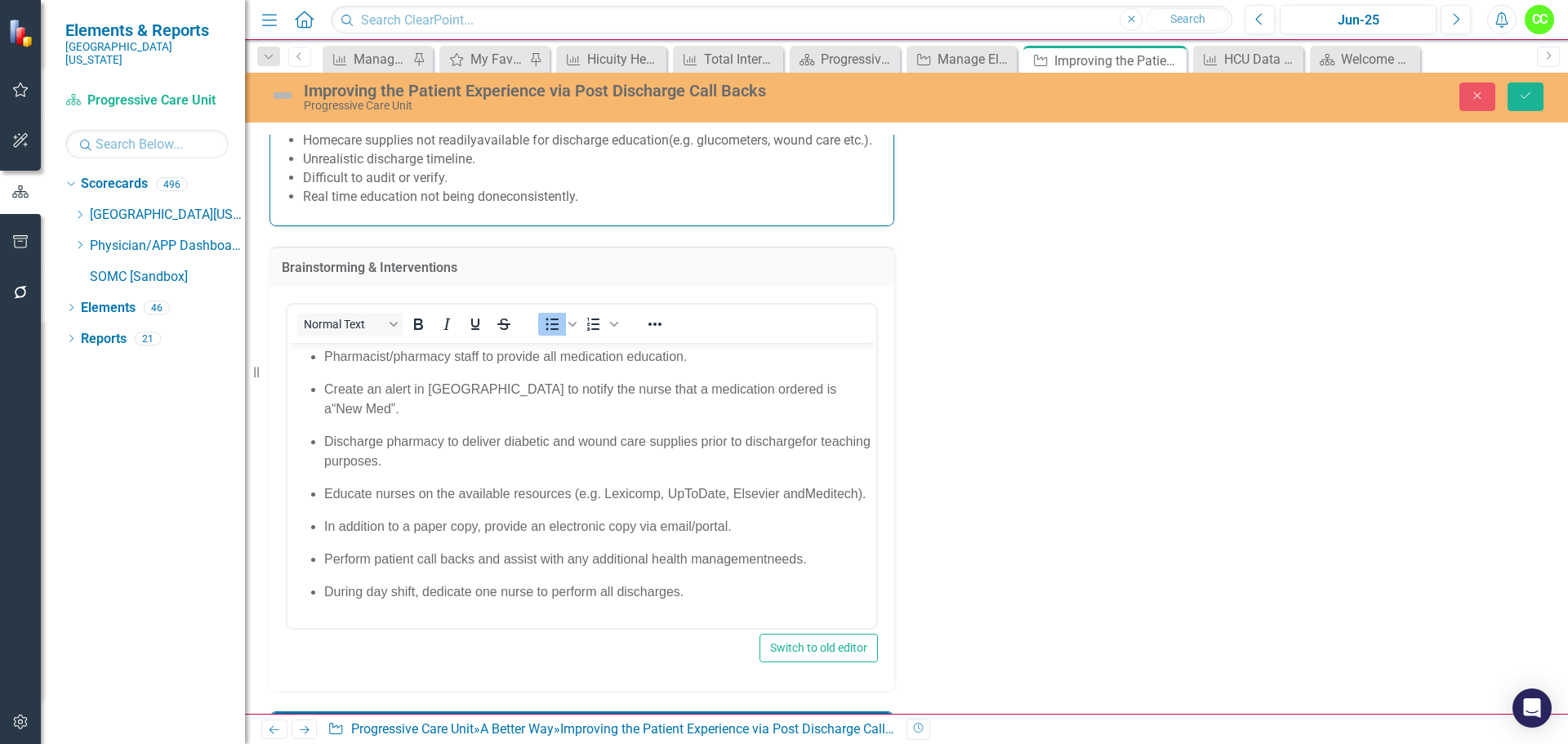
scroll to position [0, 0]
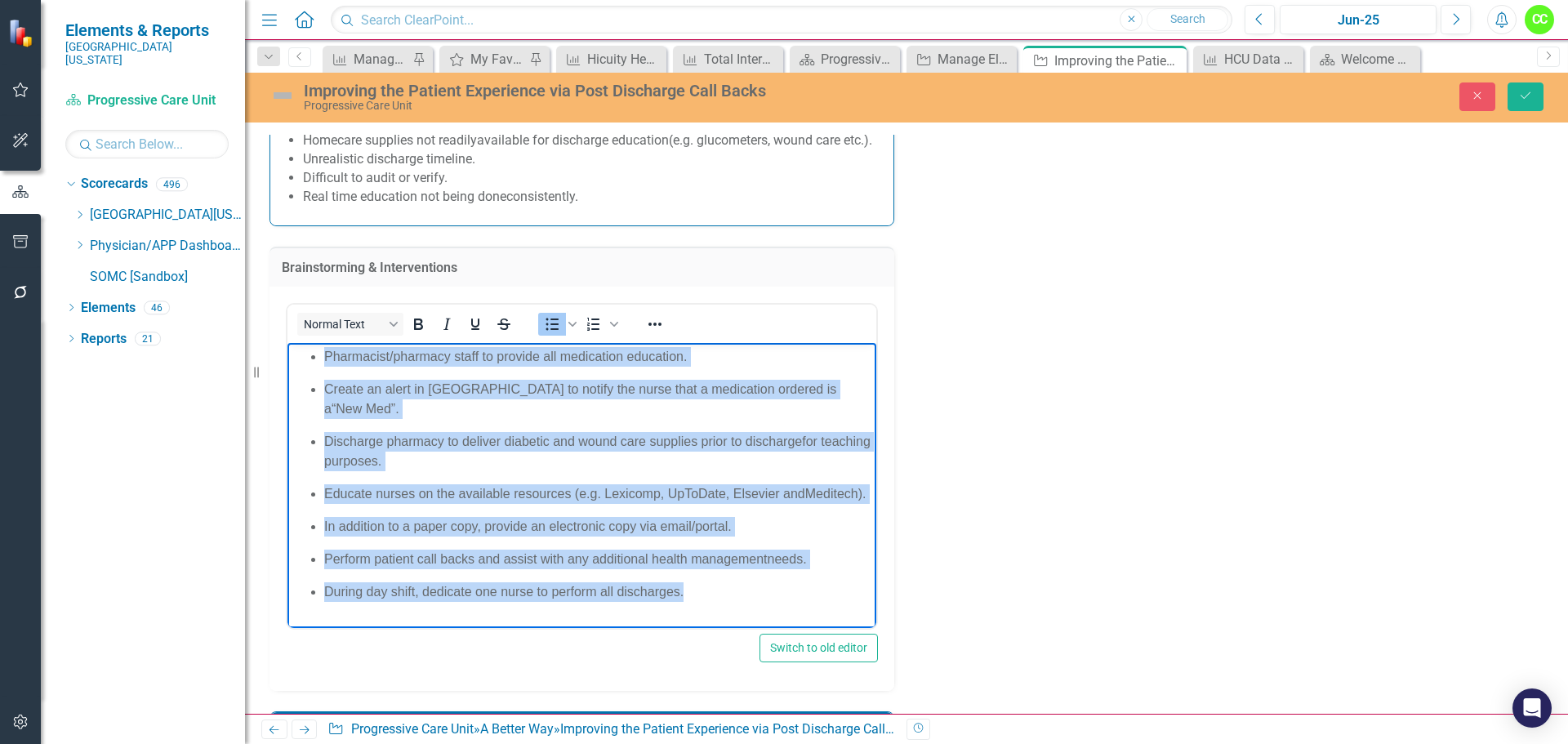
drag, startPoint x: 695, startPoint y: 573, endPoint x: 323, endPoint y: 366, distance: 425.7
click at [323, 366] on ul "Pharmacist/pharmacy staff to provide all medication education. ​ Create an aler…" at bounding box center [582, 475] width 580 height 255
copy ul "Pharmacist/pharmacy staff to provide all medication education. ​ Create an aler…"
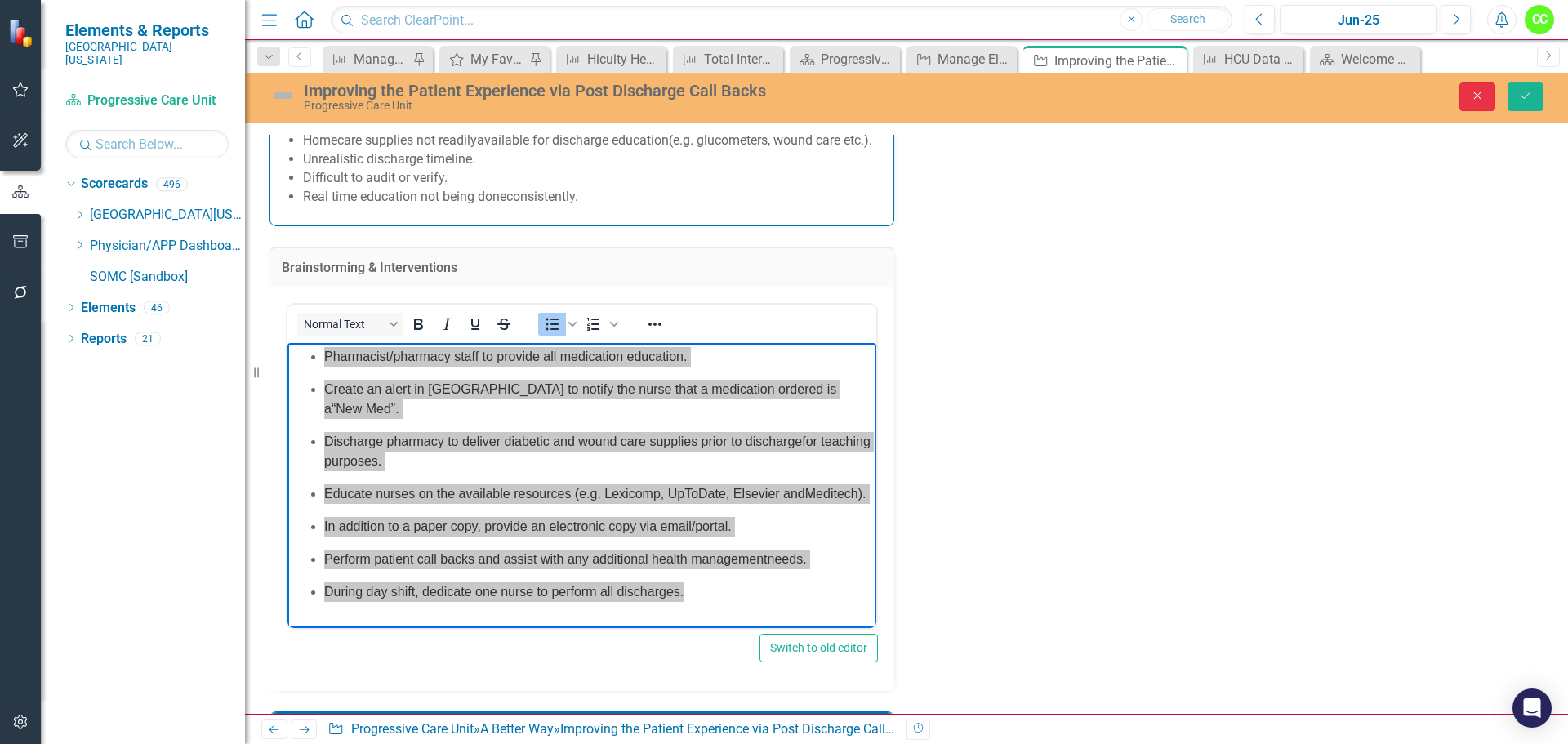
click at [1478, 98] on icon "Close" at bounding box center [1476, 96] width 14 height 12
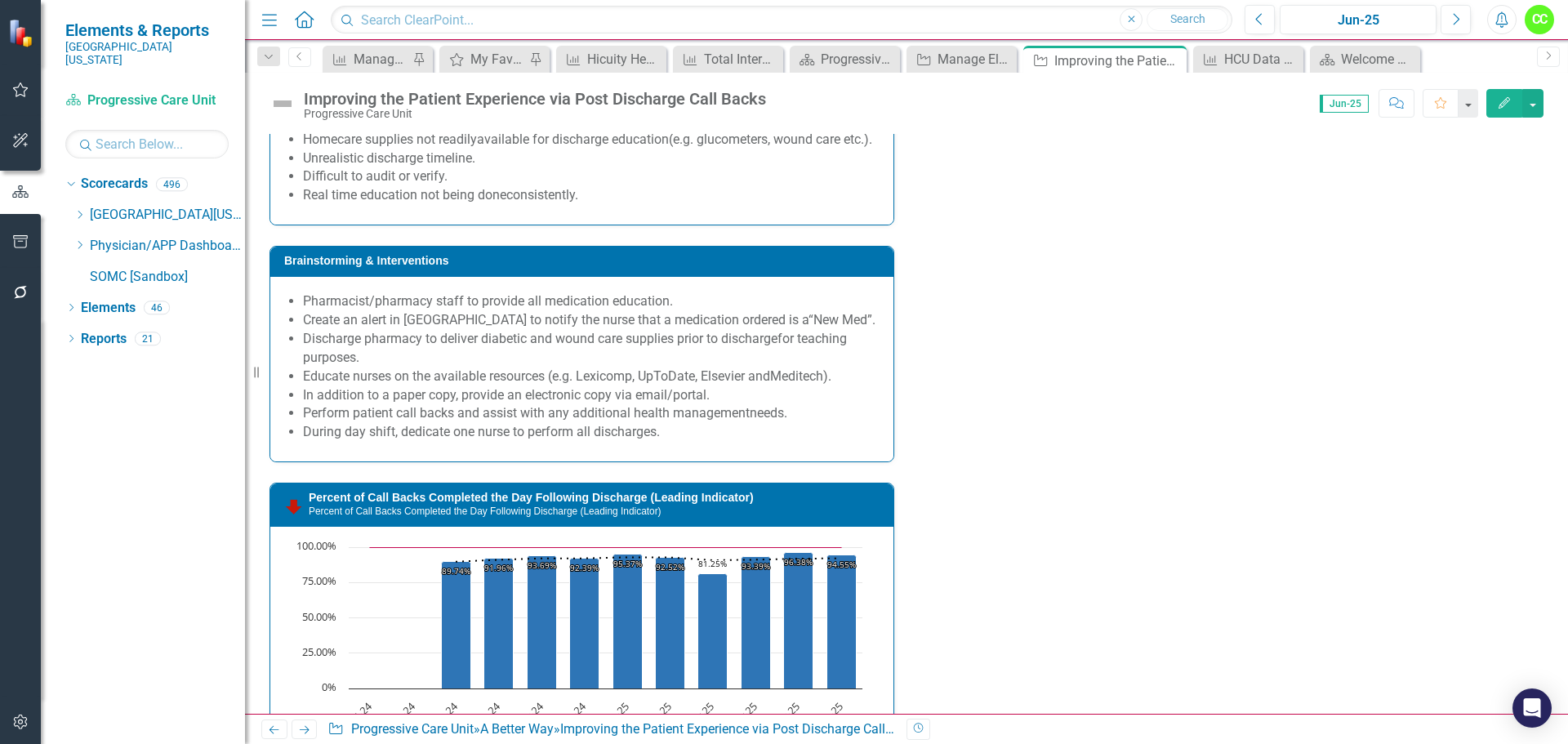
click at [727, 461] on div "Pharmacist/pharmacy staff to provide all medication education. ​ Create an aler…" at bounding box center [581, 369] width 623 height 184
click at [728, 461] on div "Pharmacist/pharmacy staff to provide all medication education. ​ Create an aler…" at bounding box center [581, 369] width 623 height 184
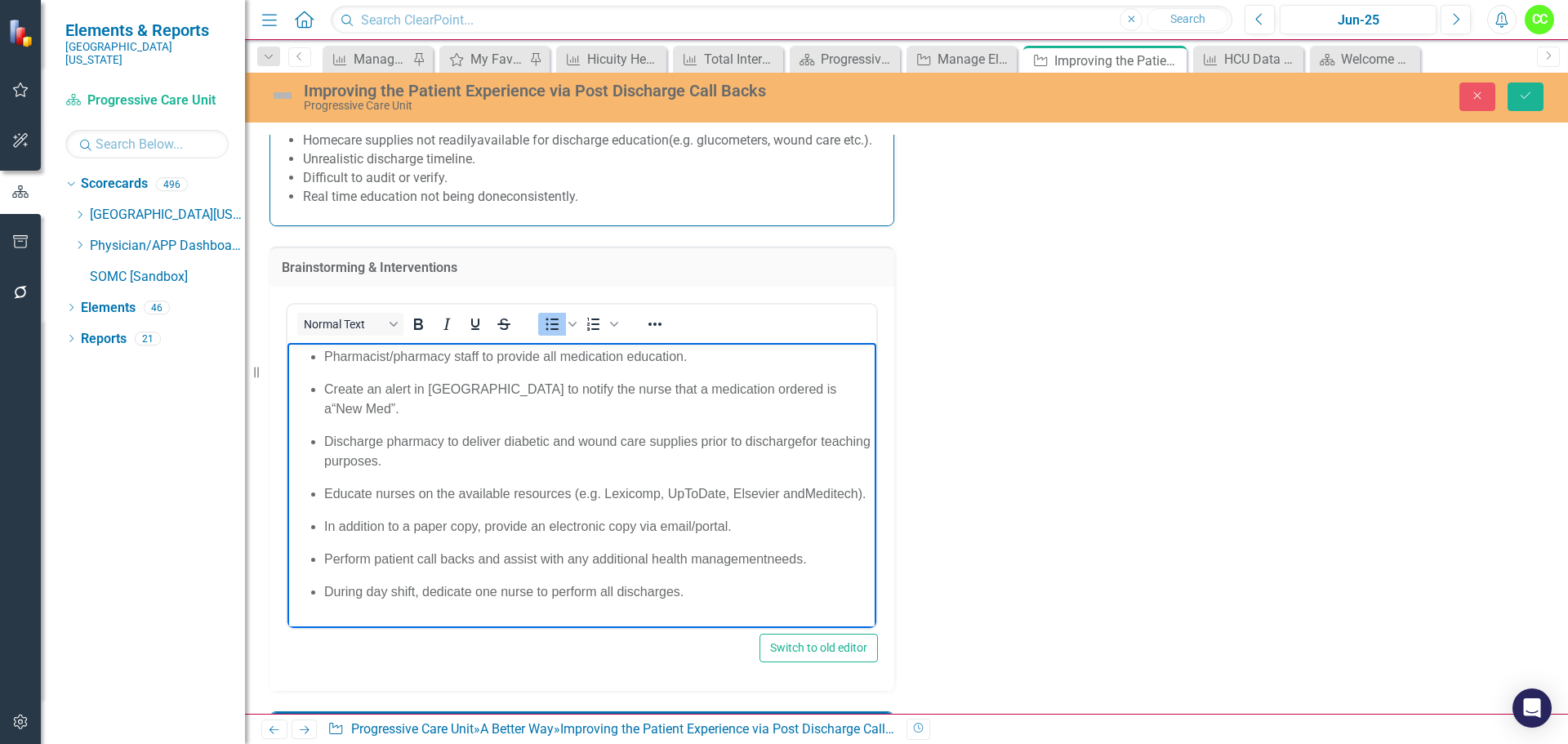
click at [803, 486] on span "Educate nurses on the available resources (e.g. Lexicomp, UpToDate, Elsevier and" at bounding box center [564, 493] width 481 height 14
click at [1526, 99] on icon "Save" at bounding box center [1524, 96] width 14 height 12
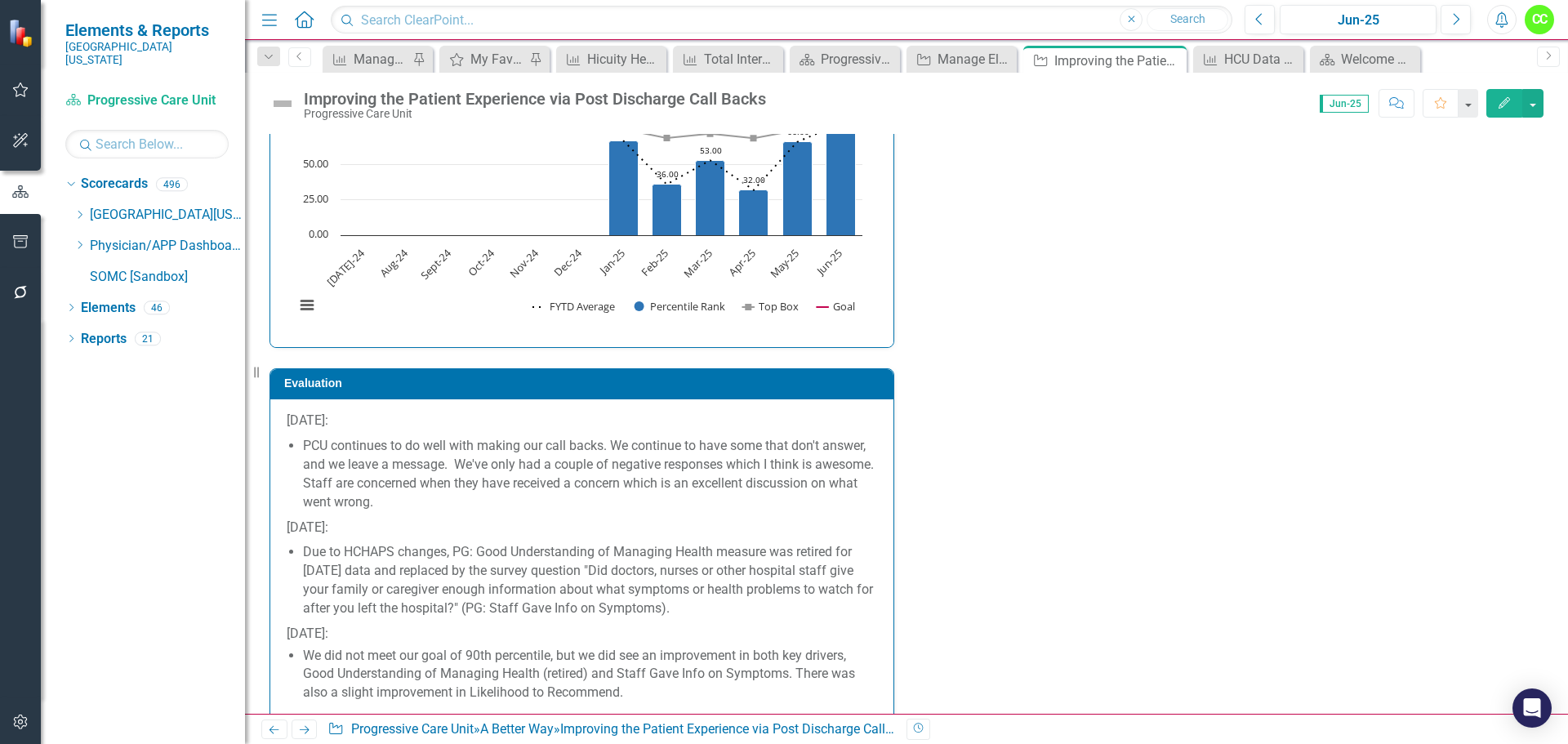
scroll to position [3154, 0]
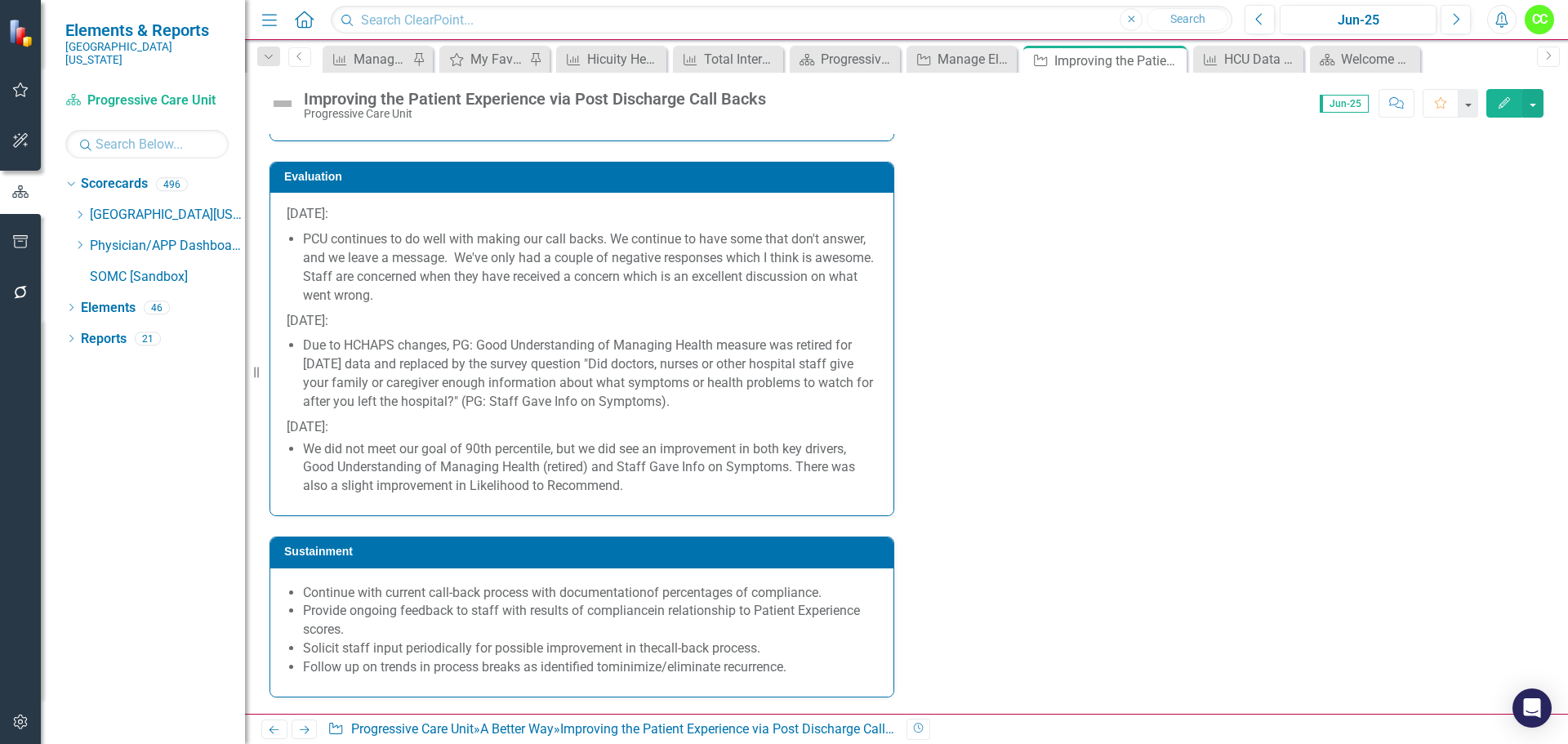
drag, startPoint x: 633, startPoint y: 493, endPoint x: 397, endPoint y: 486, distance: 236.1
click at [397, 486] on li "We did not meet our goal of 90th percentile, but we did see an improvement in b…" at bounding box center [590, 468] width 574 height 56
click at [643, 491] on li "We did not meet our goal of 90th percentile, but we did see an improvement in b…" at bounding box center [590, 468] width 574 height 56
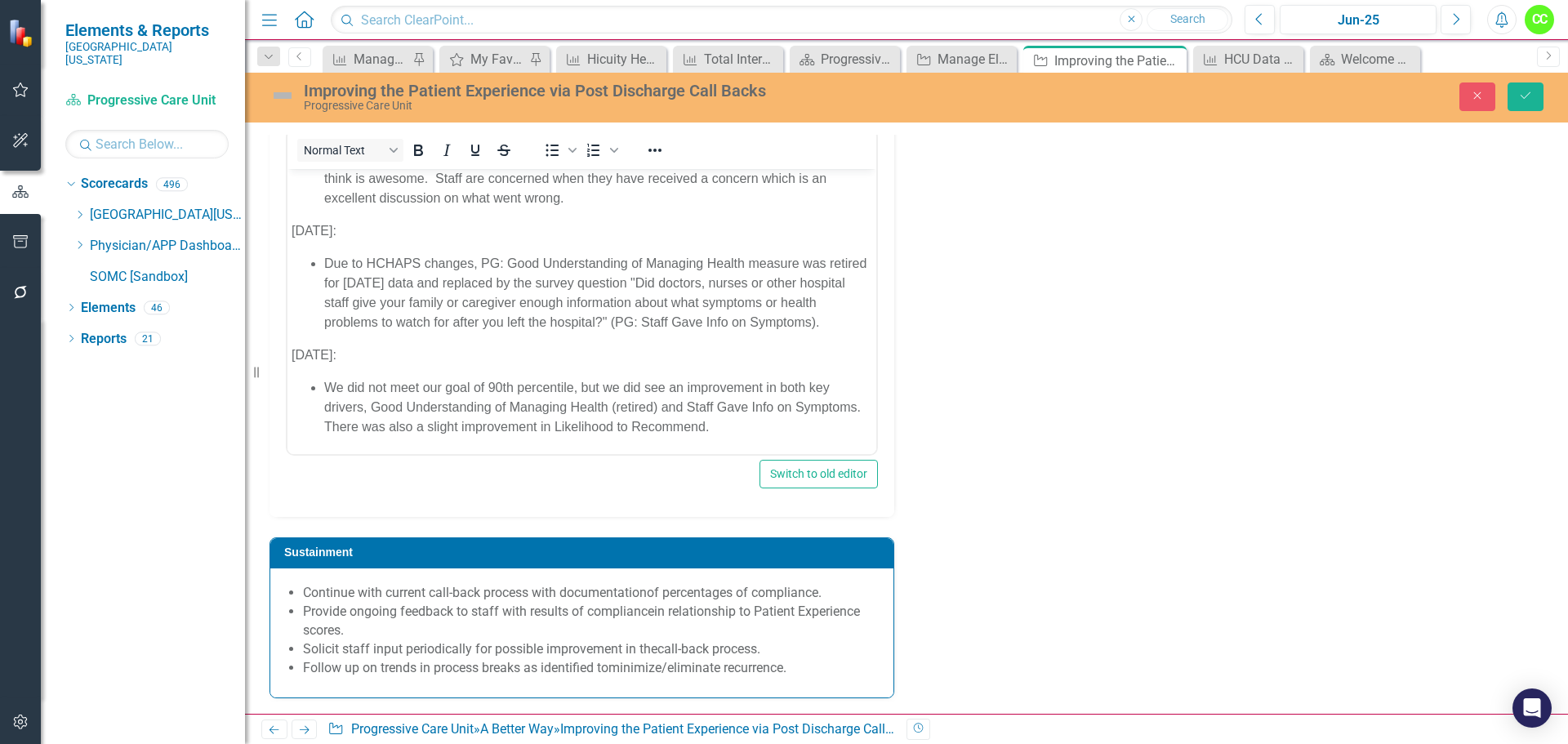
scroll to position [3244, 0]
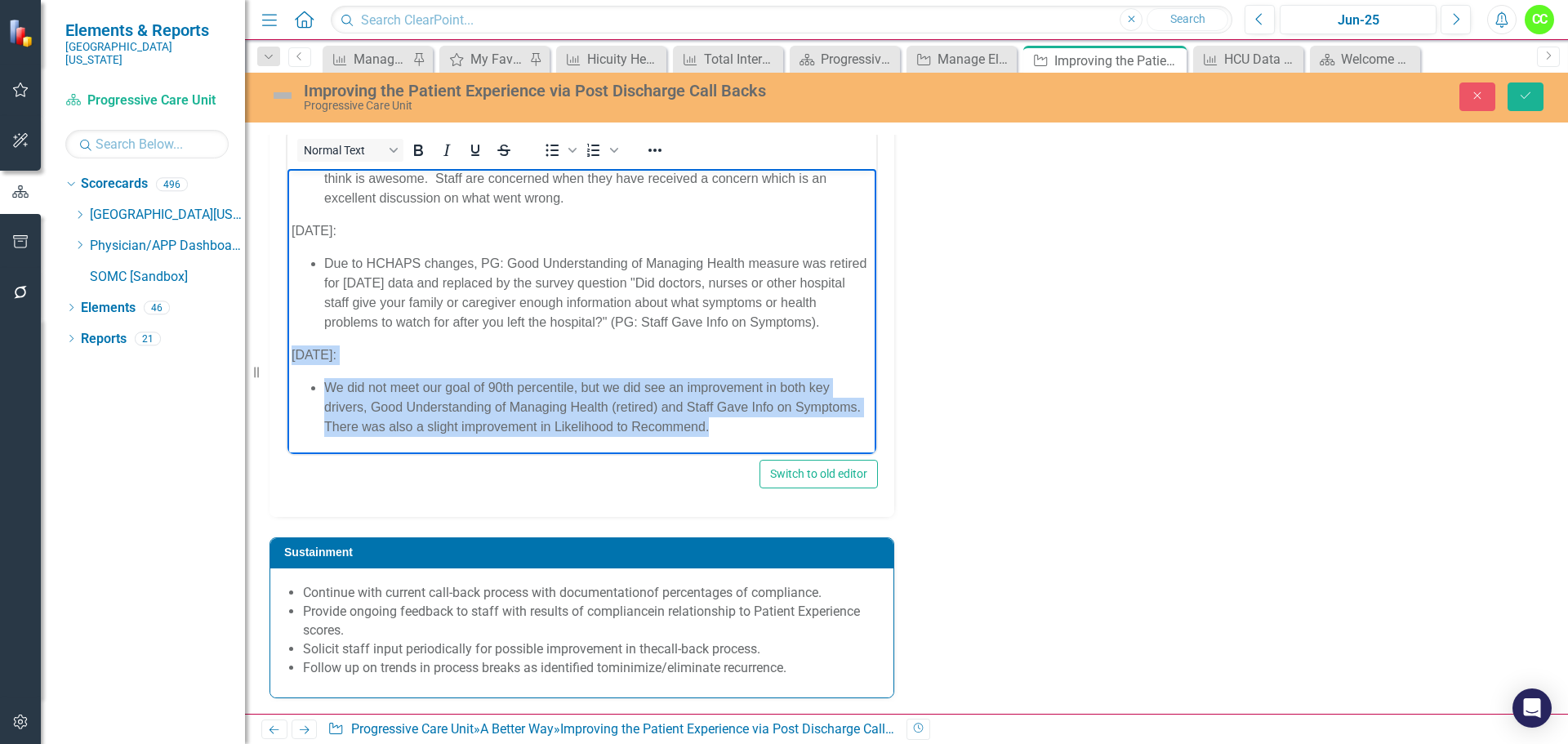
drag, startPoint x: 809, startPoint y: 423, endPoint x: 291, endPoint y: 355, distance: 522.4
click at [291, 355] on body "January 2025: PCU continues to do well with making our call backs. We continue …" at bounding box center [582, 273] width 589 height 361
copy body "July 2025: We did not meet our goal of 90th percentile, but we did see an impro…"
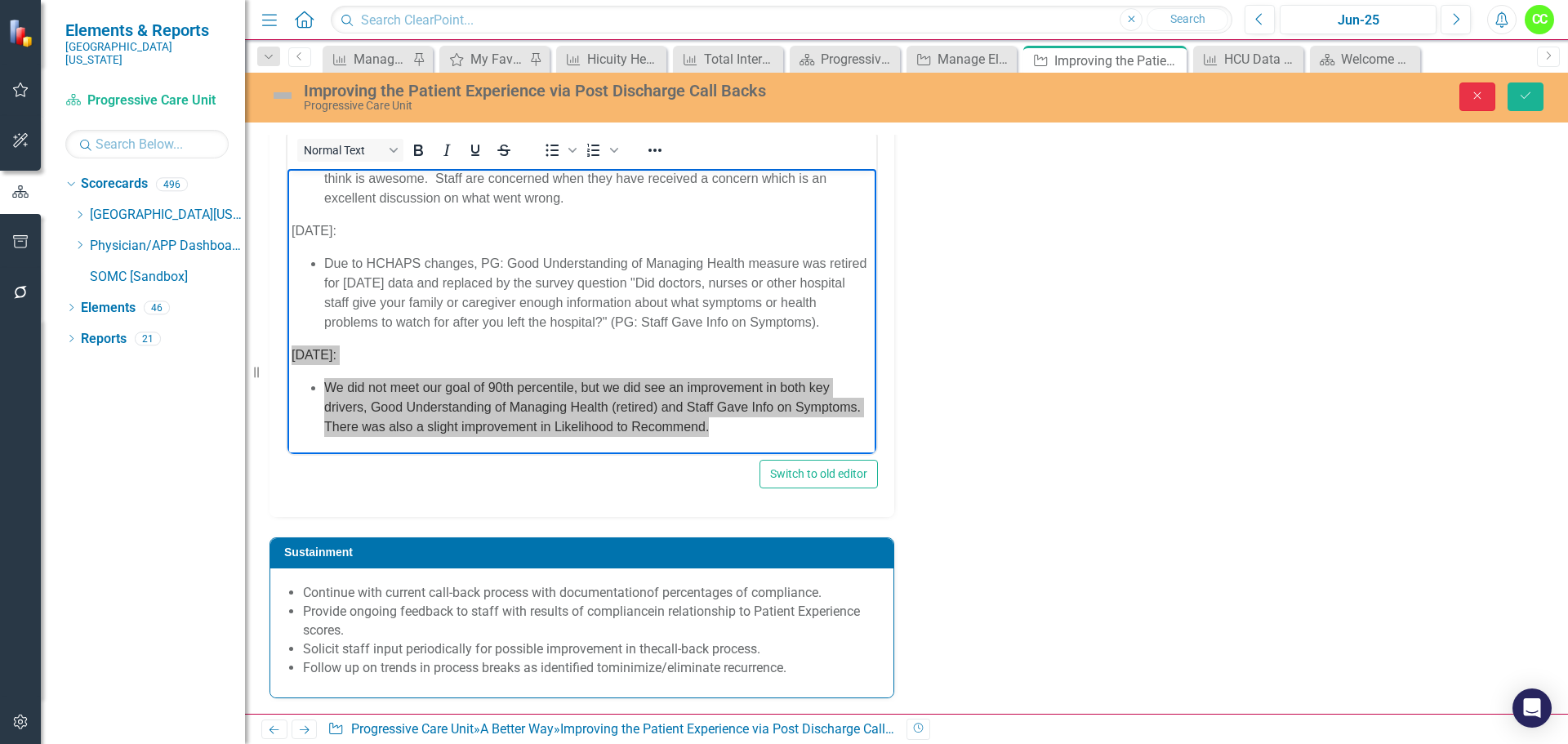
click at [1481, 95] on icon "Close" at bounding box center [1476, 96] width 14 height 12
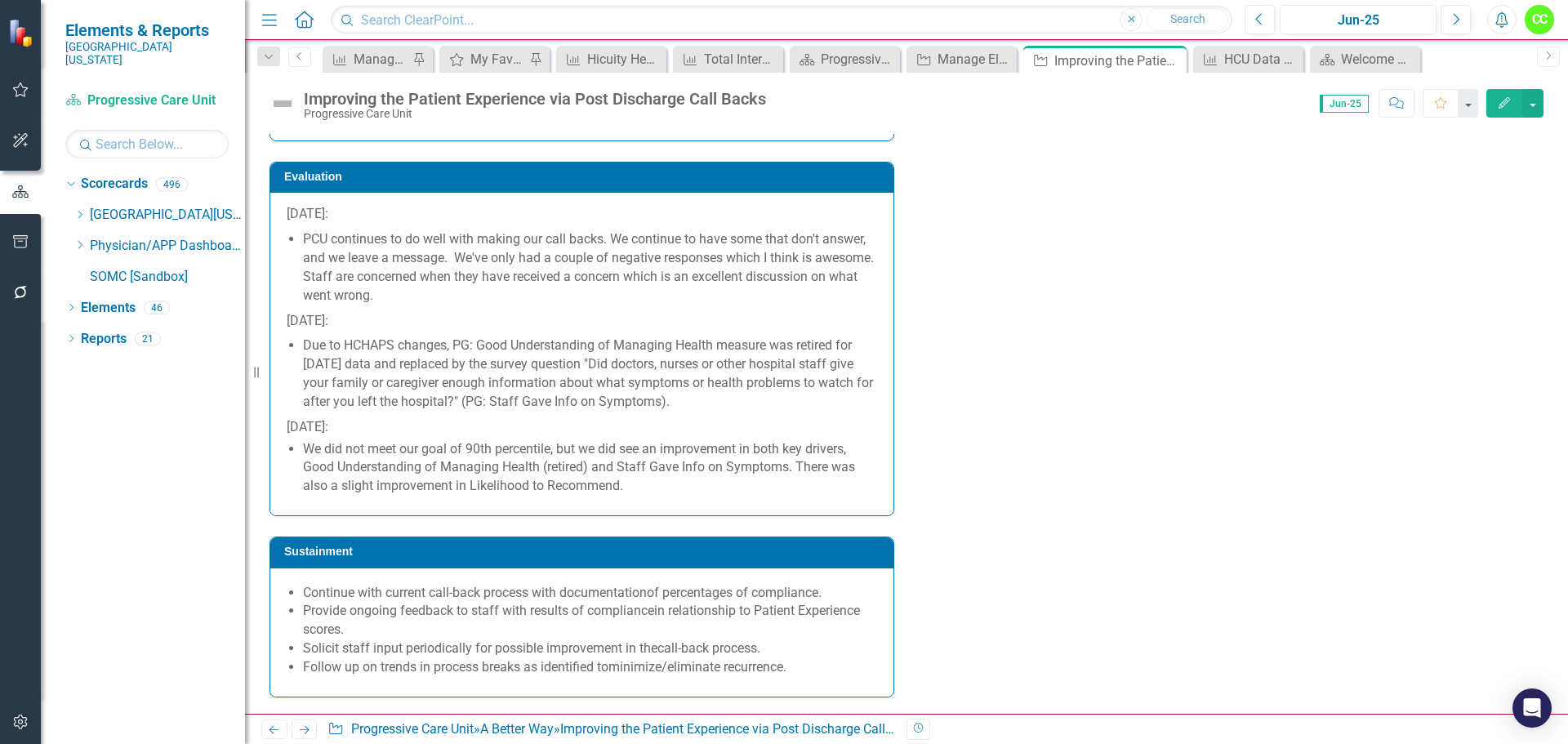
scroll to position [3154, 0]
click at [836, 672] on p "Follow up on trends in process breaks as identified to minimize/eliminate recur…" at bounding box center [590, 667] width 574 height 19
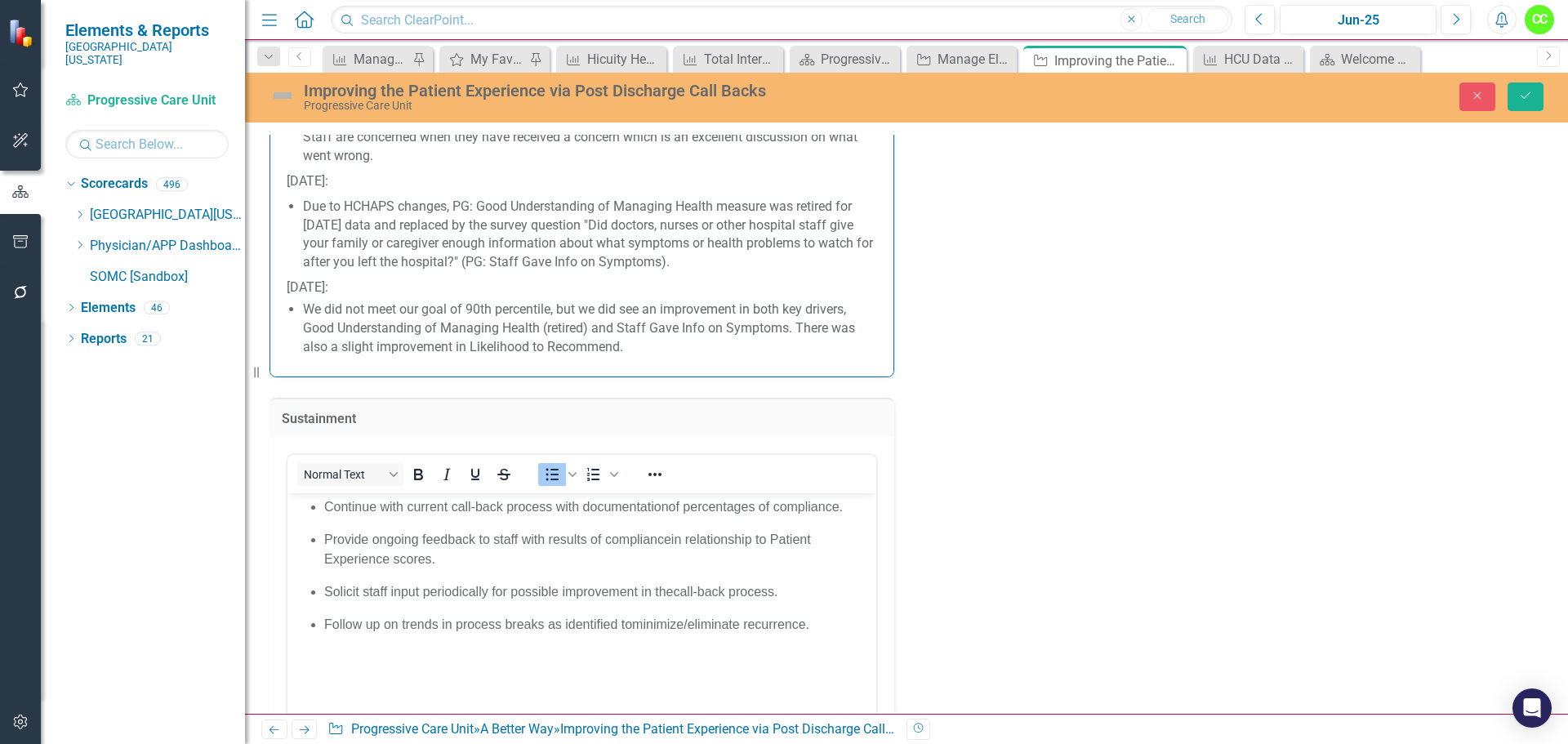
scroll to position [3317, 0]
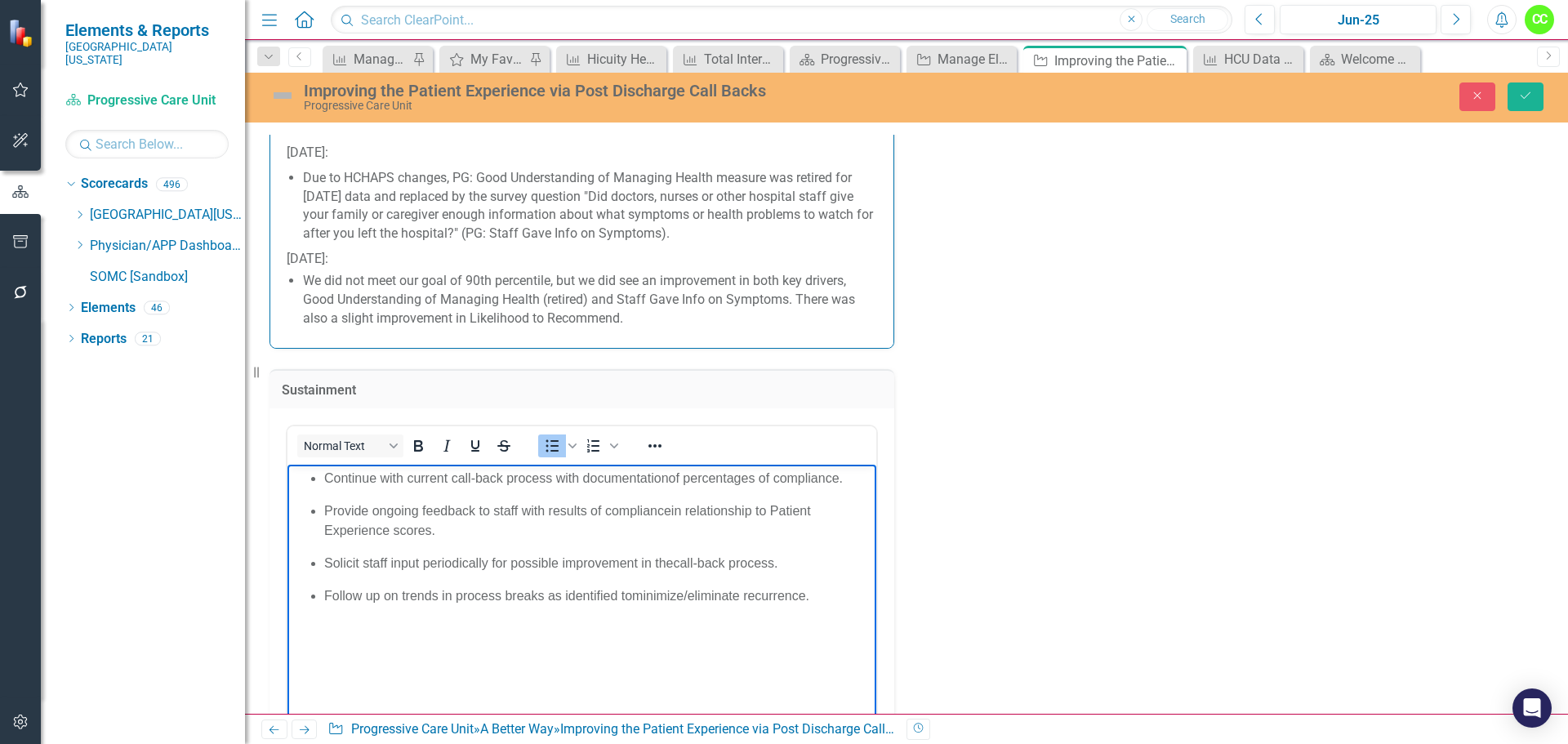
click at [670, 477] on span "of percentages of compliance." at bounding box center [755, 478] width 174 height 14
click at [673, 505] on span "in relationship to Patient Experience scores." at bounding box center [567, 521] width 486 height 34
click at [670, 508] on span "in relationship to Patient Experience scores." at bounding box center [567, 521] width 486 height 34
click at [672, 563] on span "Solicit staff input periodically for possible improvement in the" at bounding box center [498, 563] width 348 height 14
click at [634, 593] on span "minimize/eliminate recurrence." at bounding box center [720, 596] width 177 height 14
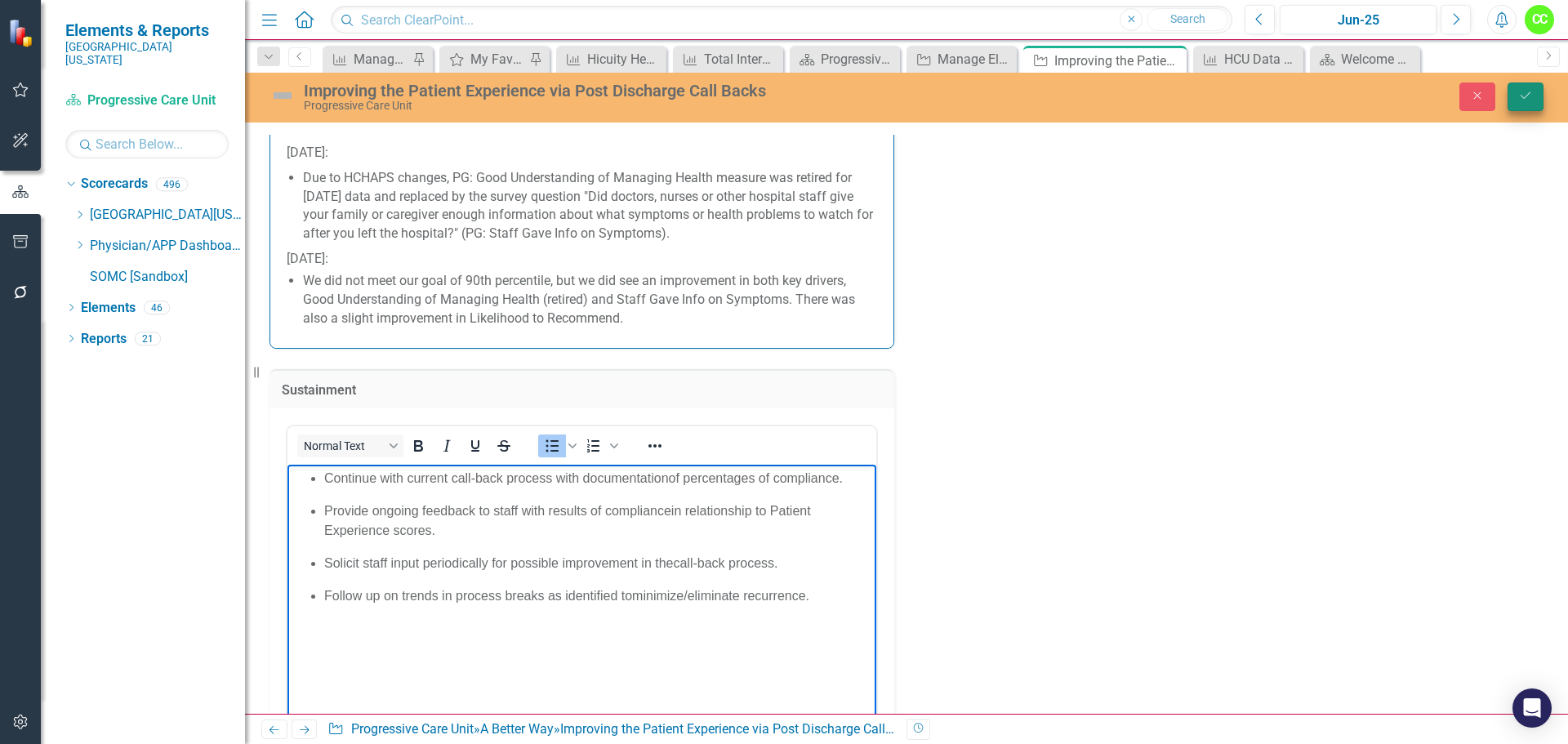
click at [1528, 103] on button "Save" at bounding box center [1525, 97] width 36 height 29
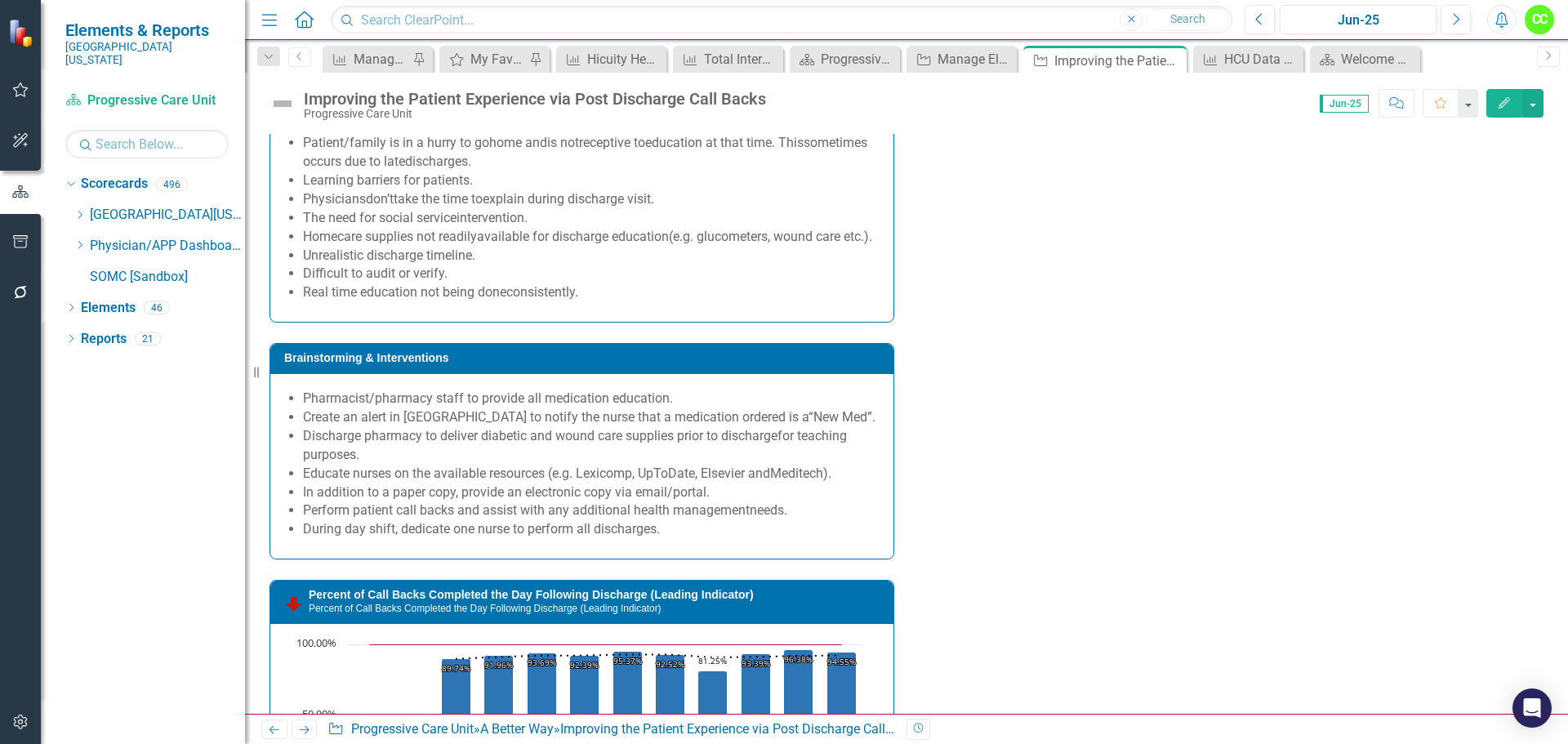
scroll to position [1715, 0]
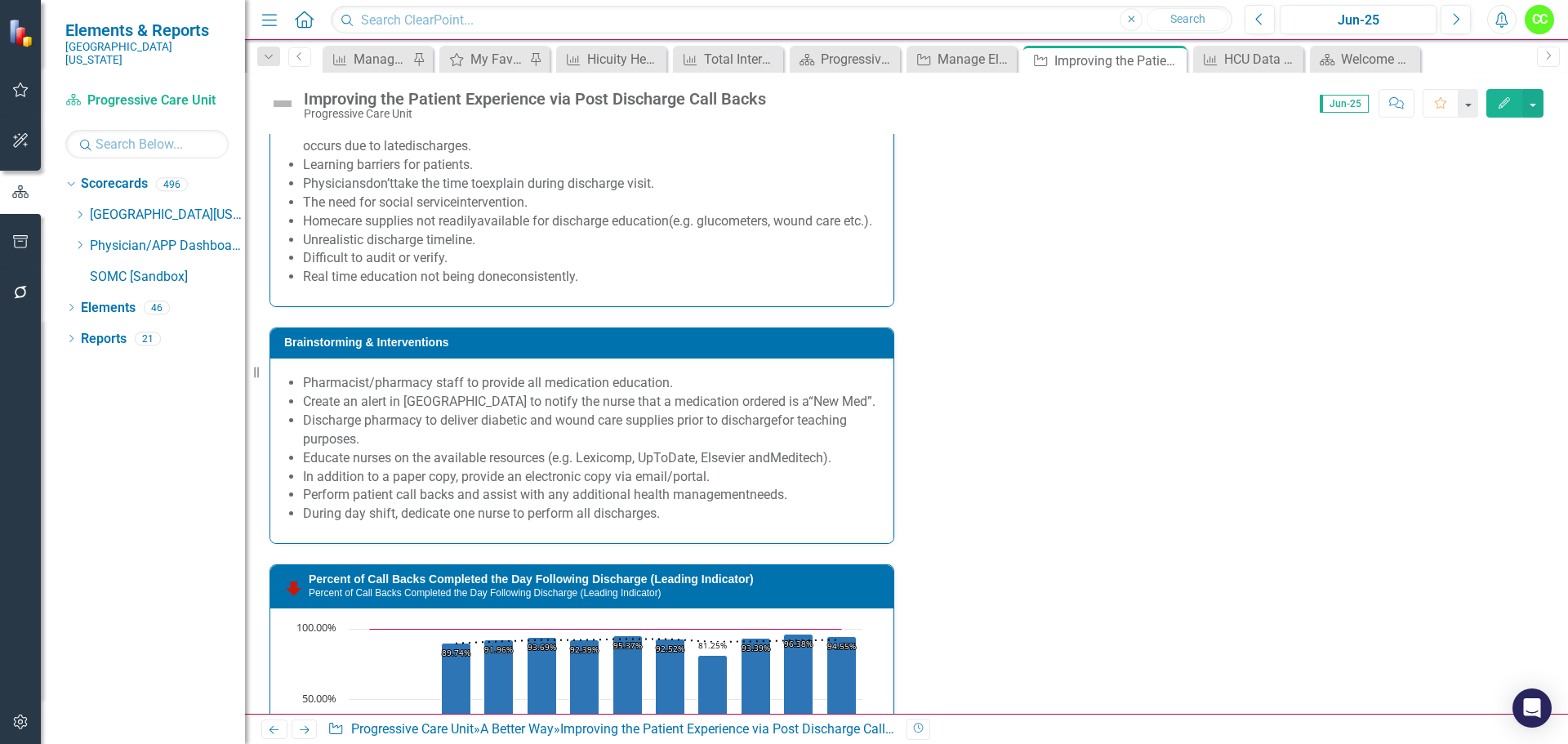
click at [727, 523] on p "During day shift, dedicate one nurse to perform all discharges." at bounding box center [590, 514] width 574 height 19
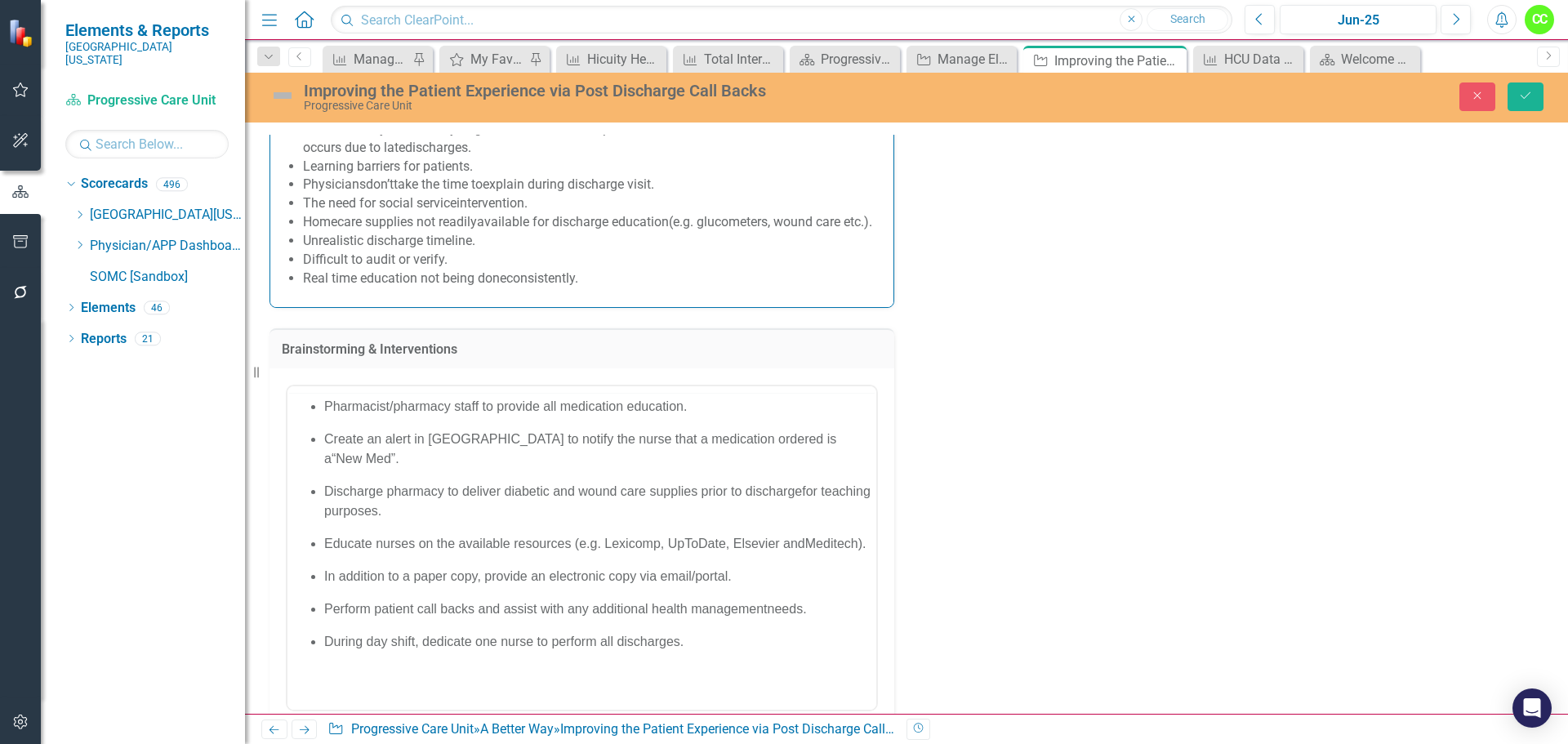
scroll to position [0, 0]
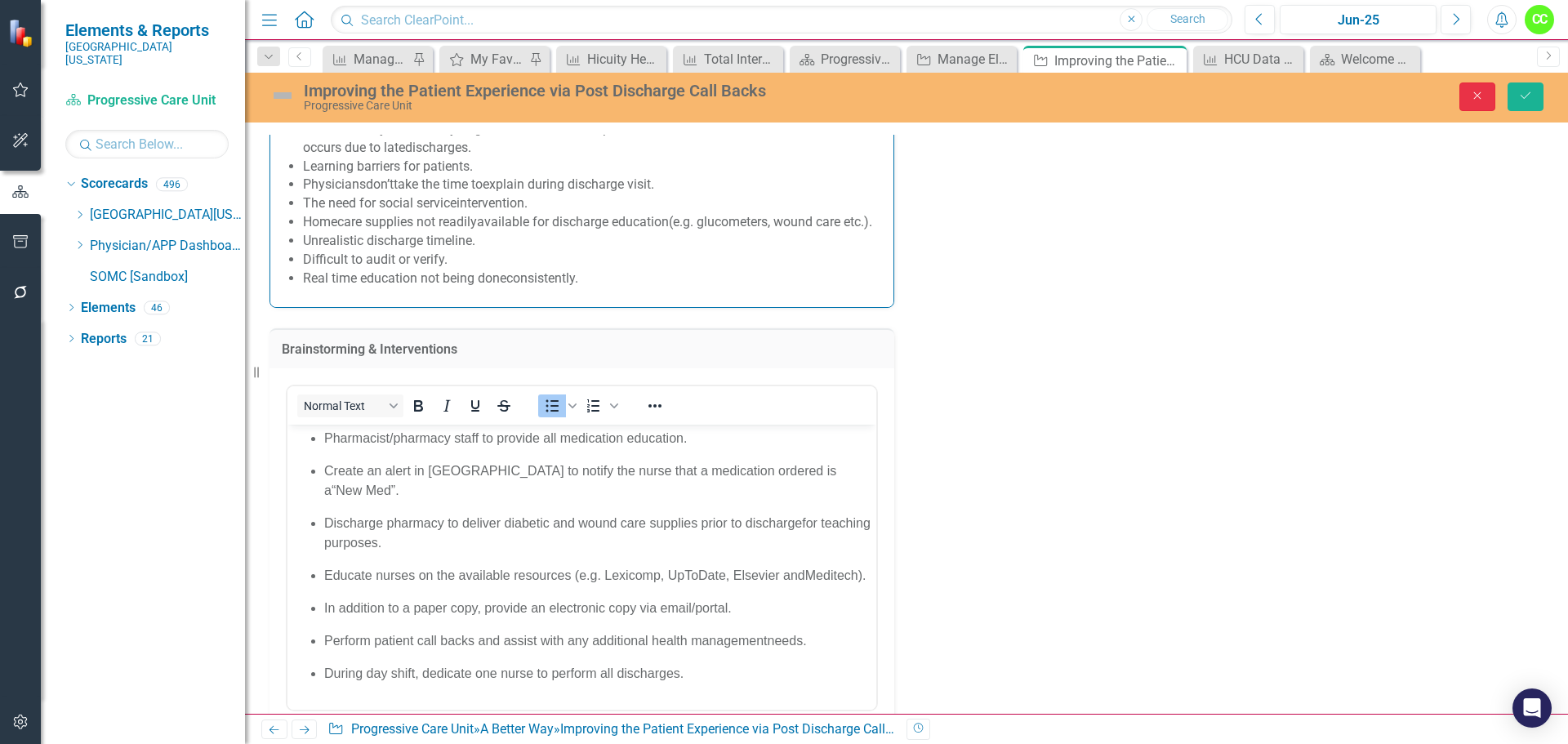
click at [1487, 89] on button "Close" at bounding box center [1477, 97] width 36 height 29
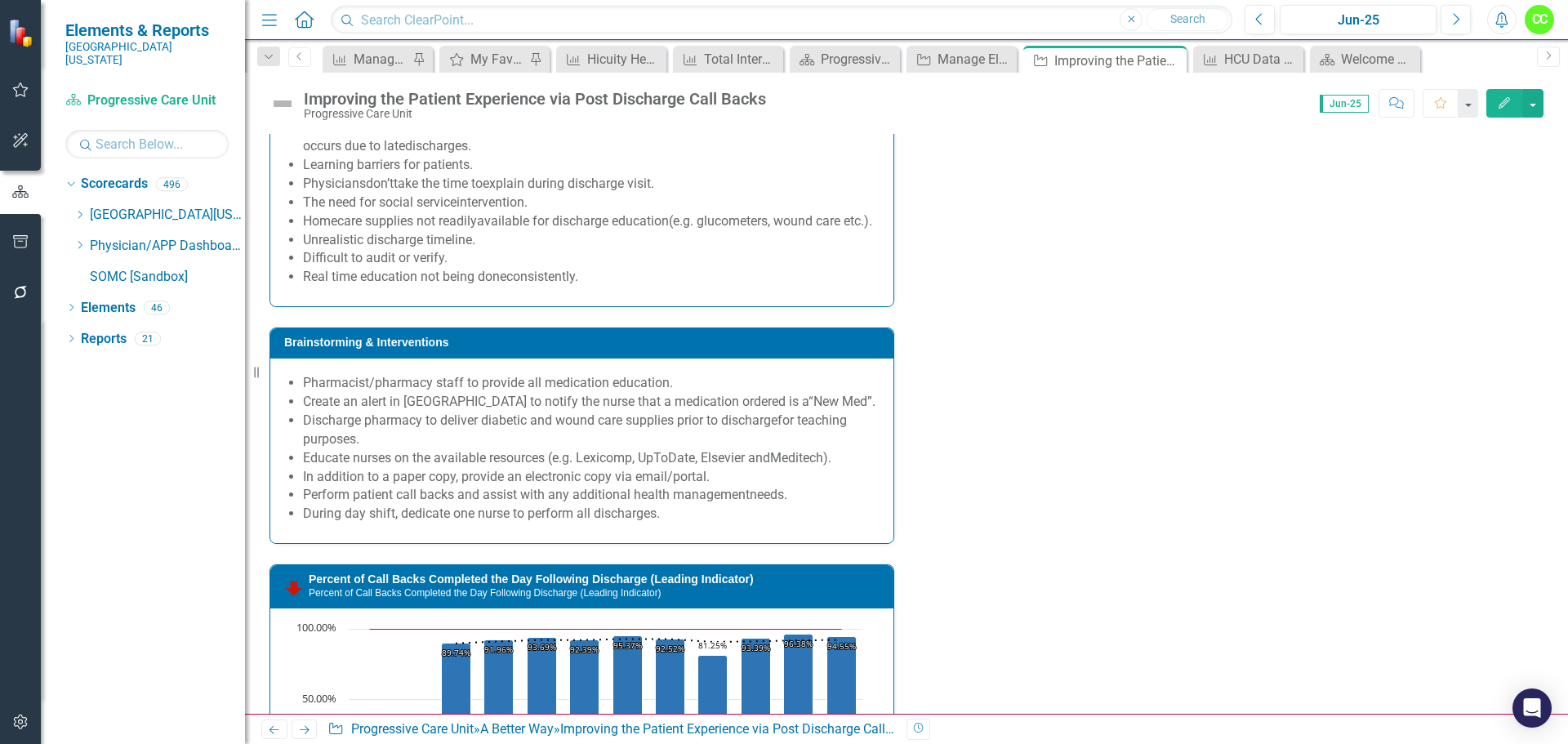
click at [835, 523] on p "During day shift, dedicate one nurse to perform all discharges." at bounding box center [590, 514] width 574 height 19
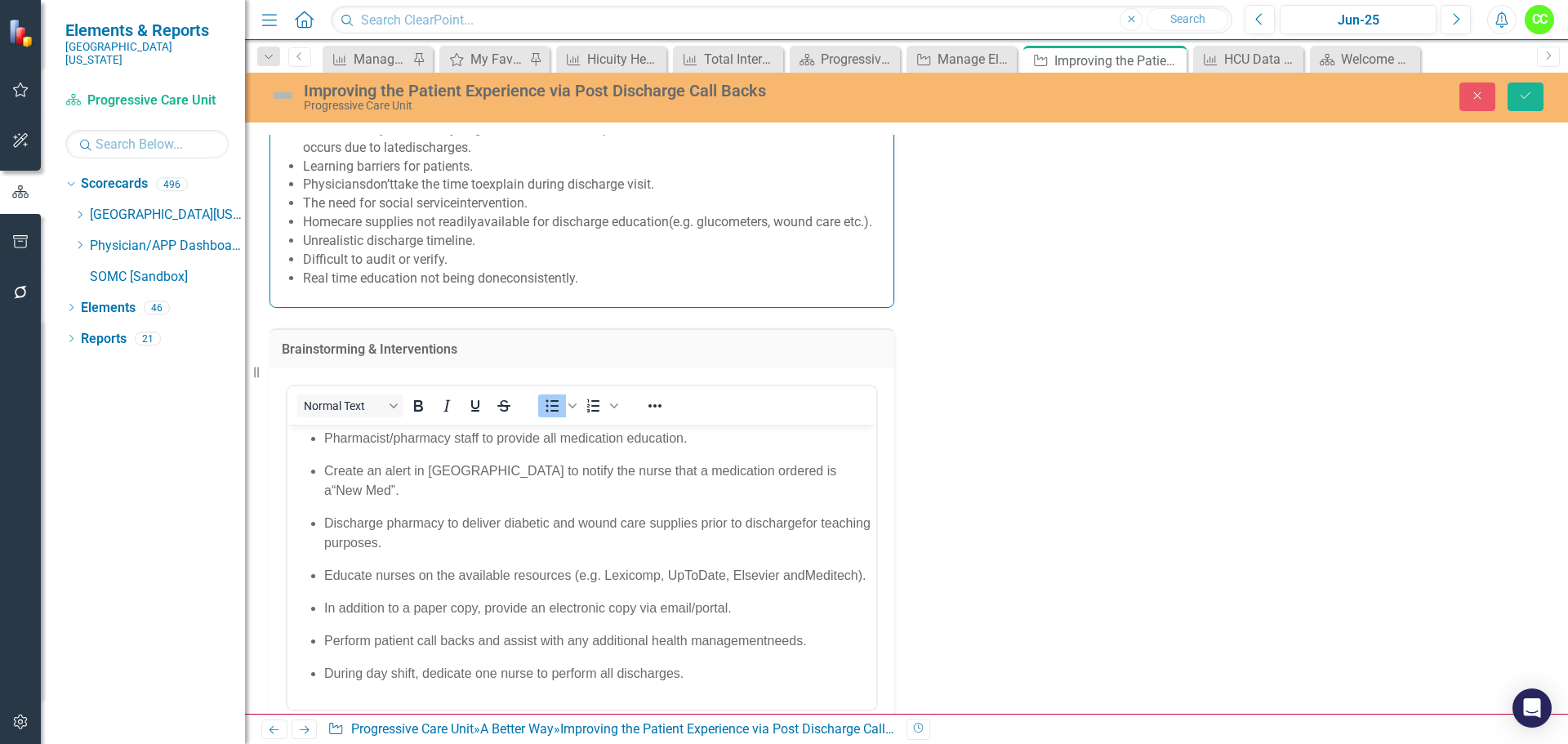
click at [806, 569] on span "Meditech)." at bounding box center [835, 576] width 61 height 14
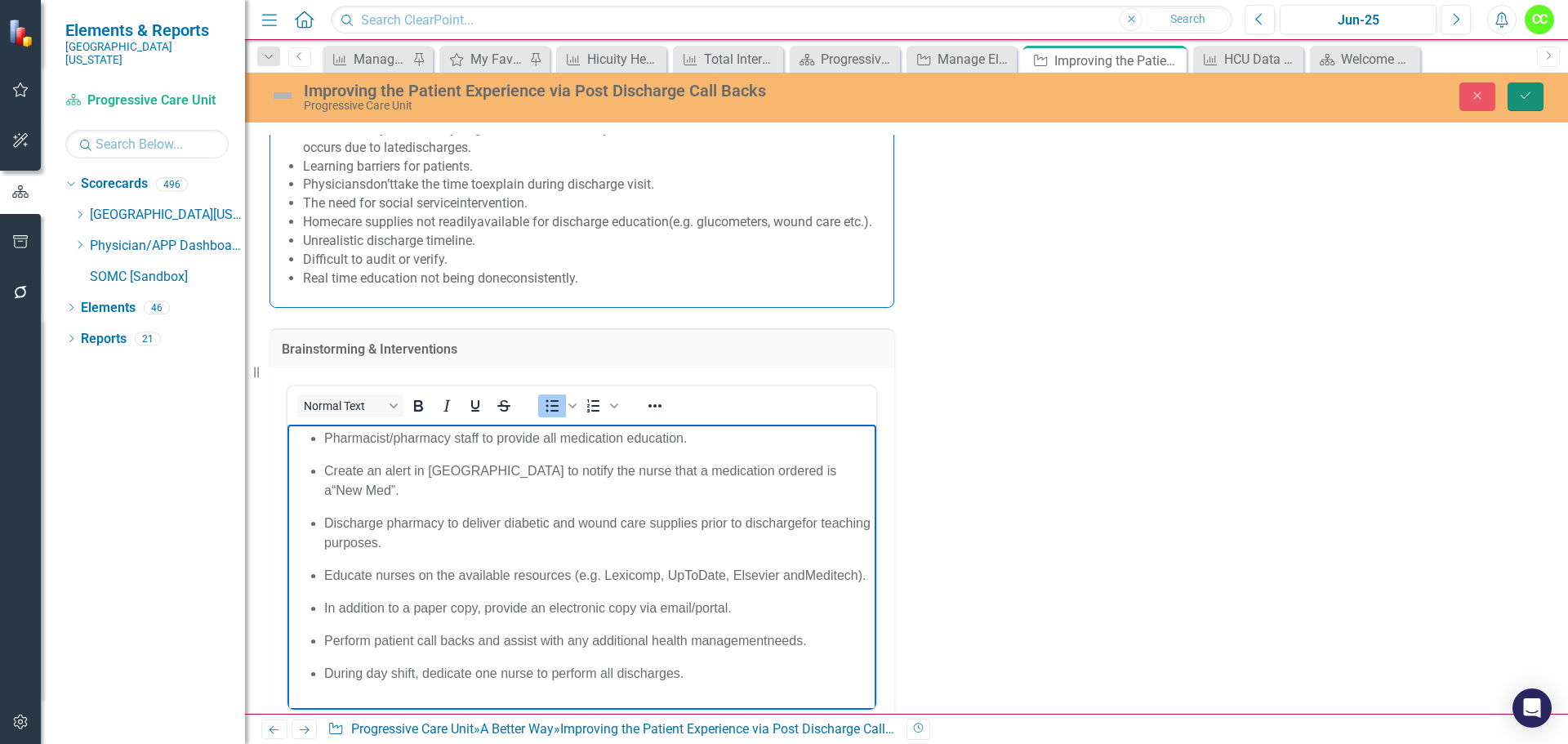
click at [1519, 87] on button "Save" at bounding box center [1525, 97] width 36 height 29
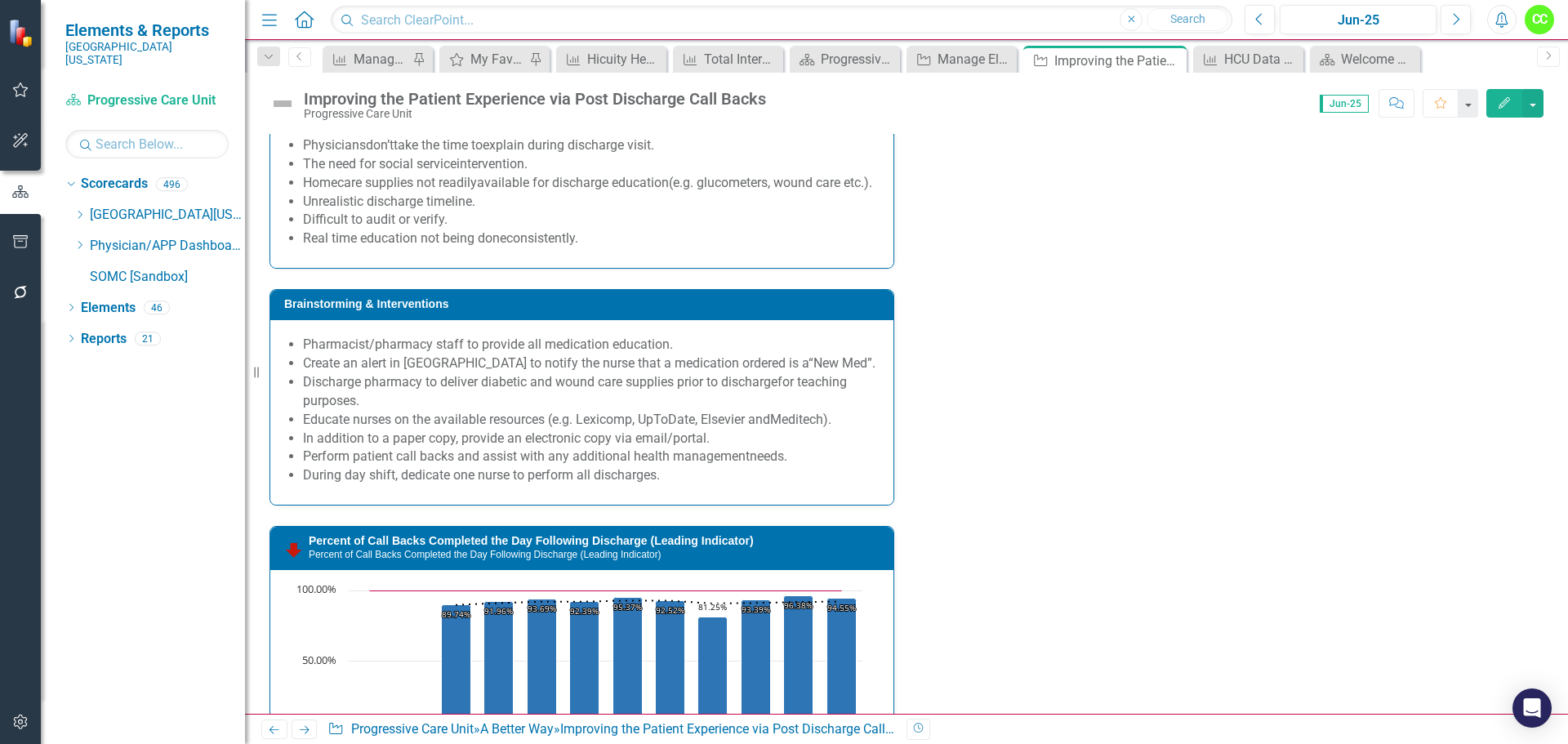
scroll to position [1797, 0]
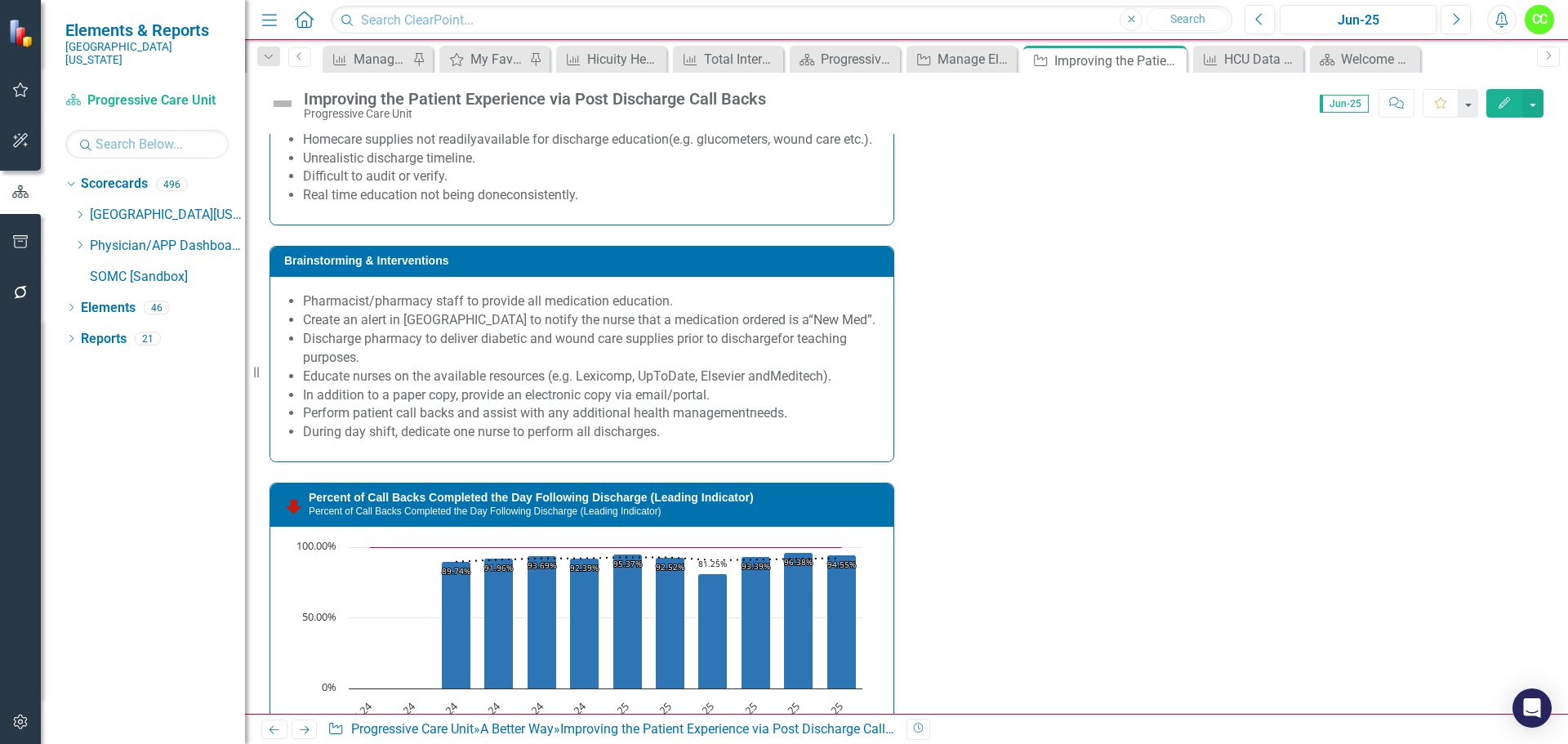
click at [736, 445] on span "Pharmacist/pharmacy staff to provide all medication education. ​ Create an aler…" at bounding box center [582, 369] width 591 height 153
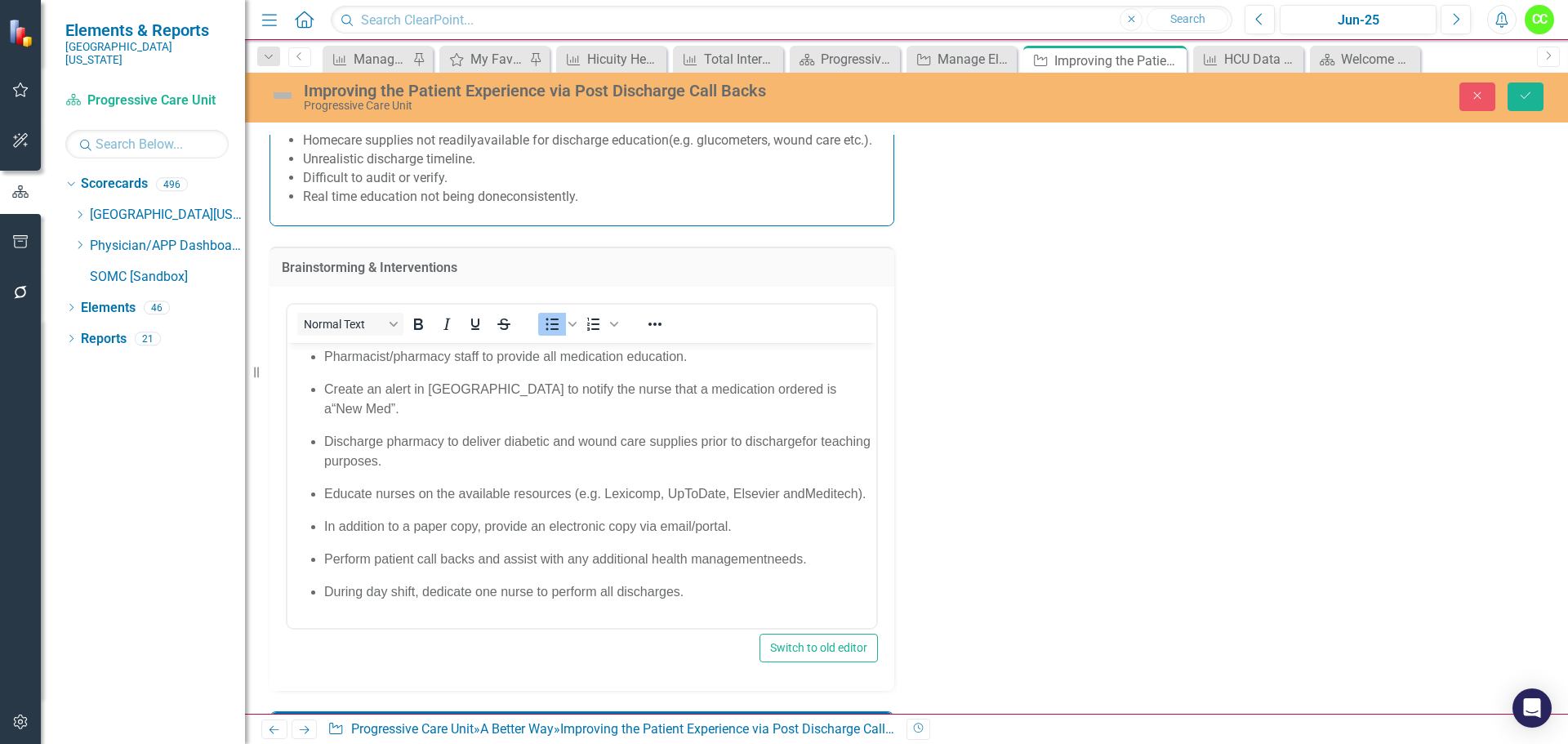
scroll to position [0, 0]
click at [1539, 90] on button "Save" at bounding box center [1525, 97] width 36 height 29
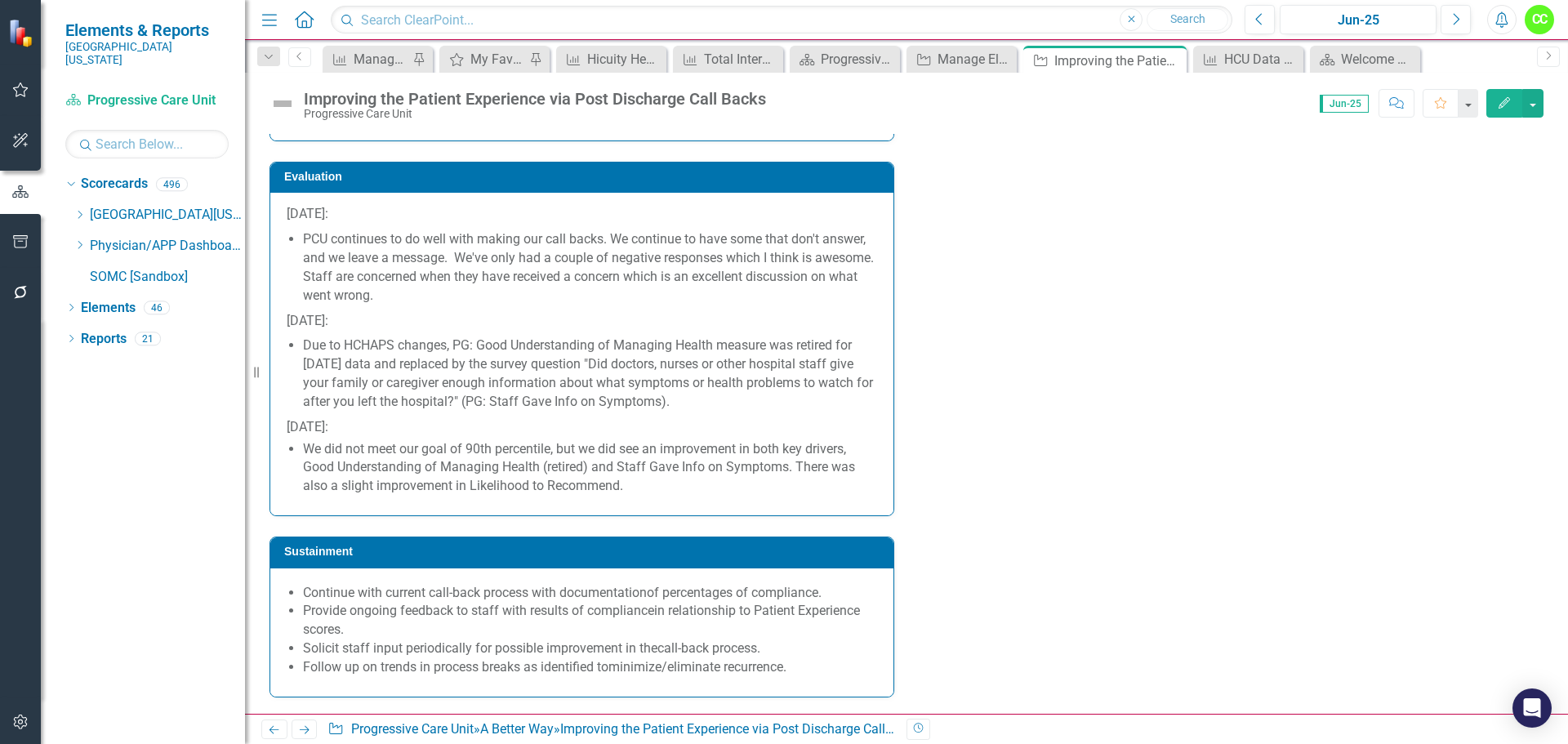
scroll to position [3154, 0]
click at [808, 663] on p "Follow up on trends in process breaks as identified to minimize/eliminate recur…" at bounding box center [590, 667] width 574 height 19
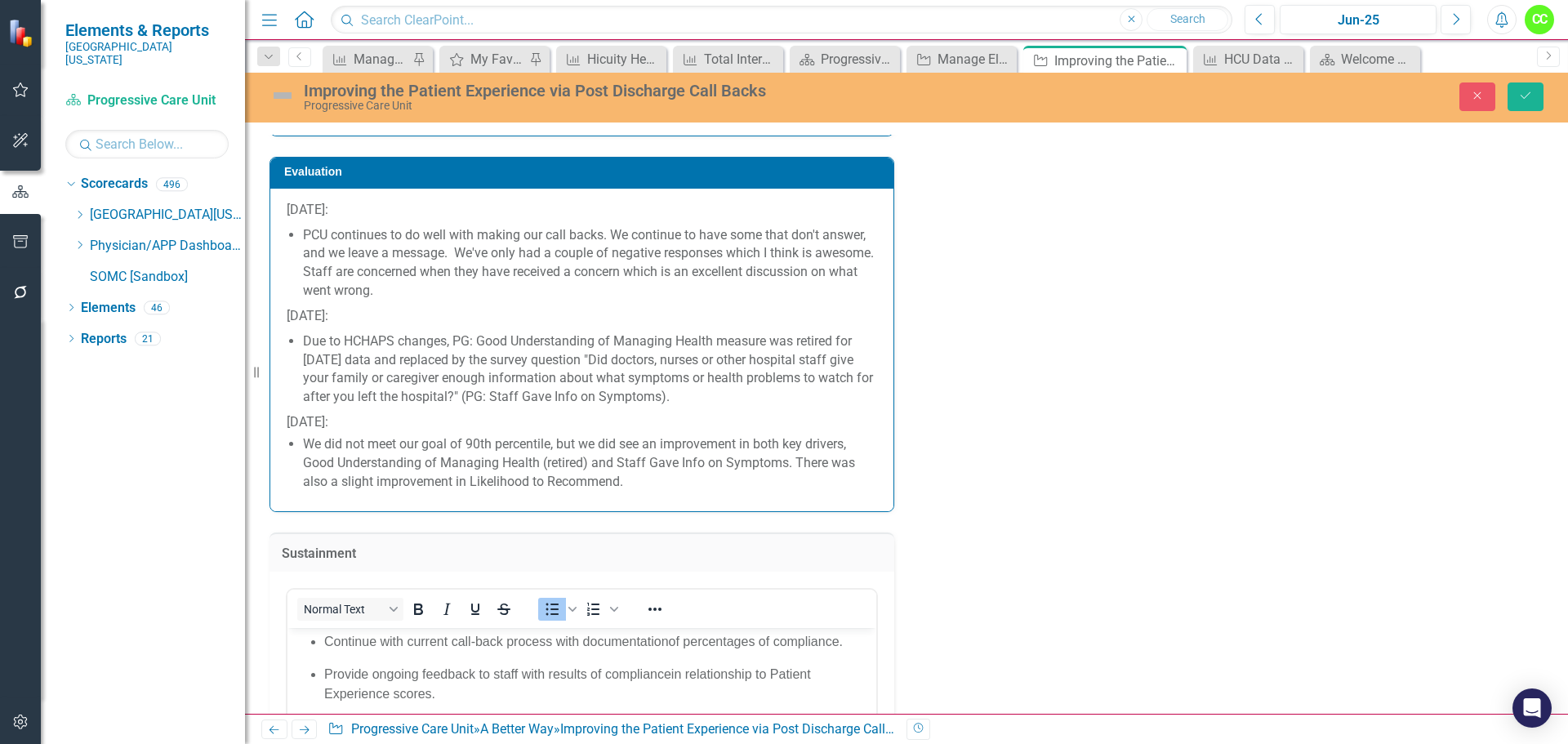
scroll to position [0, 0]
click at [677, 641] on span "of percentages of compliance." at bounding box center [755, 641] width 174 height 14
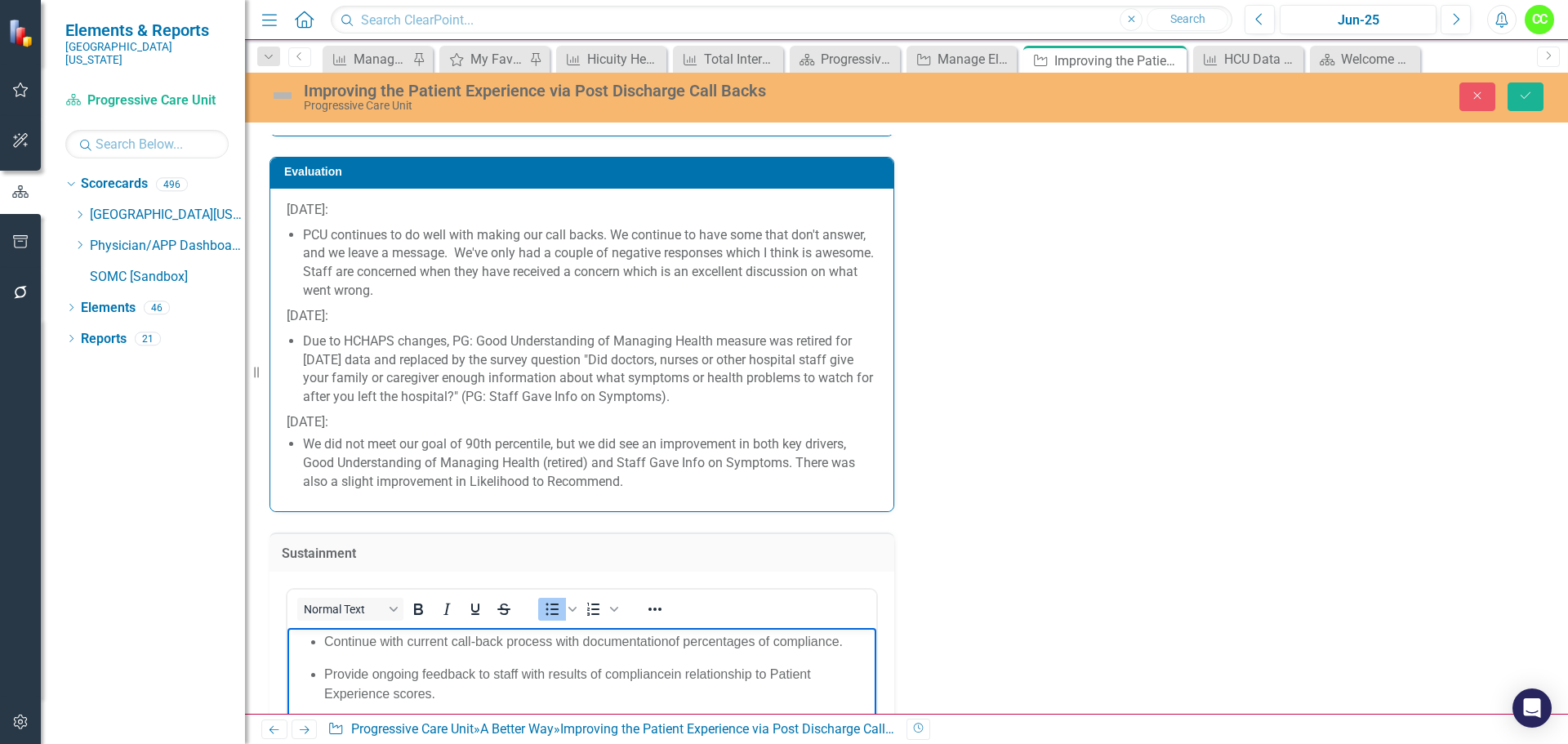
click at [670, 639] on span "of percentages of compliance." at bounding box center [755, 641] width 174 height 14
click at [667, 669] on span "Provide ongoing feedback to staff with results of compliance" at bounding box center [497, 674] width 347 height 14
click at [670, 672] on span "Provide ongoing feedback to staff with results of compliance" at bounding box center [497, 674] width 347 height 14
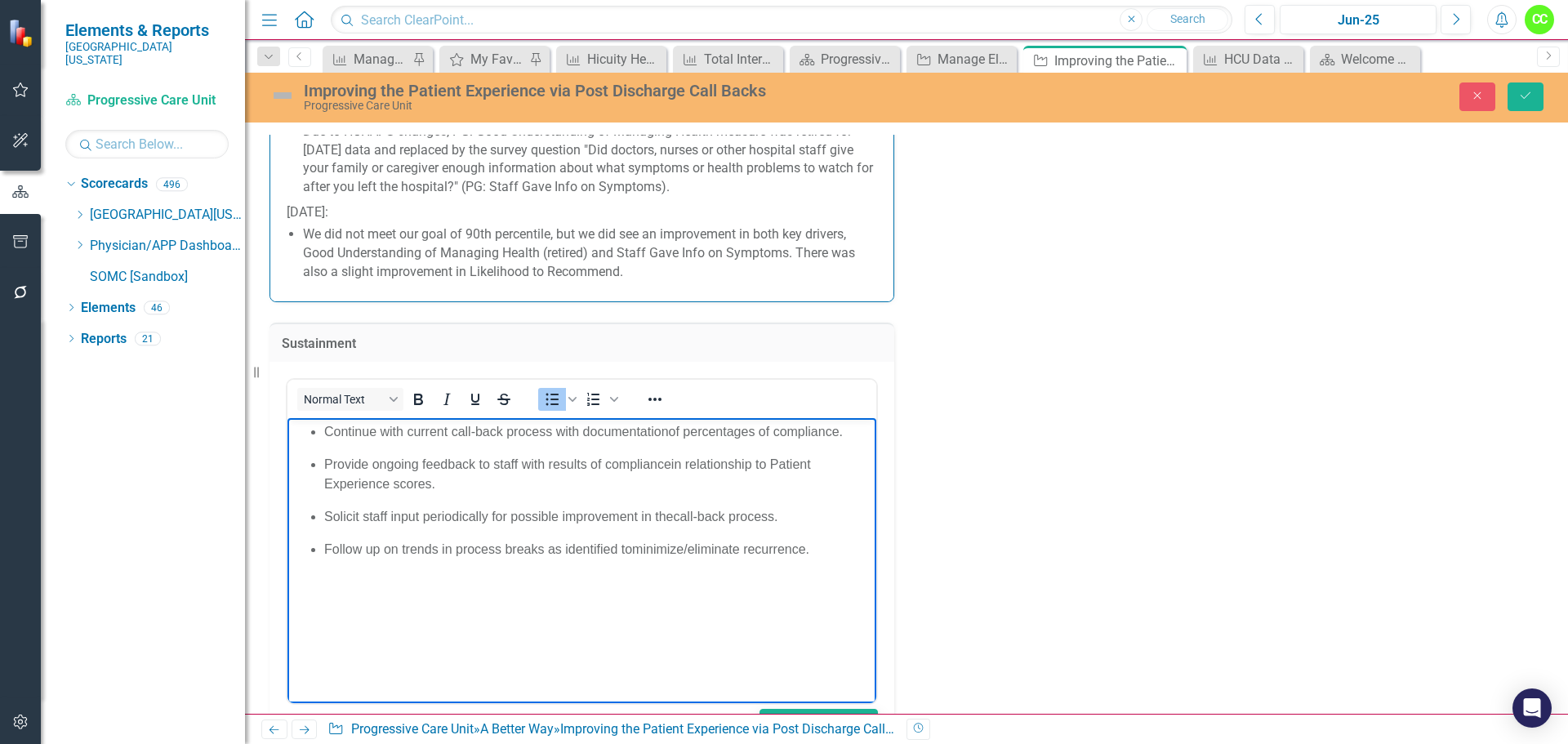
scroll to position [3398, 0]
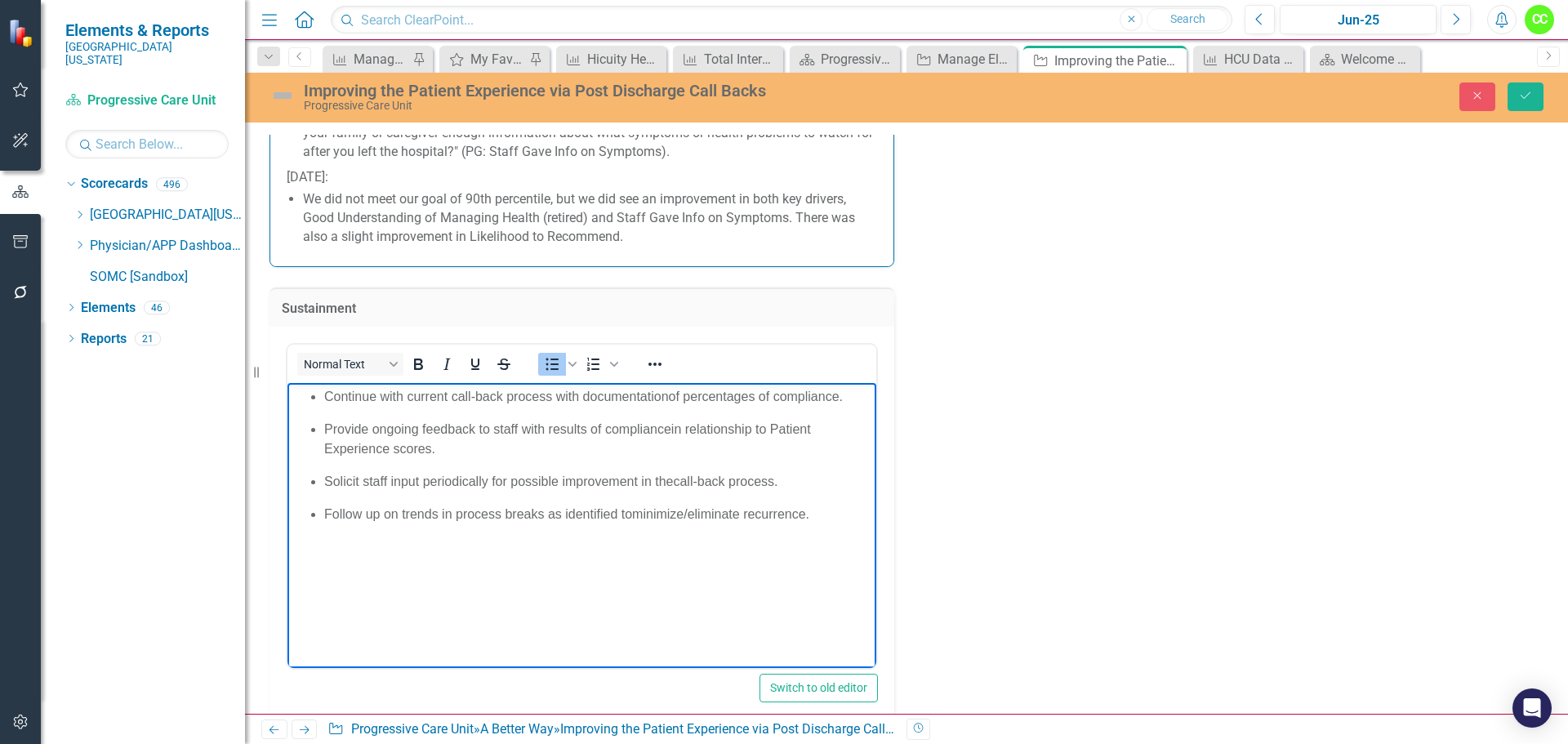
click at [689, 473] on p "Solicit staff input periodically for possible improvement in the call-back proc…" at bounding box center [597, 481] width 548 height 19
click at [670, 486] on span "Solicit staff input periodically for possible improvement in the" at bounding box center [498, 481] width 348 height 14
click at [633, 512] on span "minimize/eliminate recurrence." at bounding box center [720, 514] width 177 height 14
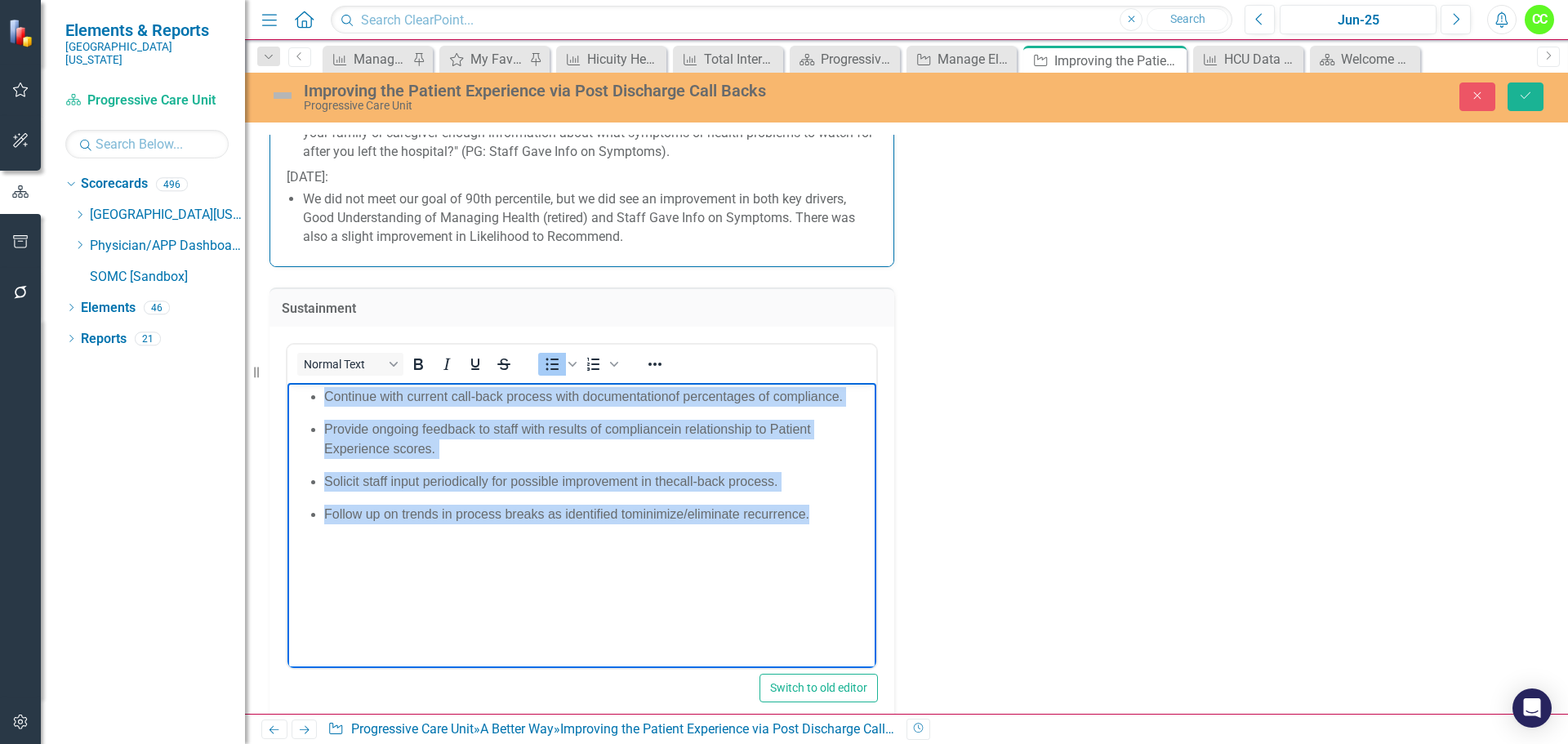
drag, startPoint x: 819, startPoint y: 516, endPoint x: 323, endPoint y: 391, distance: 511.5
click at [323, 391] on ul "Continue with current call-back process with documentation of percentages of co…" at bounding box center [582, 455] width 580 height 137
copy ul "Continue with current call-back process with documentation of percentages of co…"
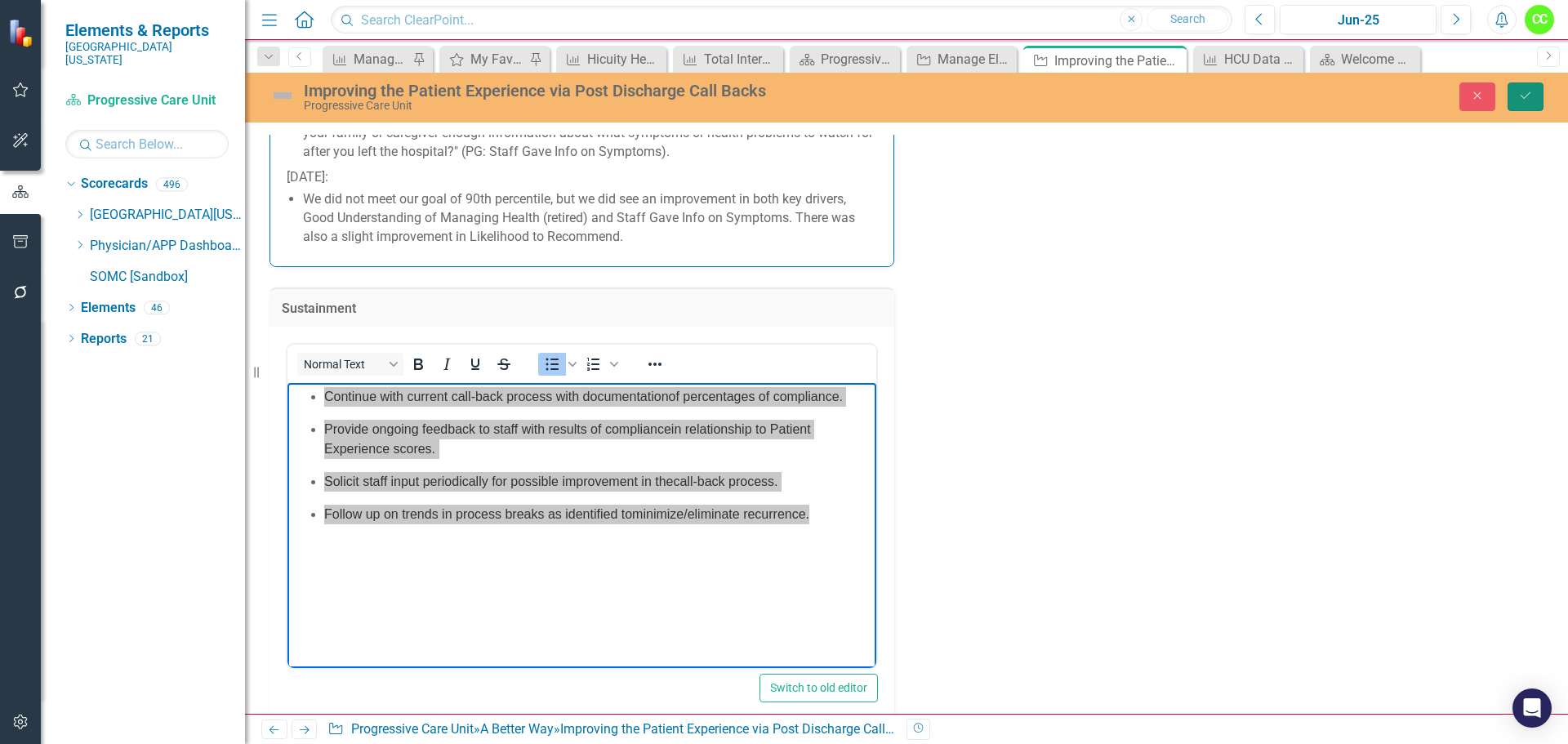
click at [1533, 97] on button "Save" at bounding box center [1525, 97] width 36 height 29
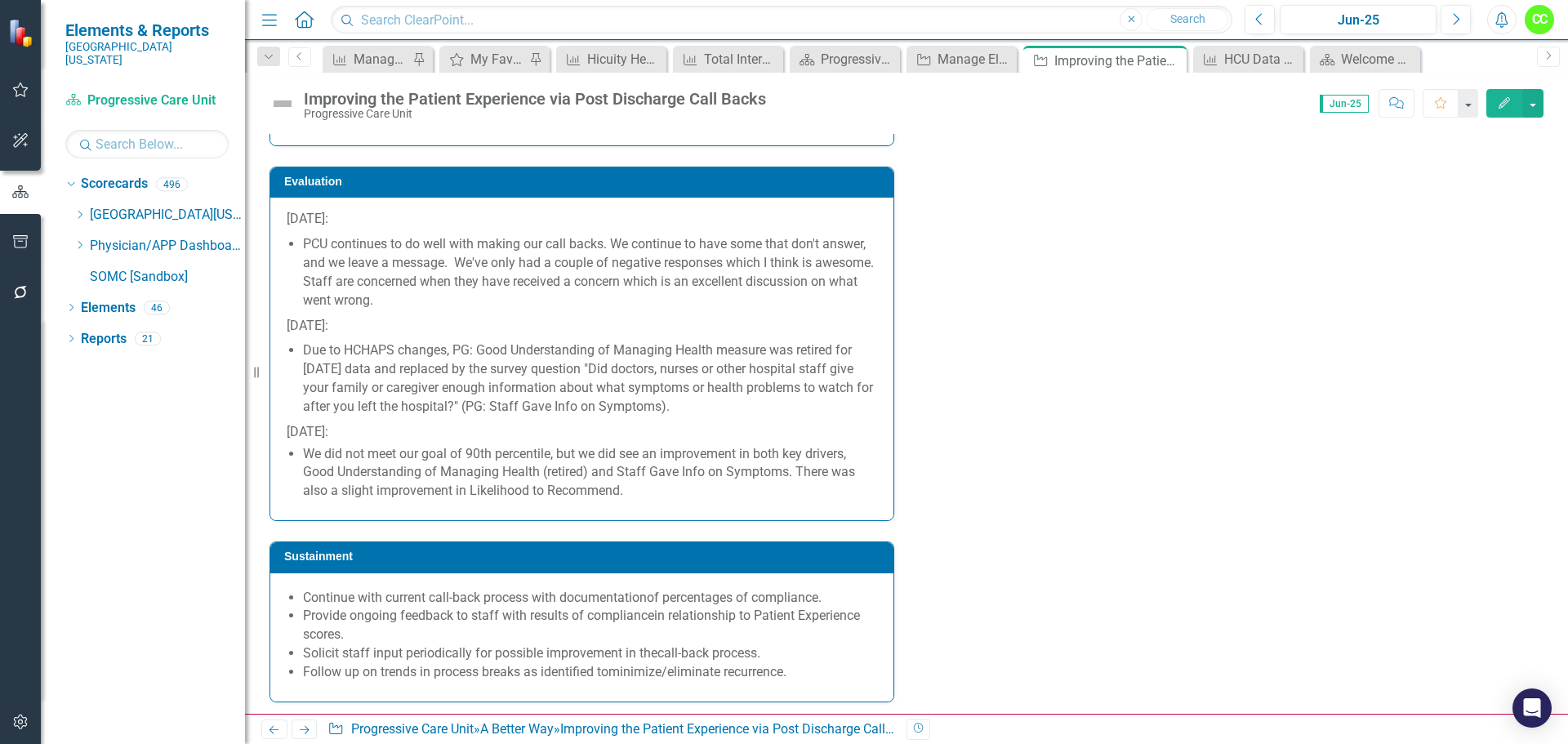
scroll to position [3154, 0]
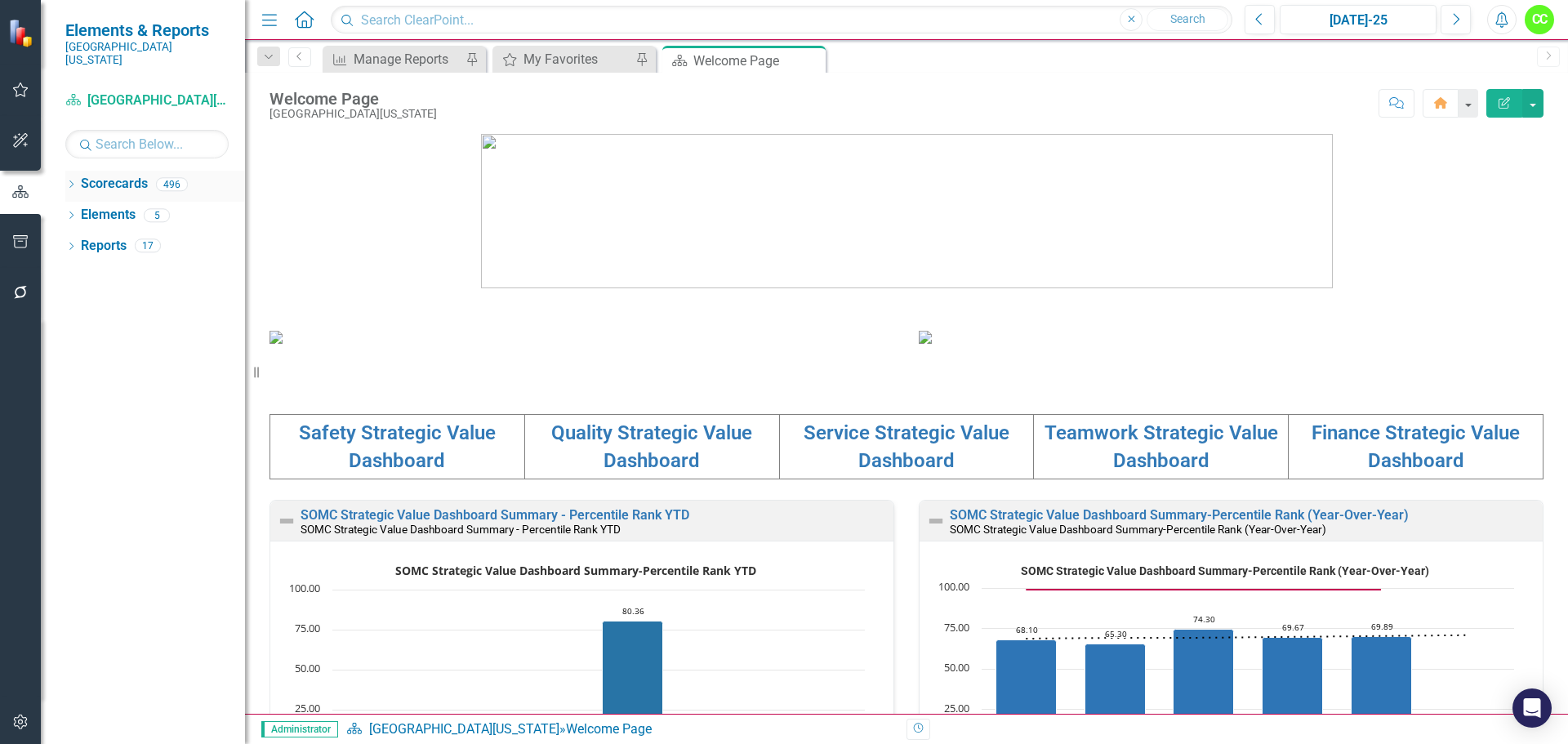
click at [72, 181] on icon at bounding box center [72, 184] width 4 height 8
click at [82, 210] on icon "Dropdown" at bounding box center [79, 215] width 13 height 10
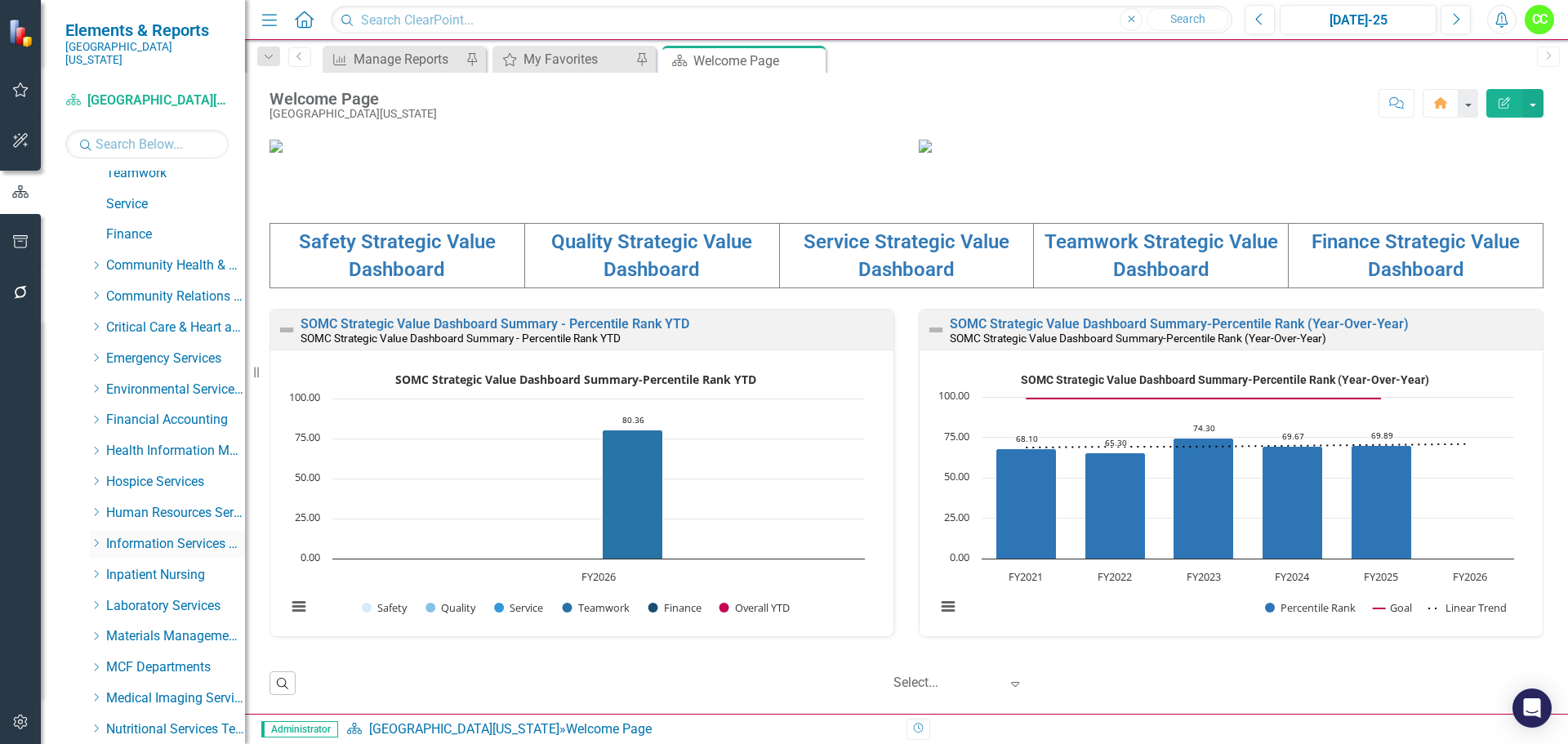
scroll to position [163, 0]
click at [96, 541] on icon "Dropdown" at bounding box center [96, 546] width 13 height 10
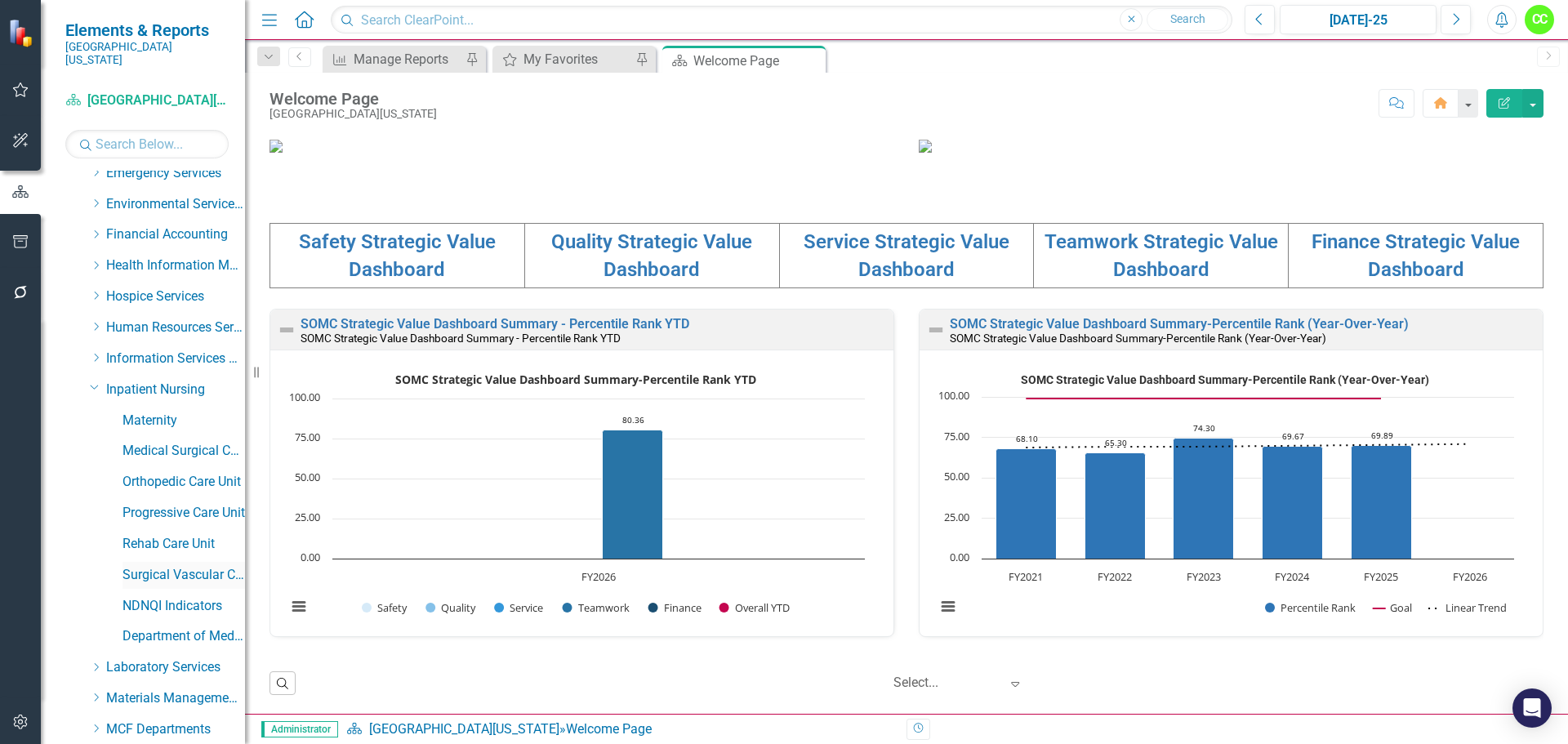
scroll to position [327, 0]
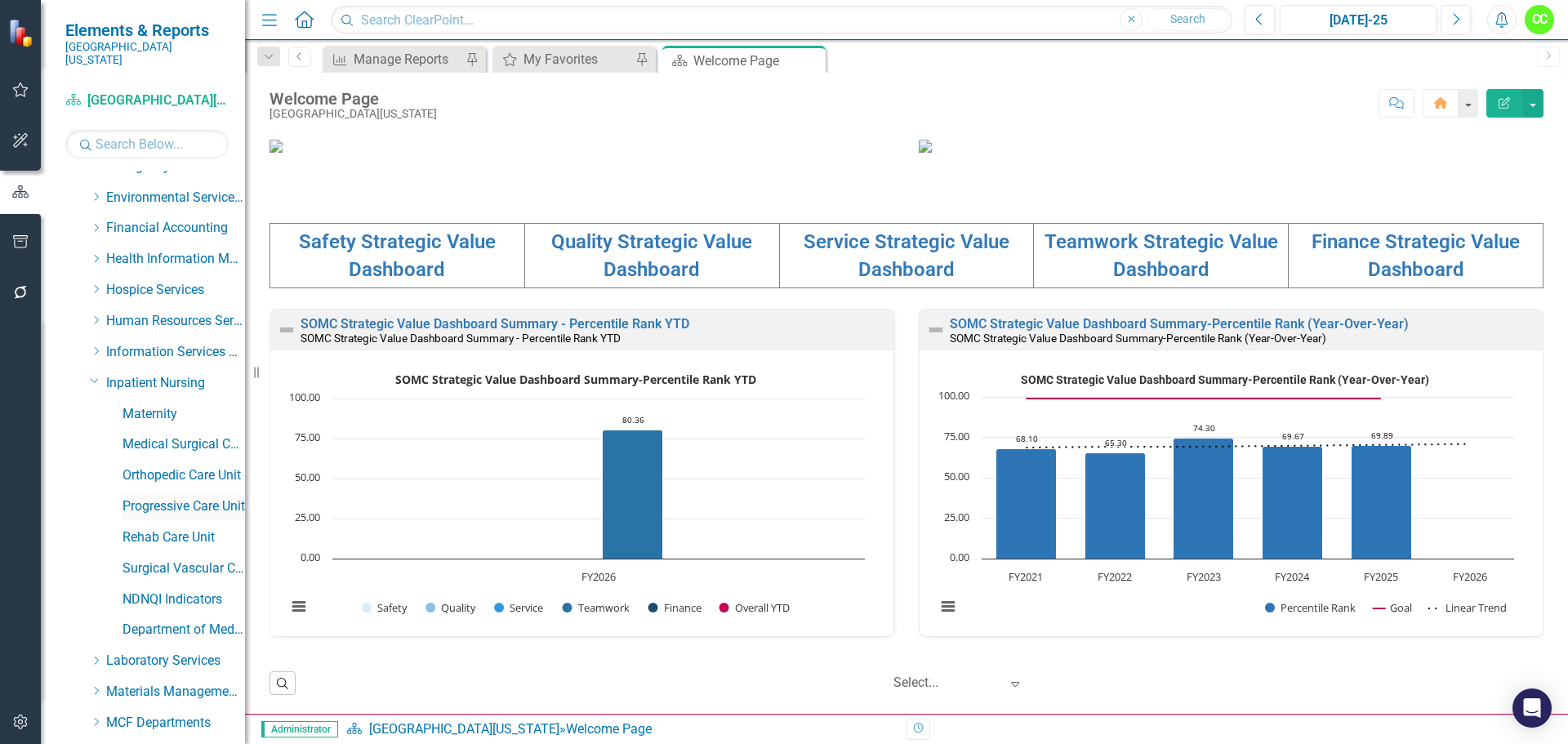
click at [173, 497] on link "Progressive Care Unit" at bounding box center [184, 507] width 123 height 19
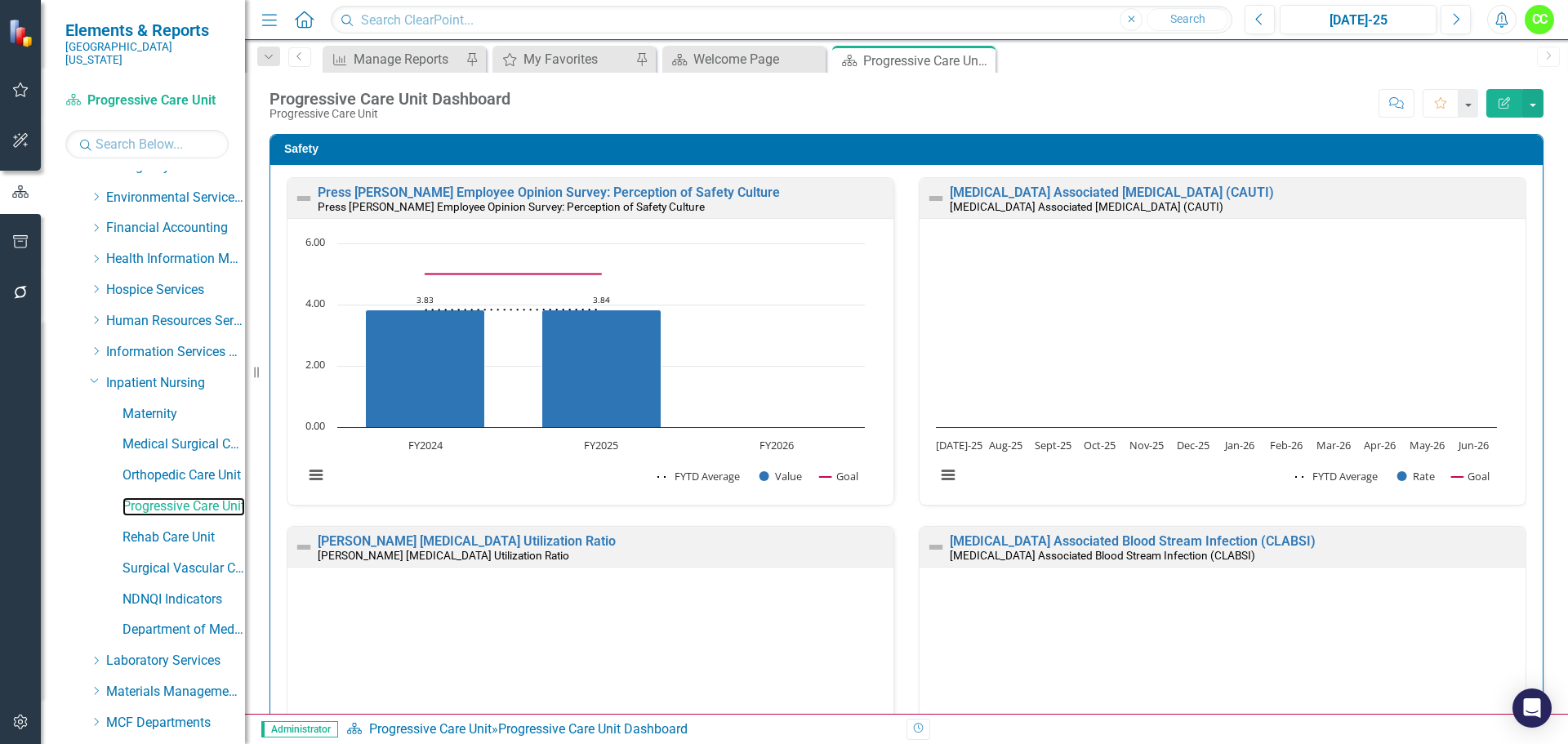
scroll to position [1, 0]
click at [1237, 38] on div "Menu Home Search Close Search Previous [DATE]-25 Next Alerts CC User Edit Profi…" at bounding box center [906, 20] width 1322 height 40
click at [1261, 28] on button "Previous" at bounding box center [1259, 19] width 30 height 29
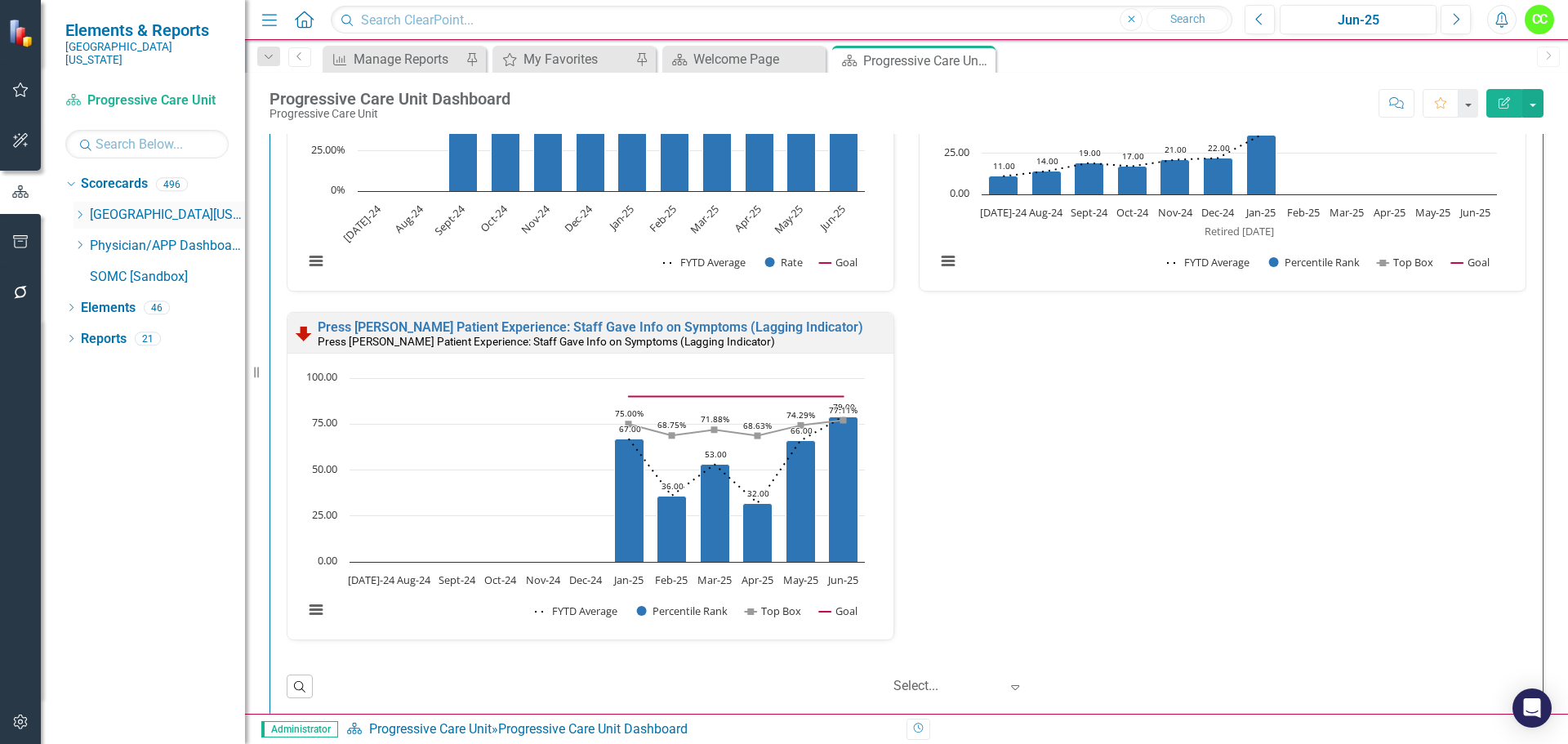
click at [82, 210] on icon "Dropdown" at bounding box center [79, 215] width 13 height 10
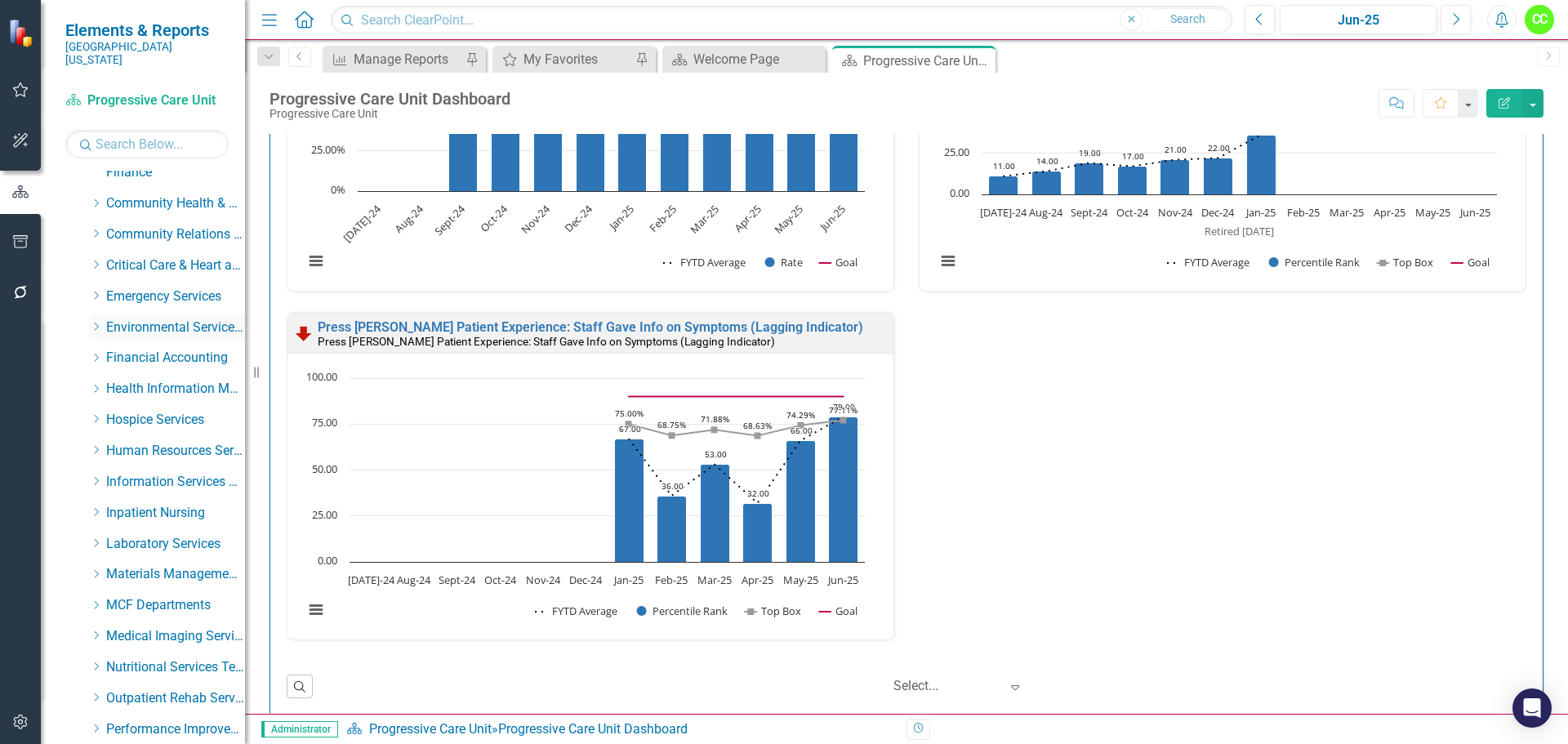
scroll to position [245, 0]
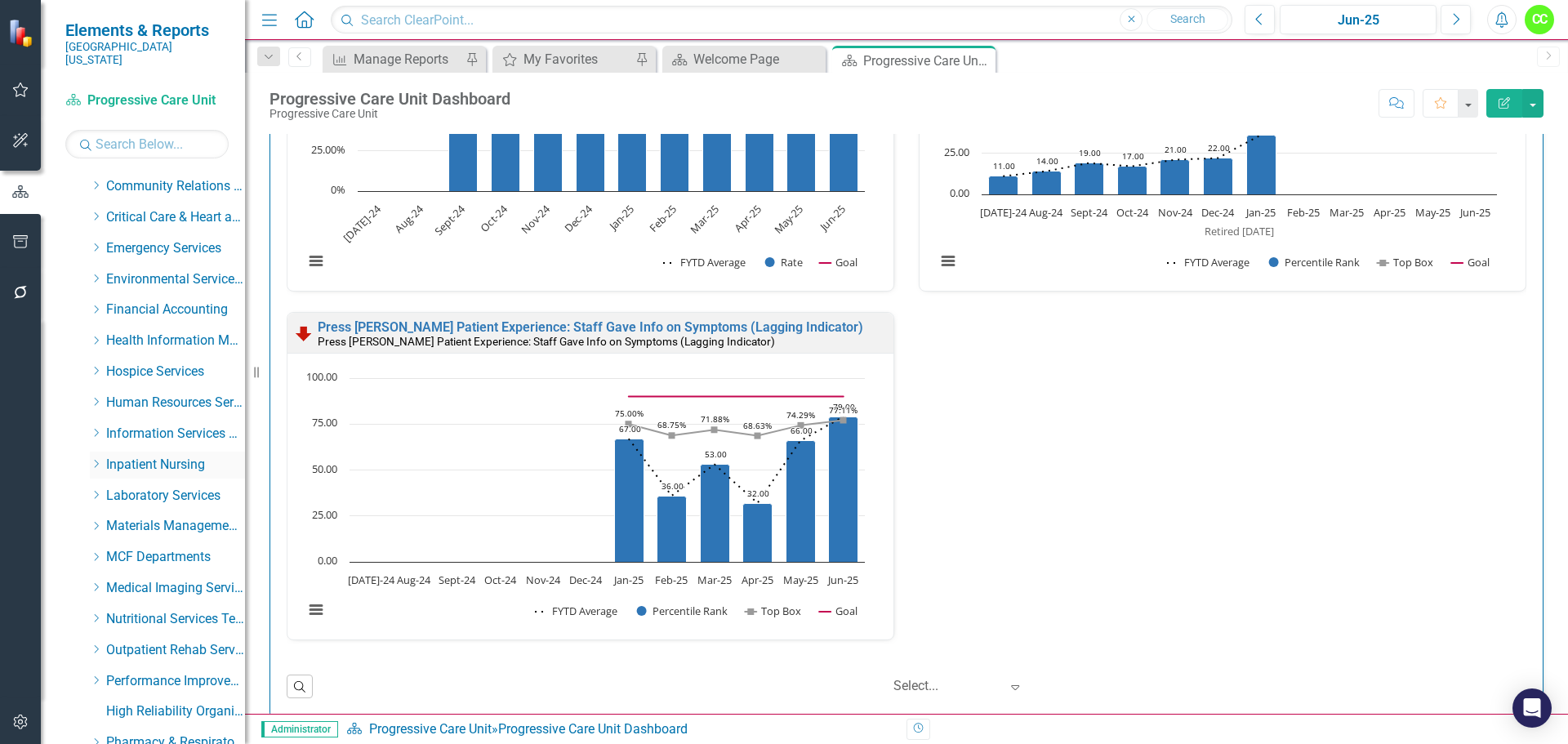
click at [98, 459] on div "Dropdown" at bounding box center [96, 465] width 13 height 14
click at [156, 517] on link "Medical Surgical Care Unit" at bounding box center [184, 526] width 123 height 19
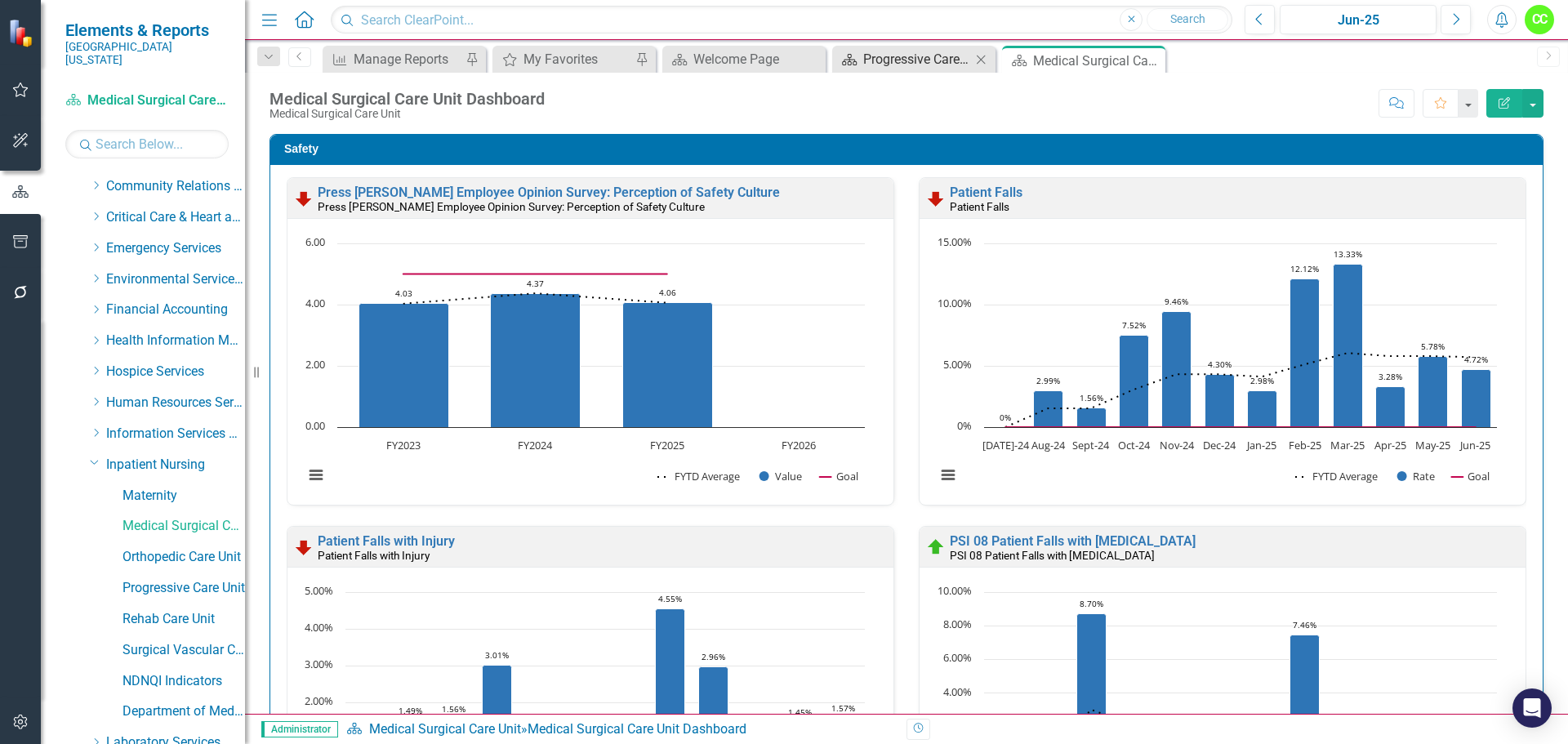
click at [924, 63] on div "Progressive Care Unit Dashboard" at bounding box center [917, 59] width 108 height 20
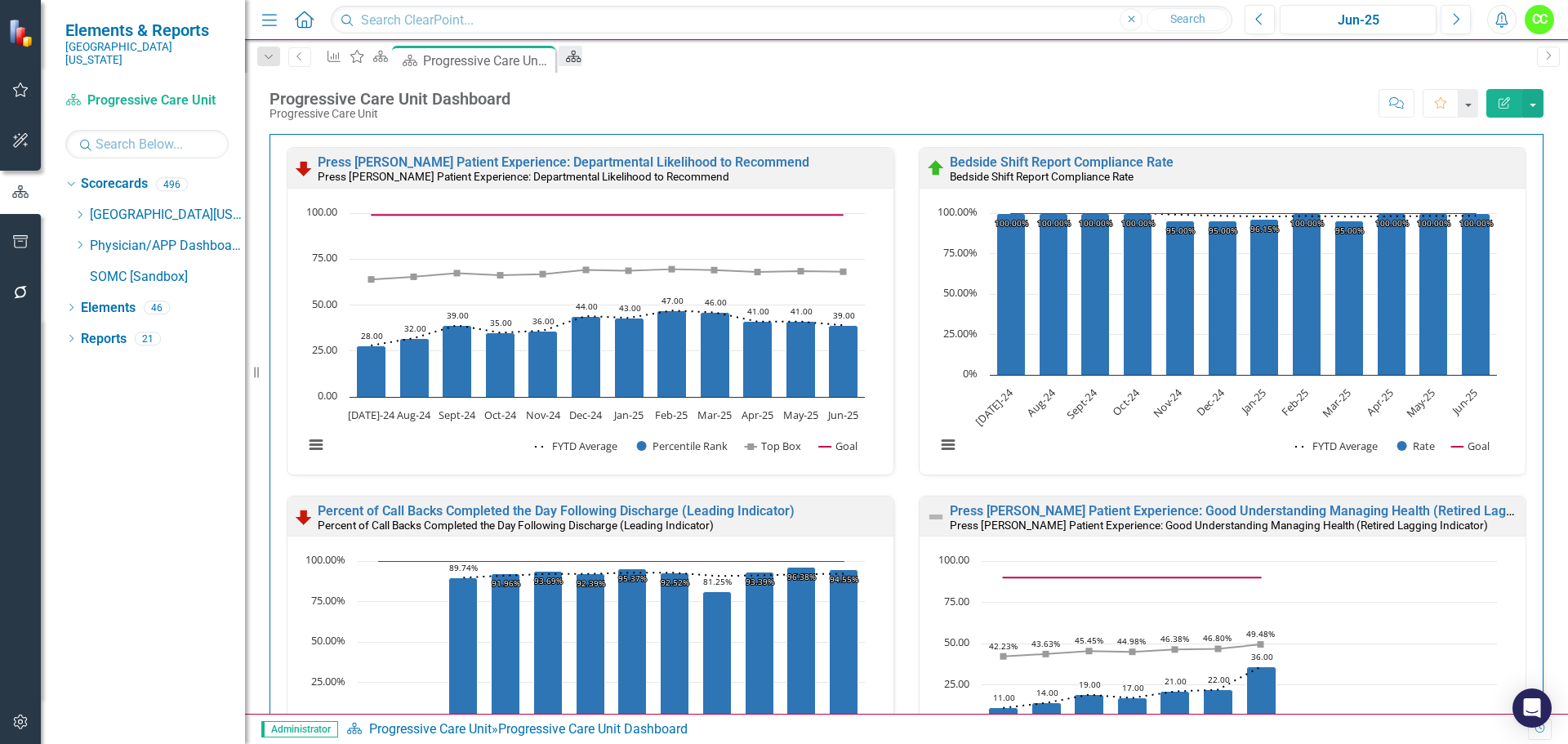
scroll to position [3758, 0]
click at [581, 66] on div "Scorecard" at bounding box center [569, 56] width 23 height 20
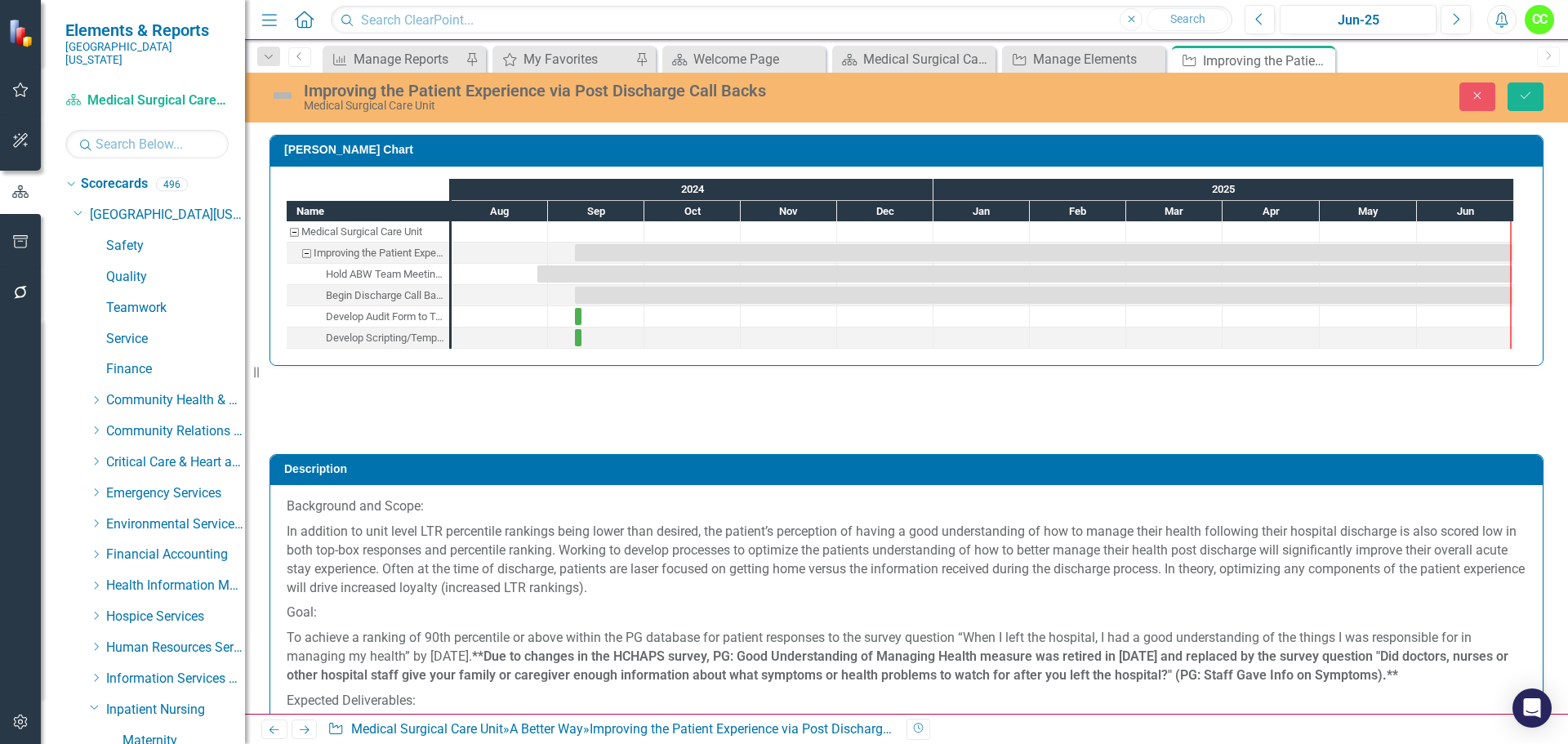
scroll to position [1389, 0]
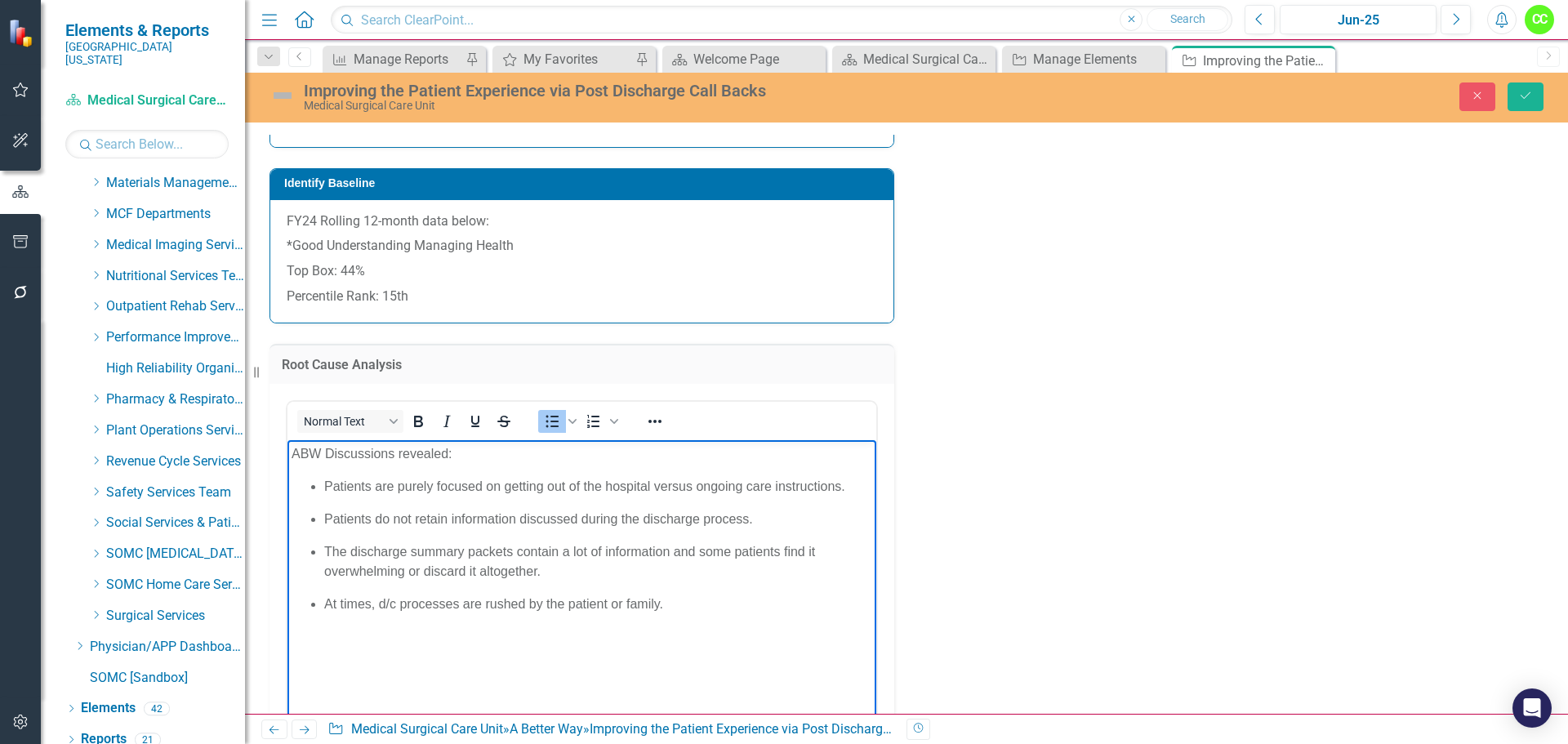
click at [741, 608] on p "At times, d/c processes are rushed by the patient or family." at bounding box center [597, 603] width 548 height 19
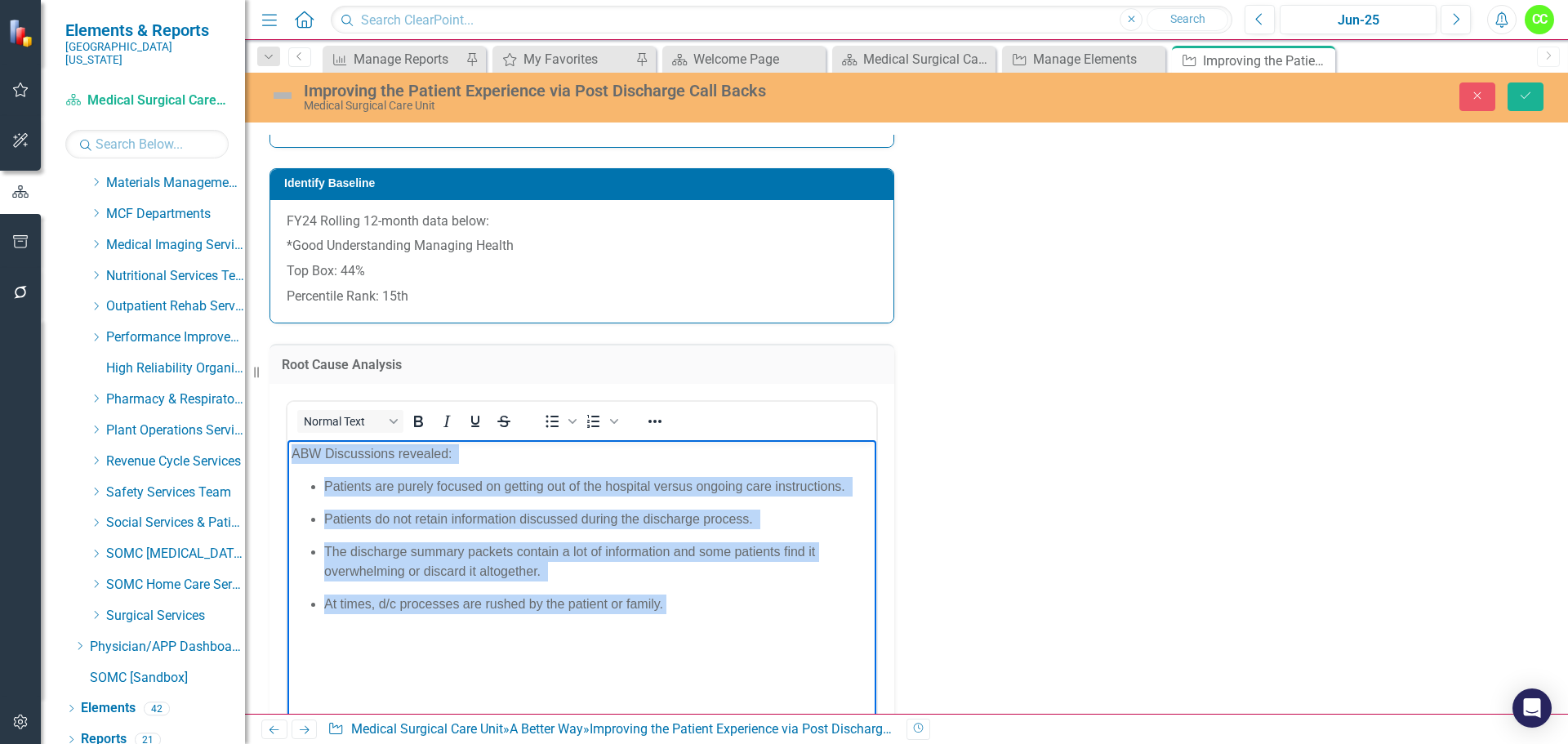
drag, startPoint x: 686, startPoint y: 607, endPoint x: 294, endPoint y: 456, distance: 420.1
click at [294, 456] on body "ABW Discussions revealed: Patients are purely focused on getting out of the hos…" at bounding box center [582, 561] width 589 height 245
paste body "Rich Text Area. Press ALT-0 for help."
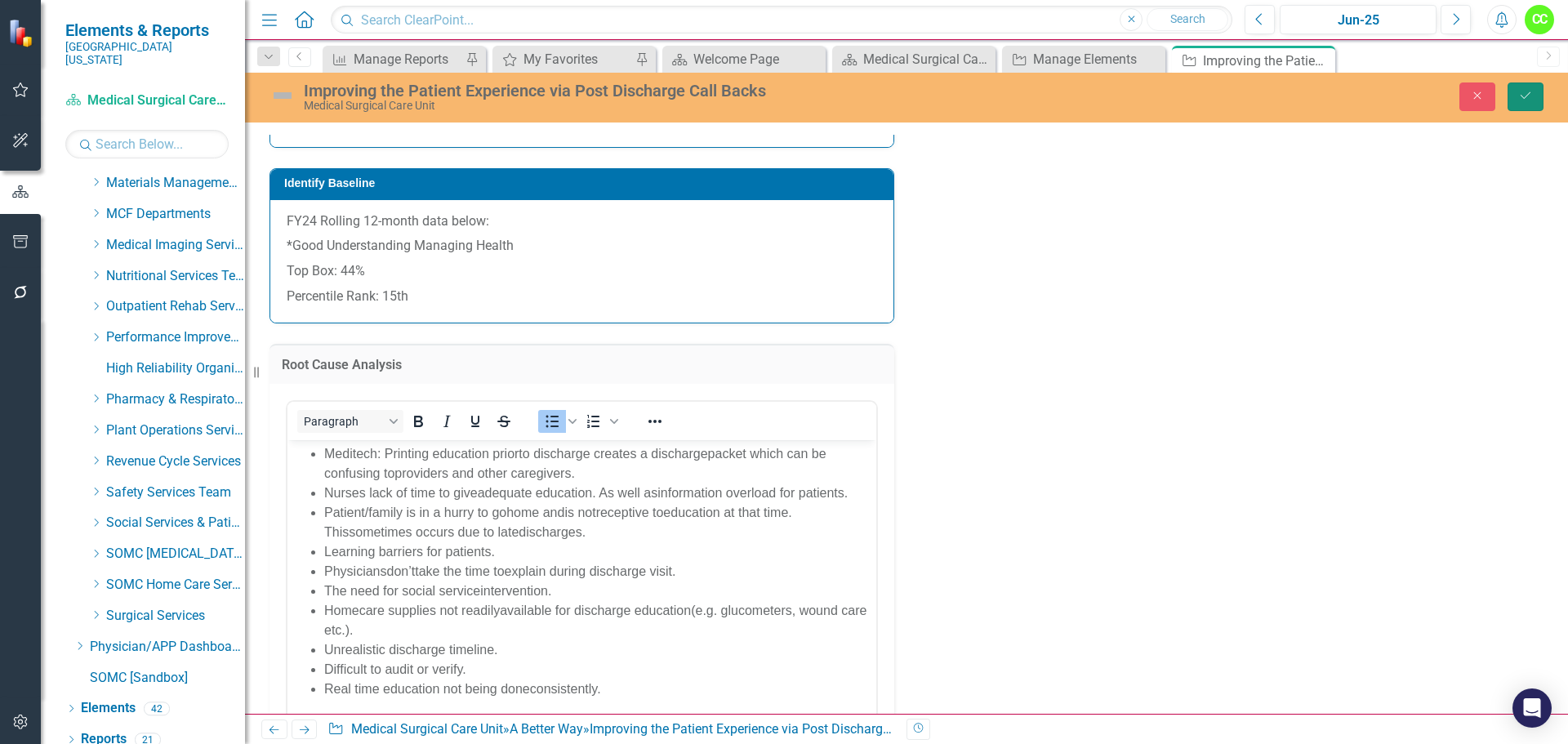
click at [1534, 88] on button "Save" at bounding box center [1525, 97] width 36 height 29
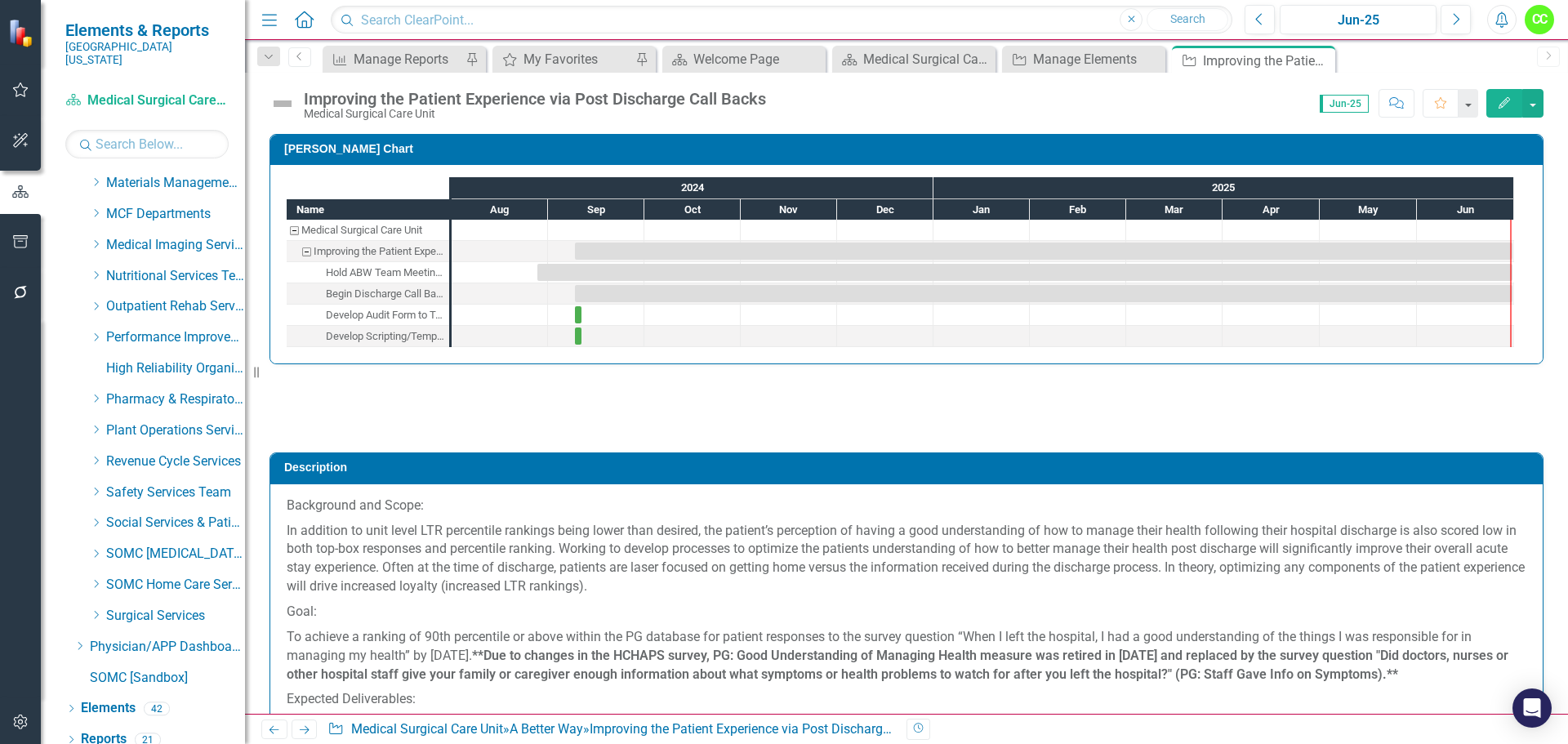
checkbox input "false"
checkbox input "true"
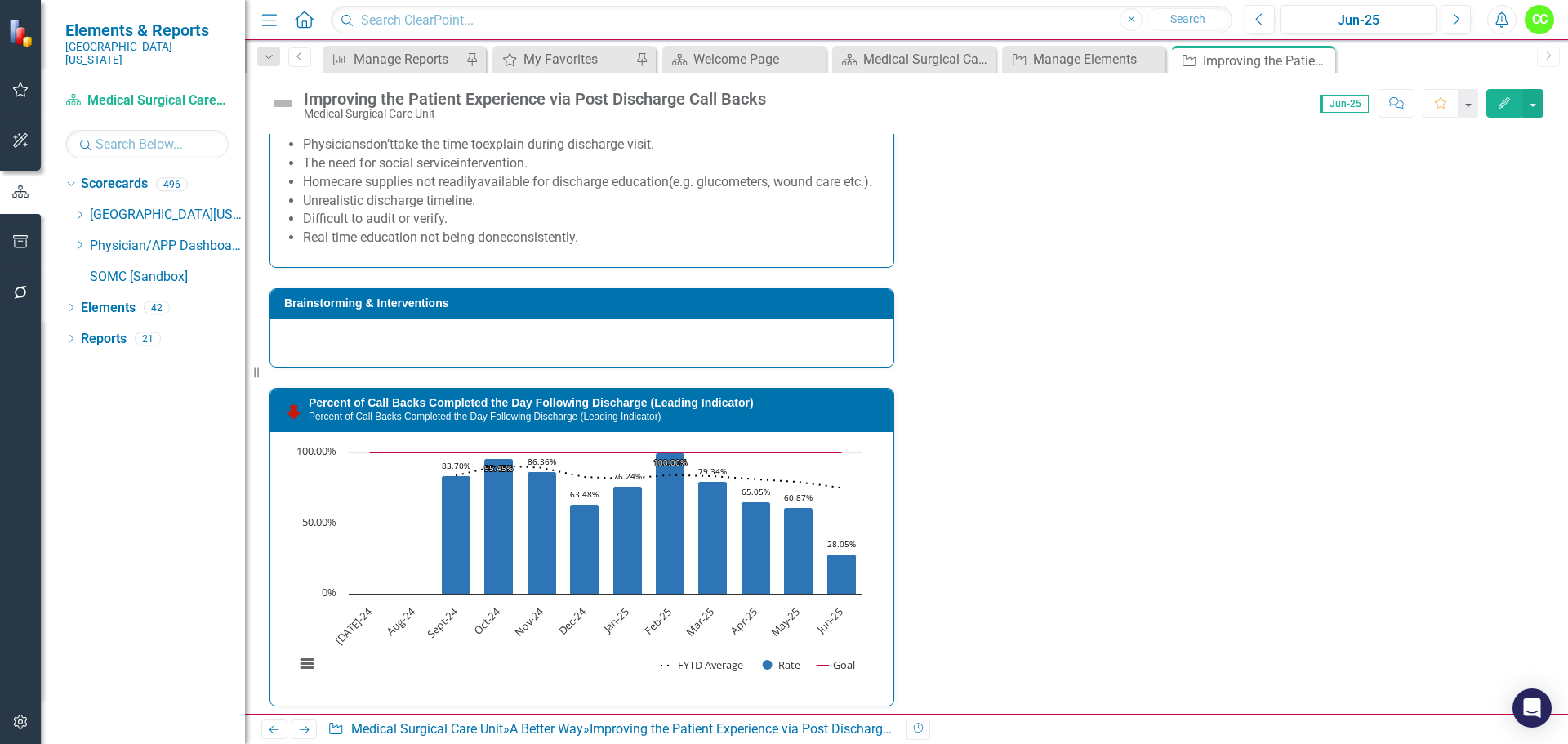
scroll to position [1797, 0]
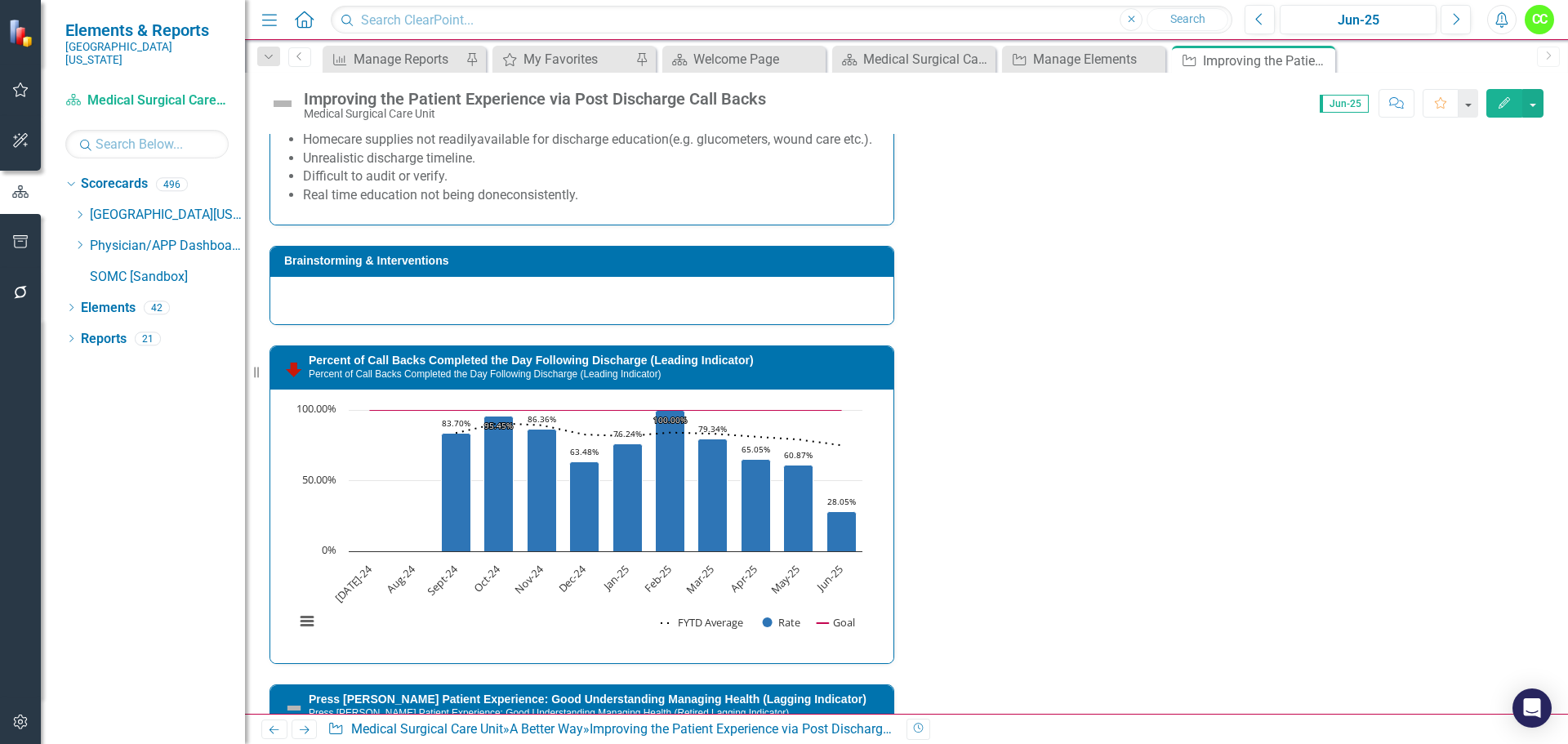
click at [751, 277] on div "Brainstorming & Interventions" at bounding box center [581, 262] width 623 height 30
click at [752, 306] on div at bounding box center [581, 300] width 623 height 47
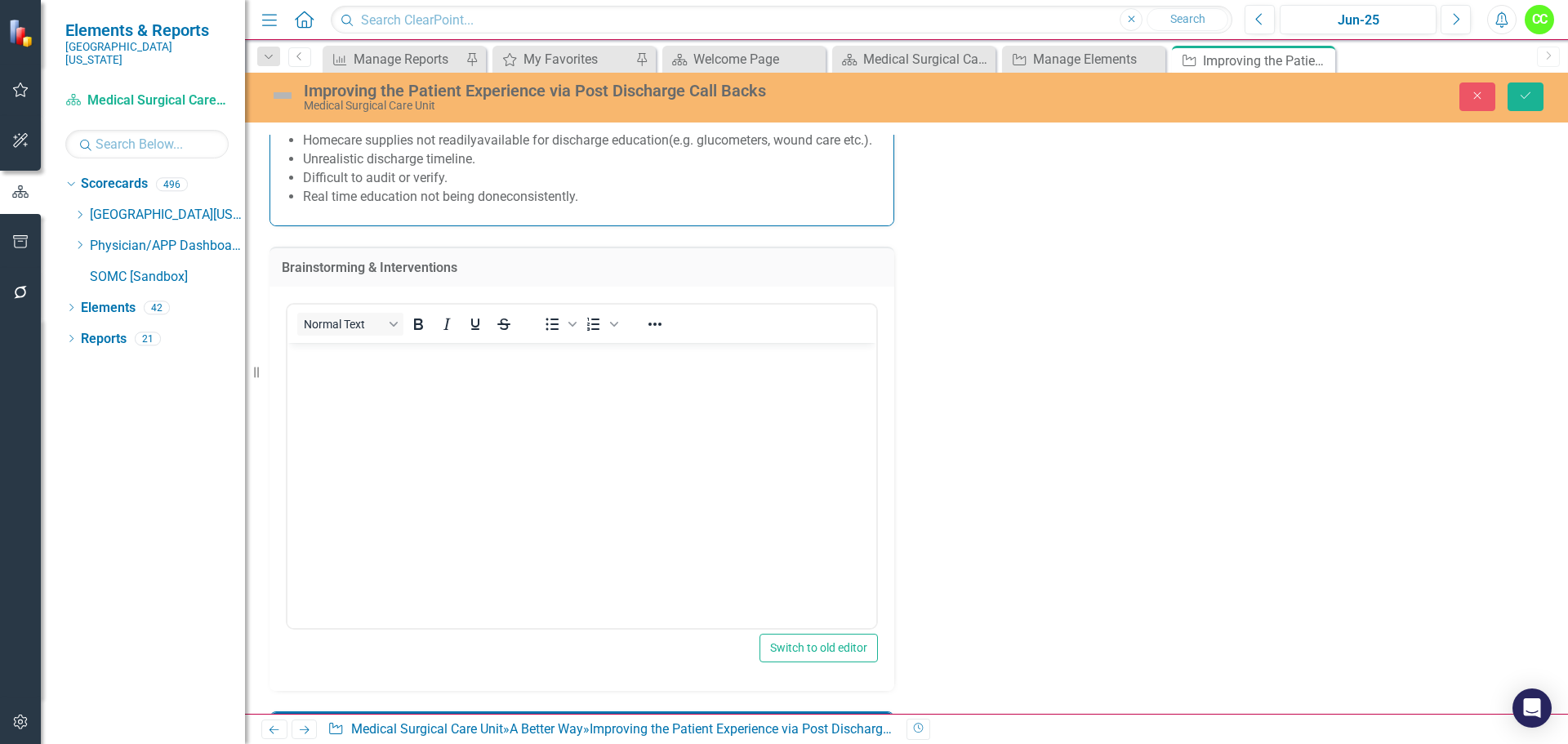
scroll to position [0, 0]
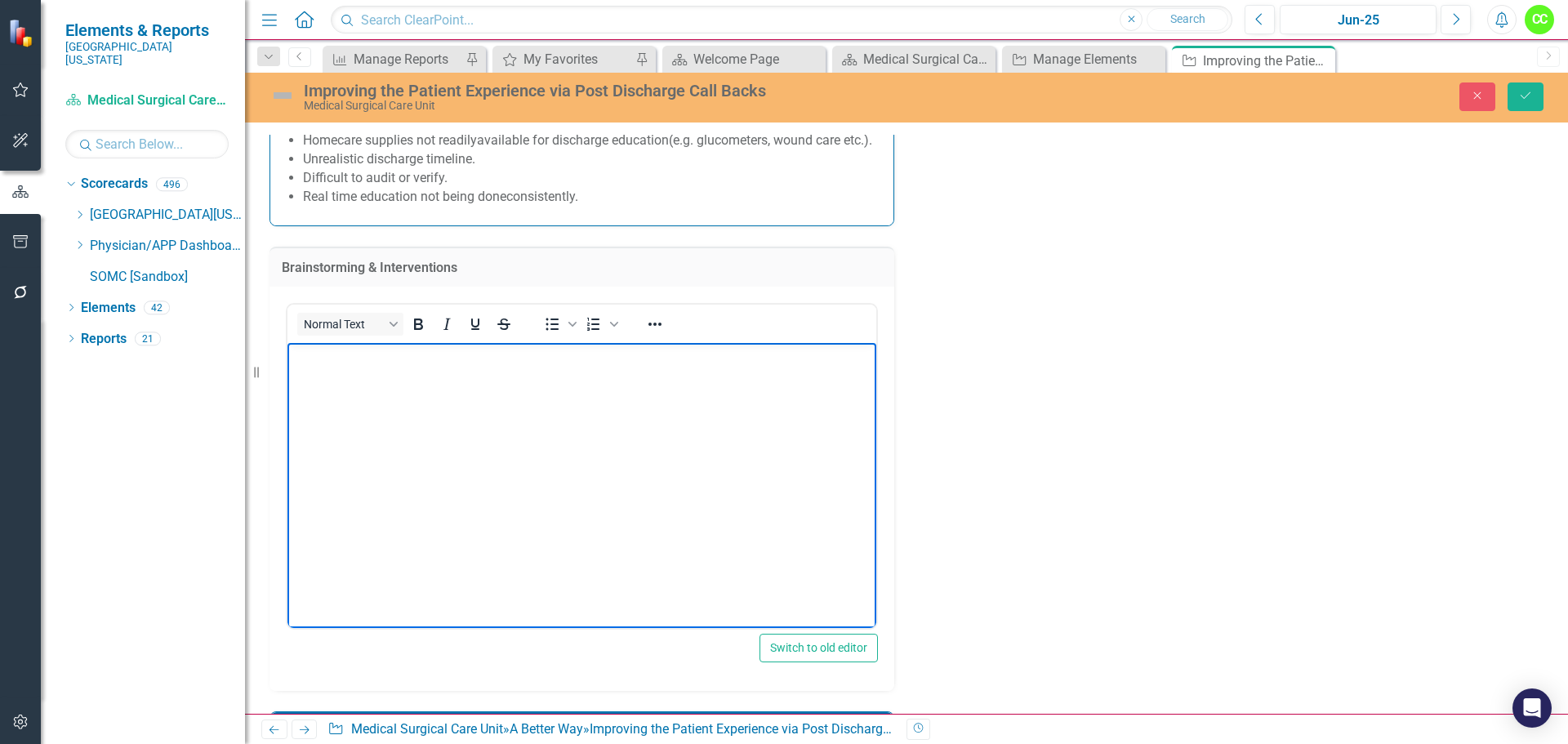
click at [485, 388] on body "Rich Text Area. Press ALT-0 for help." at bounding box center [582, 465] width 589 height 245
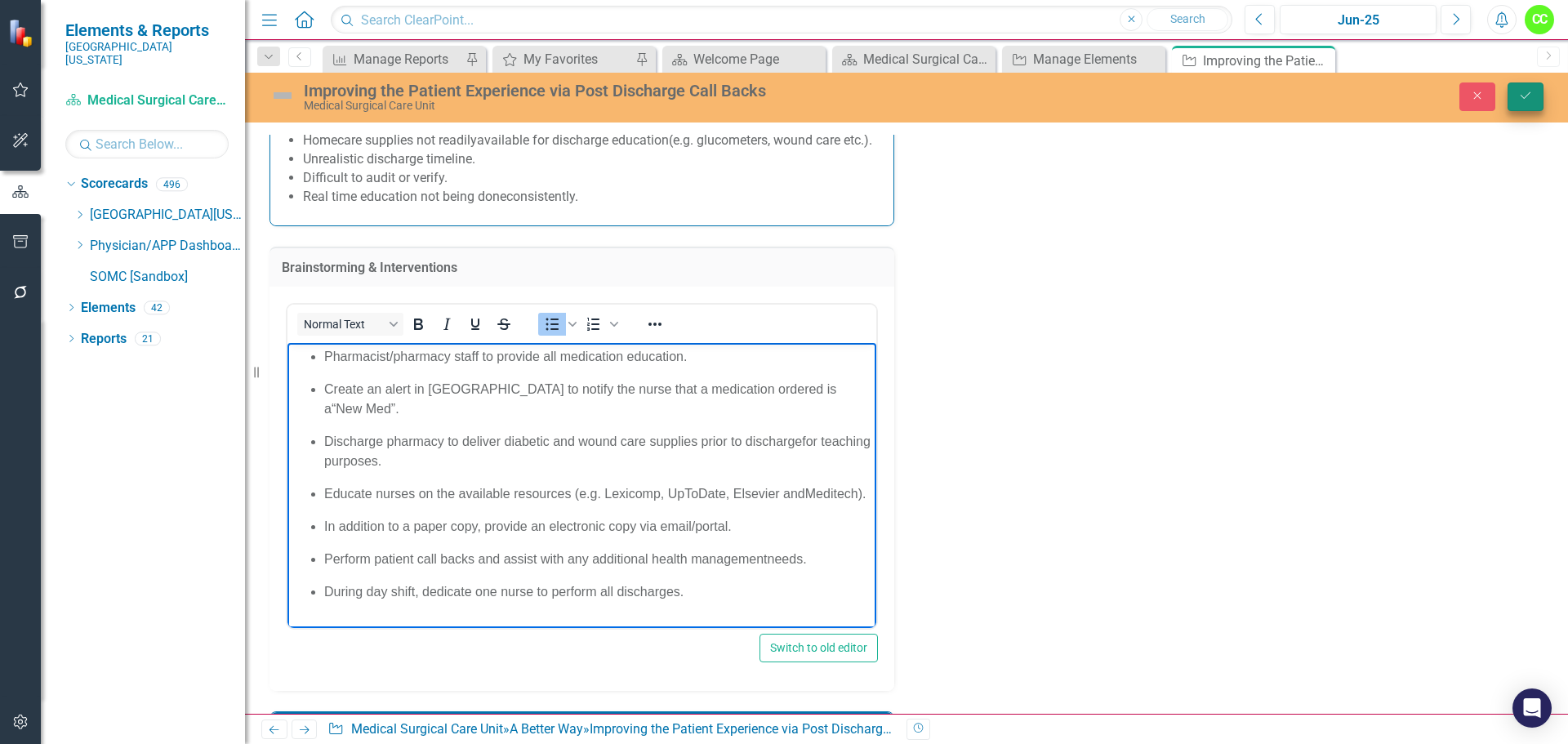
click at [1518, 99] on icon "Save" at bounding box center [1524, 96] width 14 height 12
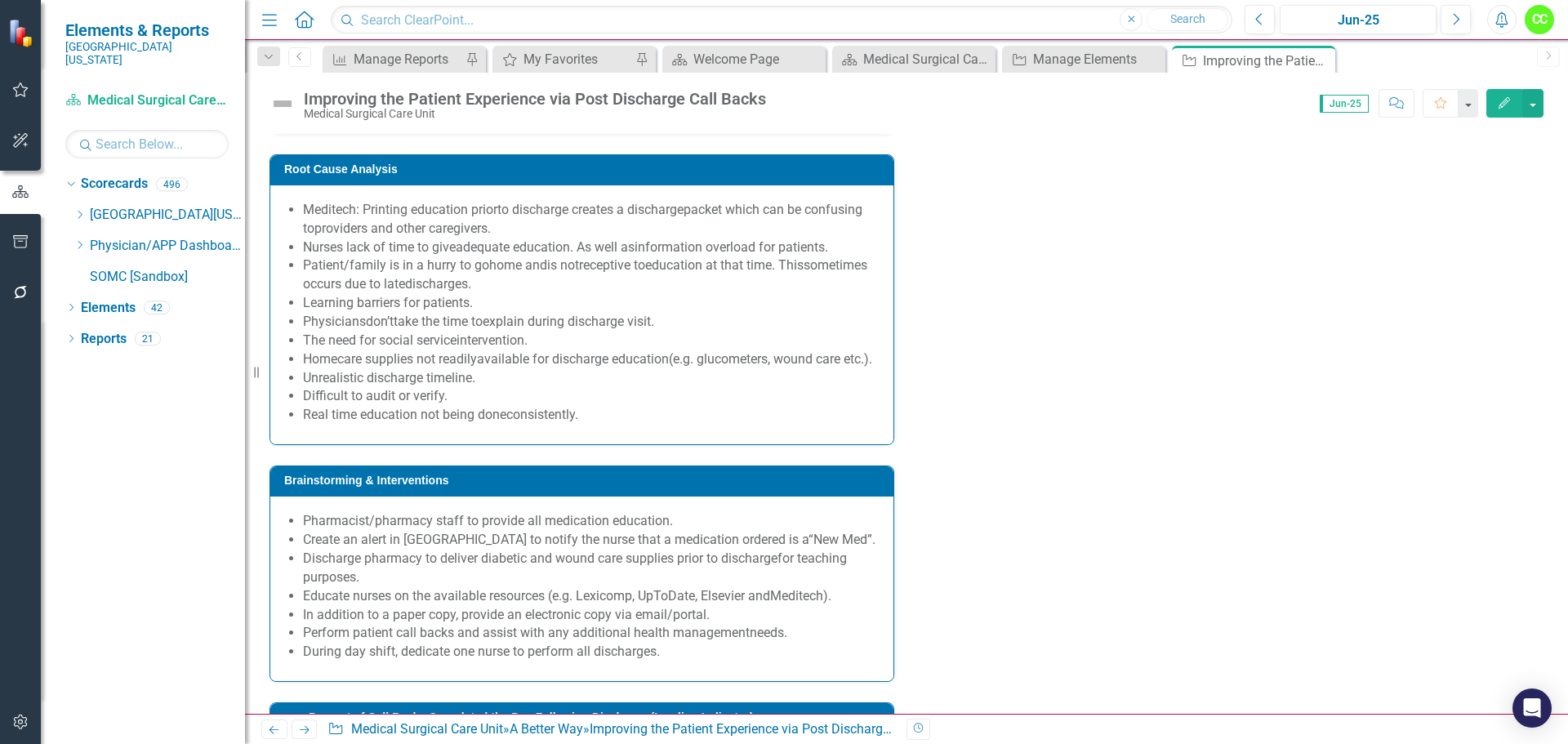
scroll to position [1634, 0]
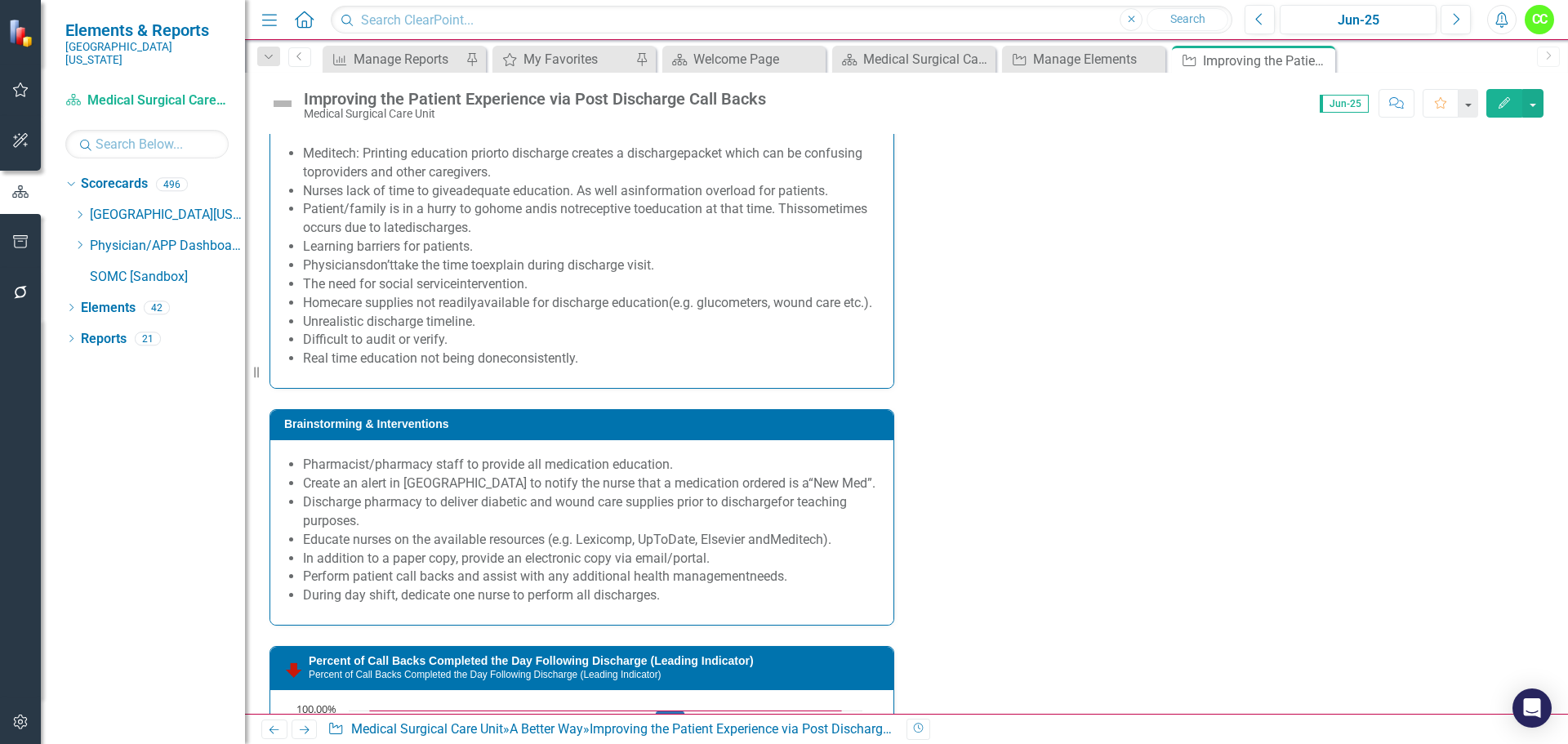
click at [823, 587] on p "Perform patient call backs and assist with any additional health management nee…" at bounding box center [590, 577] width 574 height 19
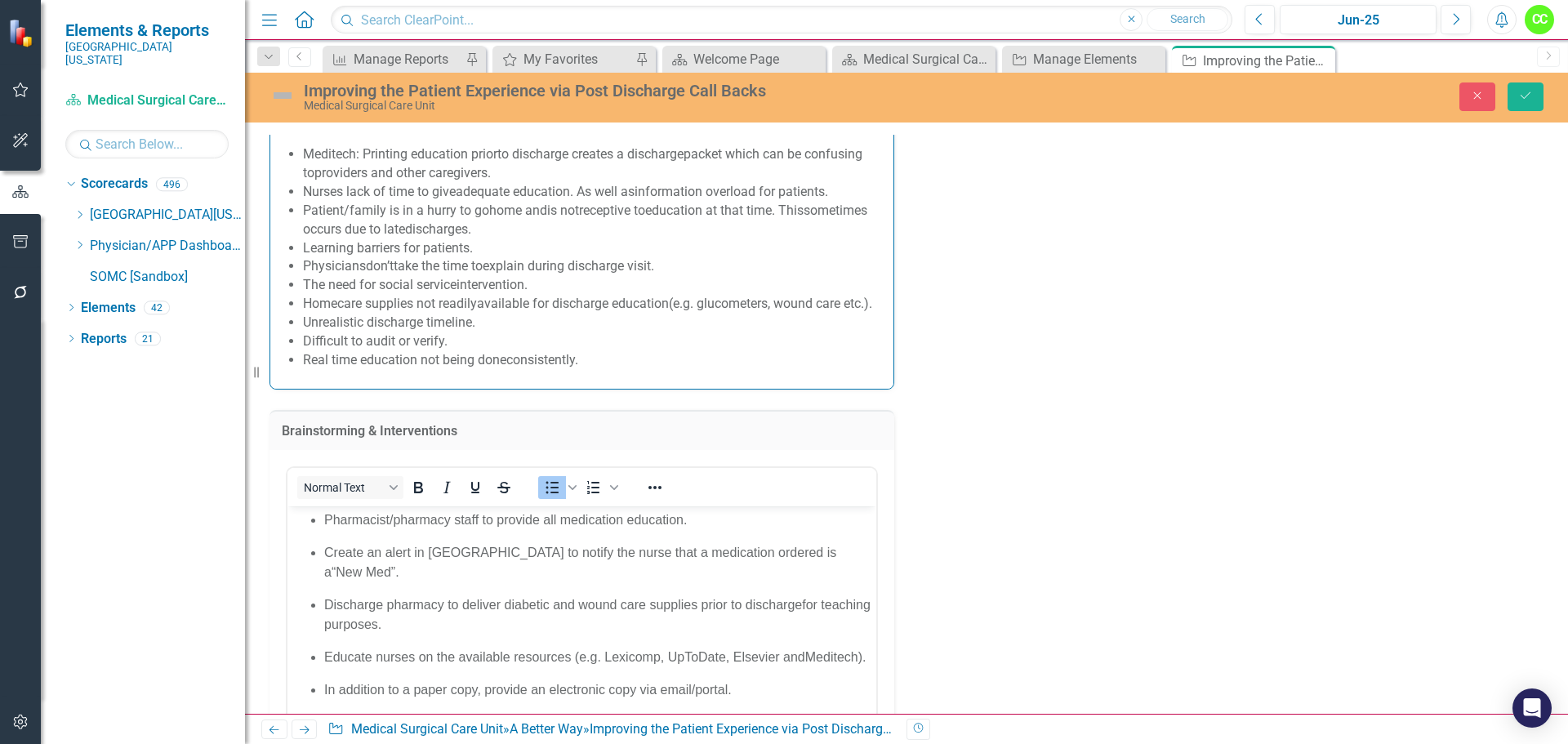
scroll to position [0, 0]
click at [803, 651] on span "Educate nurses on the available resources (e.g. Lexicomp, UpToDate, Elsevier and" at bounding box center [564, 657] width 481 height 14
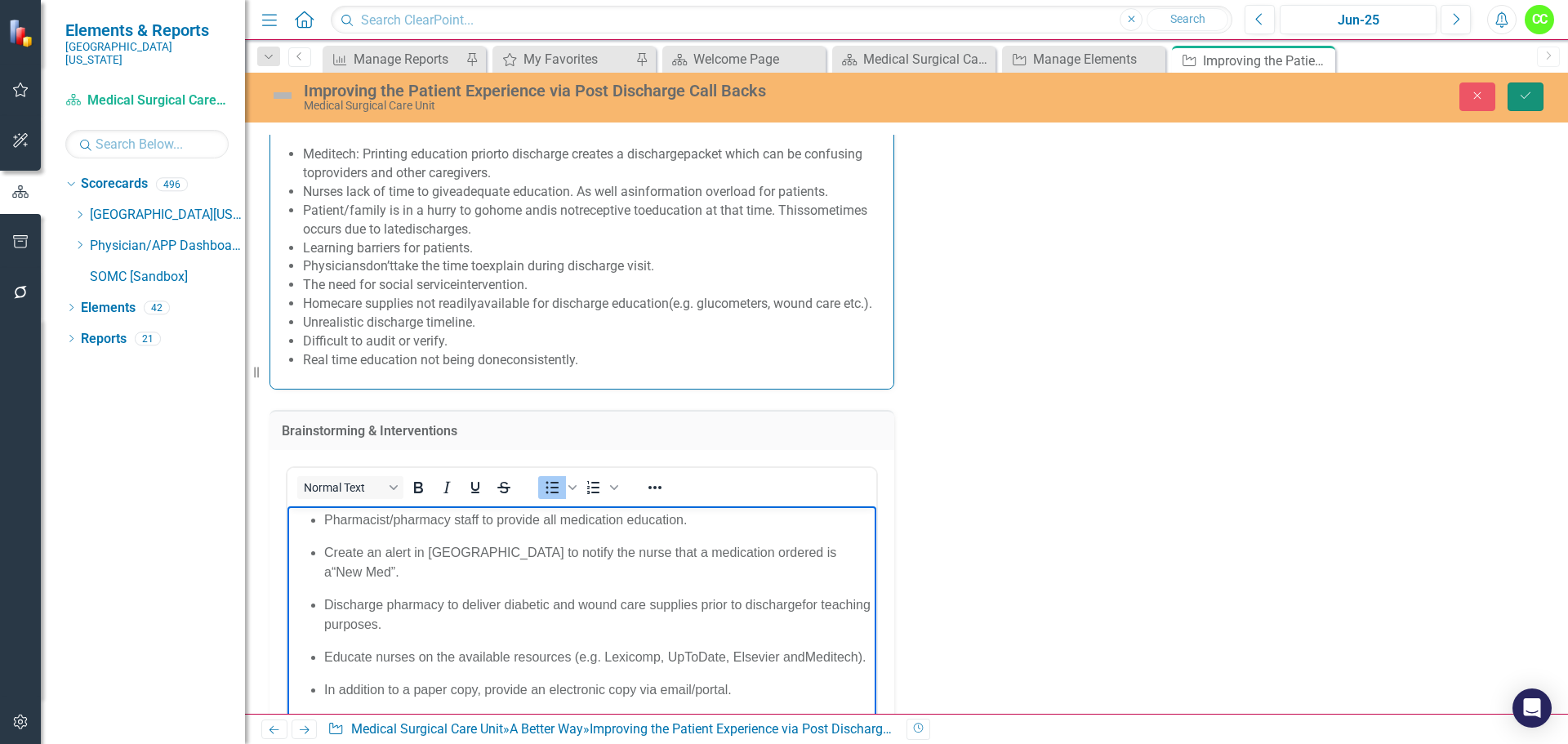
click at [1521, 98] on icon "Save" at bounding box center [1524, 96] width 14 height 12
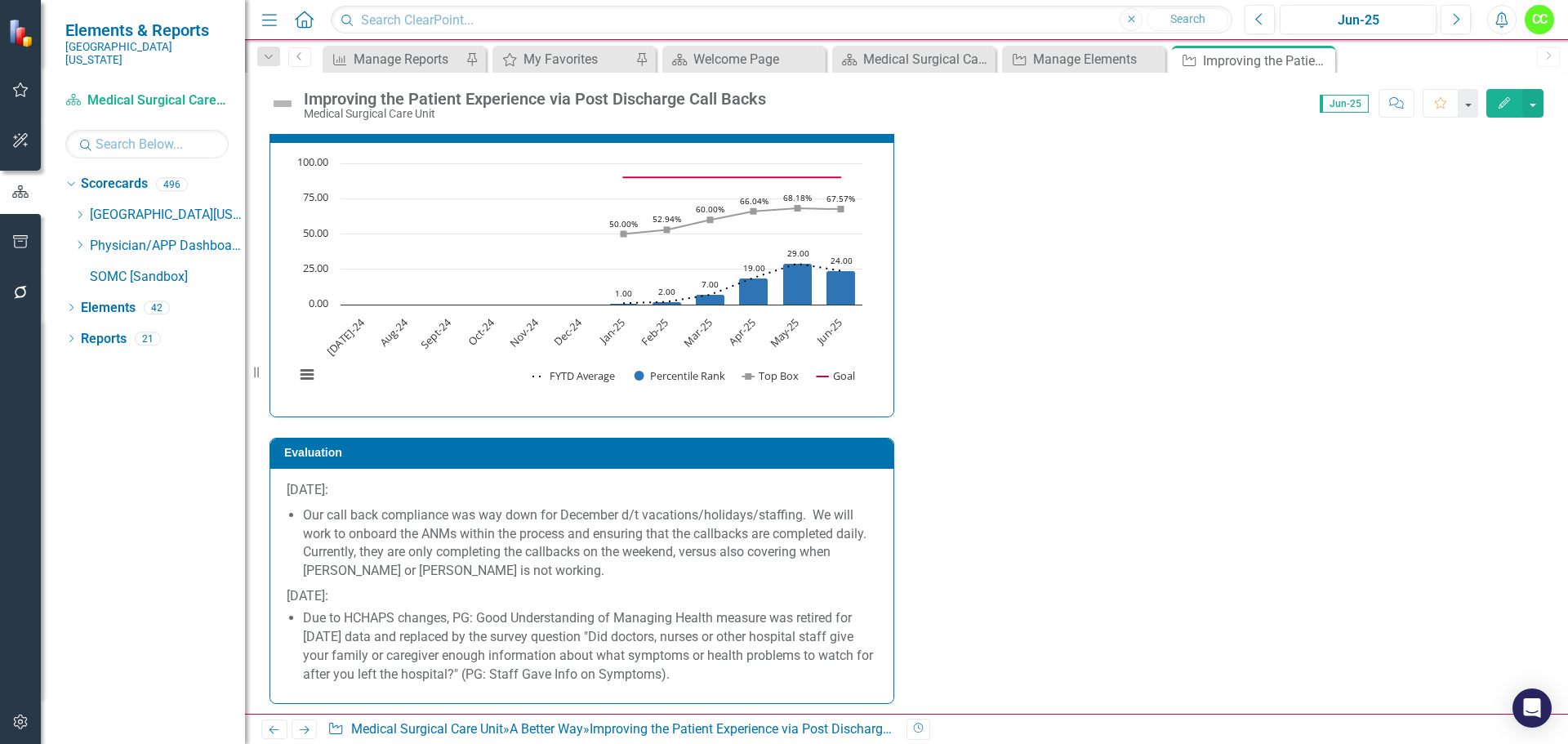
scroll to position [2985, 0]
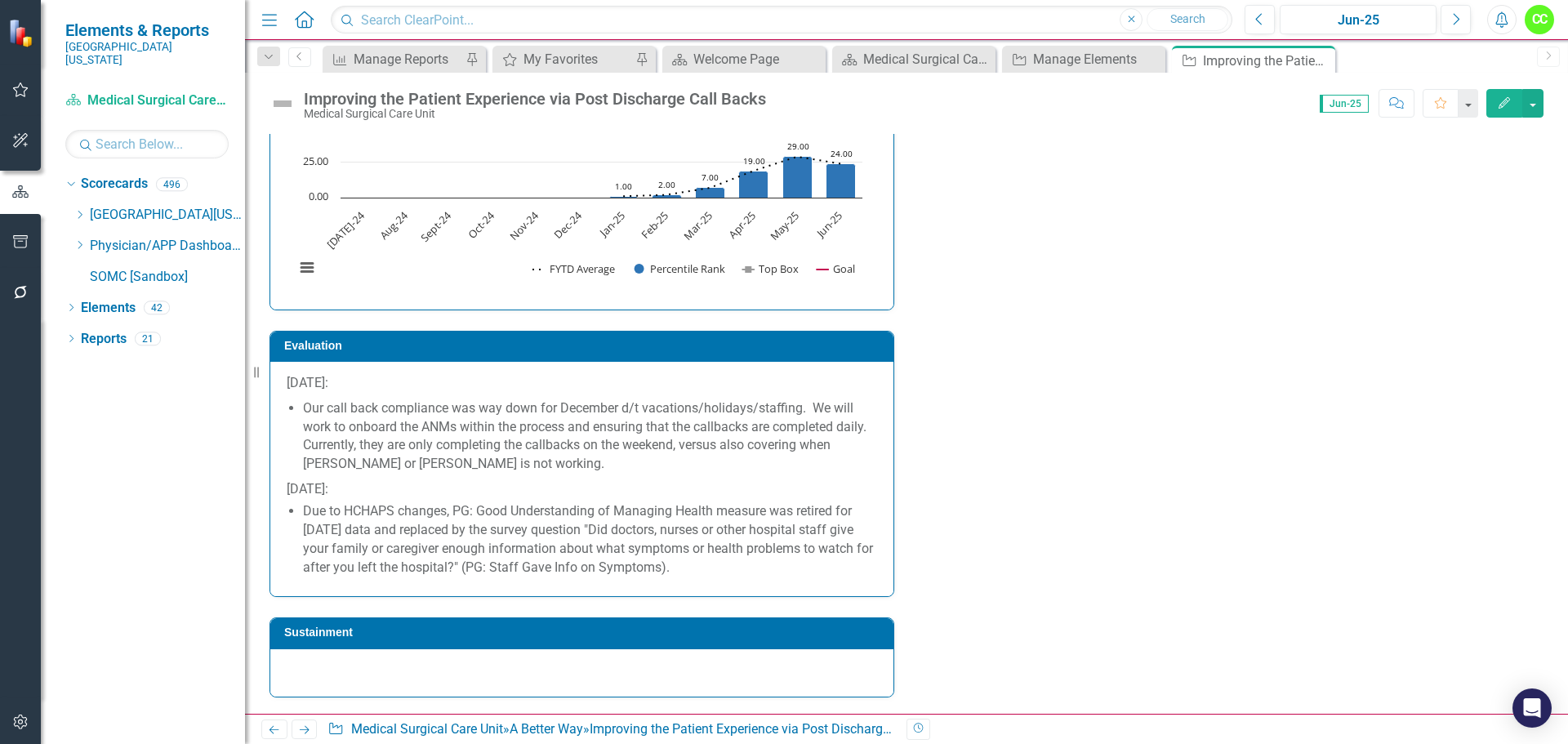
click at [757, 567] on li "Due to HCHAPS changes, PG: Good Understanding of Managing Health measure was re…" at bounding box center [590, 539] width 574 height 74
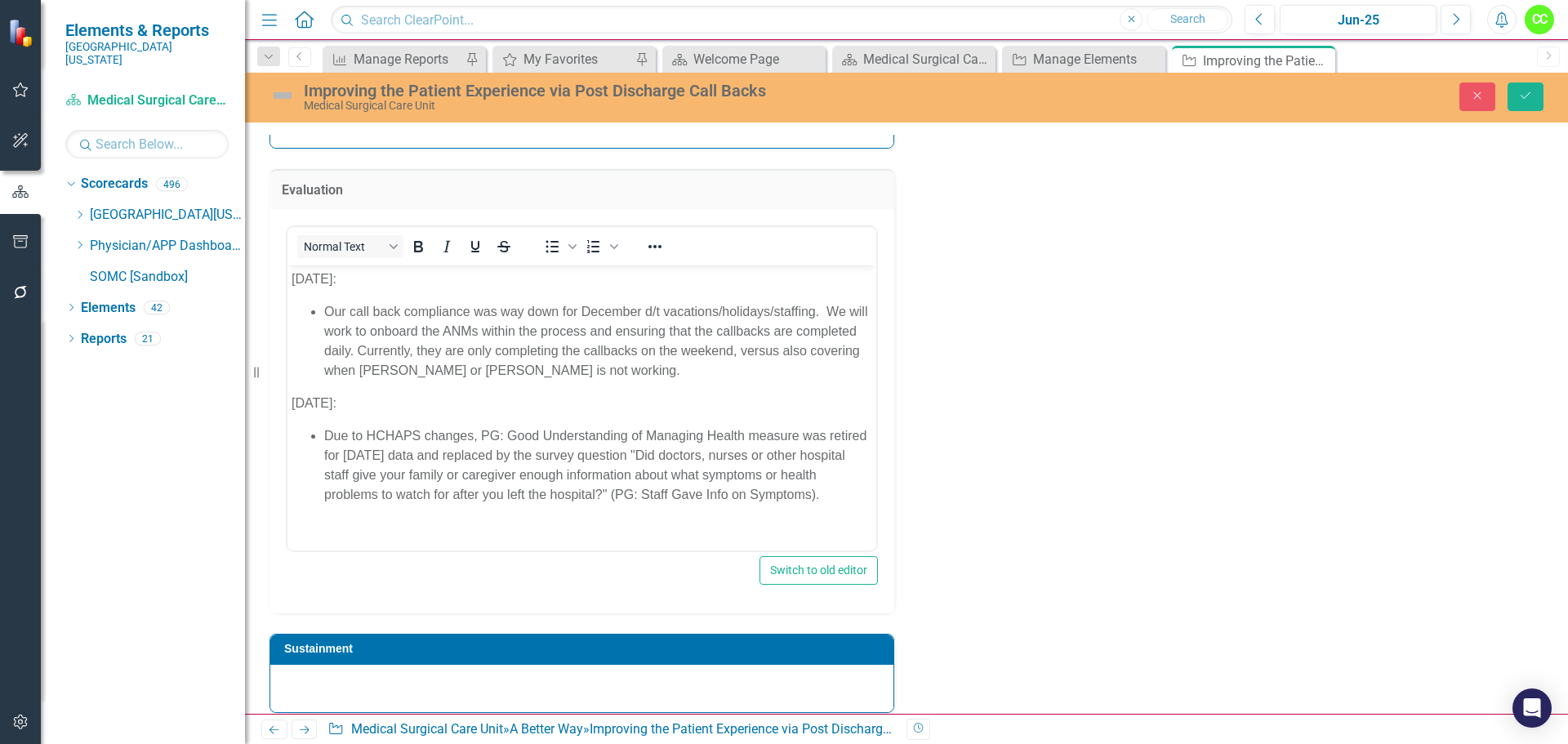
scroll to position [3149, 0]
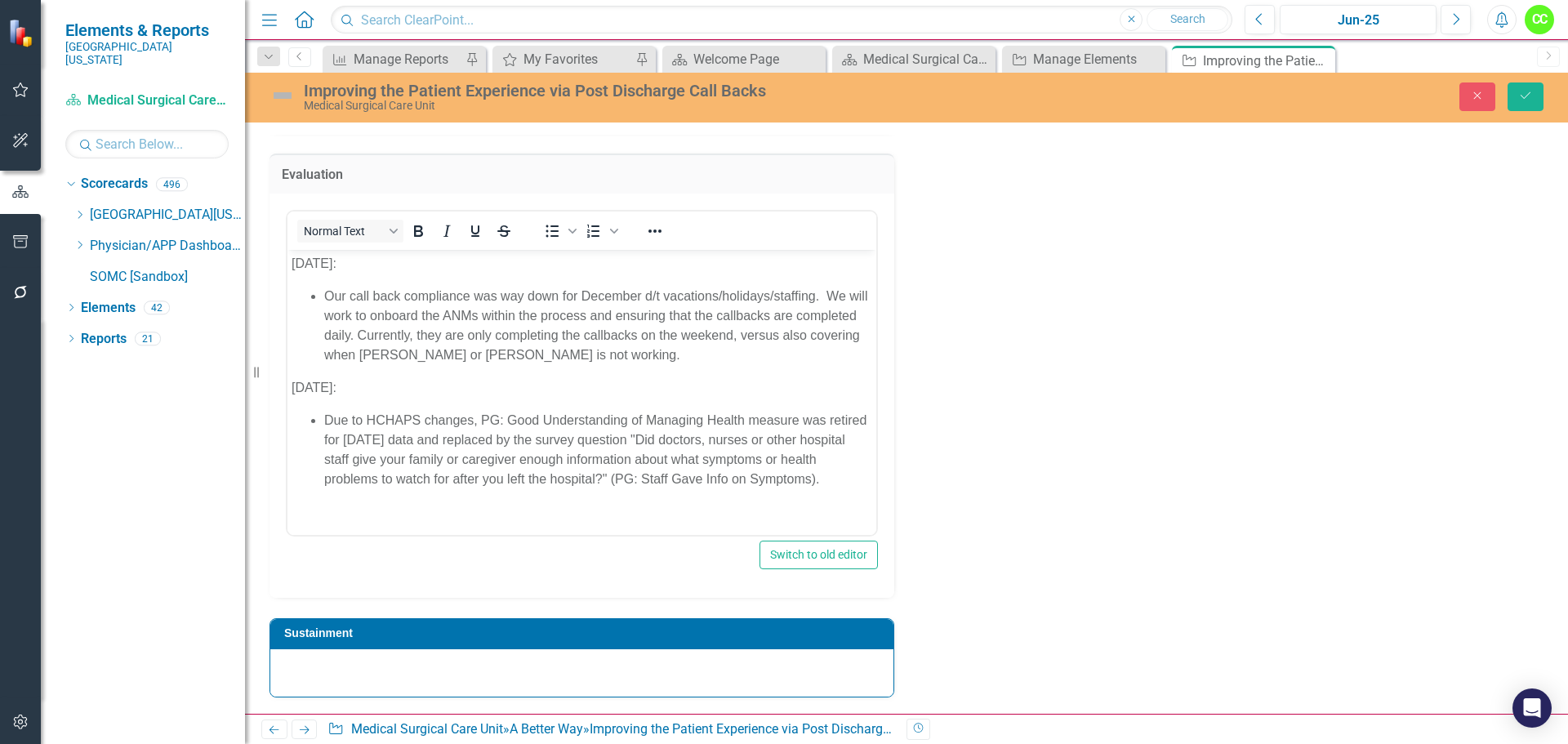
click at [864, 477] on li "Due to HCHAPS changes, PG: Good Understanding of Managing Health measure was re…" at bounding box center [597, 449] width 548 height 78
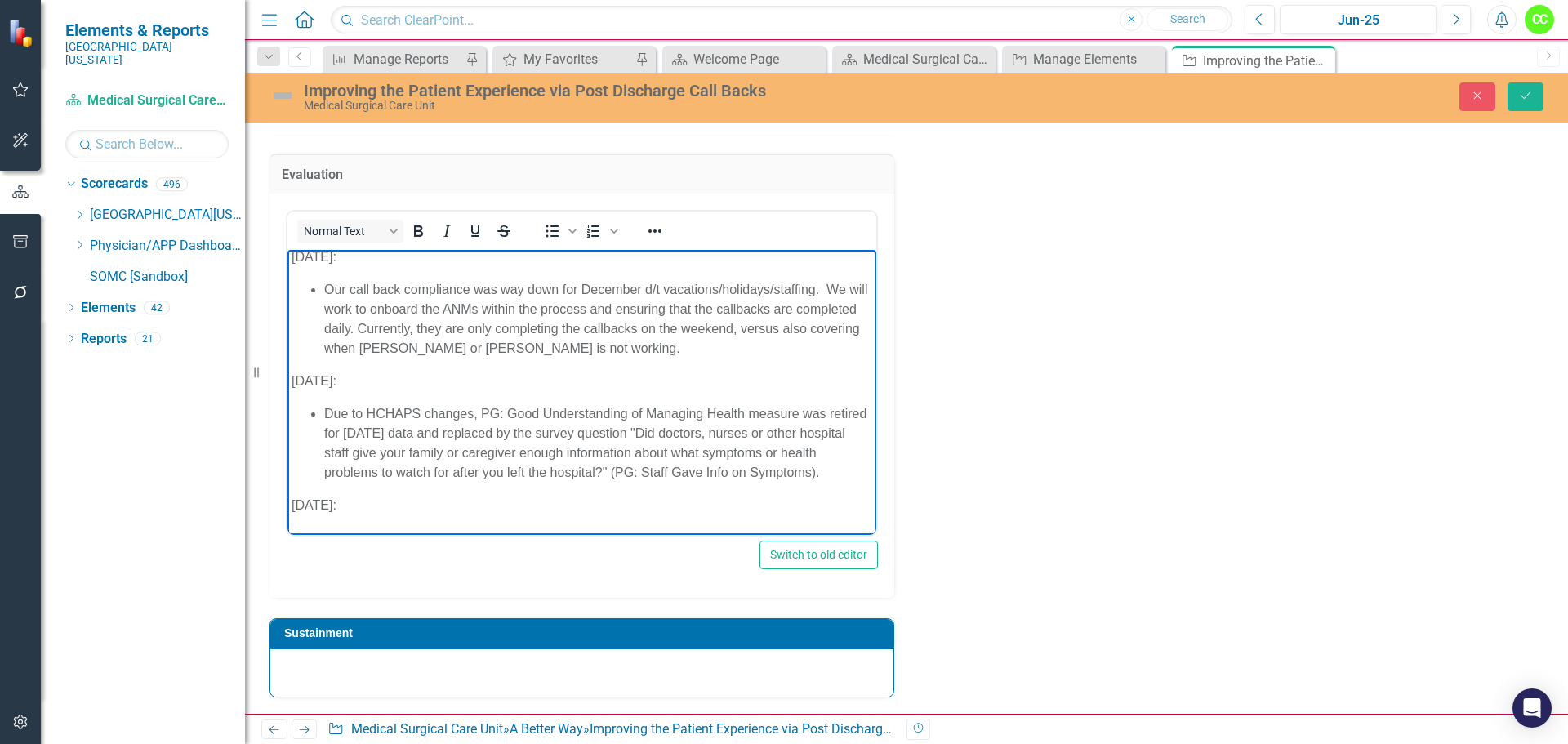
scroll to position [40, 0]
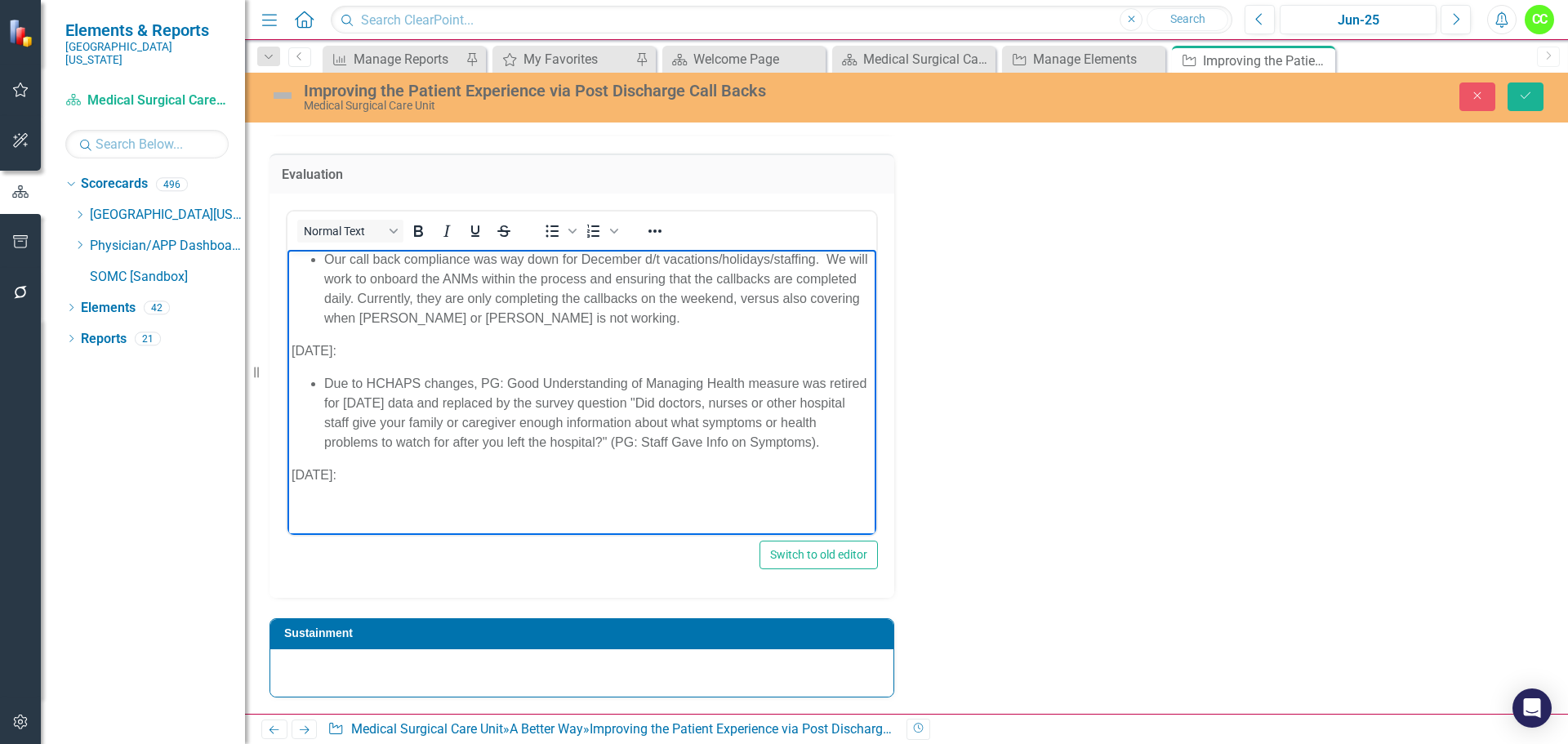
click at [344, 509] on body "January 2025: Our call back compliance was way down for December d/t vacations/…" at bounding box center [582, 373] width 589 height 322
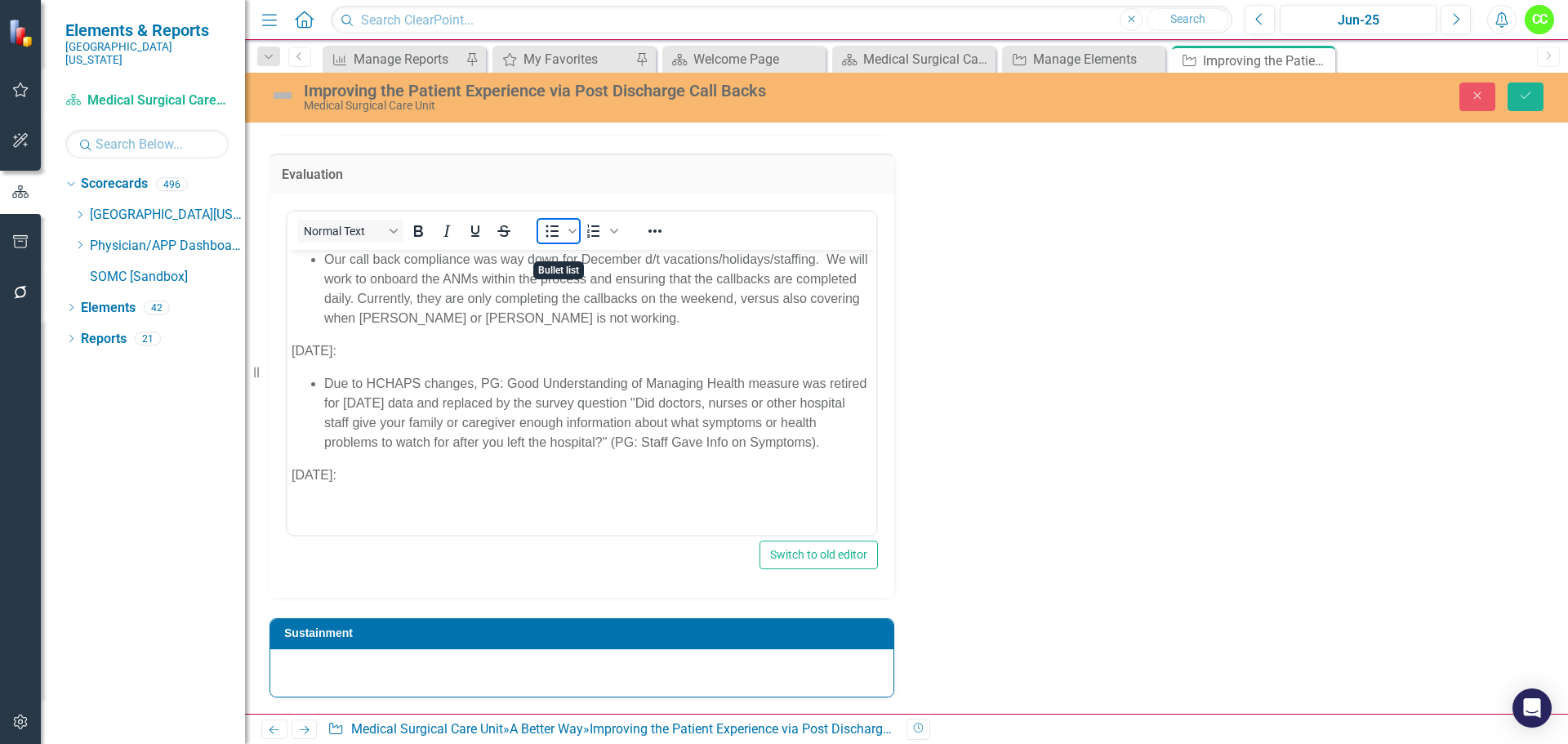
click at [549, 241] on icon "Bullet list" at bounding box center [551, 231] width 19 height 19
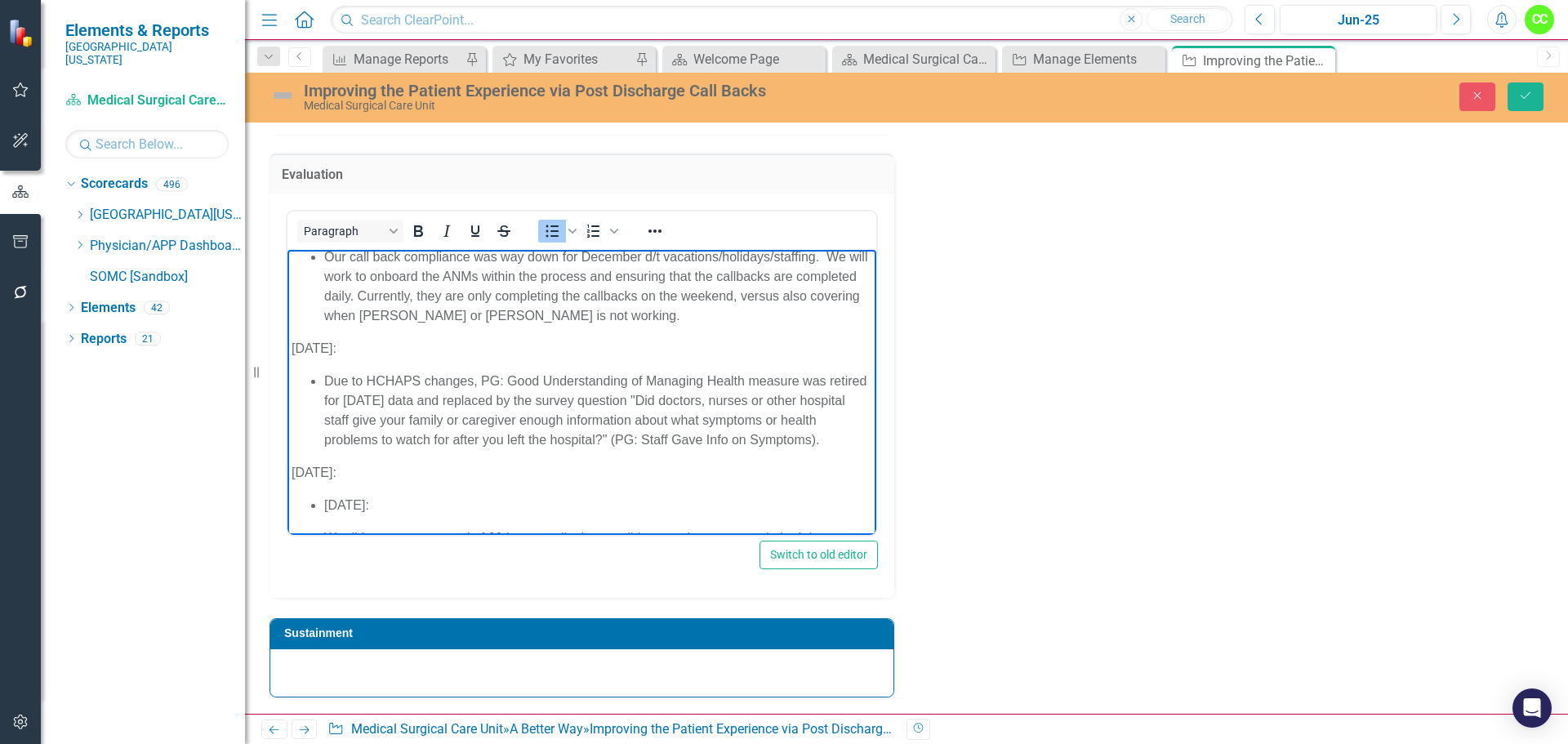
scroll to position [108, 0]
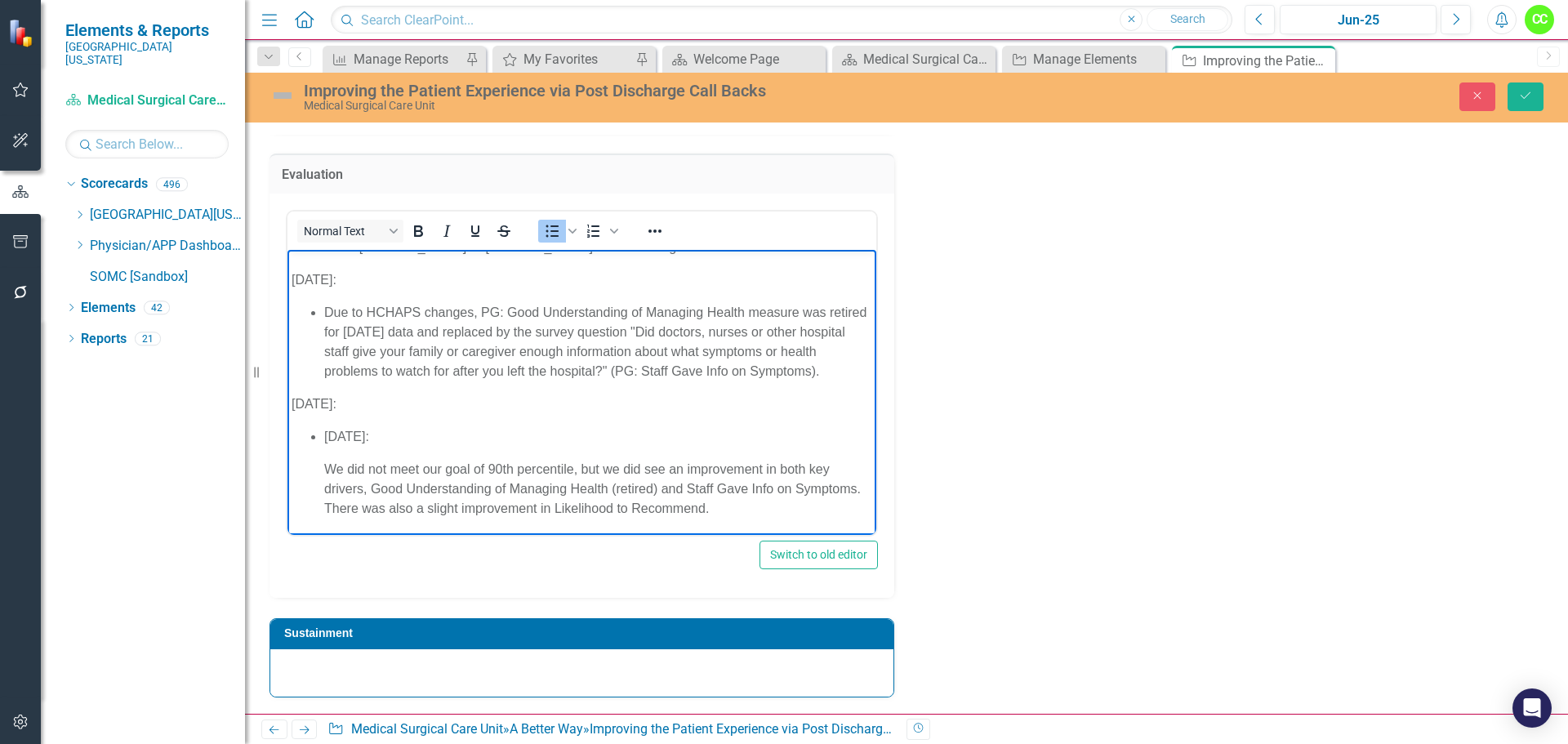
click at [414, 446] on p "July 2025:" at bounding box center [597, 436] width 548 height 19
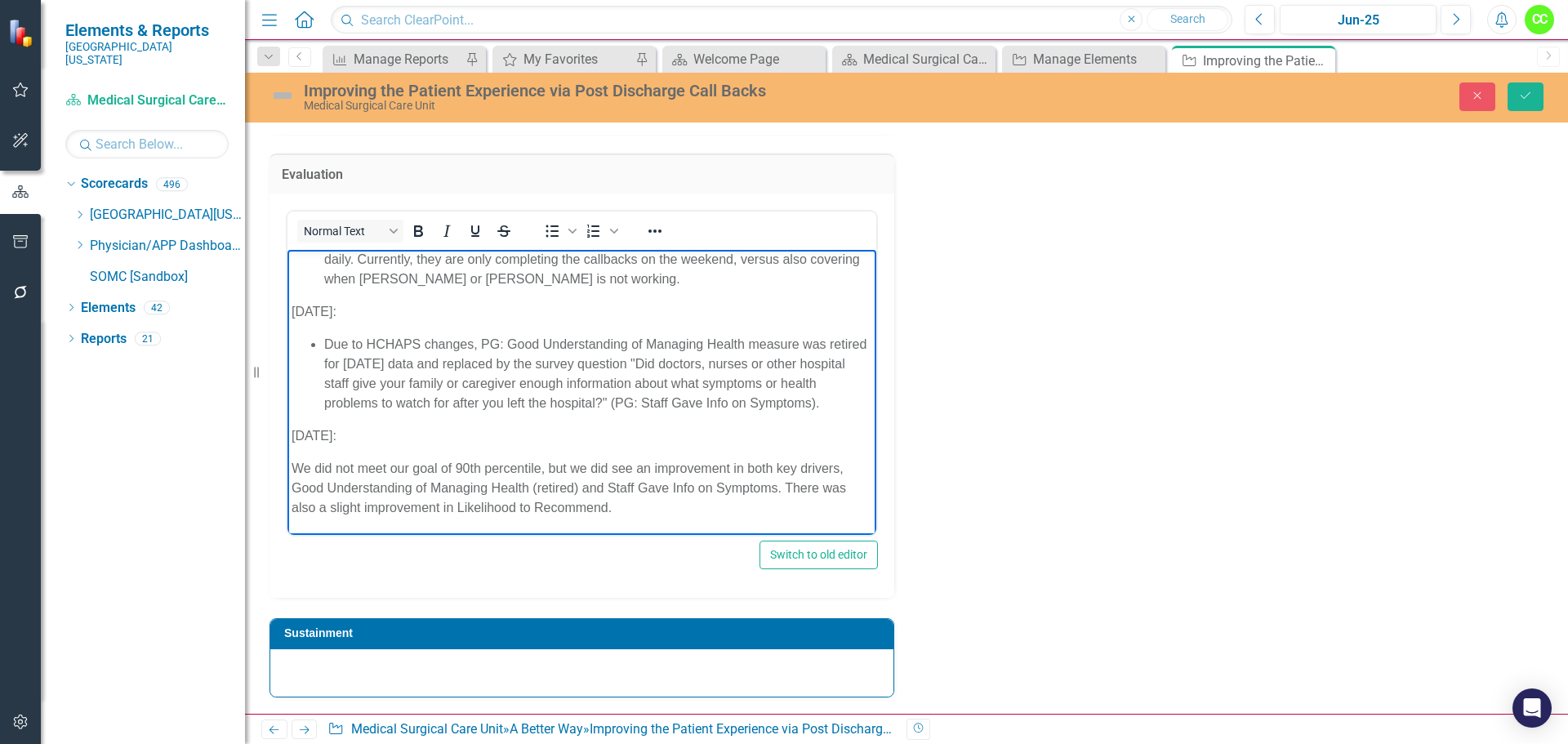
scroll to position [96, 0]
click at [293, 459] on p "We did not meet our goal of 90th percentile, but we did see an improvement in b…" at bounding box center [582, 488] width 580 height 59
click at [553, 241] on icon "Bullet list" at bounding box center [551, 231] width 19 height 19
click at [390, 671] on div at bounding box center [581, 673] width 623 height 47
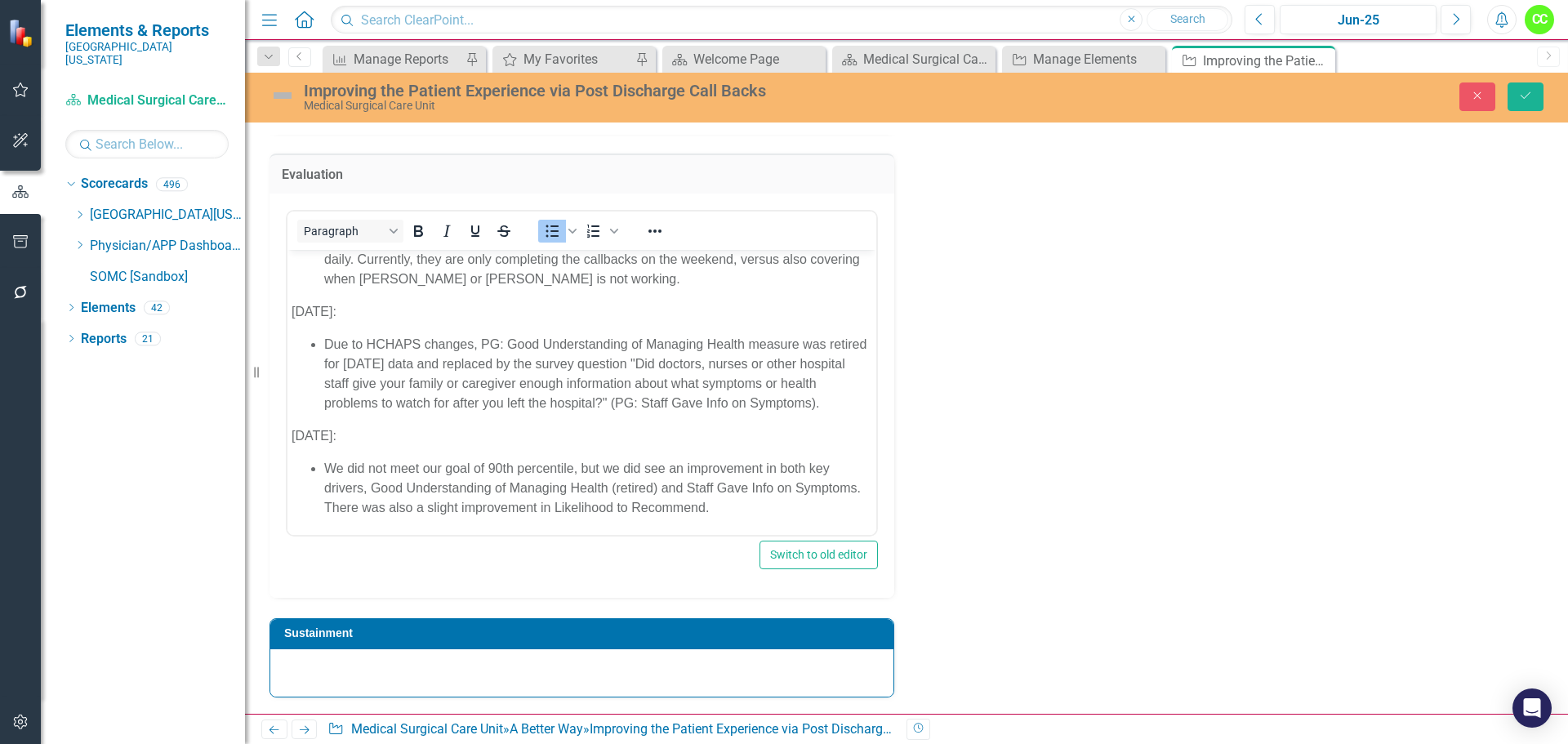
click at [390, 671] on div at bounding box center [581, 673] width 623 height 47
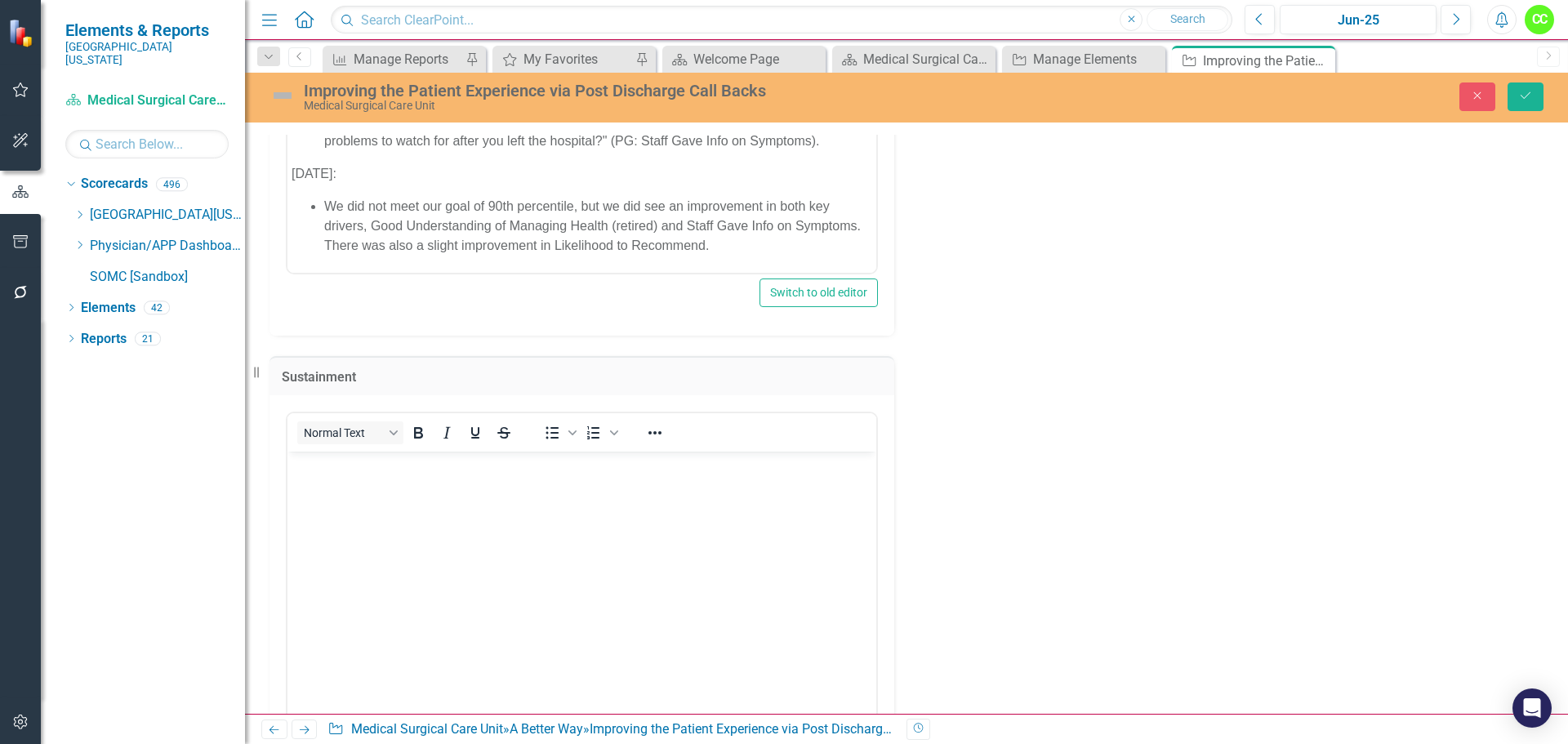
scroll to position [3407, 0]
click at [312, 477] on body "Rich Text Area. Press ALT-0 for help." at bounding box center [582, 573] width 589 height 245
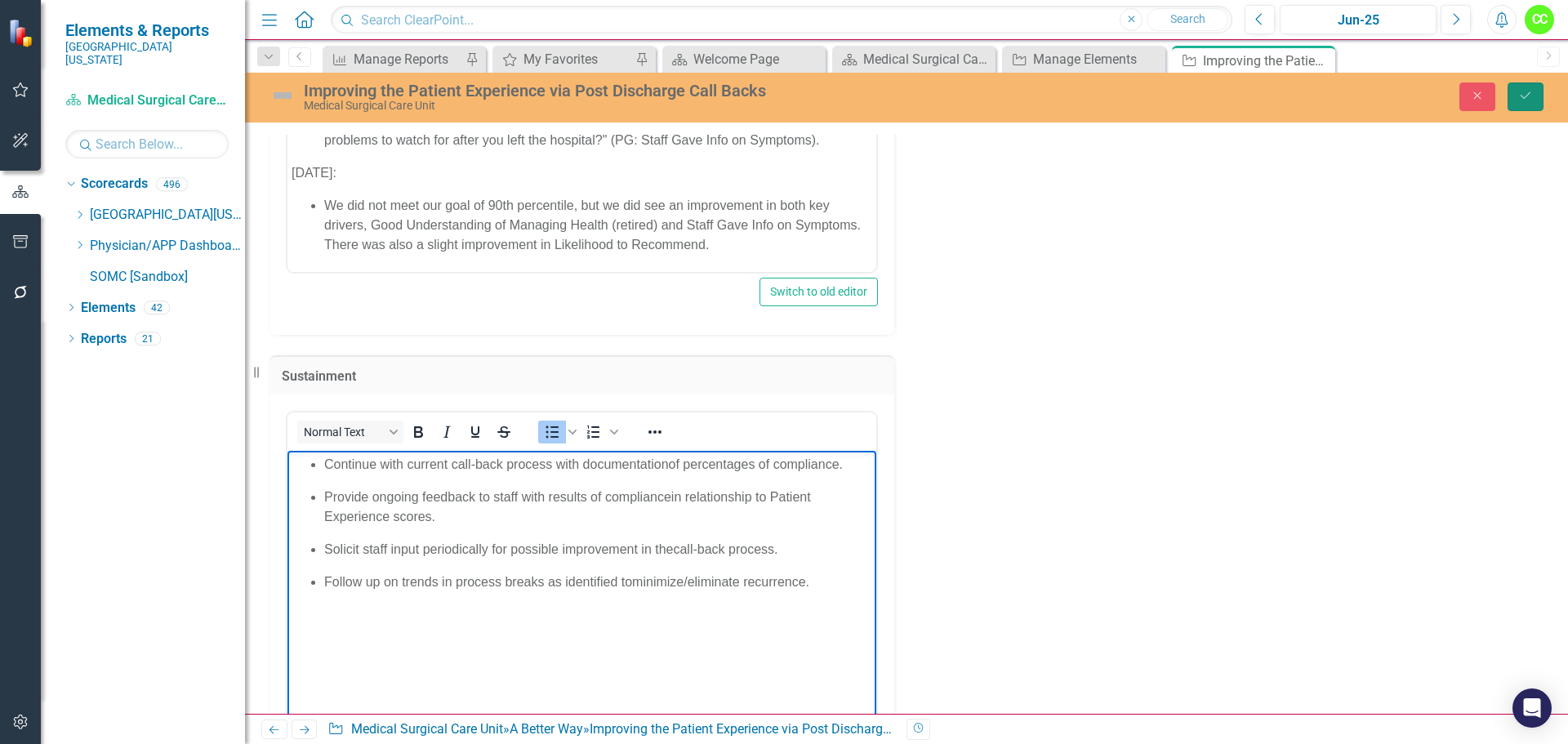
click at [1527, 102] on button "Save" at bounding box center [1525, 97] width 36 height 29
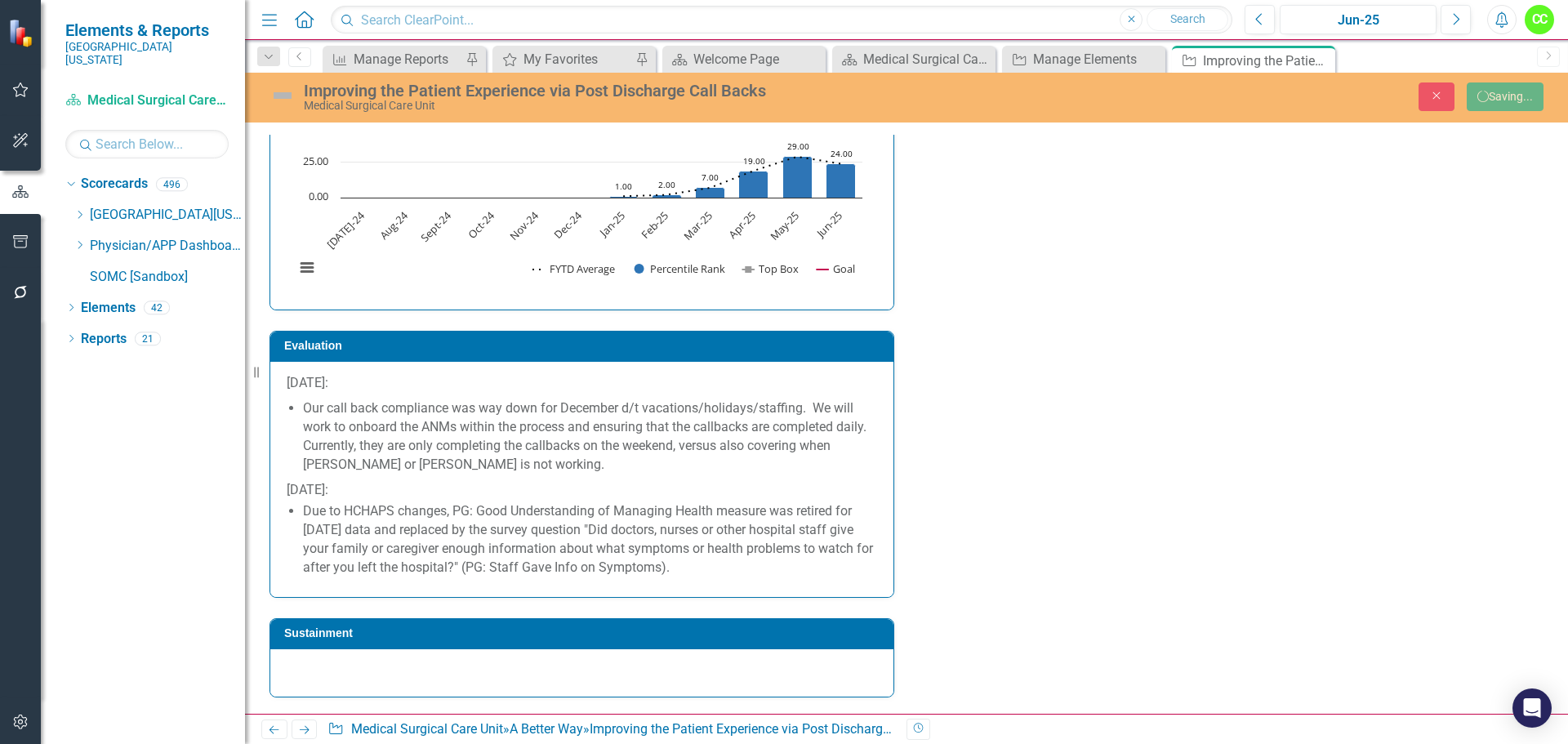
scroll to position [2986, 0]
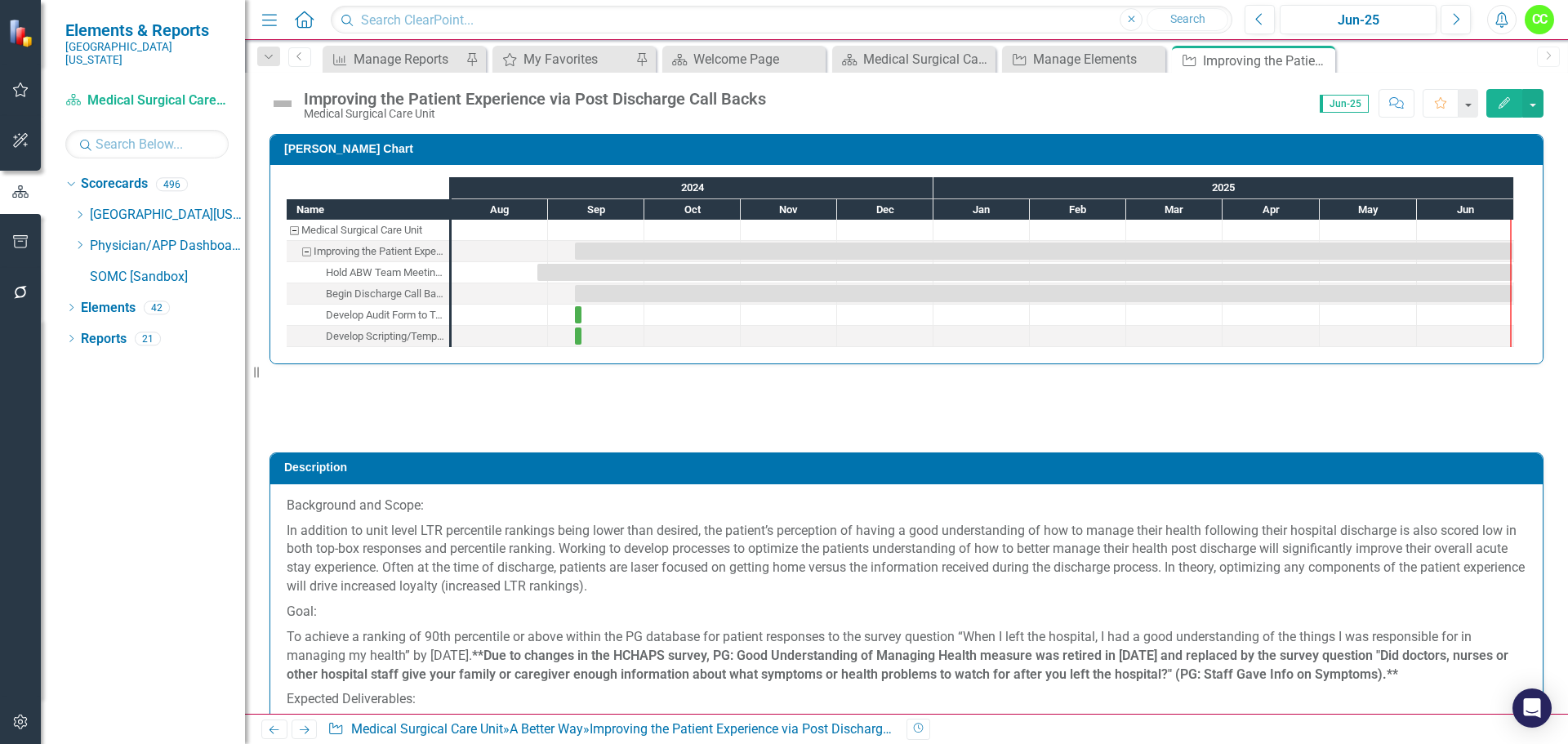
checkbox input "false"
checkbox input "true"
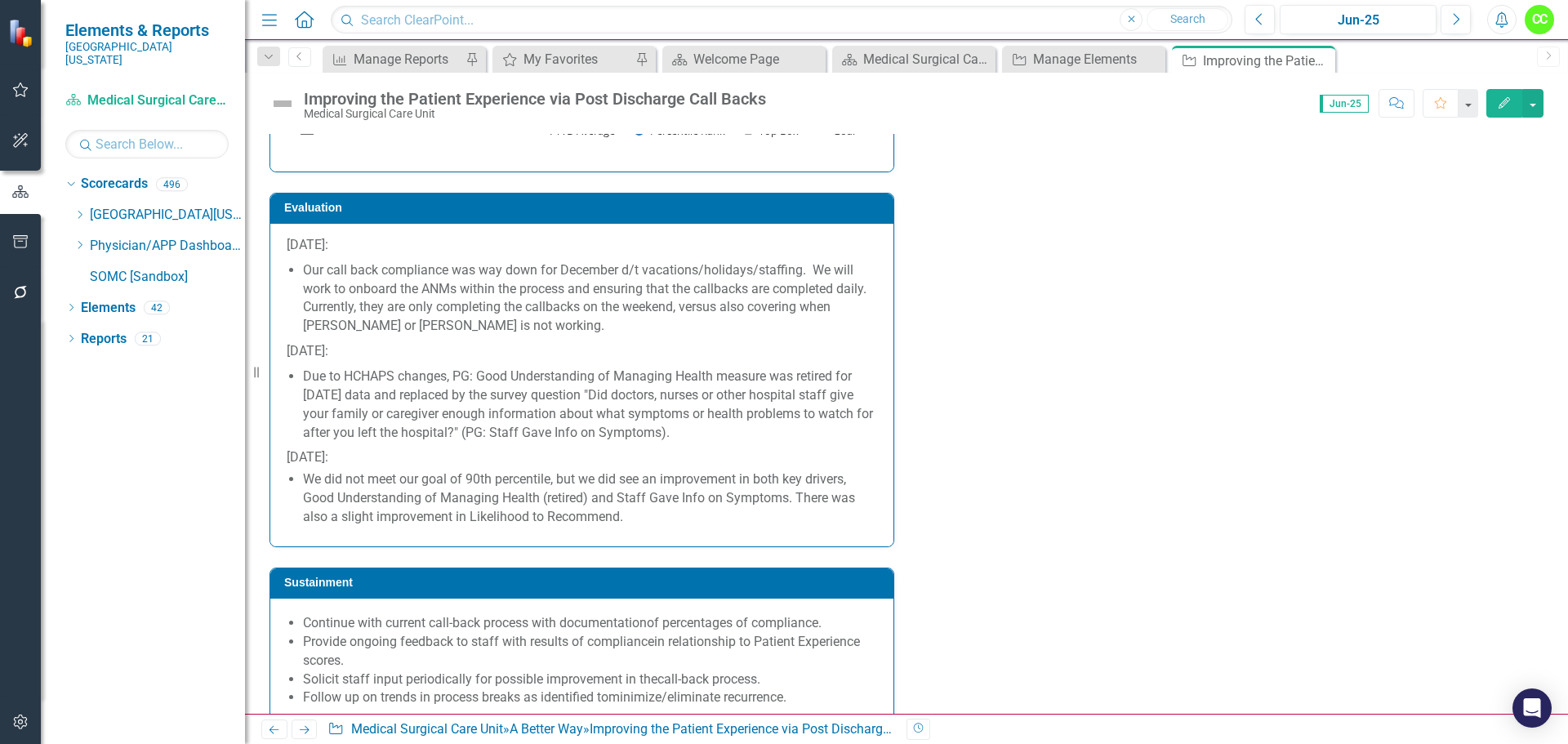
scroll to position [3154, 0]
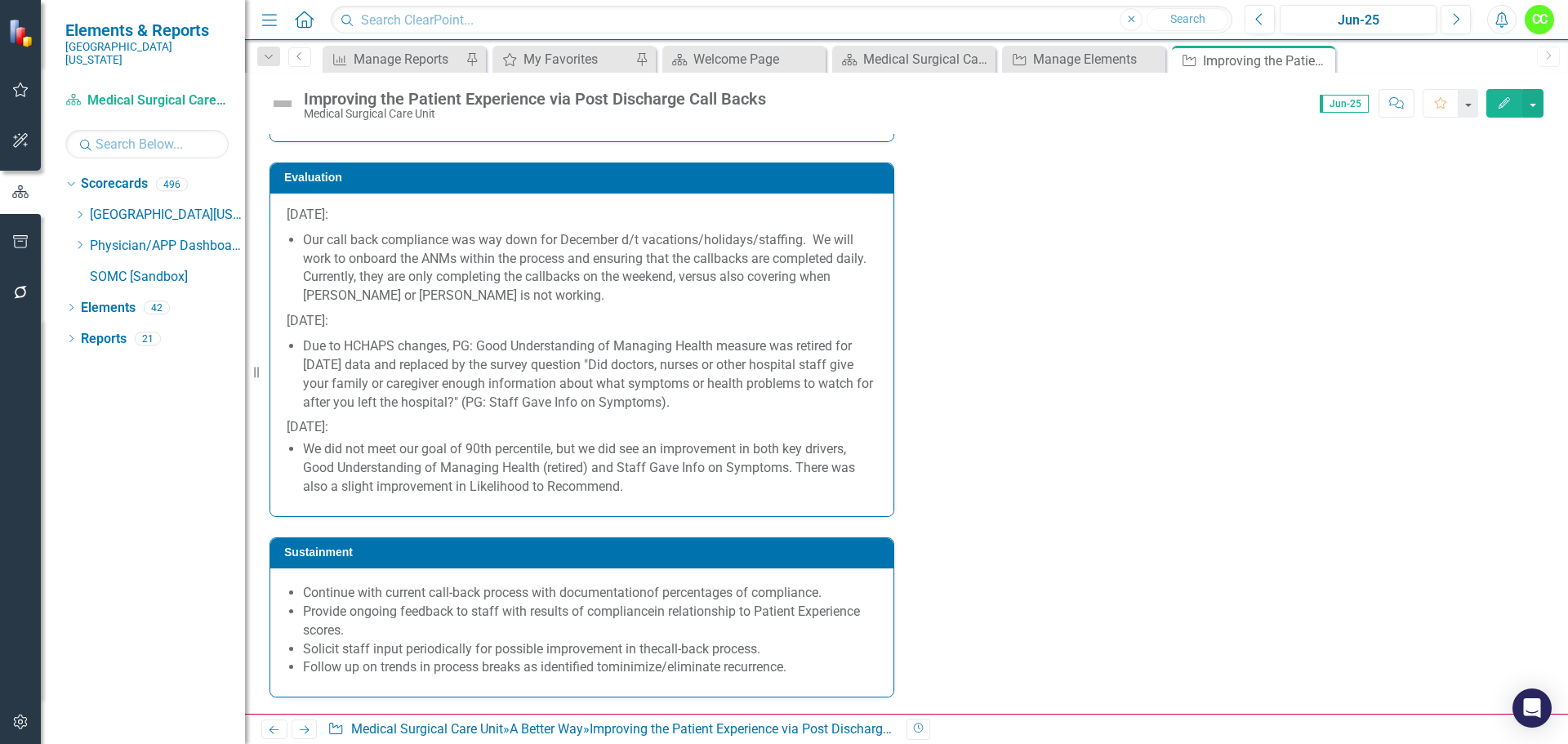
click at [628, 450] on li "We did not meet our goal of 90th percentile, but we did see an improvement in b…" at bounding box center [590, 468] width 574 height 56
click at [641, 481] on li "We did not meet our goal of 90th percentile, but we did see an improvement in b…" at bounding box center [590, 468] width 574 height 56
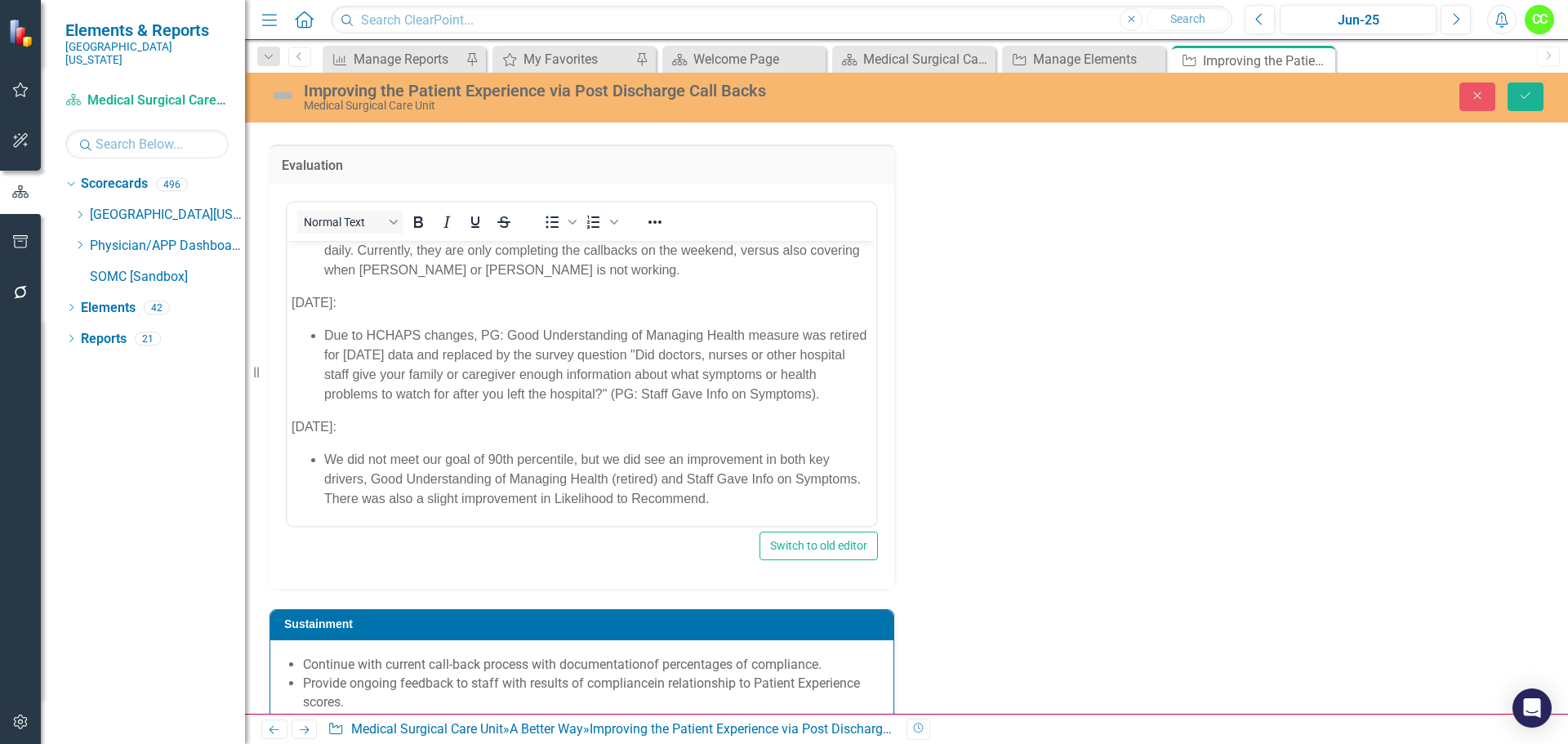
scroll to position [96, 0]
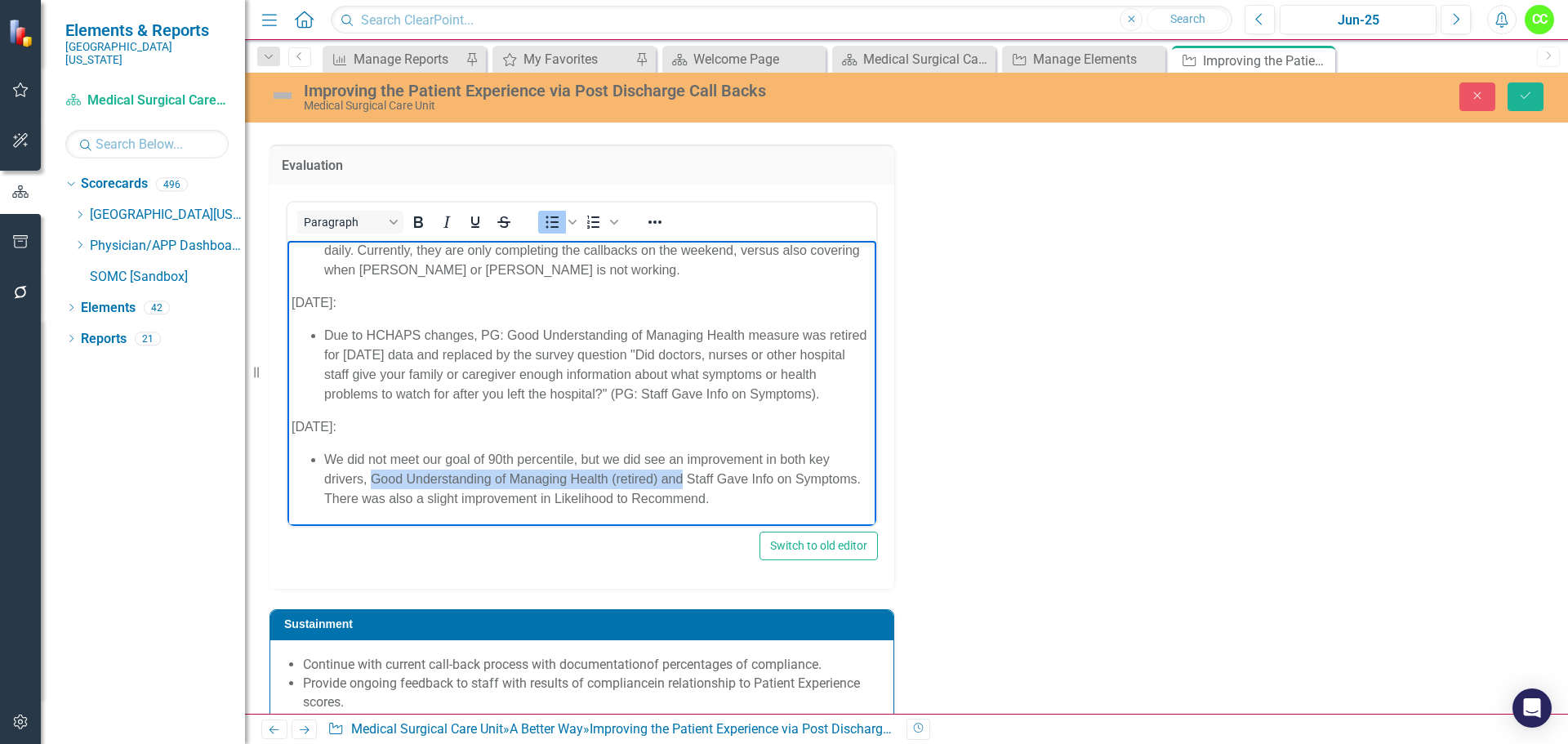
drag, startPoint x: 681, startPoint y: 475, endPoint x: 372, endPoint y: 486, distance: 309.2
click at [372, 486] on li "We did not meet our goal of 90th percentile, but we did see an improvement in b…" at bounding box center [597, 479] width 548 height 59
click at [359, 476] on li "We did not meet our goal of 90th percentile, but we did see an improvement in b…" at bounding box center [597, 479] width 548 height 59
click at [806, 460] on li "We did not meet our goal of 90th percentile, but we did see an improvement in b…" at bounding box center [597, 479] width 548 height 59
click at [1545, 97] on div "Close Save" at bounding box center [1292, 97] width 527 height 29
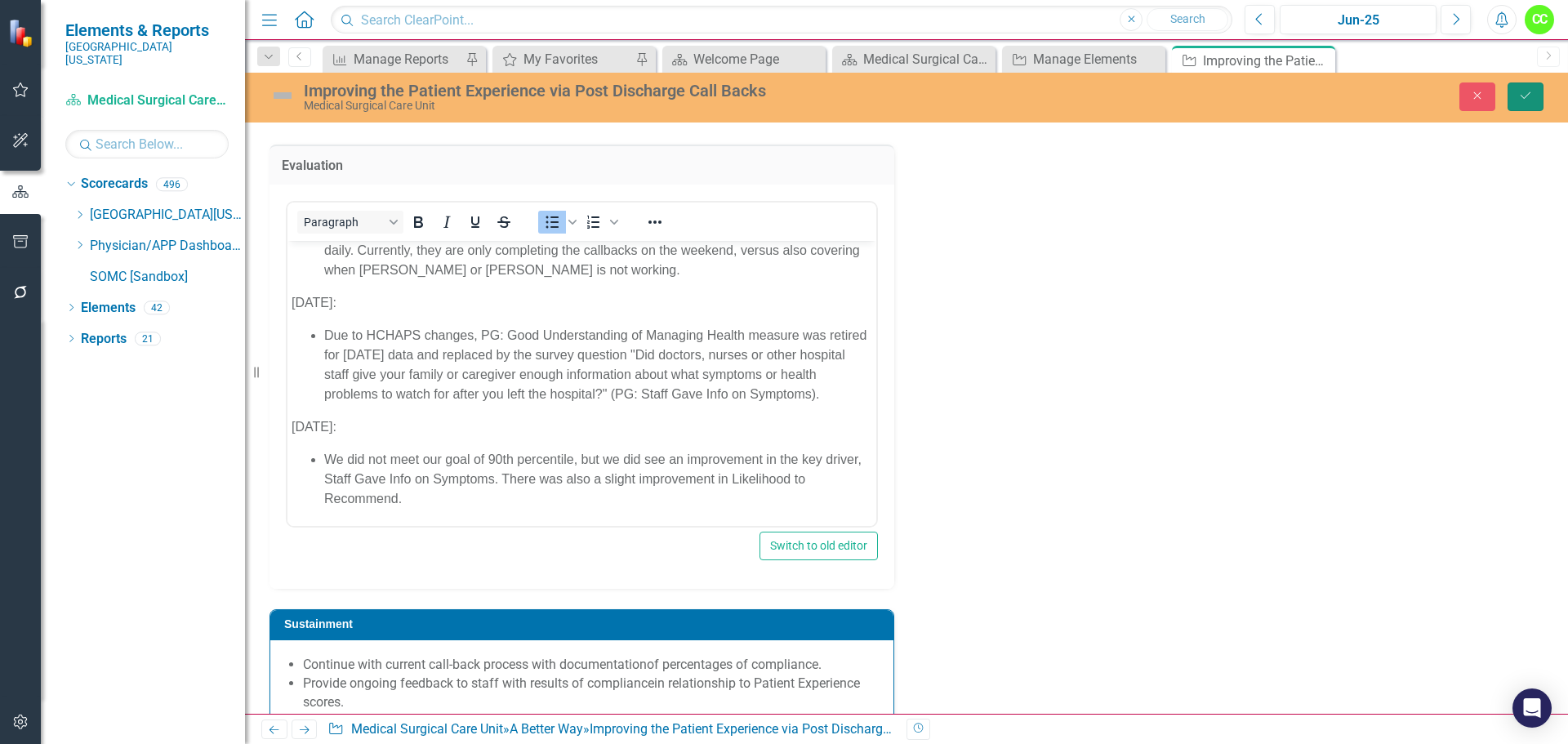
click at [1529, 104] on button "Save" at bounding box center [1525, 97] width 36 height 29
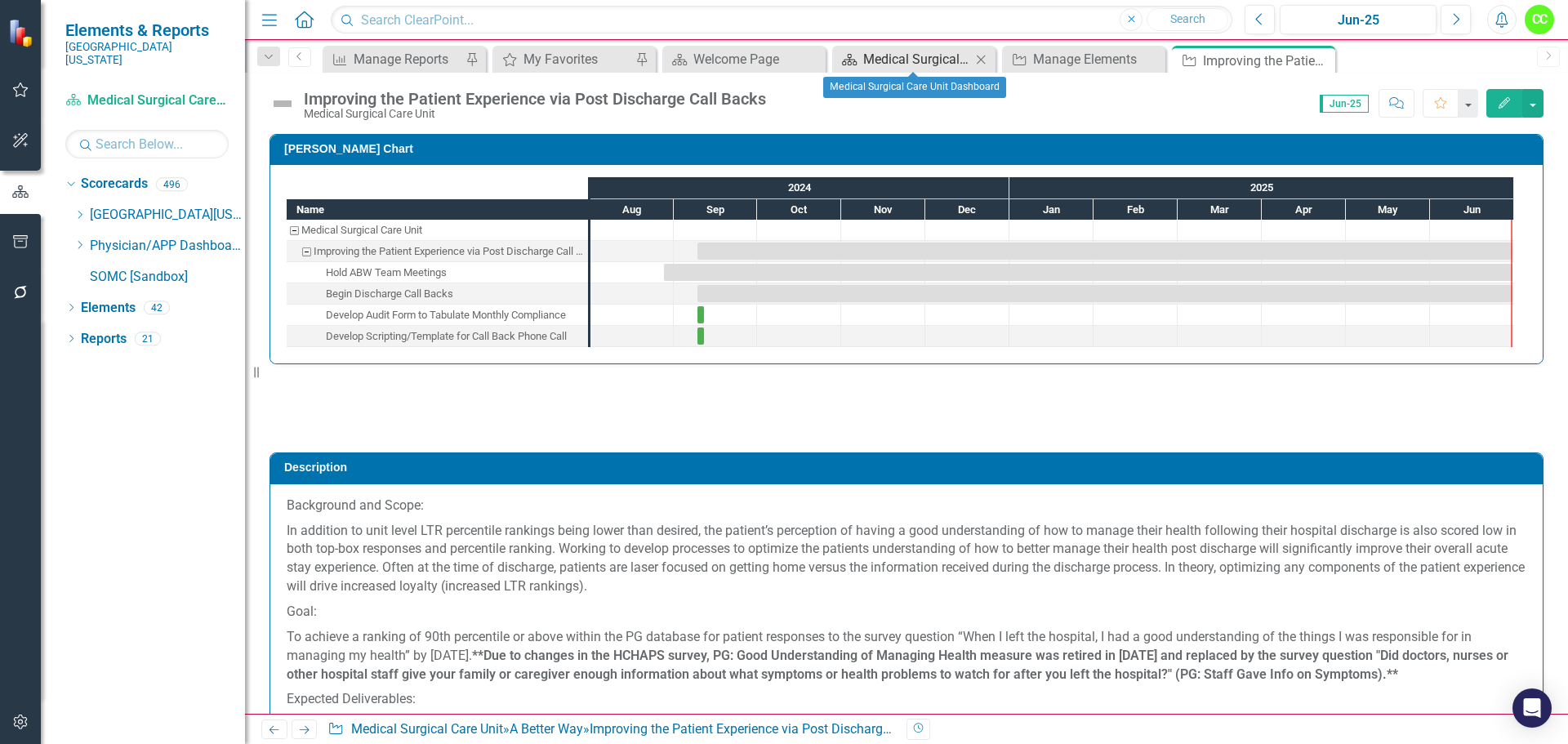
click at [946, 66] on div "Medical Surgical Care Unit Dashboard" at bounding box center [917, 59] width 108 height 20
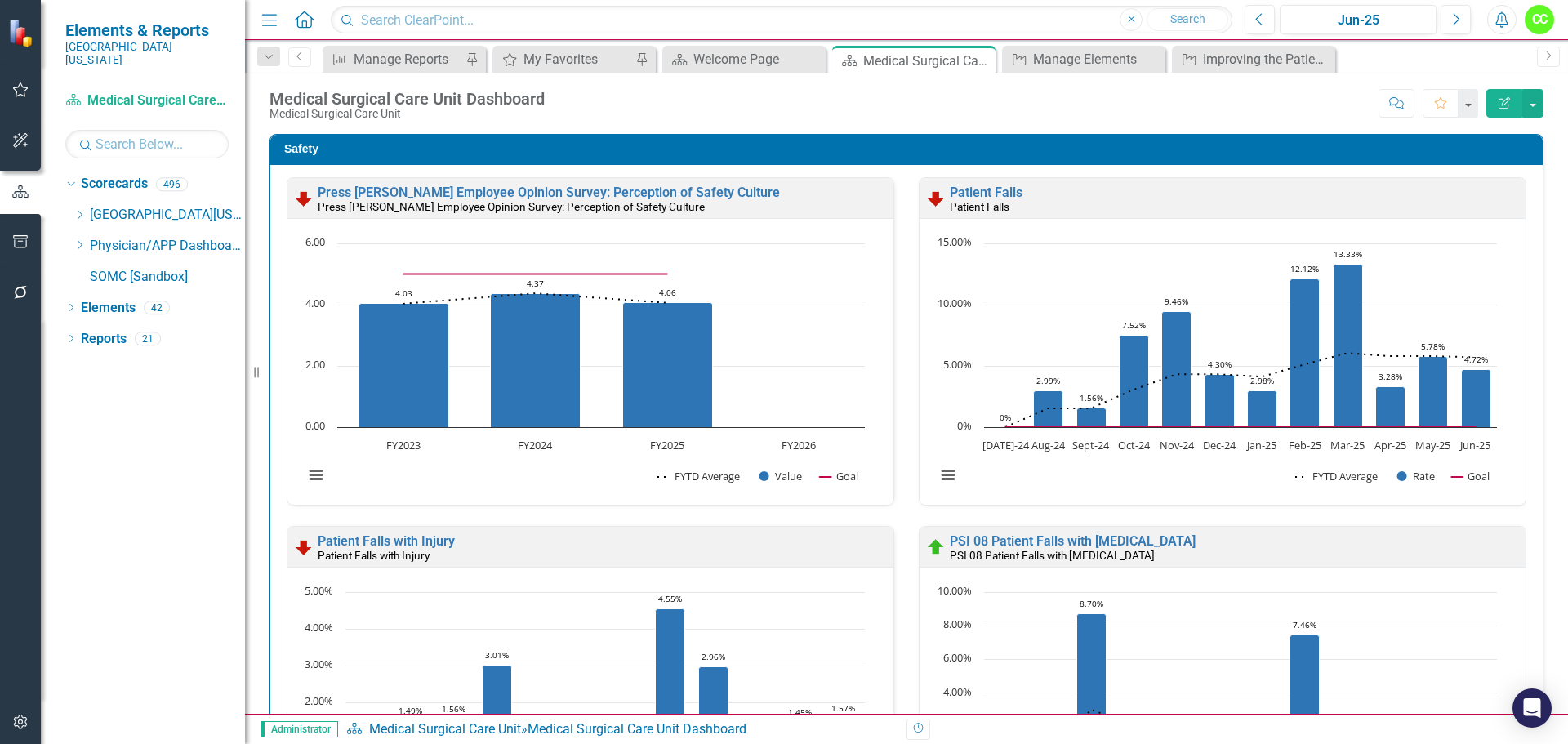
scroll to position [1889, 0]
